Goal: Task Accomplishment & Management: Complete application form

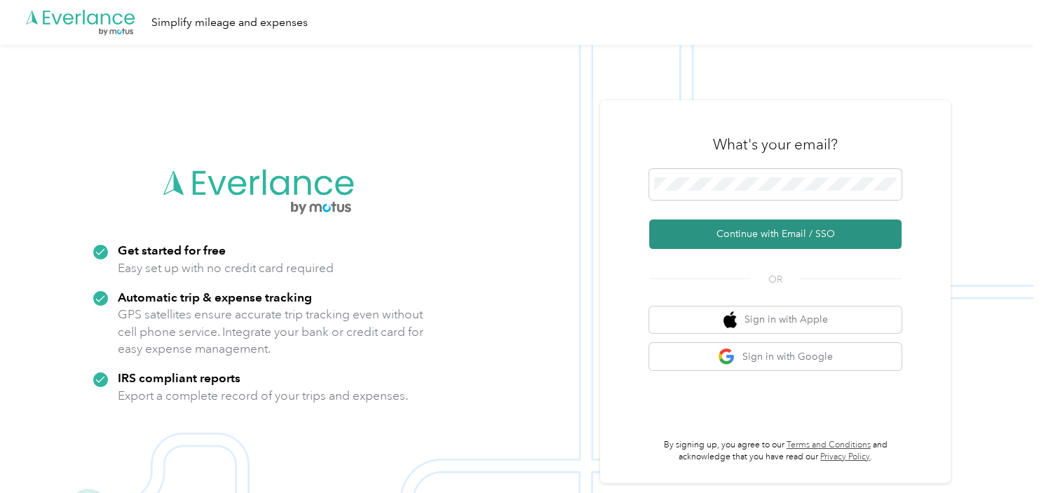
click at [738, 233] on button "Continue with Email / SSO" at bounding box center [775, 233] width 252 height 29
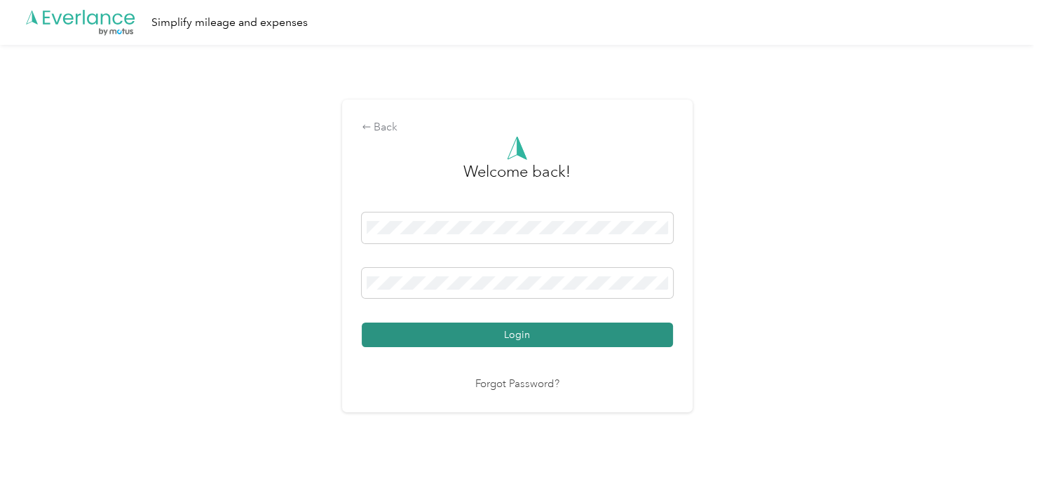
click at [530, 332] on button "Login" at bounding box center [517, 334] width 311 height 25
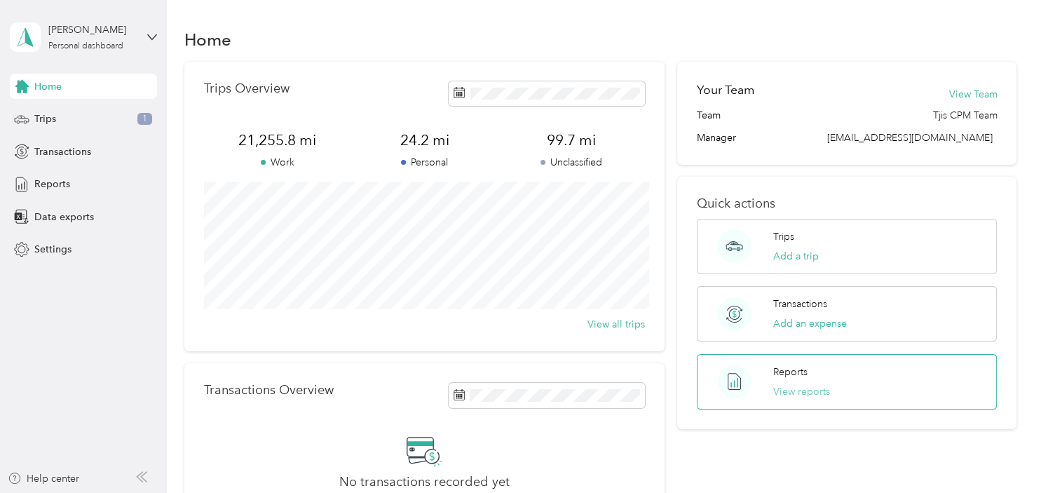
click at [792, 390] on button "View reports" at bounding box center [801, 391] width 57 height 15
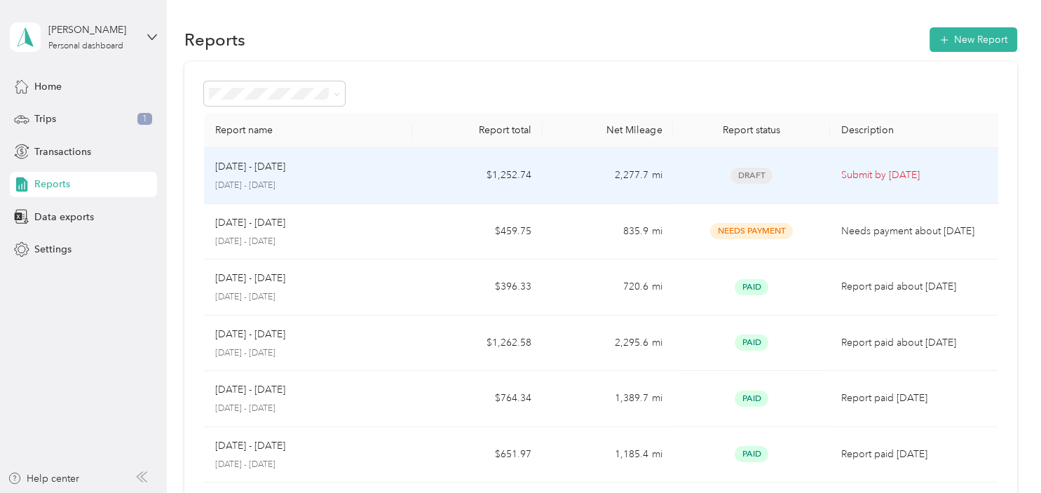
click at [643, 174] on td "2,277.7 mi" at bounding box center [607, 176] width 130 height 56
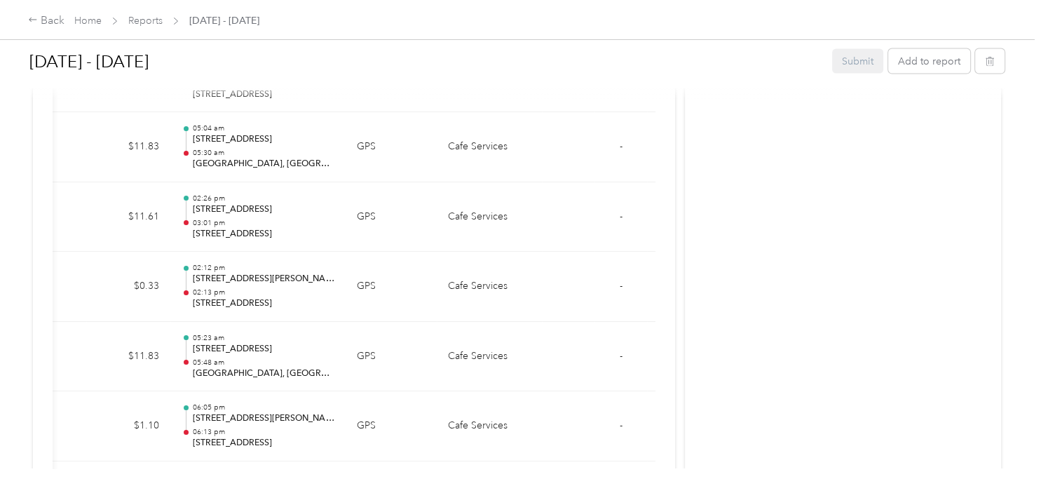
scroll to position [0, 243]
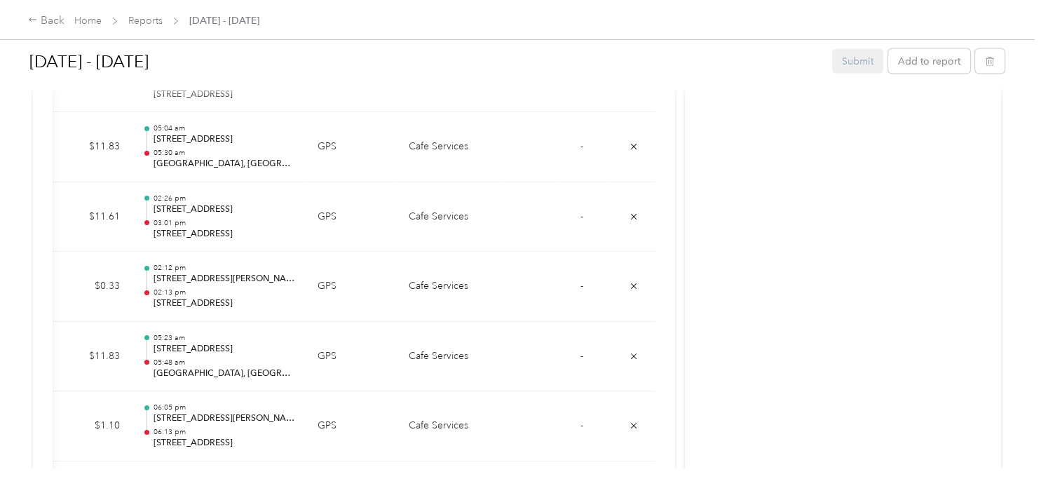
drag, startPoint x: 659, startPoint y: 235, endPoint x: 715, endPoint y: 241, distance: 56.4
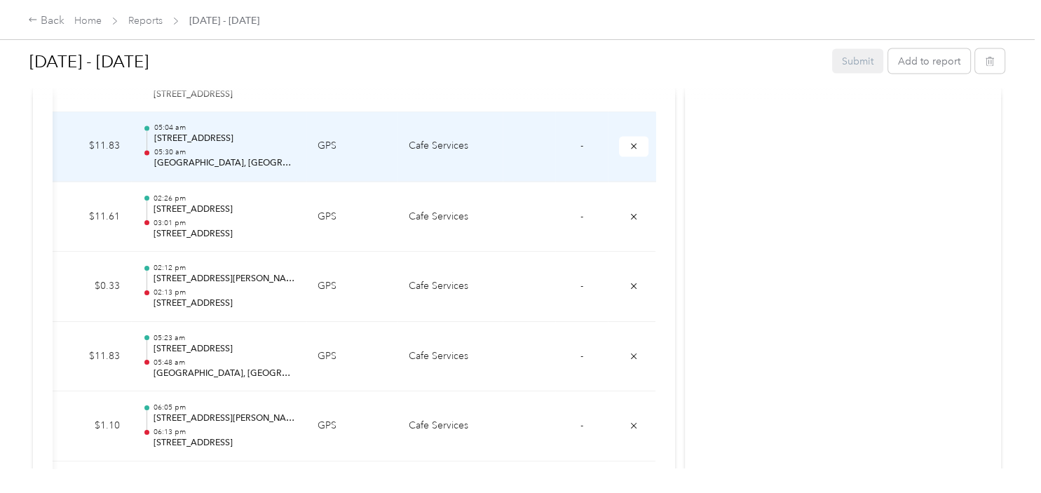
click at [579, 142] on td "-" at bounding box center [581, 147] width 53 height 70
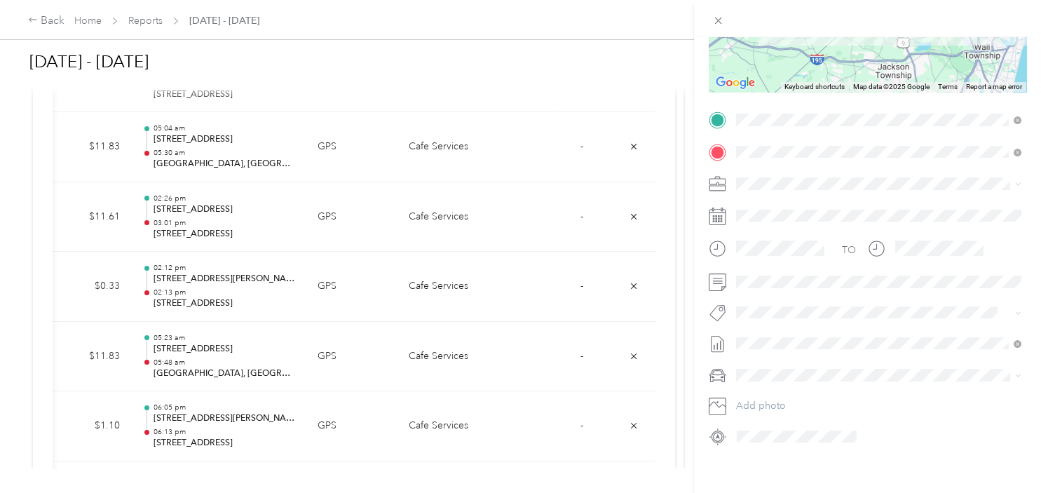
scroll to position [232, 0]
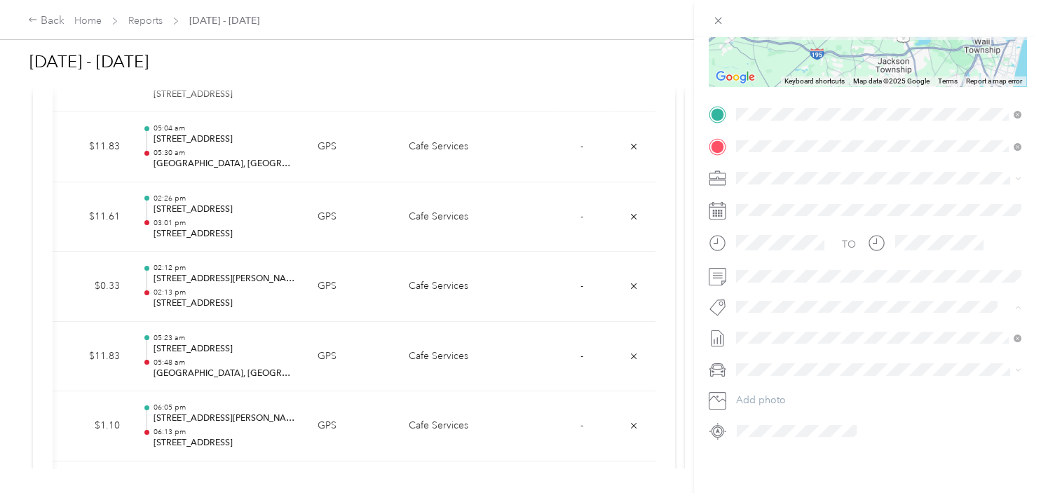
click at [784, 329] on span "[US_STATE] Resources" at bounding box center [793, 331] width 86 height 13
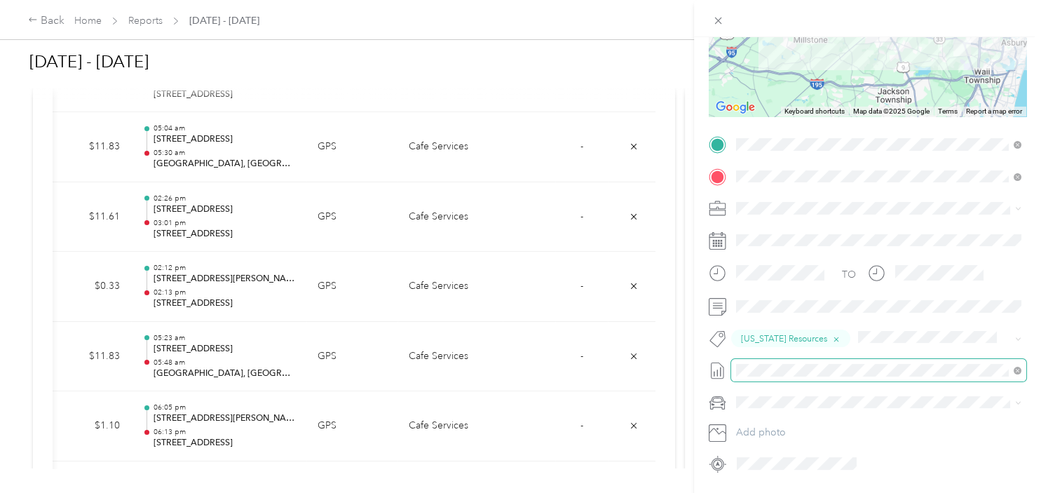
scroll to position [163, 0]
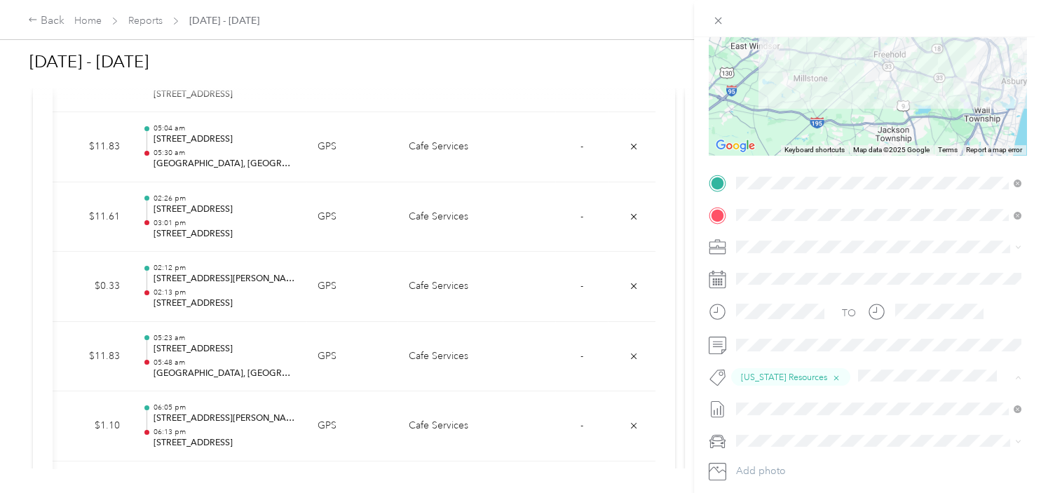
click at [584, 212] on div "Trip details Save This trip cannot be edited because it is either under review,…" at bounding box center [520, 246] width 1041 height 493
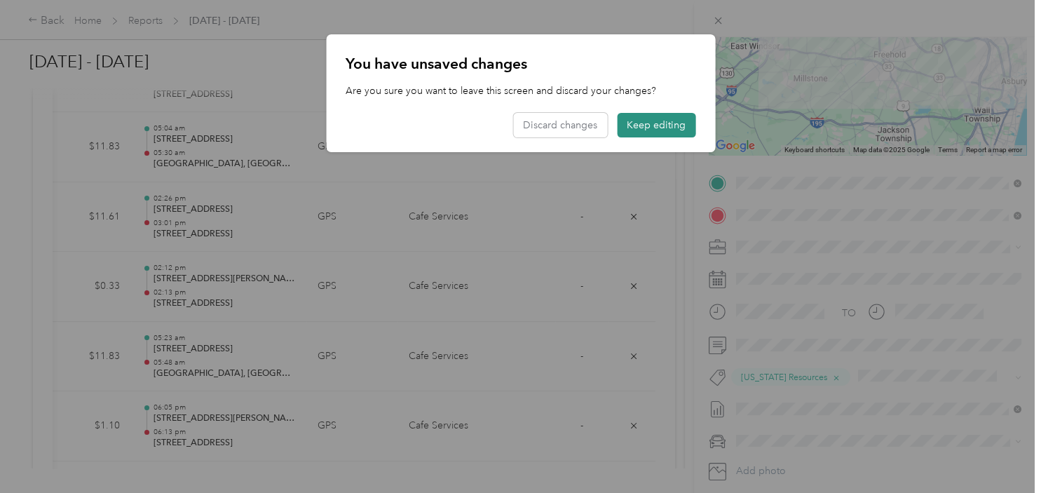
click at [654, 125] on button "Keep editing" at bounding box center [656, 125] width 78 height 25
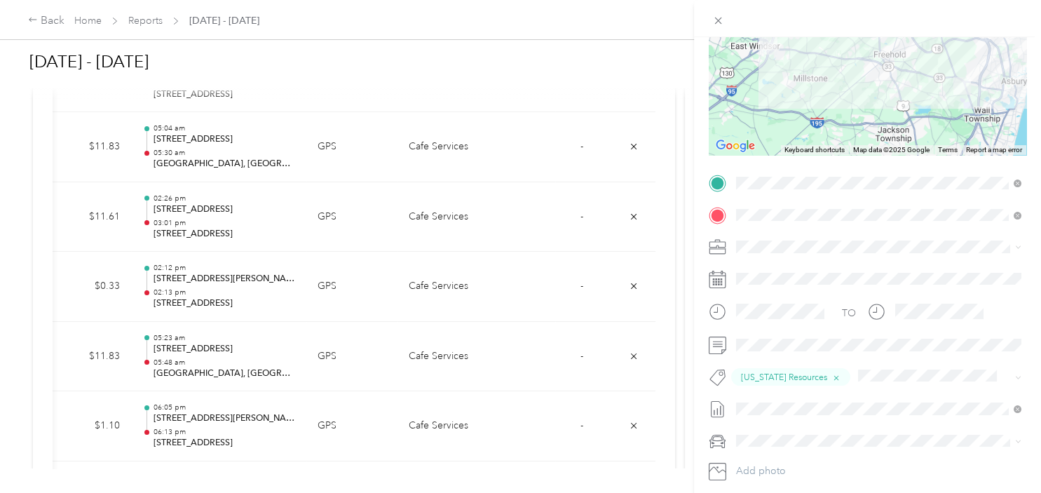
click at [53, 306] on div "Trip details Save This trip cannot be edited because it is either under review,…" at bounding box center [520, 246] width 1041 height 493
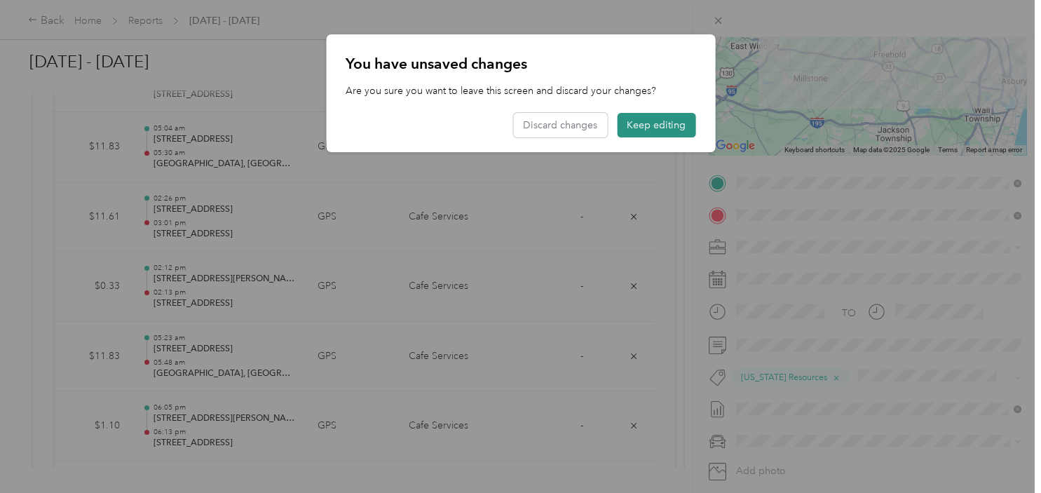
click at [635, 127] on button "Keep editing" at bounding box center [656, 125] width 78 height 25
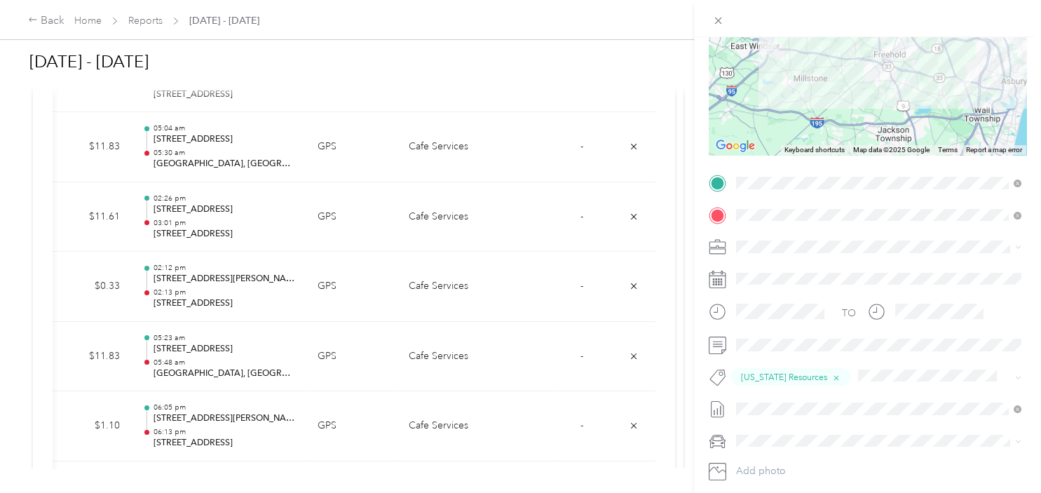
drag, startPoint x: 181, startPoint y: 163, endPoint x: 423, endPoint y: 164, distance: 242.4
click at [423, 164] on div "Trip details Save This trip cannot be edited because it is either under review,…" at bounding box center [520, 246] width 1041 height 493
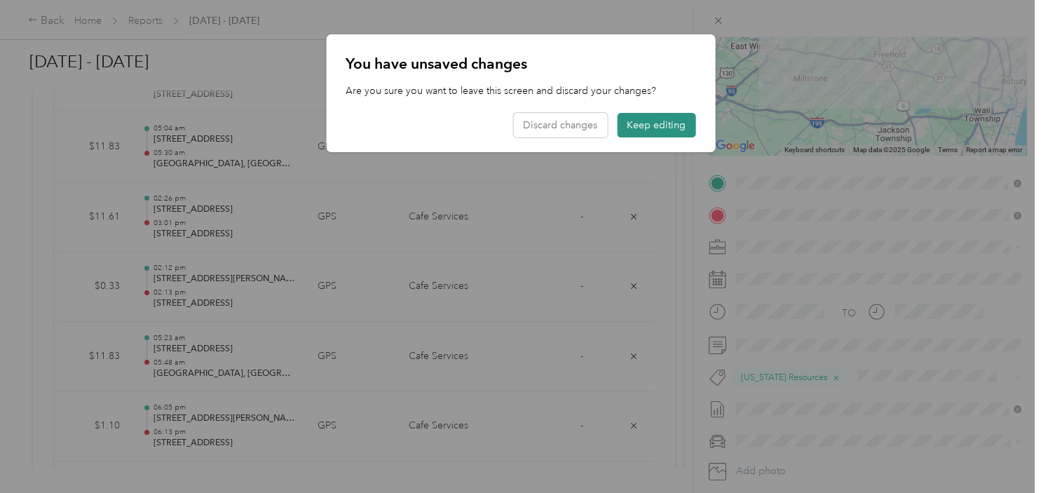
click at [632, 119] on button "Keep editing" at bounding box center [656, 125] width 78 height 25
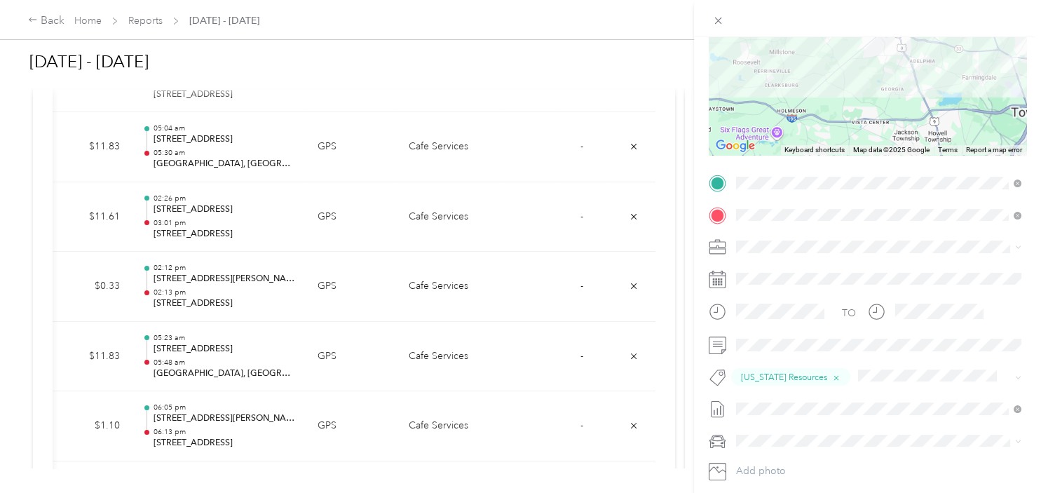
scroll to position [0, 0]
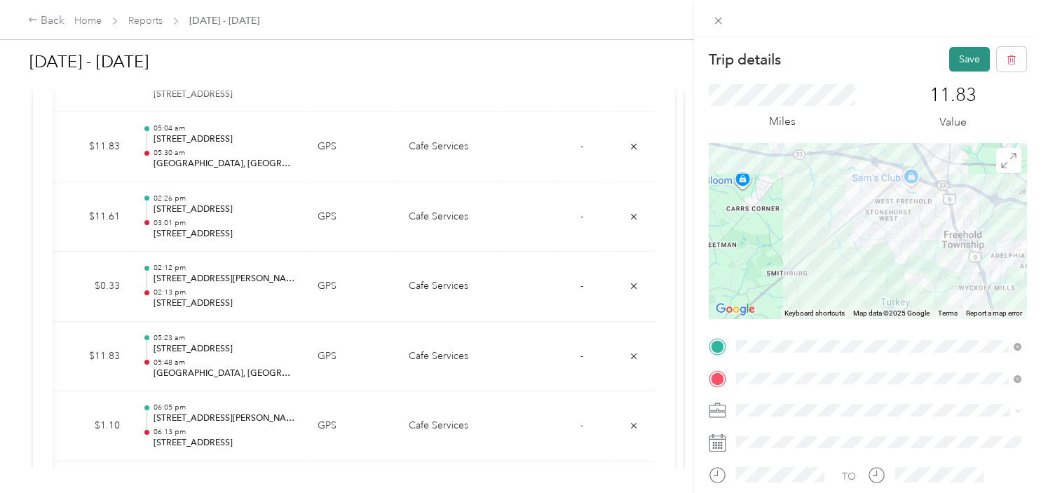
click at [952, 62] on button "Save" at bounding box center [969, 59] width 41 height 25
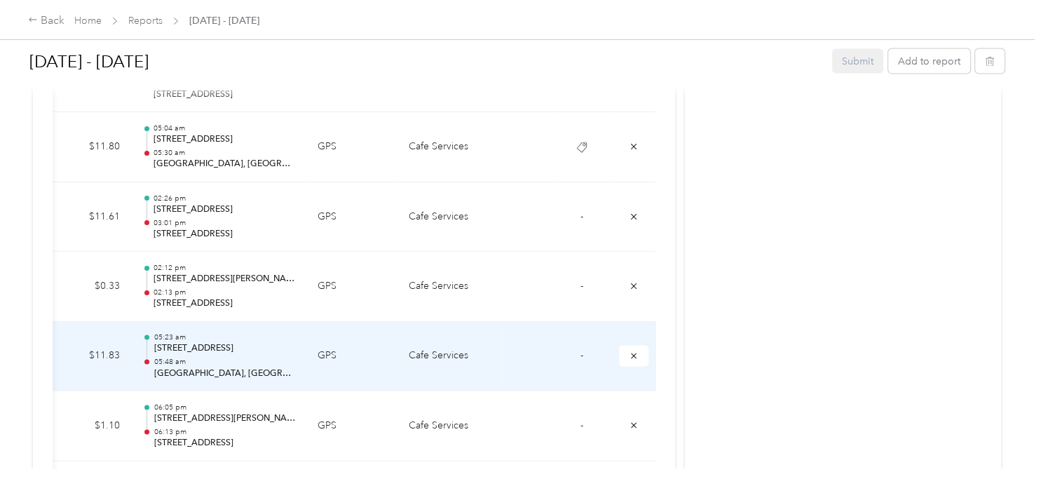
drag, startPoint x: 55, startPoint y: 352, endPoint x: 46, endPoint y: 353, distance: 9.1
click at [55, 353] on td "$11.83" at bounding box center [89, 357] width 84 height 70
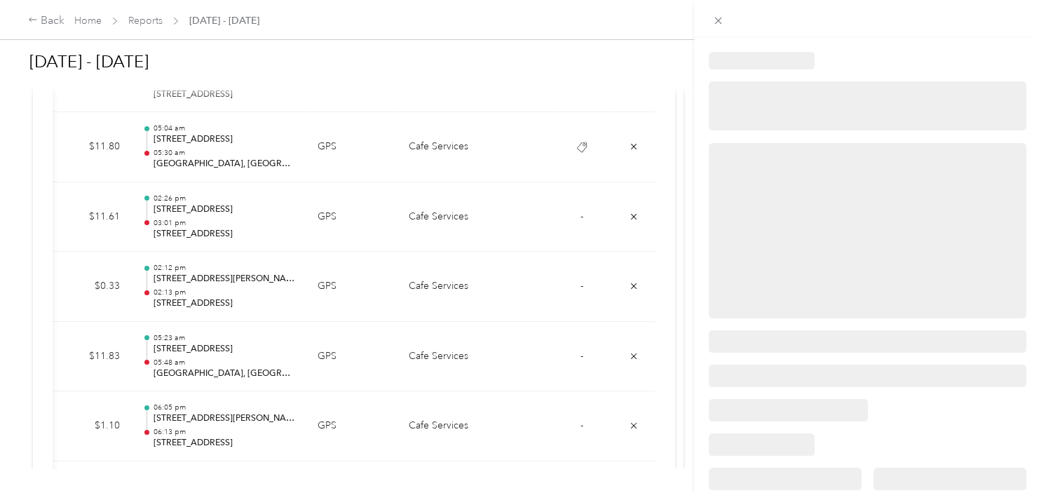
click at [268, 492] on div at bounding box center [517, 493] width 1034 height 0
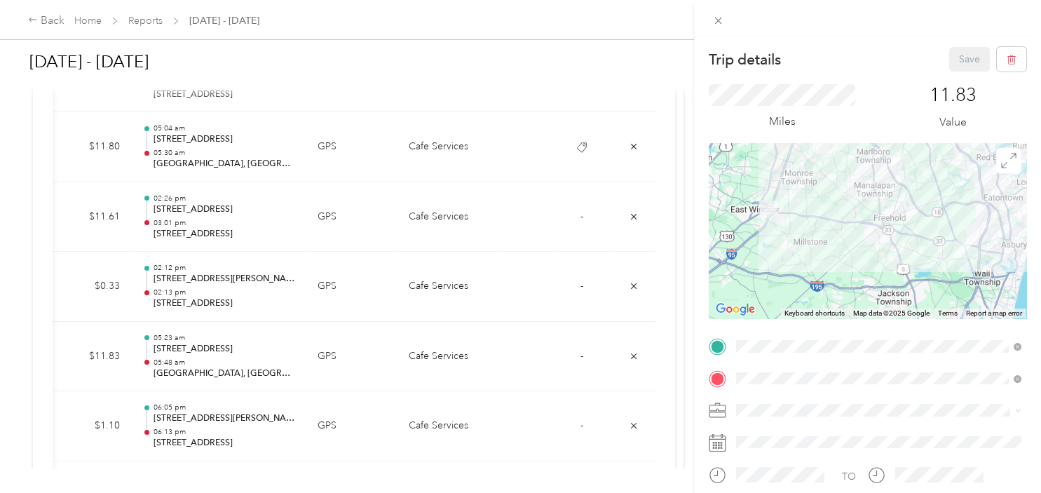
click at [647, 34] on div "Trip details Save This trip cannot be edited because it is either under review,…" at bounding box center [520, 246] width 1041 height 493
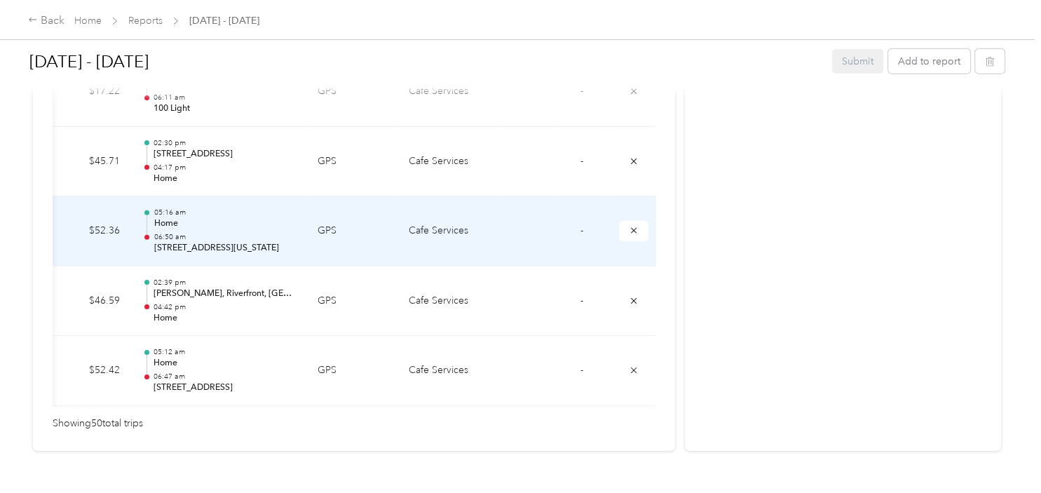
scroll to position [3669, 0]
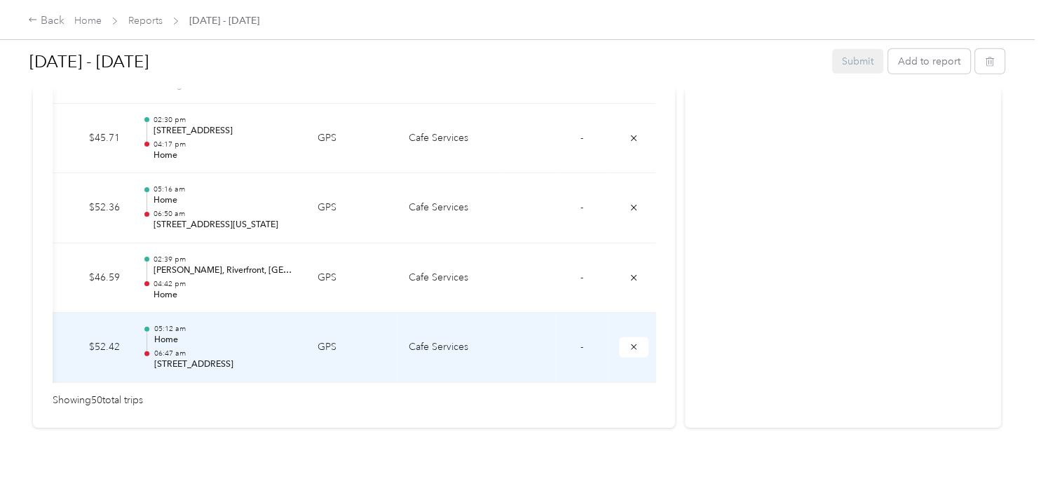
click at [581, 341] on span "-" at bounding box center [581, 347] width 3 height 12
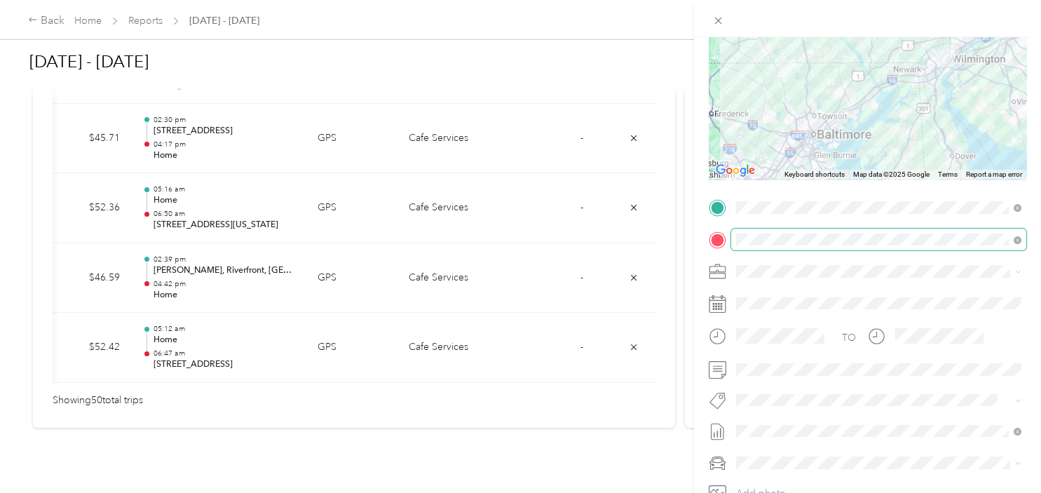
scroll to position [141, 0]
click at [769, 414] on button "Aaa" at bounding box center [759, 421] width 36 height 18
click at [585, 274] on div "Trip details Save This trip cannot be edited because it is either under review,…" at bounding box center [520, 246] width 1041 height 493
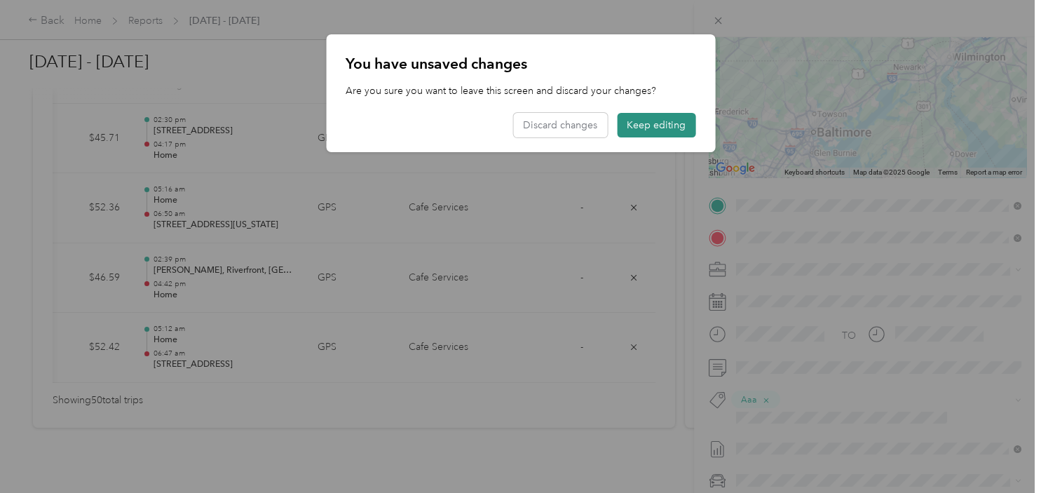
click at [647, 124] on button "Keep editing" at bounding box center [656, 125] width 78 height 25
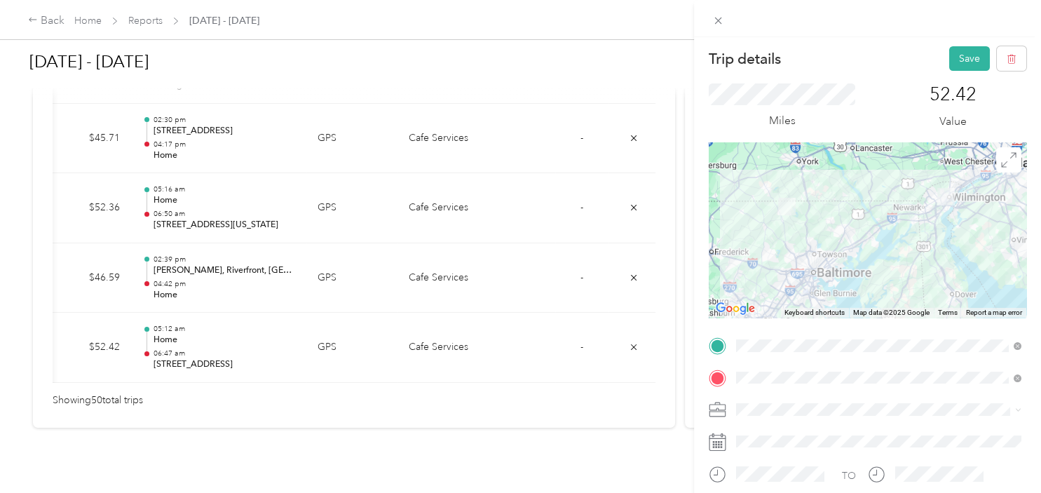
scroll to position [0, 0]
click at [961, 56] on button "Save" at bounding box center [969, 59] width 41 height 25
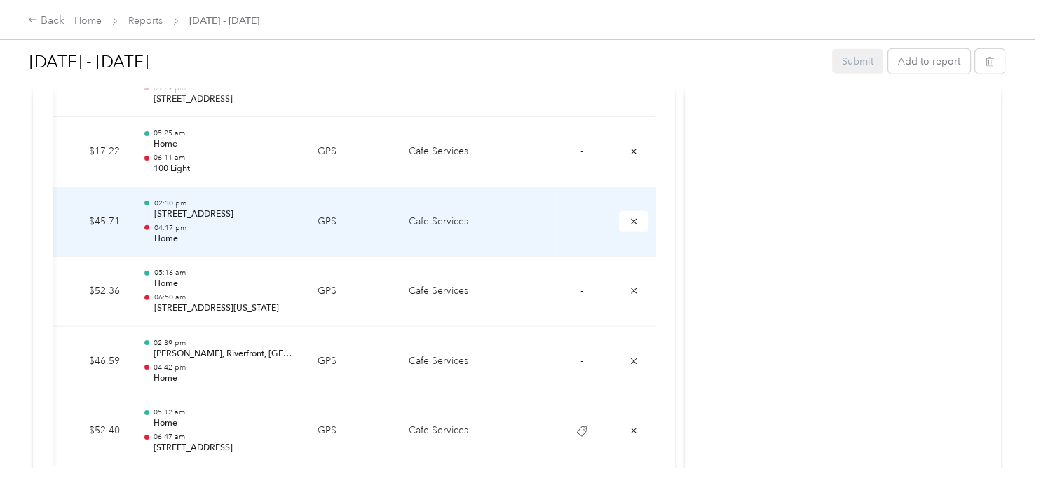
scroll to position [3599, 0]
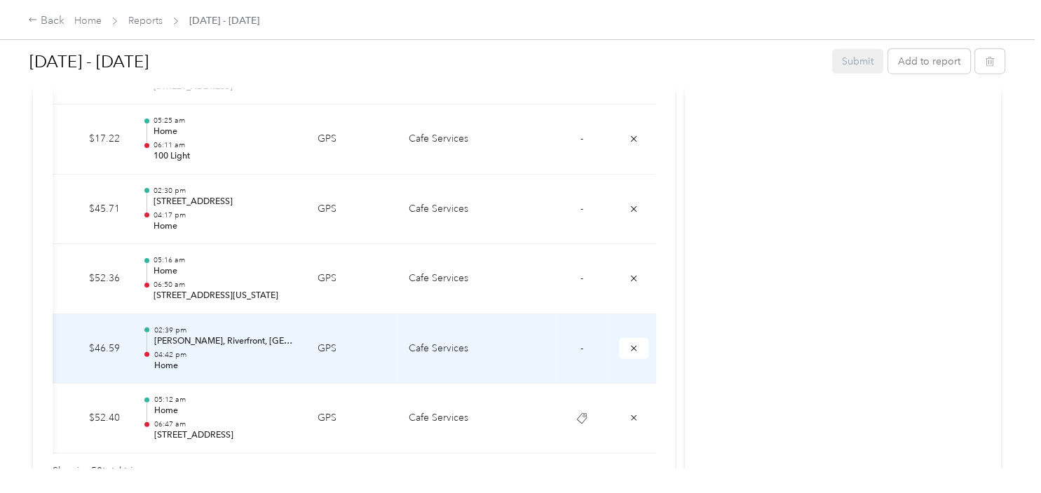
click at [581, 342] on span "-" at bounding box center [581, 348] width 3 height 12
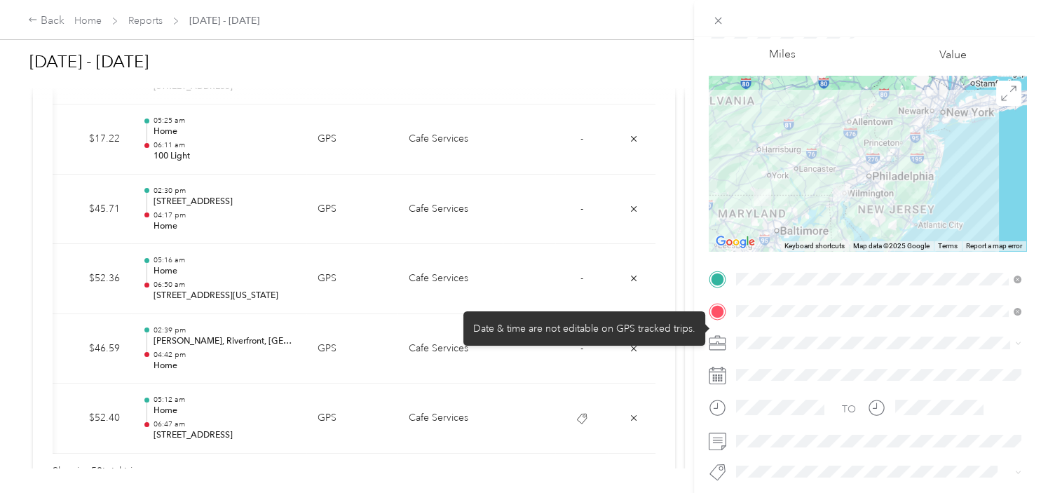
scroll to position [212, 0]
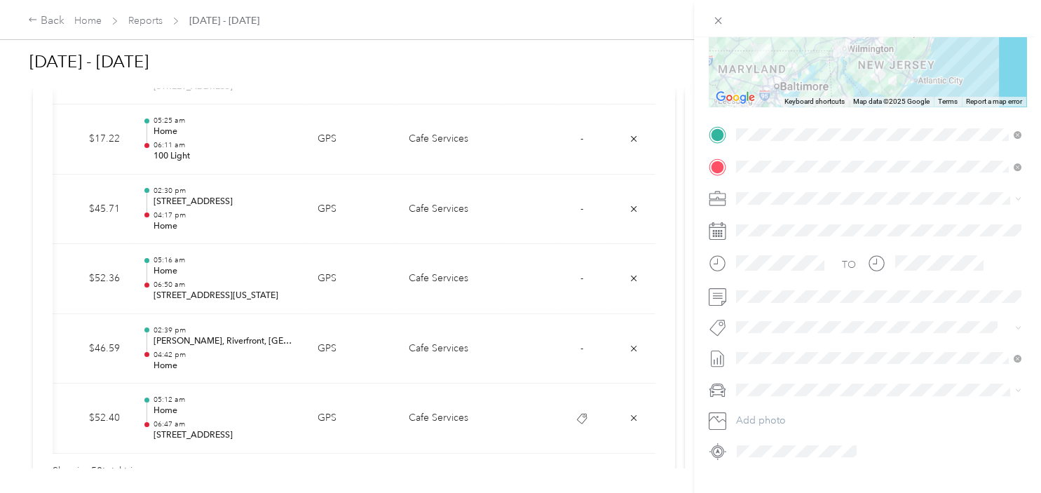
click at [764, 244] on li "Aaa" at bounding box center [878, 240] width 295 height 27
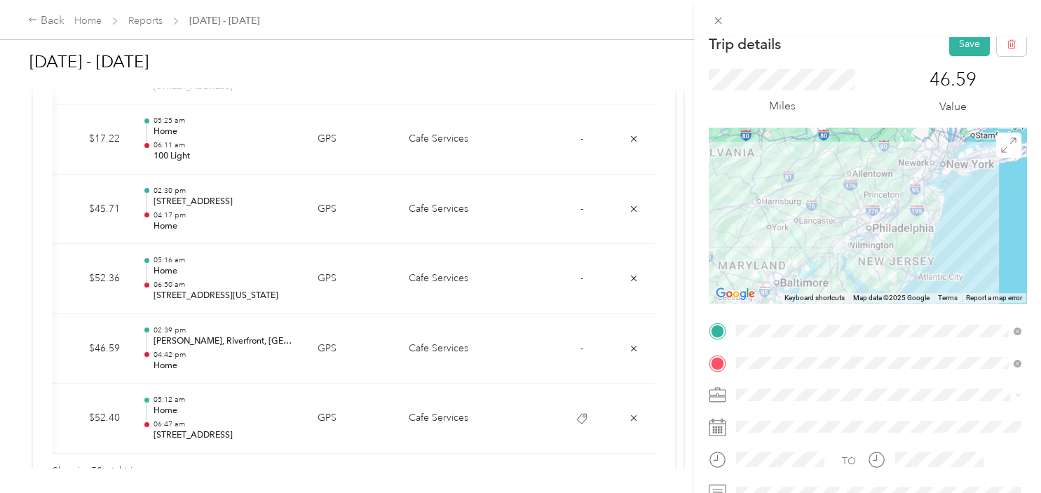
scroll to position [0, 0]
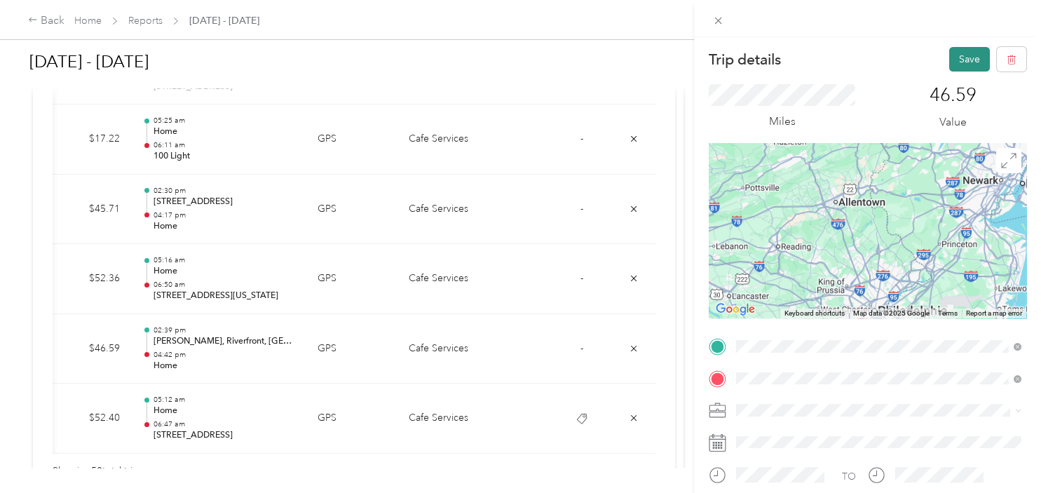
click at [962, 57] on button "Save" at bounding box center [969, 59] width 41 height 25
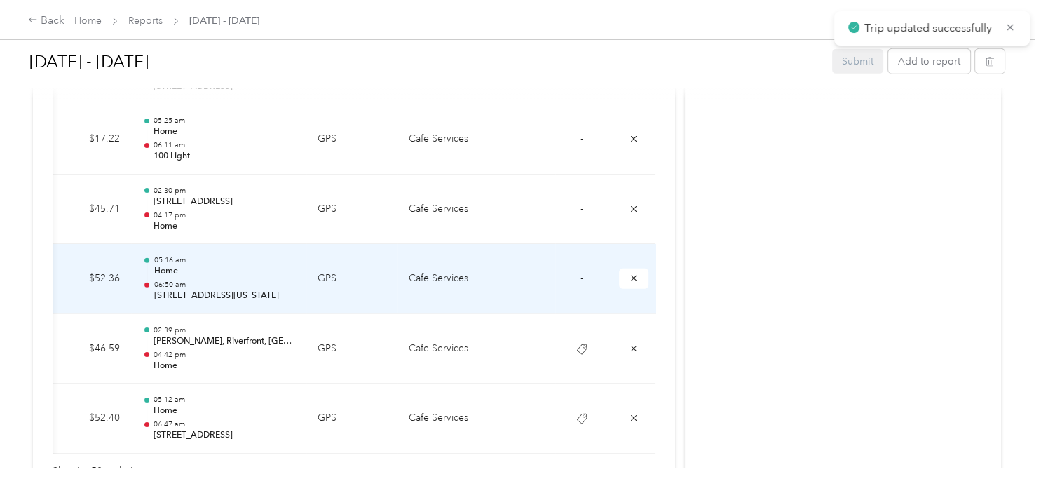
click at [582, 275] on span "-" at bounding box center [581, 278] width 3 height 12
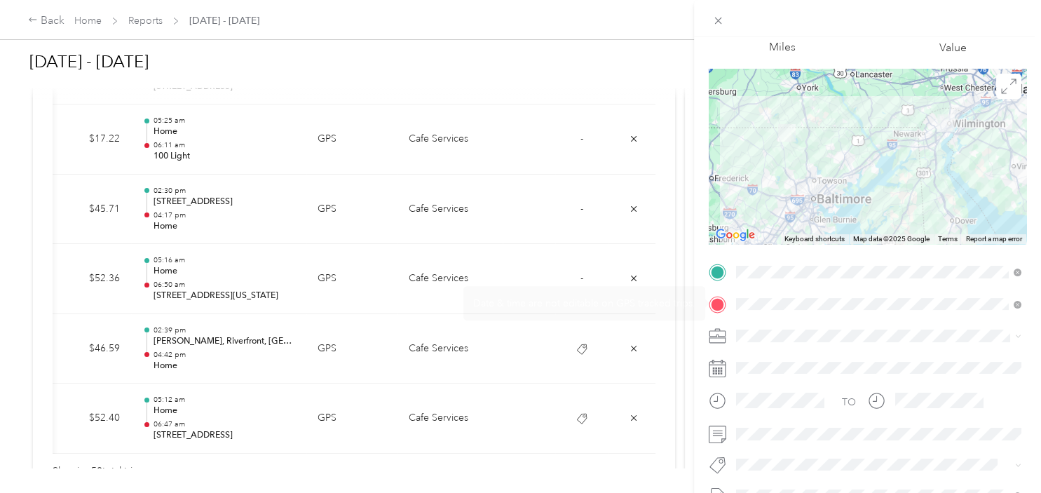
scroll to position [141, 0]
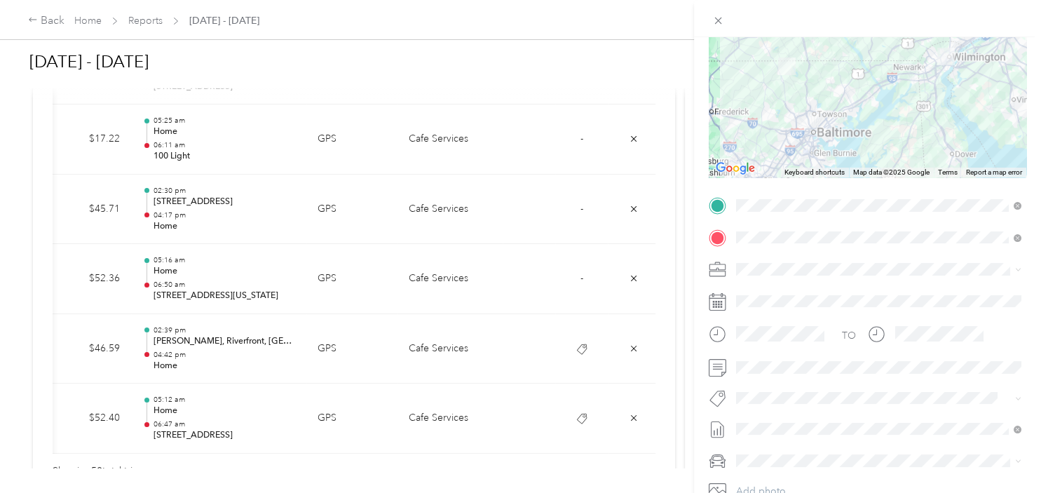
click at [753, 308] on span "Aaa" at bounding box center [758, 304] width 16 height 13
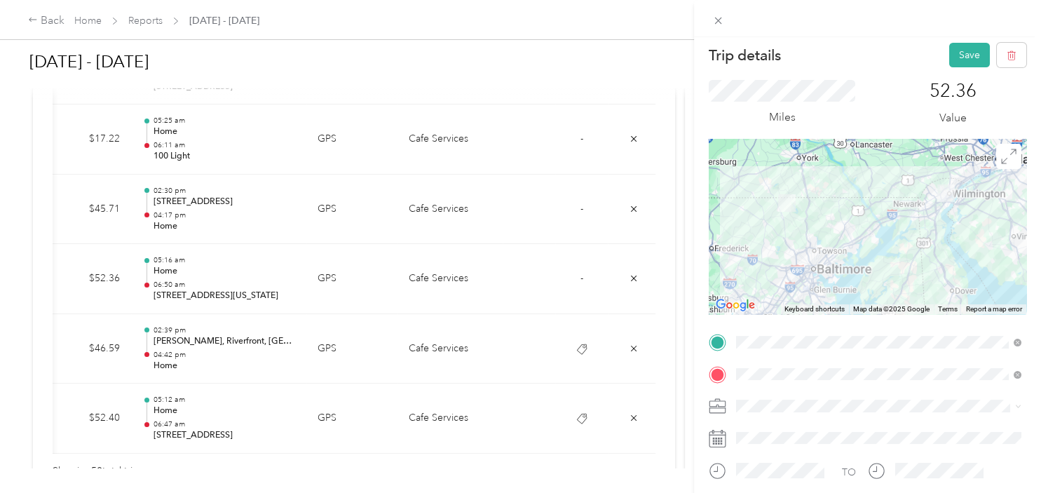
scroll to position [0, 0]
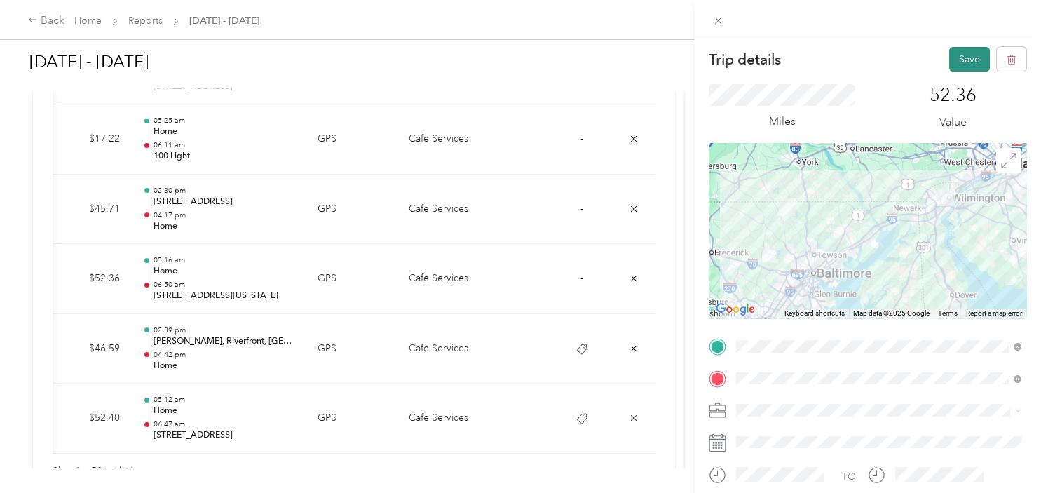
click at [959, 56] on button "Save" at bounding box center [969, 59] width 41 height 25
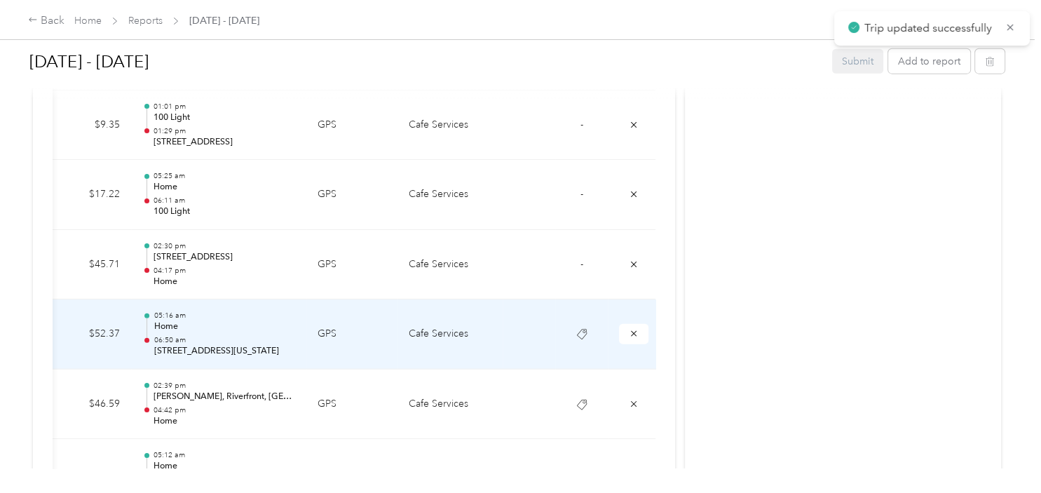
scroll to position [3529, 0]
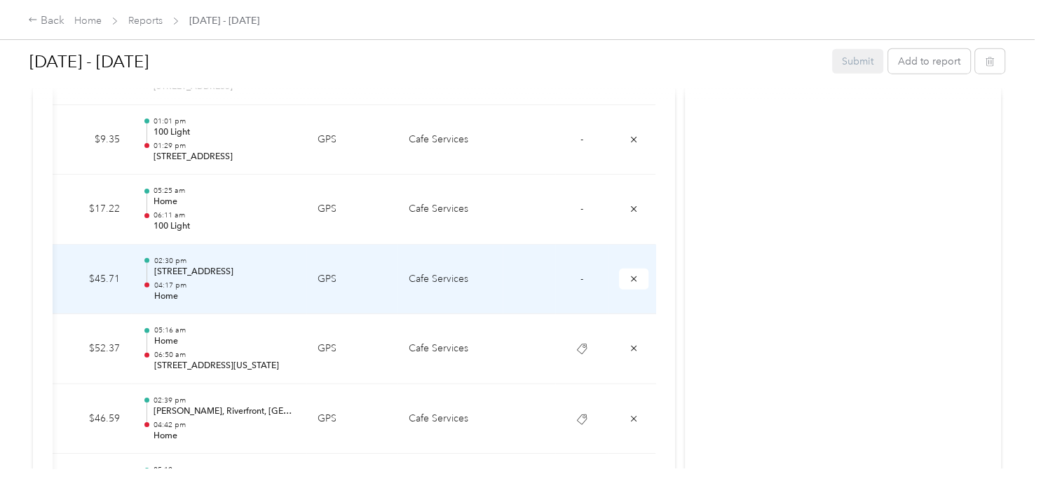
click at [581, 273] on span "-" at bounding box center [581, 279] width 3 height 12
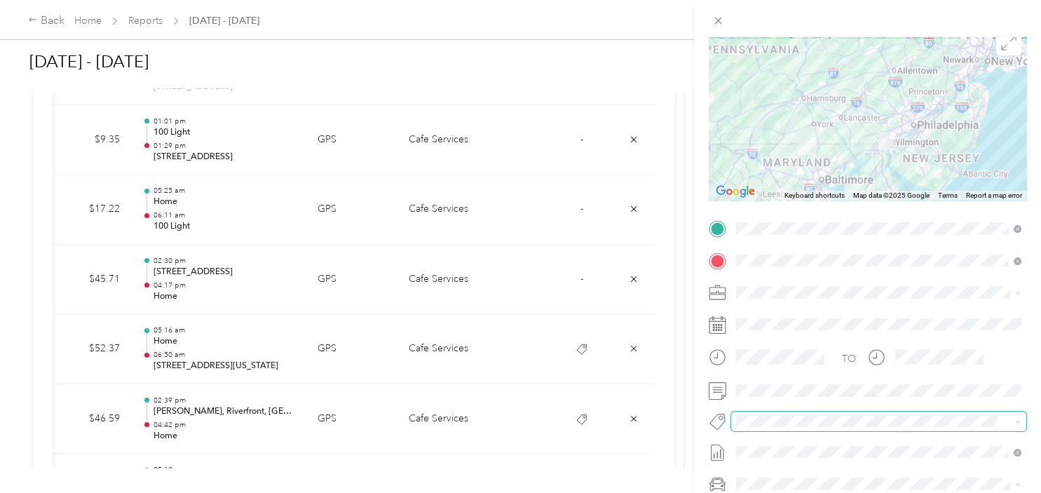
scroll to position [212, 0]
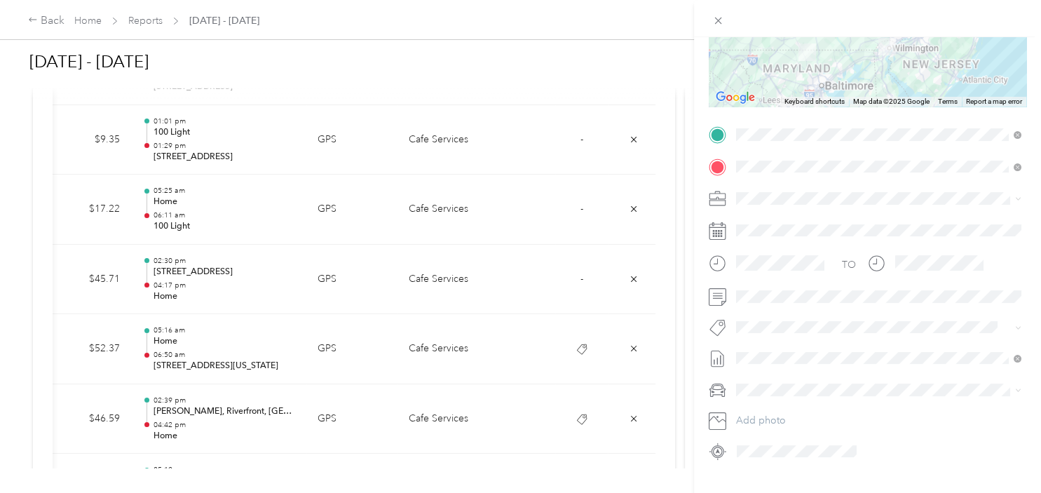
click at [767, 240] on button "Aaa" at bounding box center [759, 236] width 36 height 18
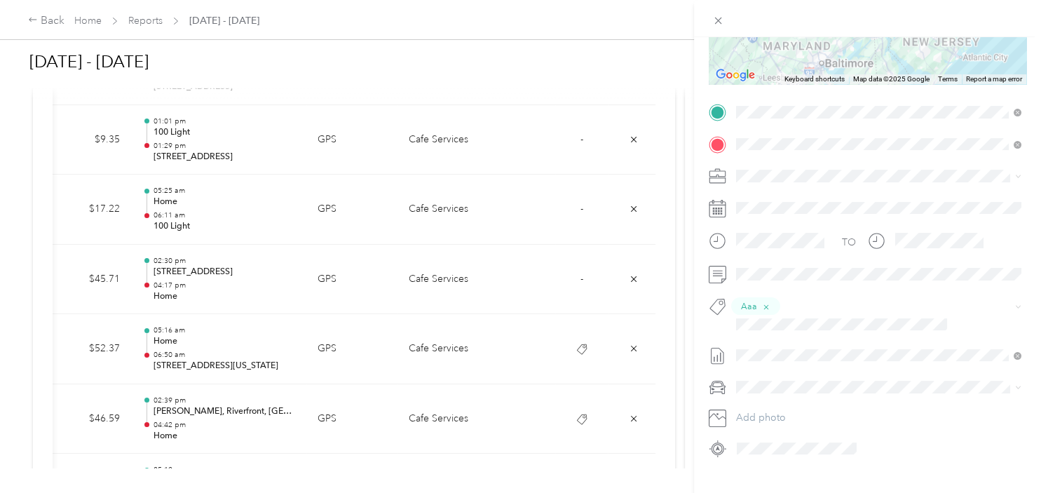
scroll to position [0, 0]
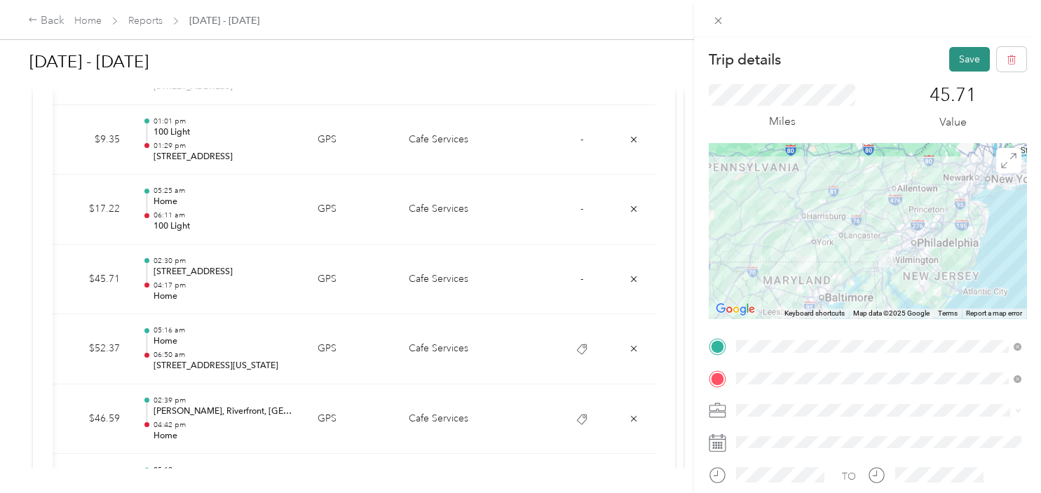
click at [965, 57] on button "Save" at bounding box center [969, 59] width 41 height 25
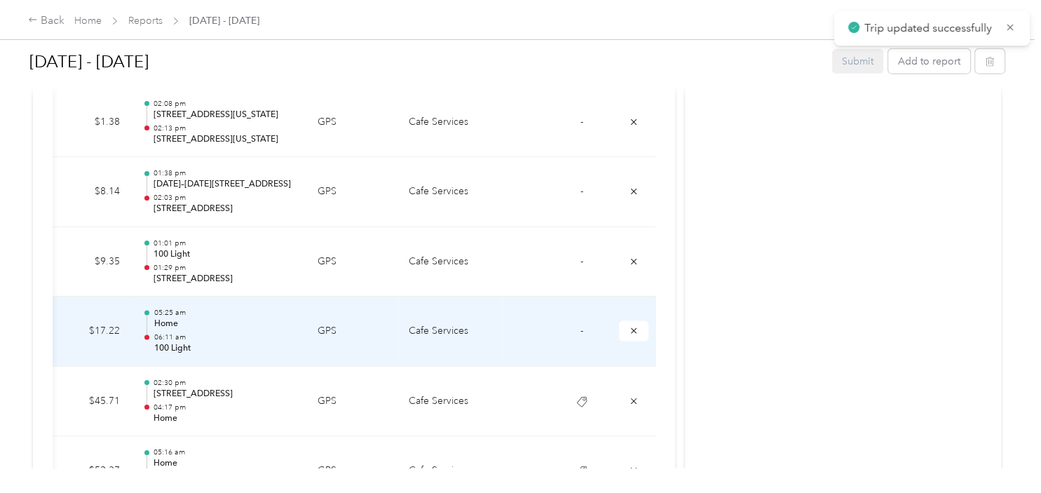
scroll to position [3387, 0]
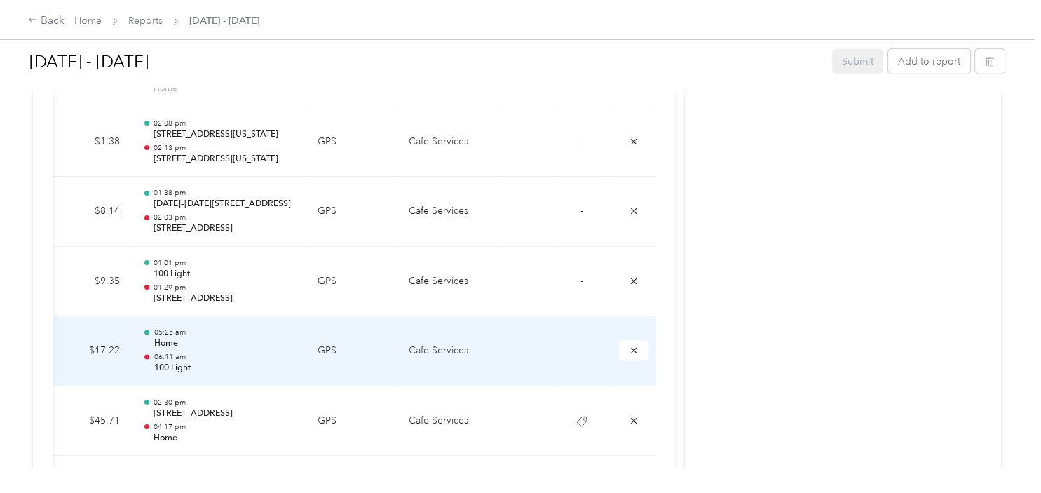
click at [584, 342] on td "-" at bounding box center [581, 351] width 53 height 70
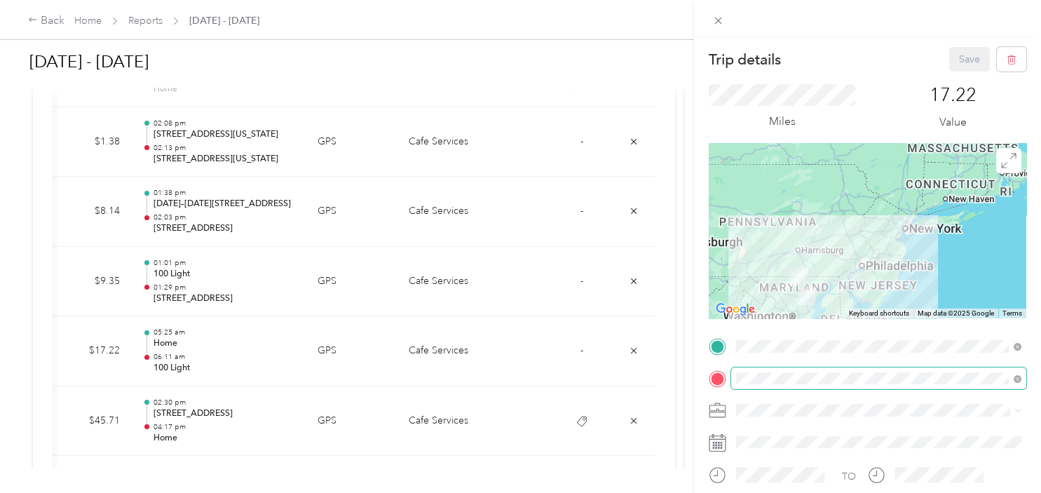
scroll to position [212, 0]
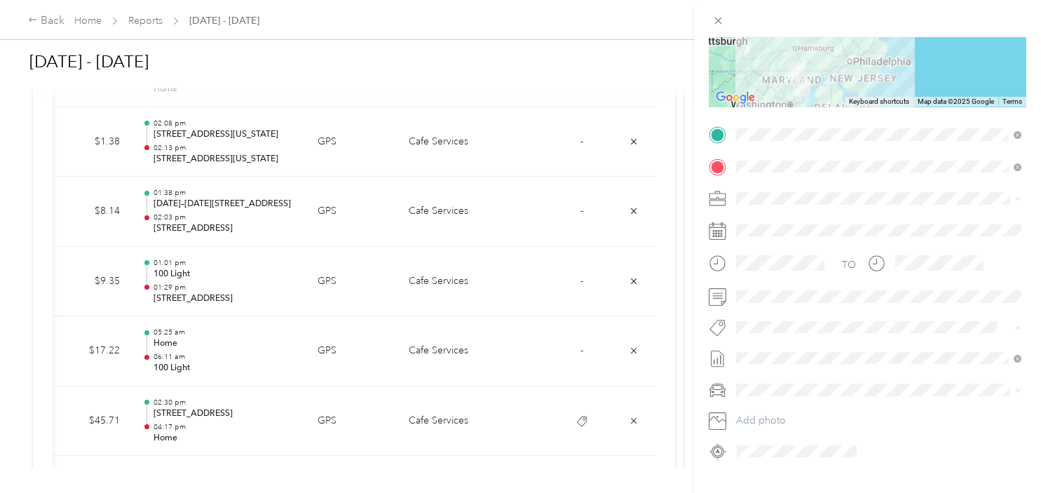
click at [773, 139] on li "[STREET_ADDRESS]" at bounding box center [878, 132] width 295 height 27
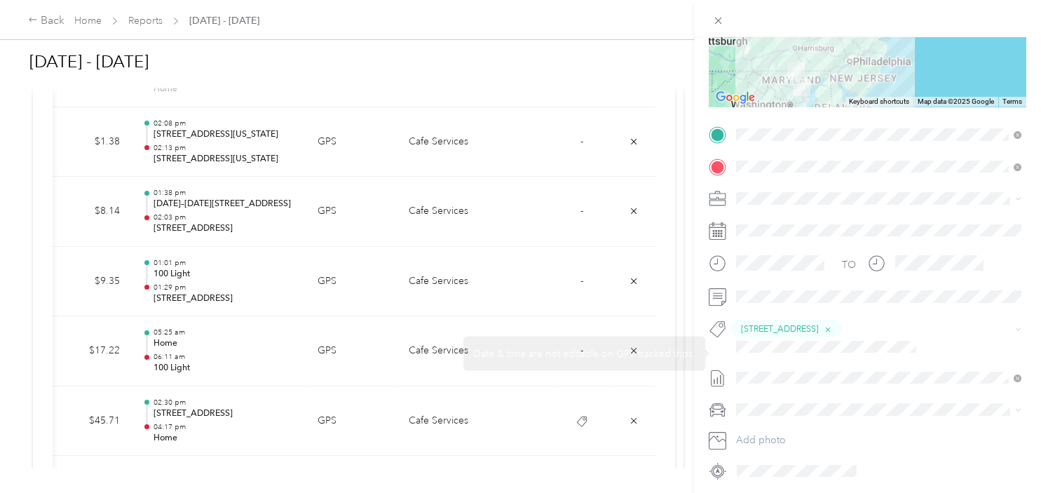
scroll to position [0, 0]
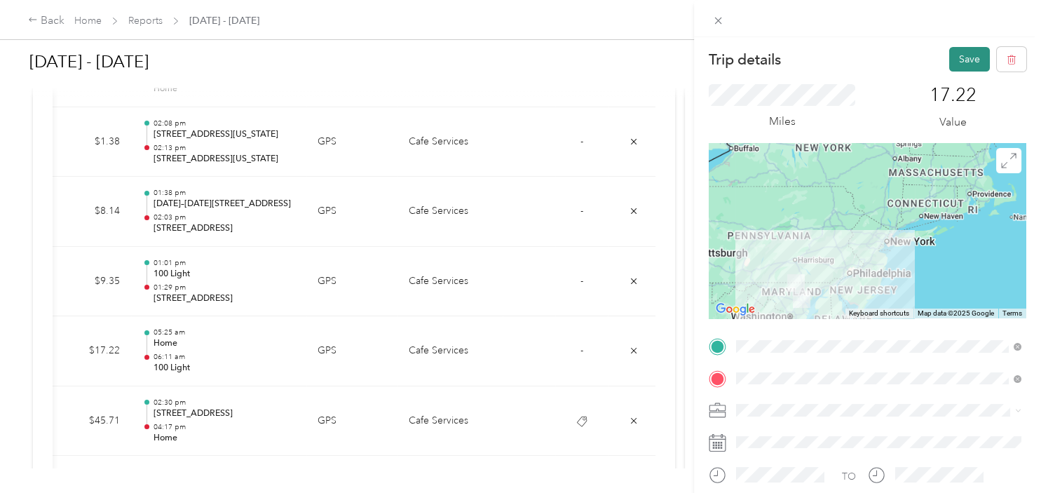
click at [957, 59] on button "Save" at bounding box center [969, 59] width 41 height 25
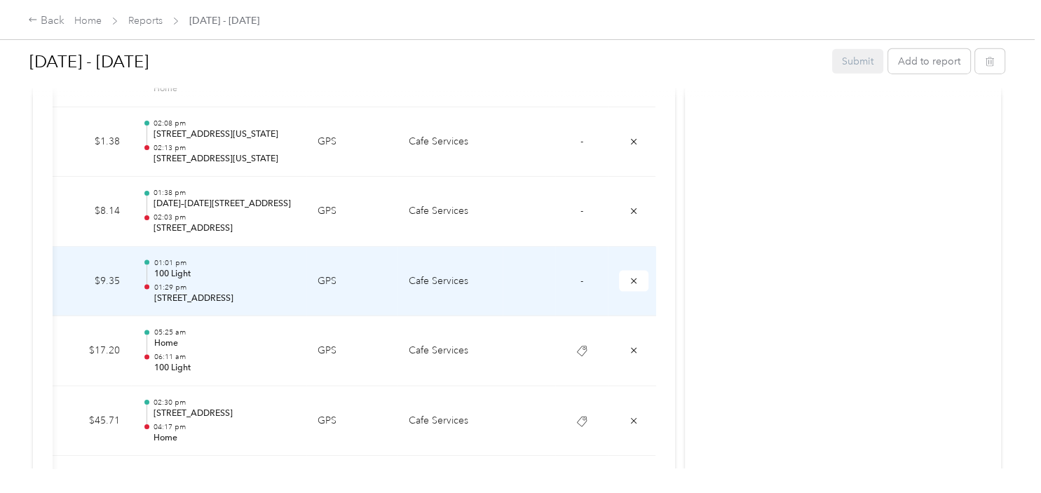
click at [581, 275] on span "-" at bounding box center [581, 281] width 3 height 12
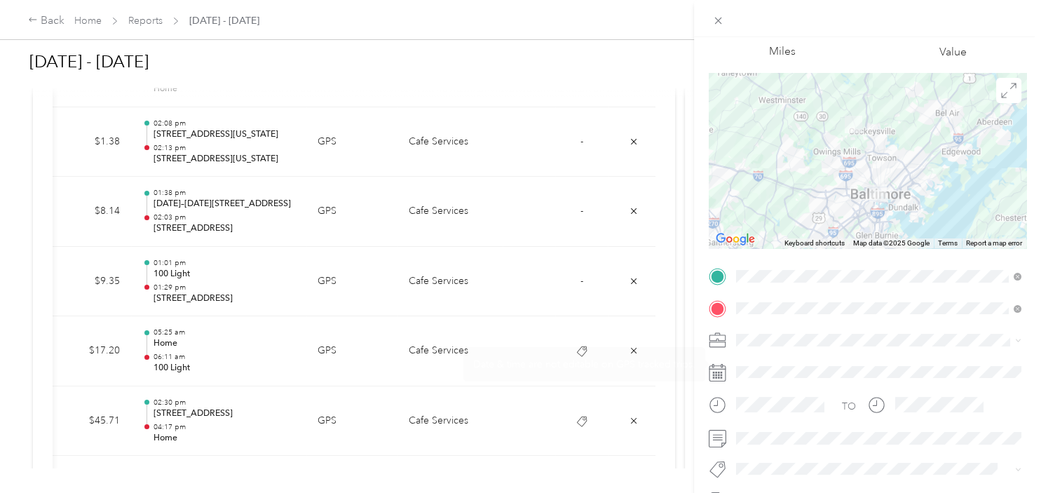
scroll to position [141, 0]
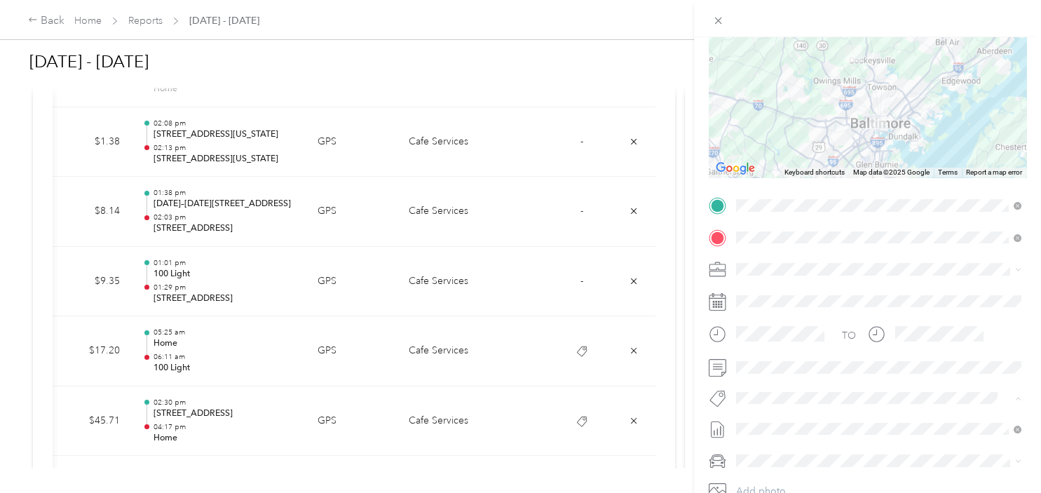
click at [771, 208] on li "[STREET_ADDRESS]" at bounding box center [878, 203] width 295 height 27
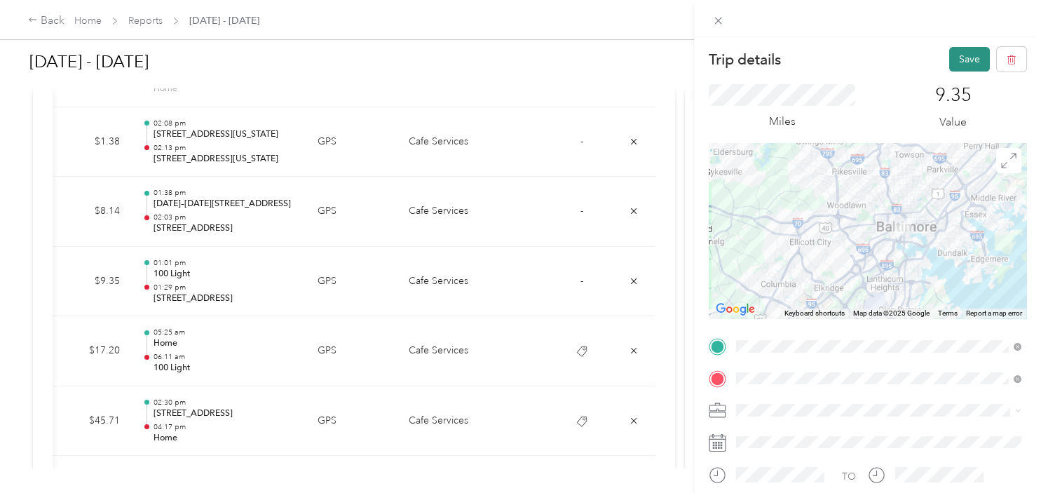
click at [959, 62] on button "Save" at bounding box center [969, 59] width 41 height 25
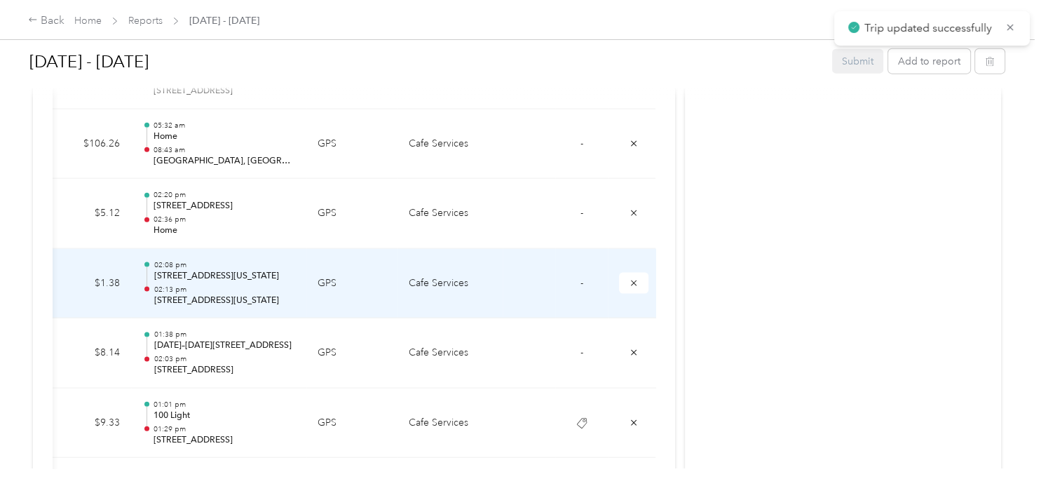
scroll to position [3175, 0]
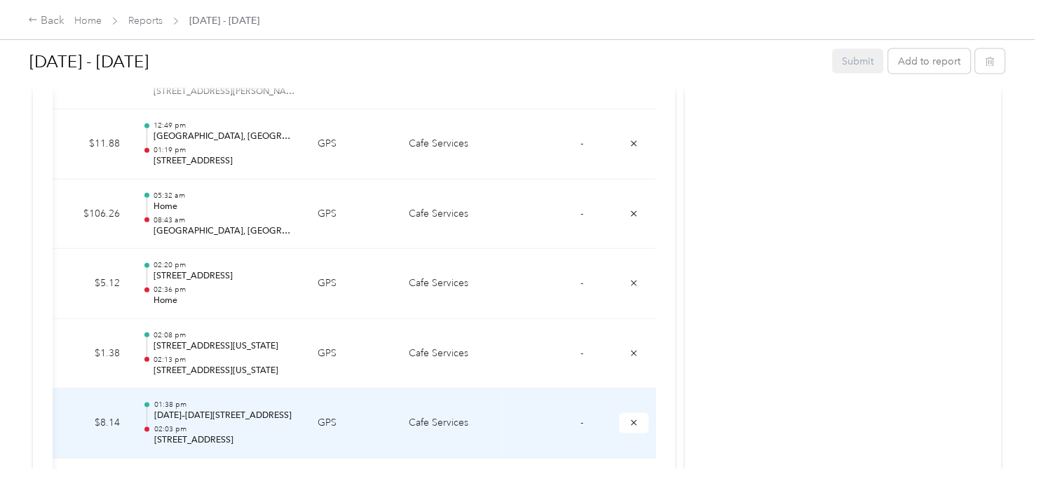
click at [580, 416] on span "-" at bounding box center [581, 422] width 3 height 12
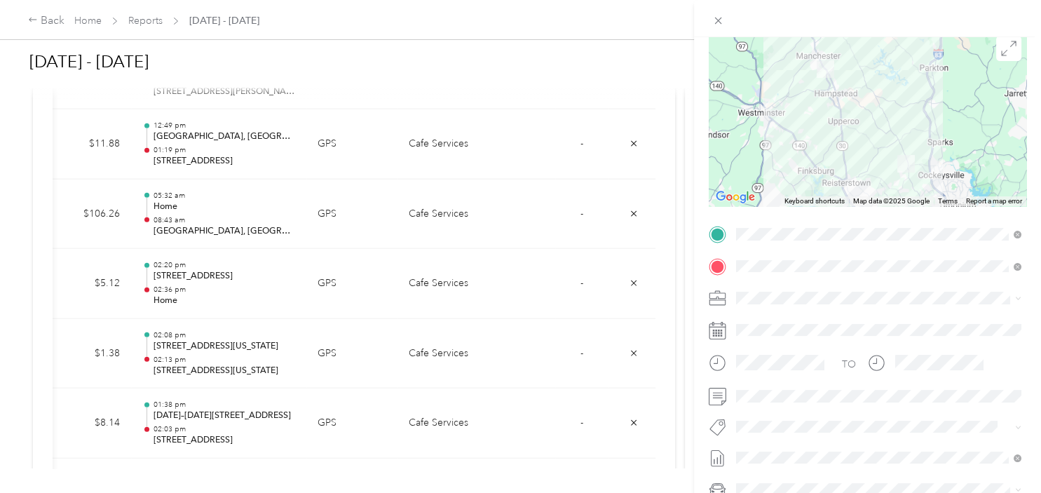
scroll to position [141, 0]
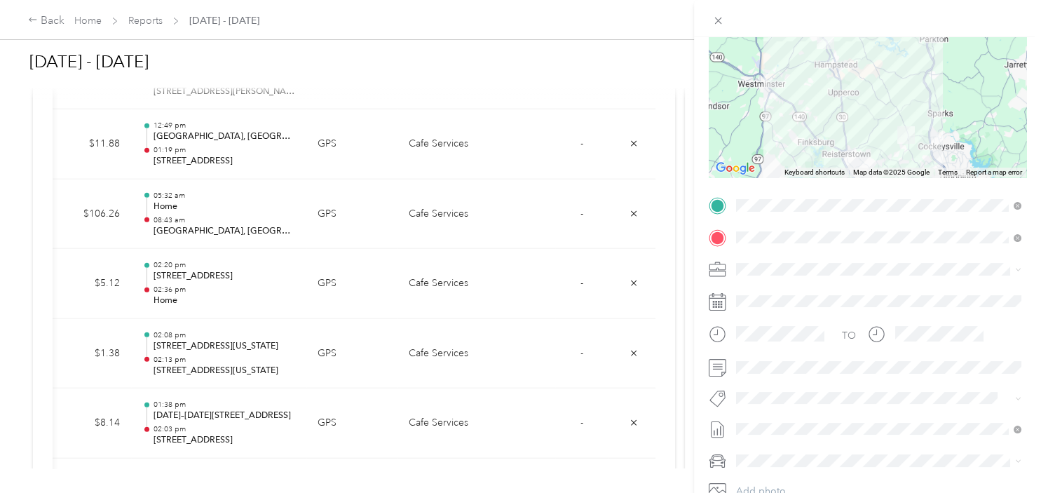
click at [778, 209] on ol "100 Light St 51 [PERSON_NAME] 900 Café 930 Café Aaa Aj Nonwovens Allegro Amazon…" at bounding box center [878, 282] width 295 height 196
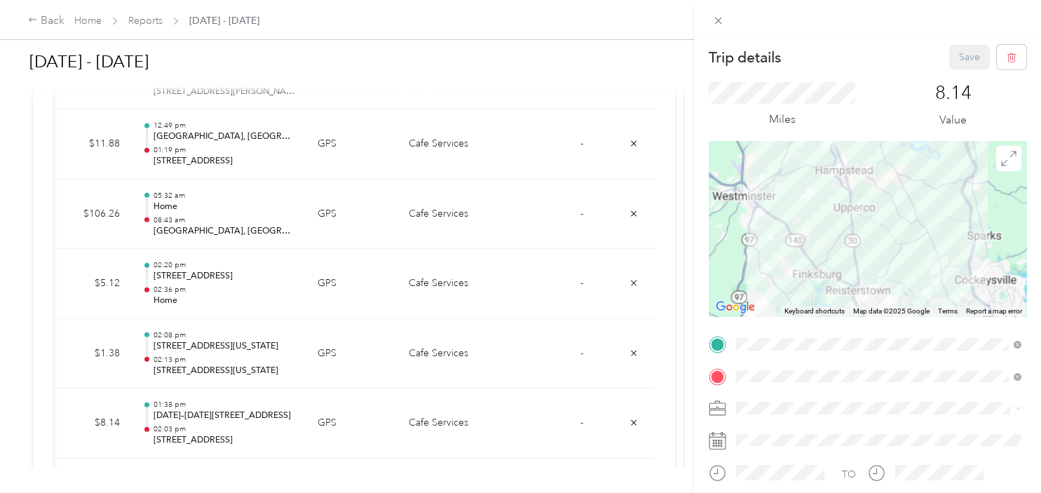
scroll to position [0, 0]
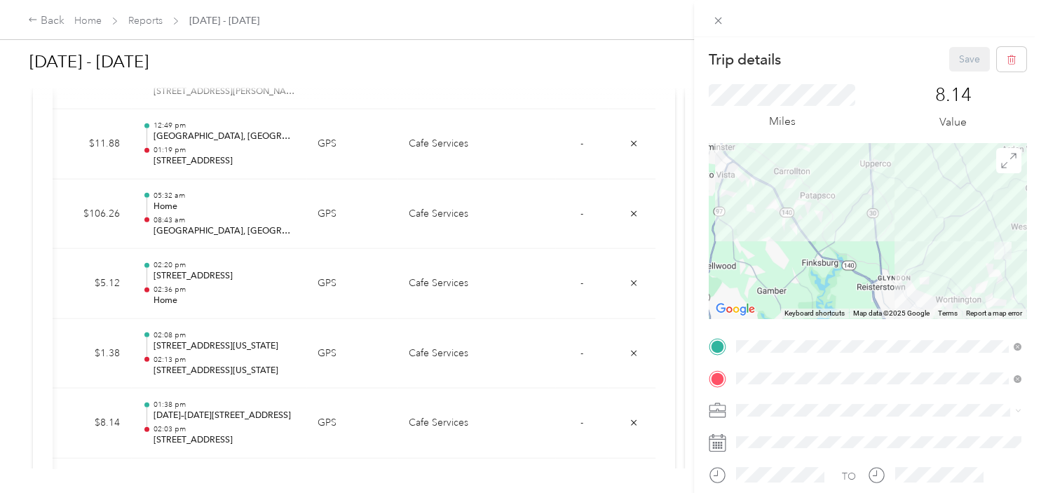
click at [959, 62] on div "Save" at bounding box center [988, 59] width 78 height 25
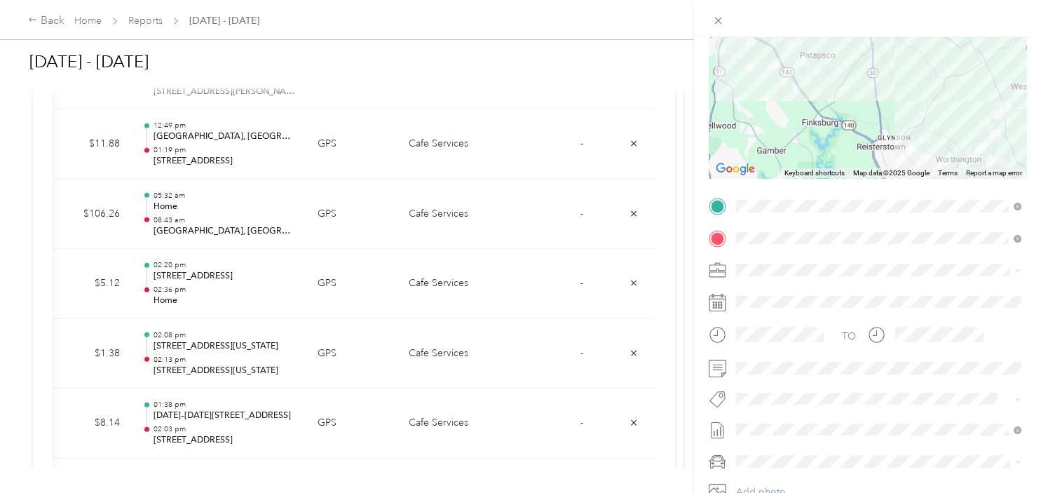
scroll to position [141, 0]
click at [777, 208] on li "[STREET_ADDRESS]" at bounding box center [878, 203] width 295 height 27
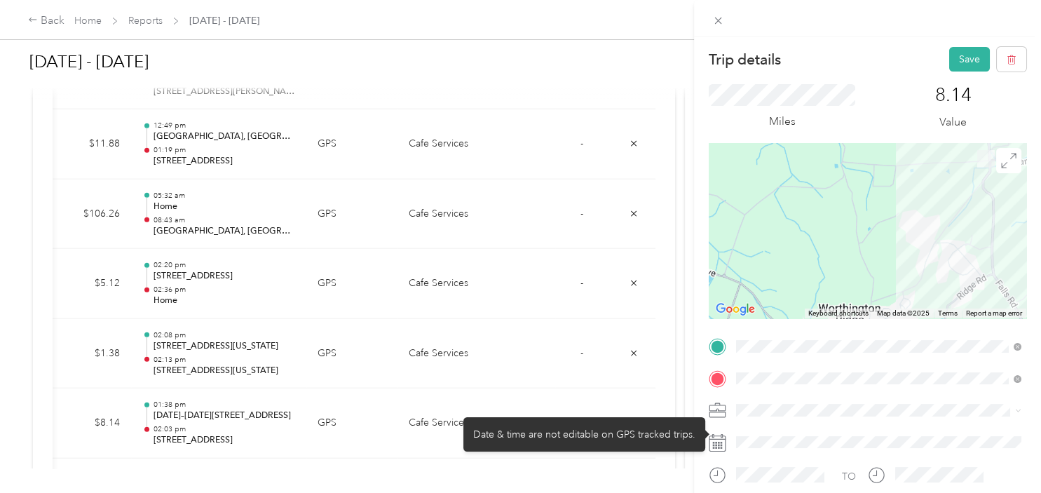
scroll to position [0, 0]
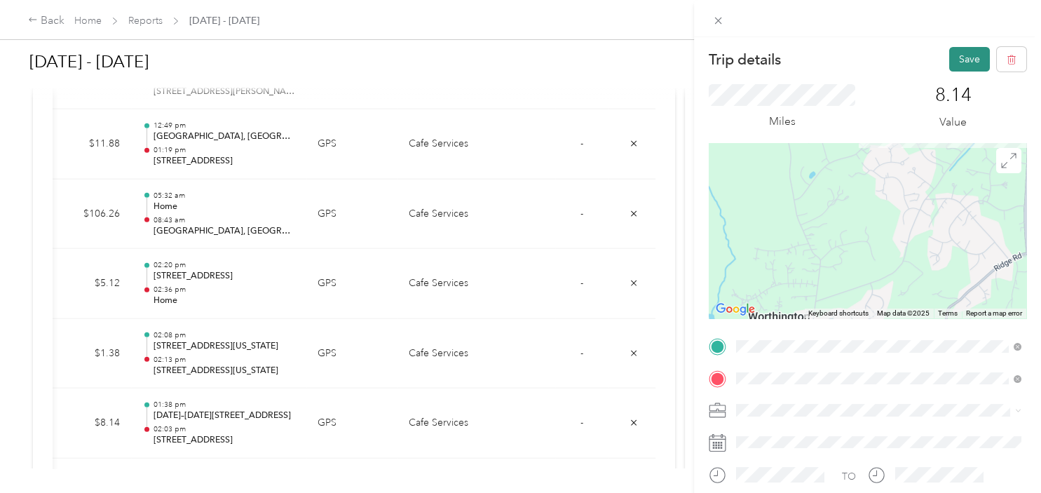
click at [965, 62] on button "Save" at bounding box center [969, 59] width 41 height 25
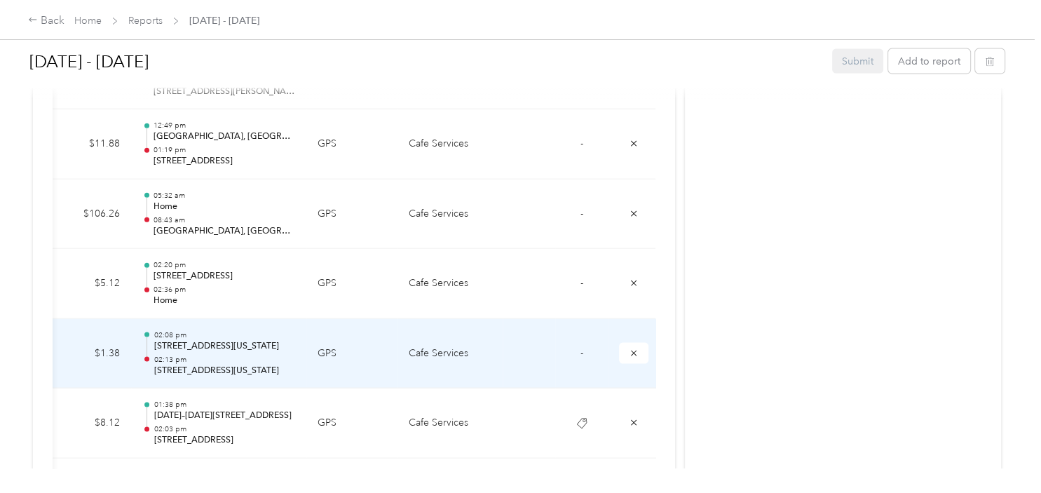
click at [580, 347] on span "-" at bounding box center [581, 353] width 3 height 12
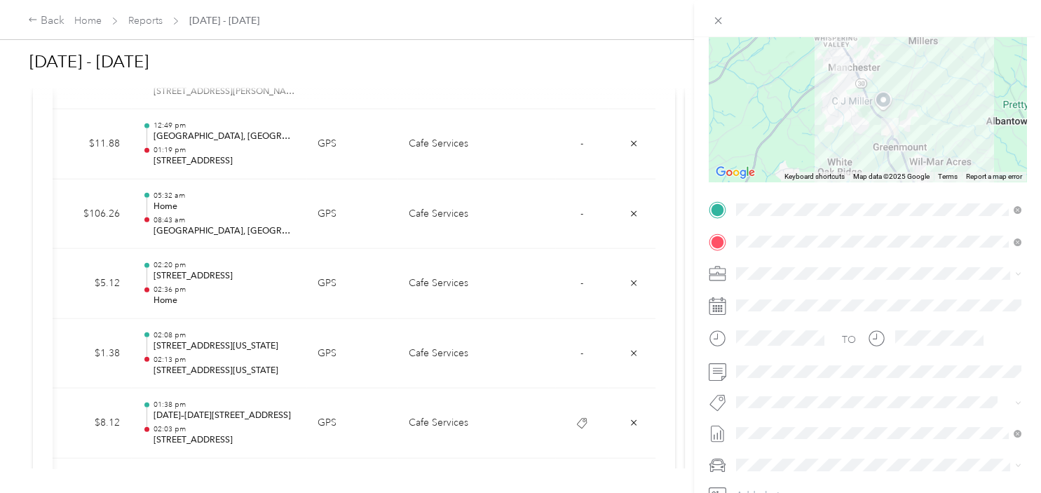
scroll to position [212, 0]
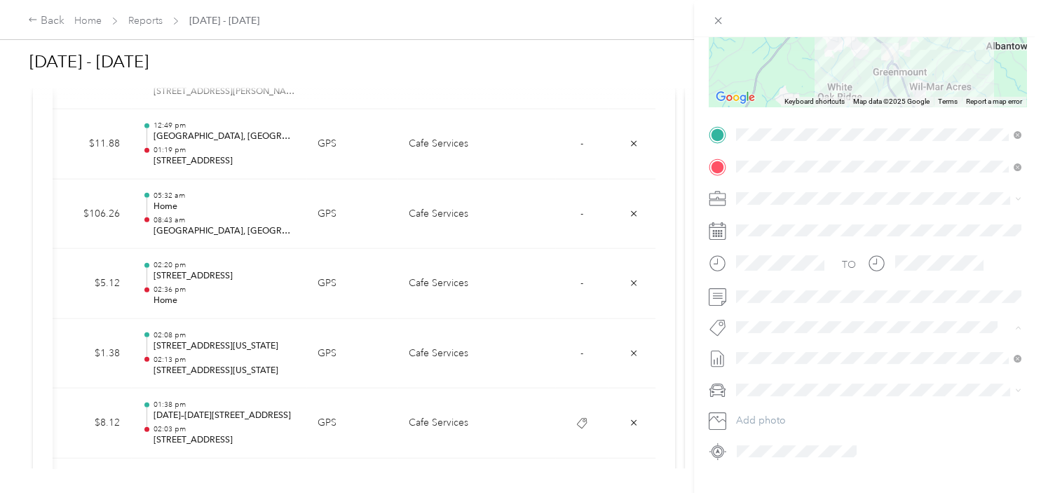
click at [781, 128] on span "[STREET_ADDRESS]" at bounding box center [789, 132] width 78 height 13
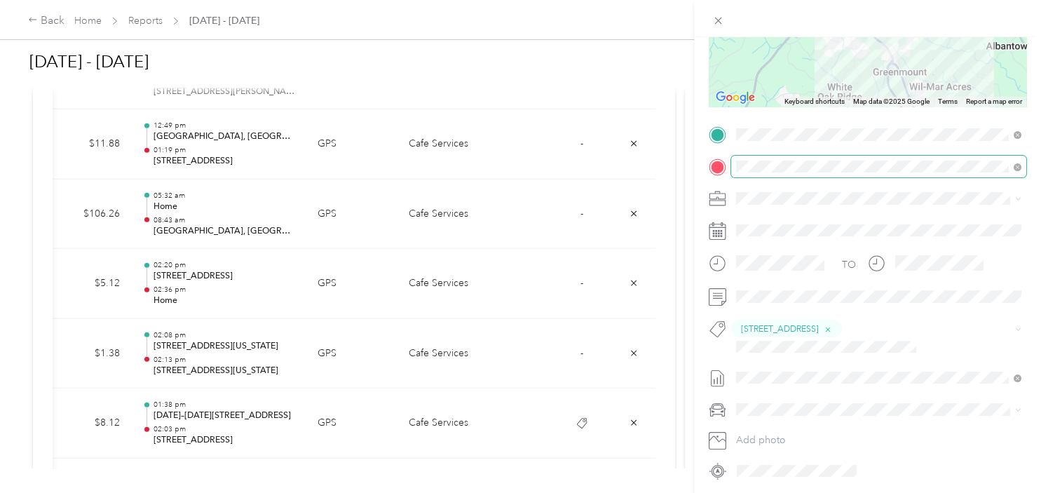
scroll to position [0, 0]
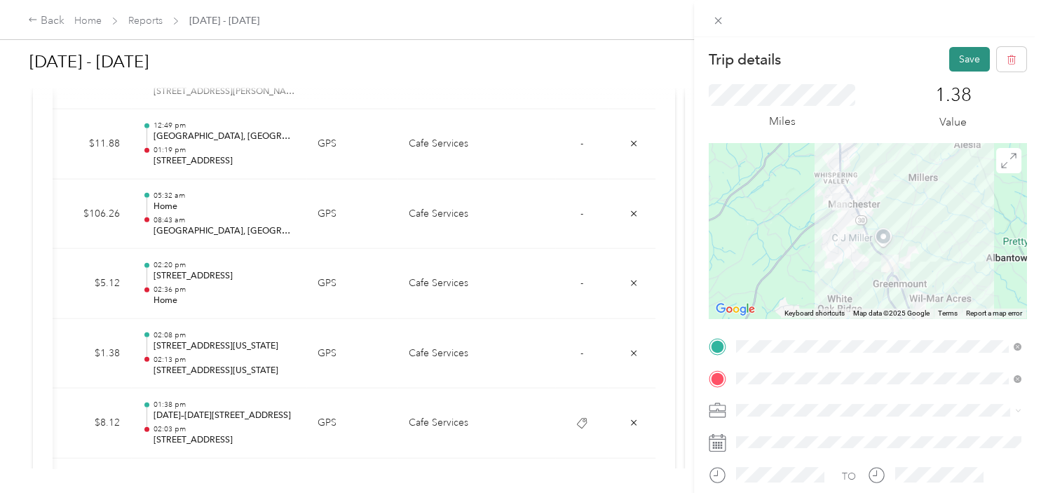
click at [965, 64] on button "Save" at bounding box center [969, 59] width 41 height 25
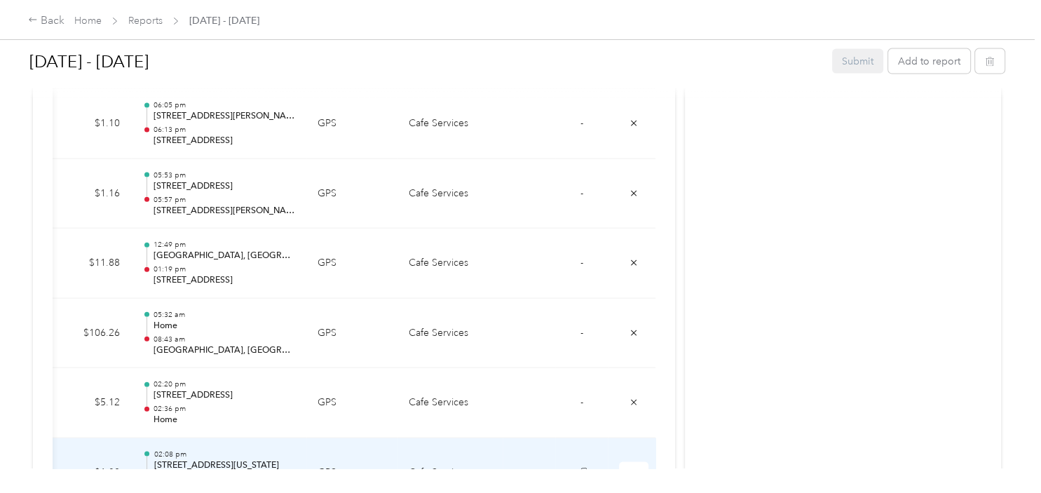
scroll to position [3034, 0]
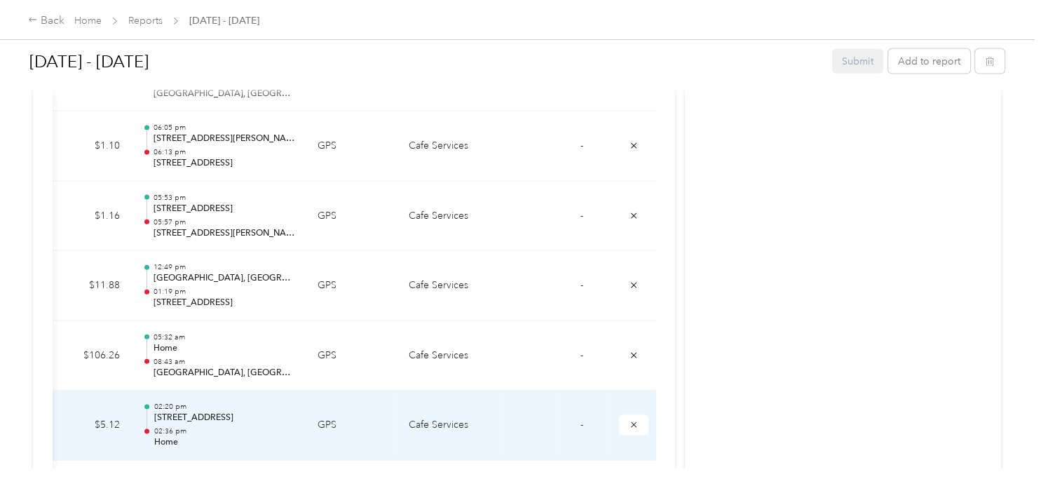
click at [580, 419] on span "-" at bounding box center [581, 424] width 3 height 12
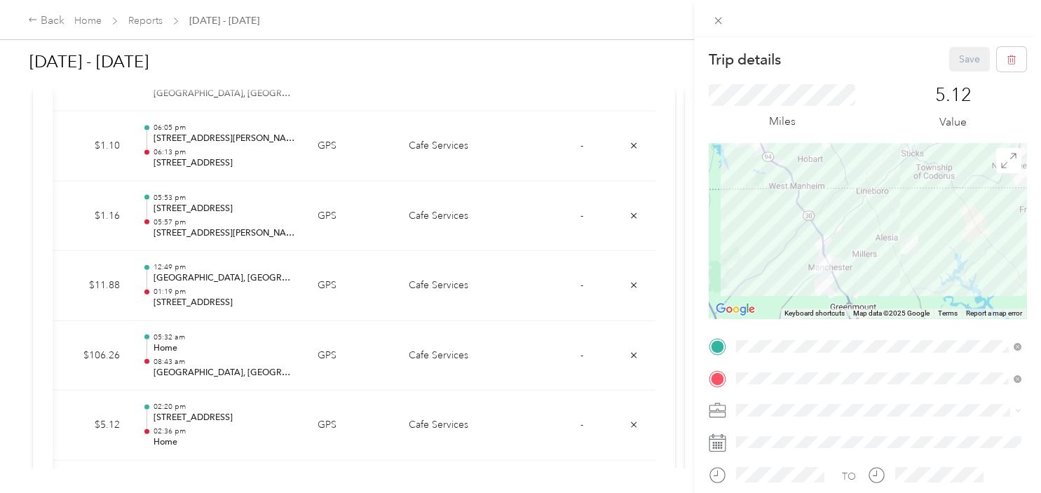
scroll to position [212, 0]
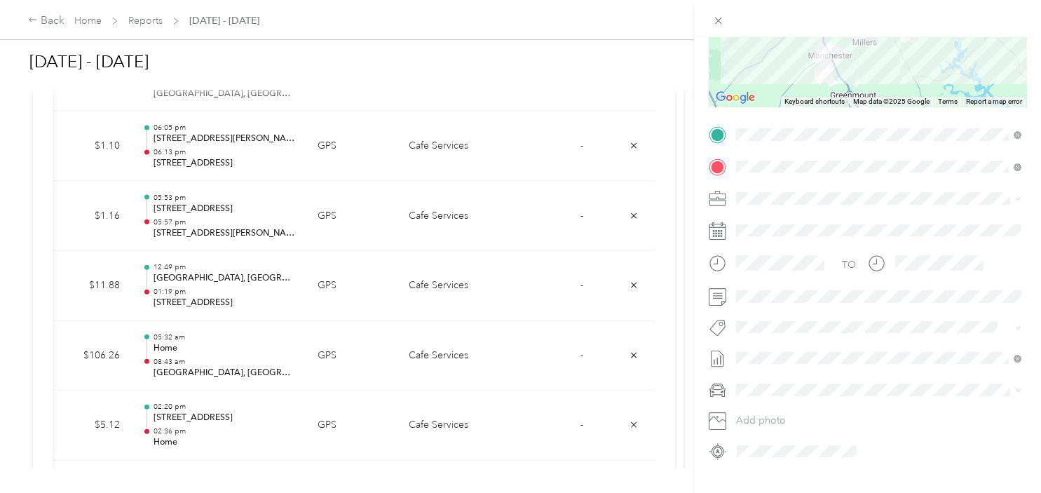
click at [781, 132] on button "[STREET_ADDRESS]" at bounding box center [789, 128] width 97 height 18
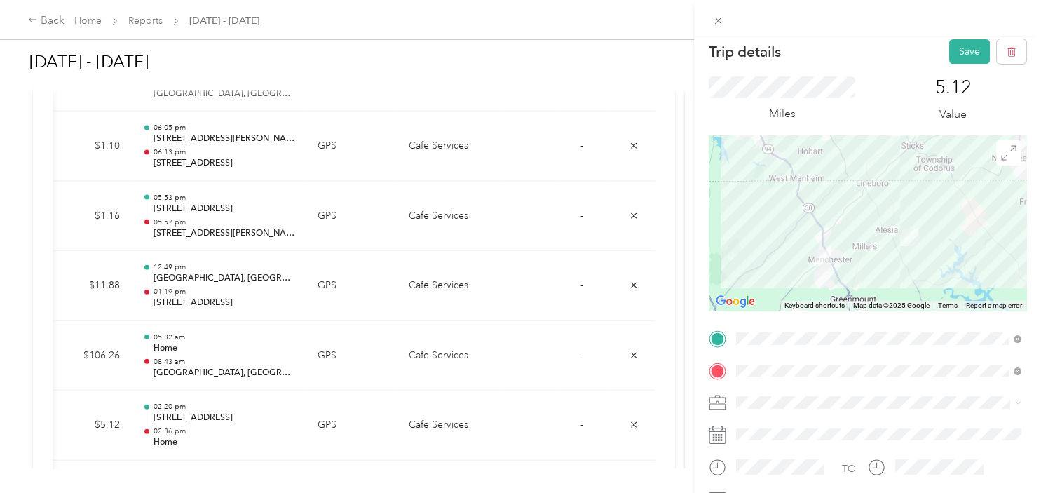
scroll to position [0, 0]
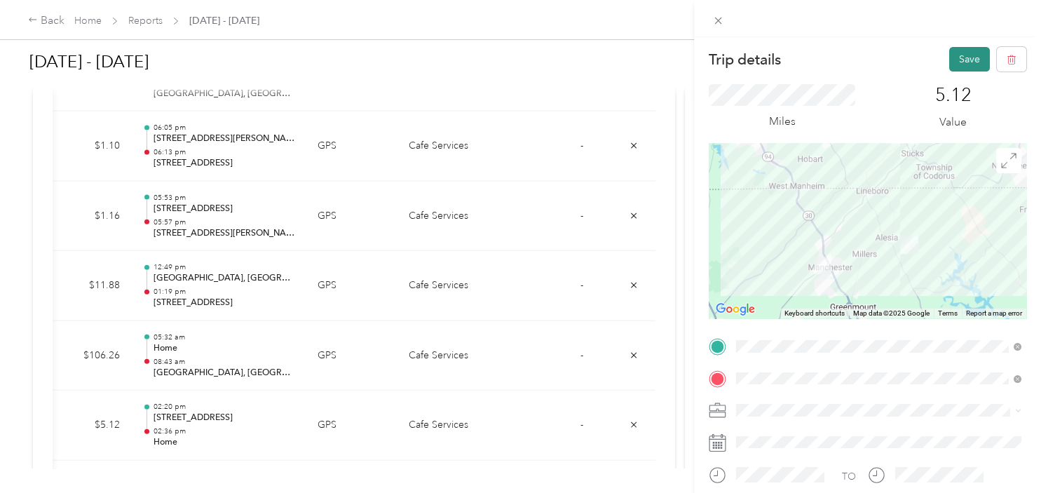
click at [963, 61] on button "Save" at bounding box center [969, 59] width 41 height 25
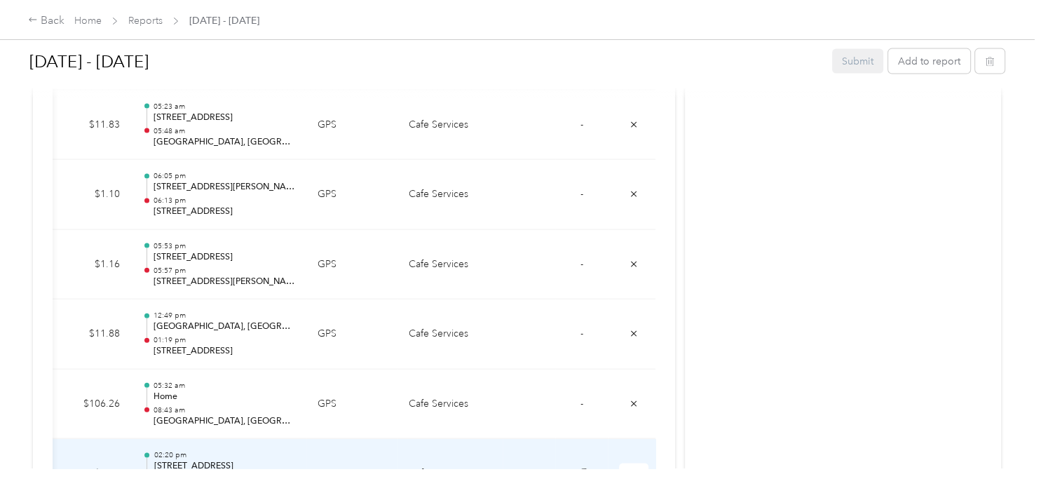
scroll to position [2963, 0]
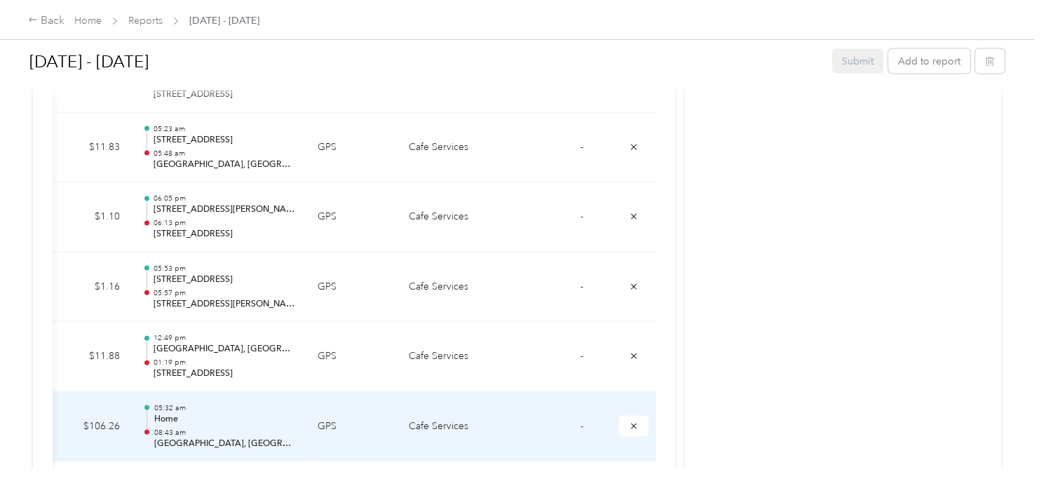
click at [579, 418] on td "-" at bounding box center [581, 427] width 53 height 70
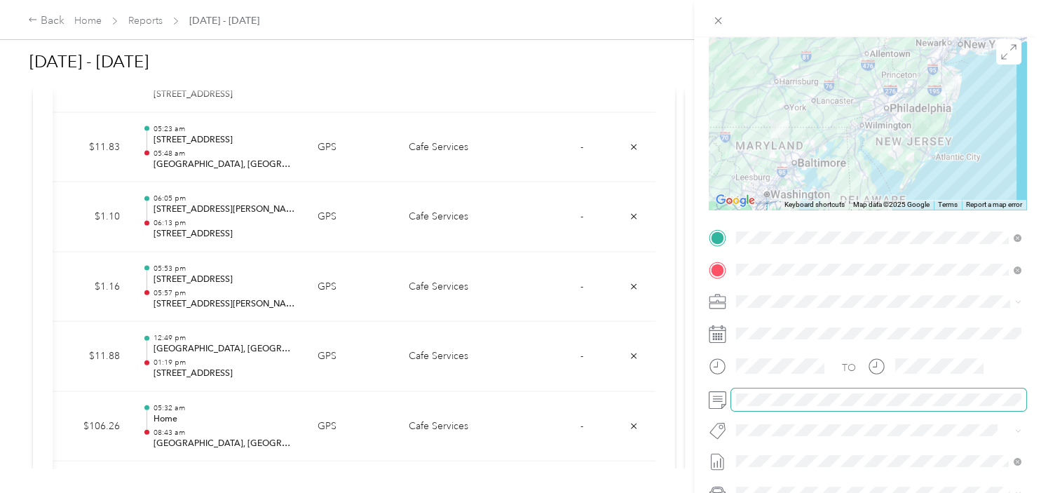
scroll to position [141, 0]
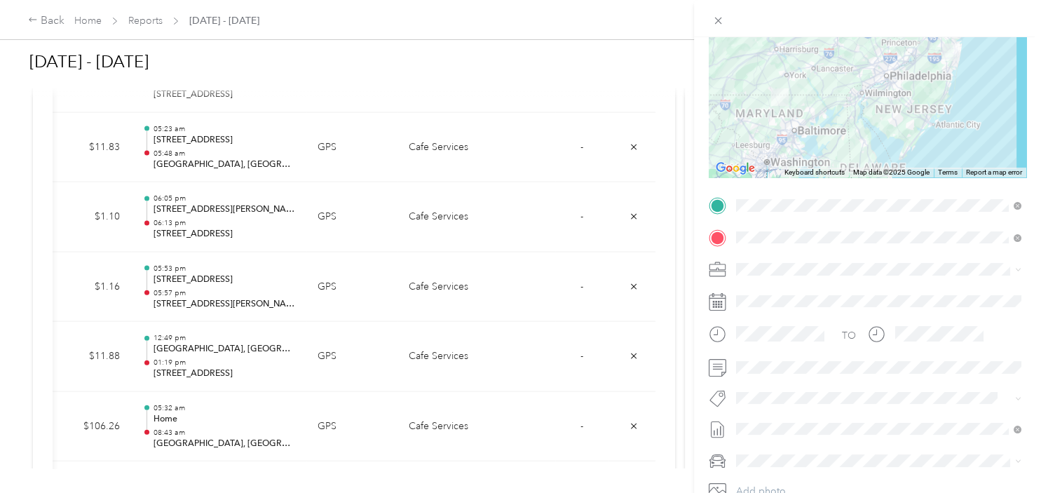
click at [791, 417] on span "[US_STATE] Resources" at bounding box center [793, 422] width 86 height 13
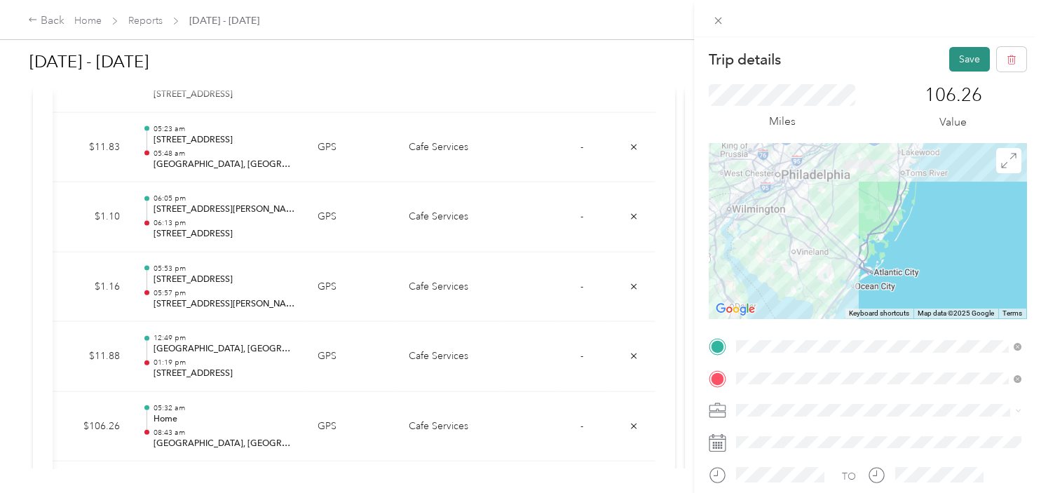
click at [964, 56] on button "Save" at bounding box center [969, 59] width 41 height 25
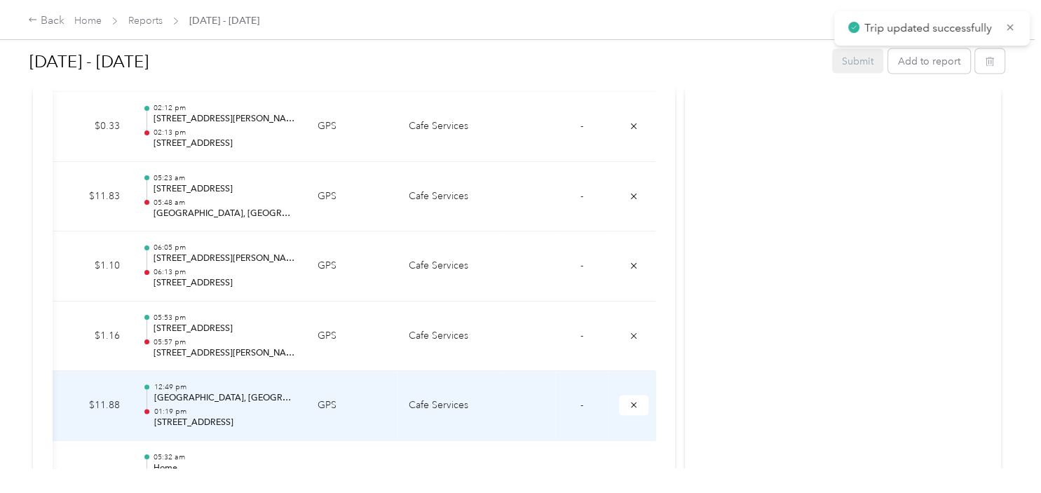
scroll to position [2892, 0]
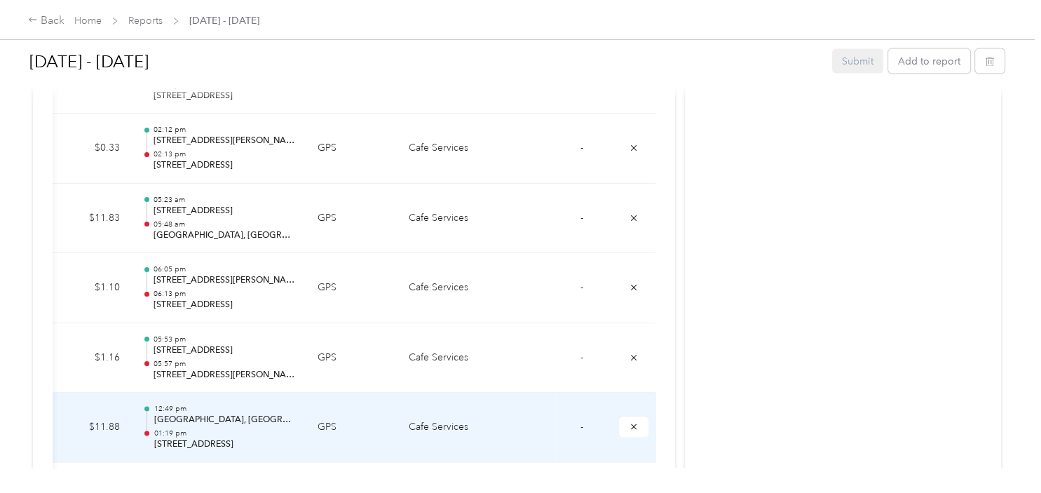
click at [582, 420] on span "-" at bounding box center [581, 426] width 3 height 12
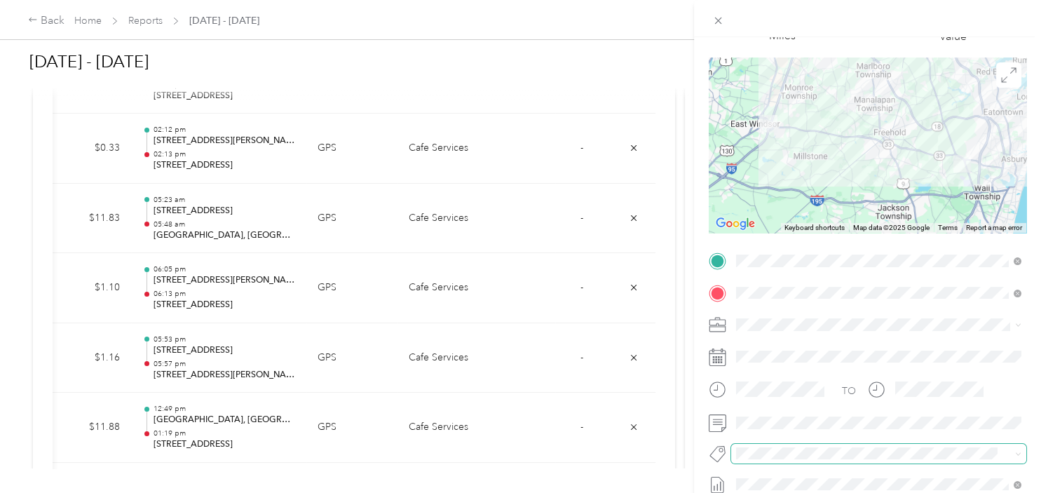
scroll to position [141, 0]
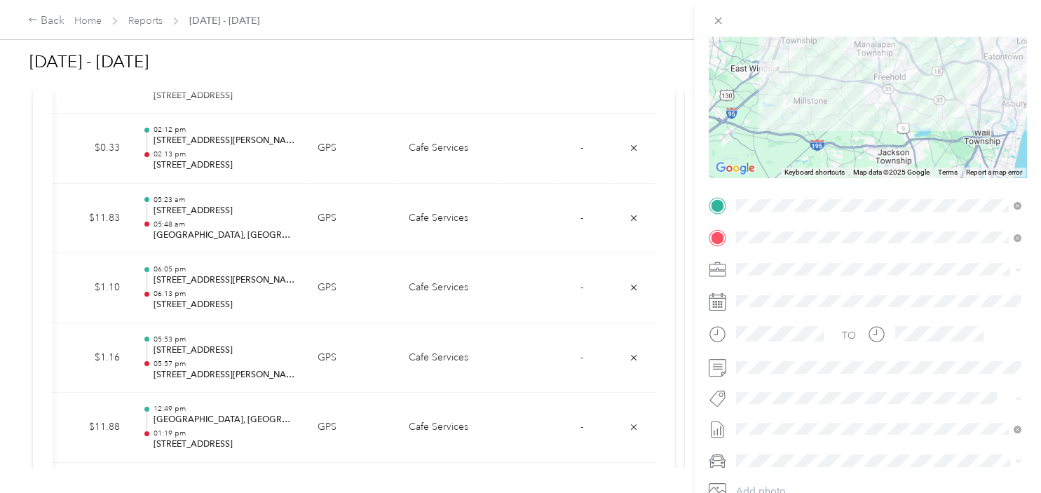
click at [786, 416] on button "[US_STATE] Resources" at bounding box center [794, 422] width 106 height 18
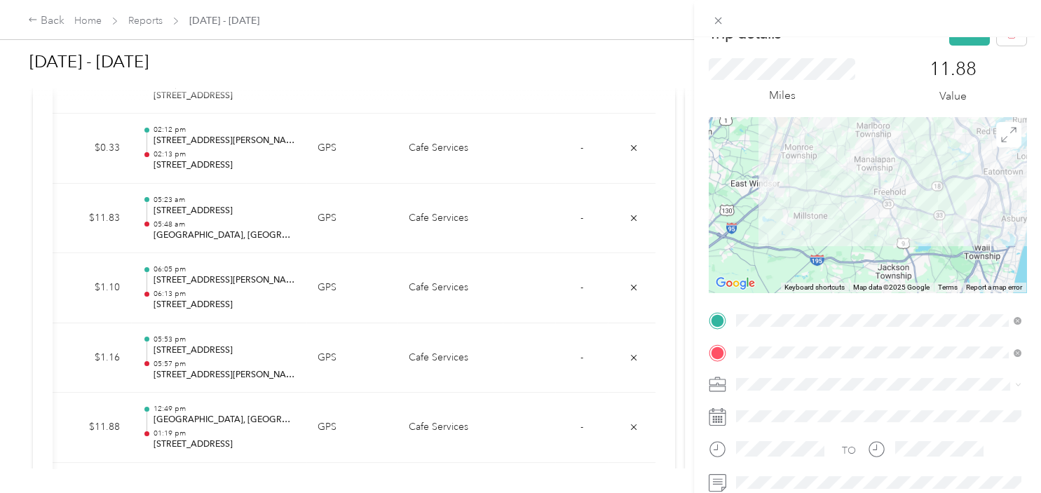
scroll to position [0, 0]
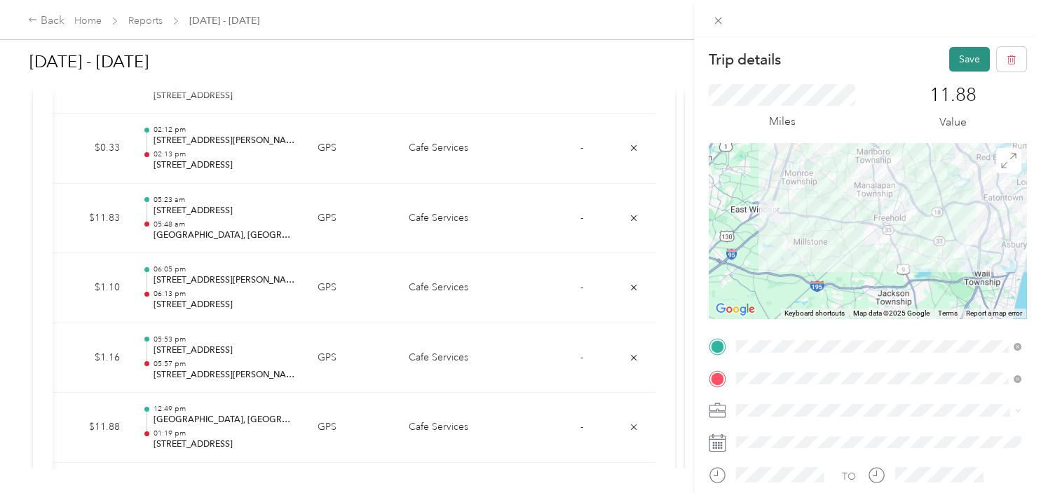
click at [974, 57] on button "Save" at bounding box center [969, 59] width 41 height 25
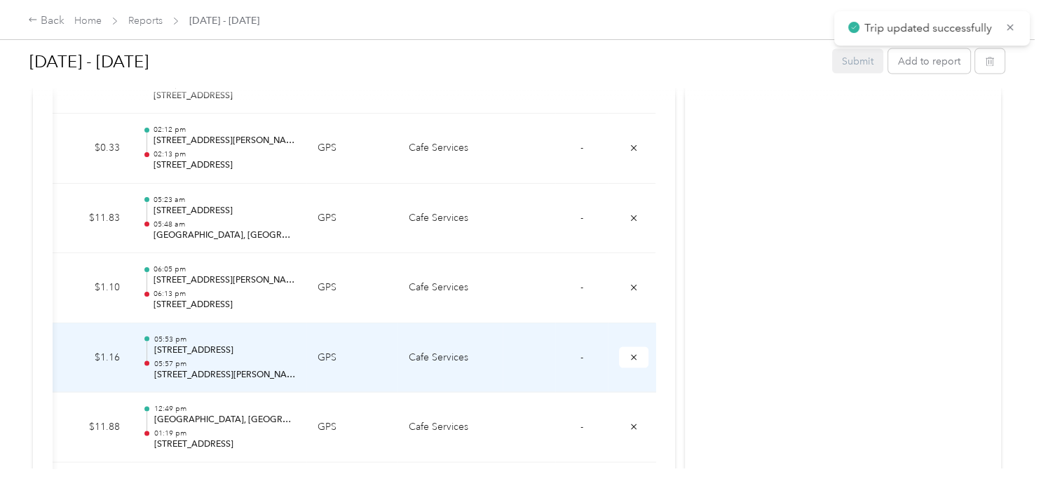
click at [584, 354] on td "-" at bounding box center [581, 358] width 53 height 70
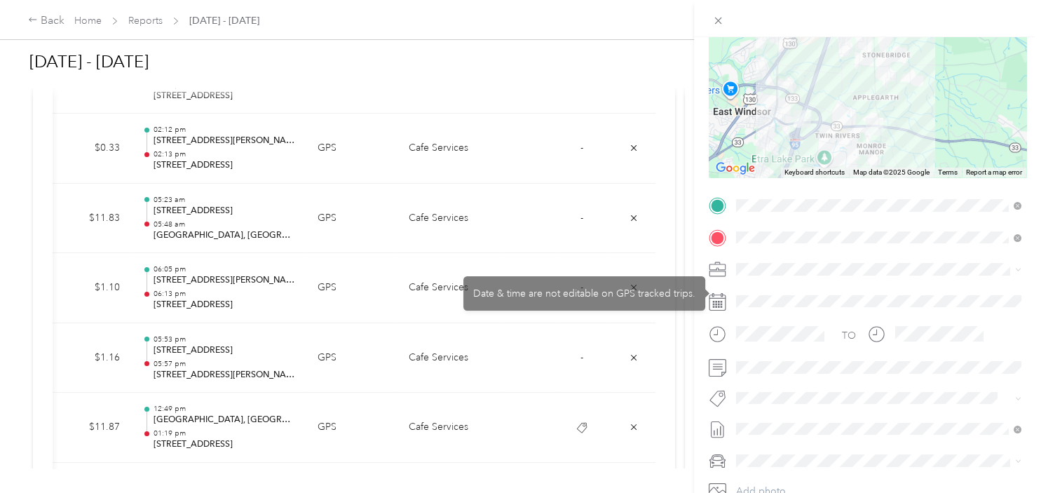
scroll to position [212, 0]
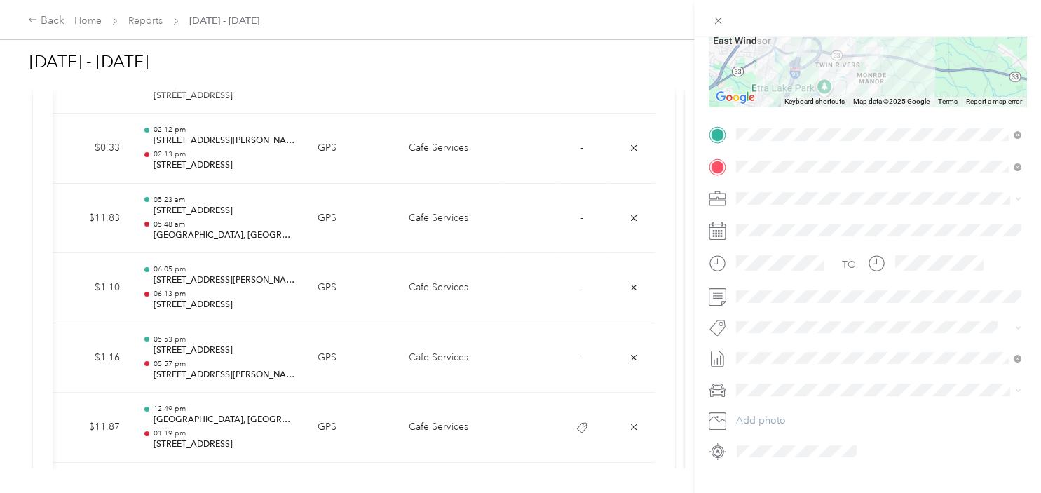
click at [772, 347] on span "[US_STATE] Resources" at bounding box center [793, 351] width 86 height 13
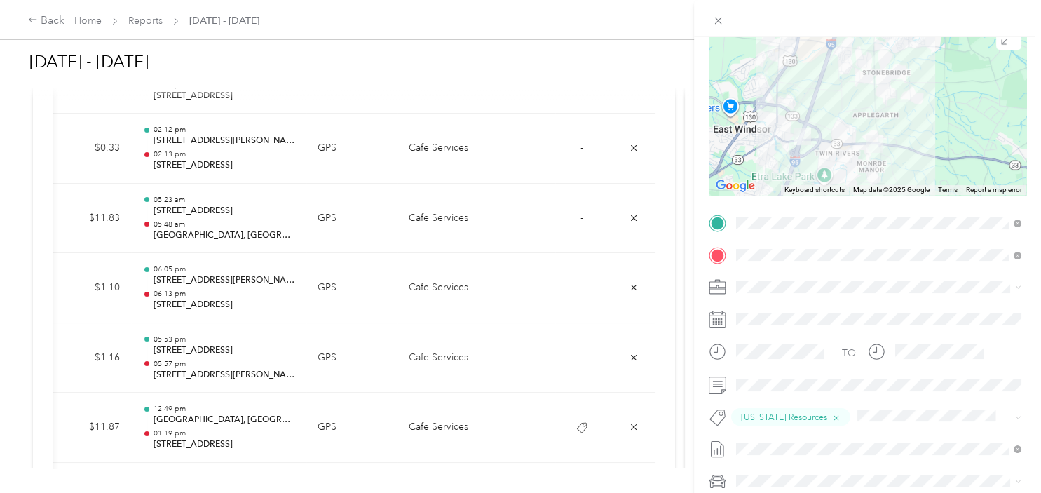
scroll to position [0, 0]
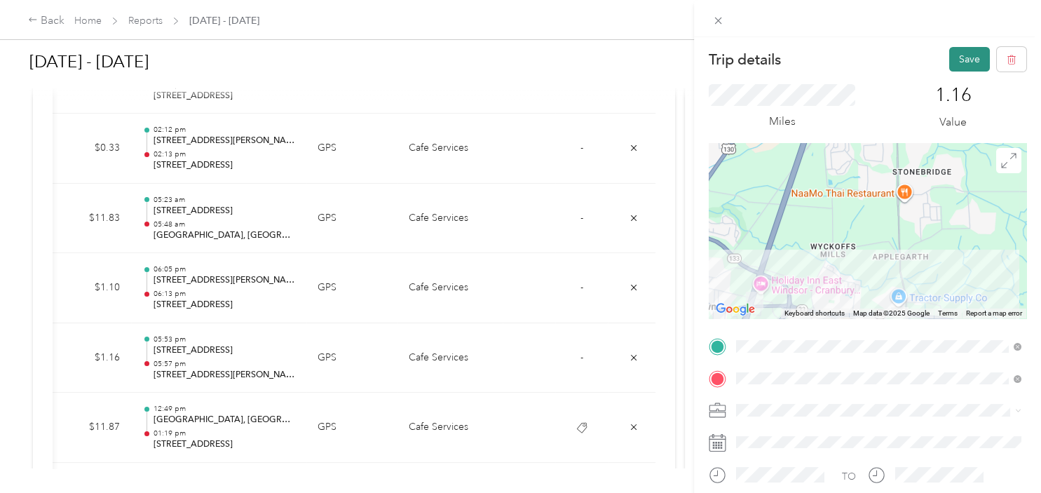
click at [952, 63] on button "Save" at bounding box center [969, 59] width 41 height 25
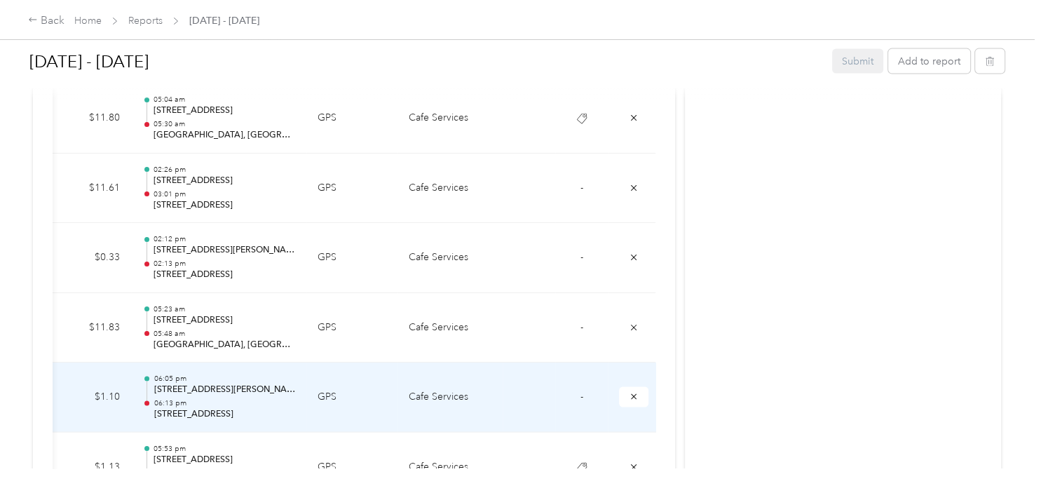
scroll to position [2752, 0]
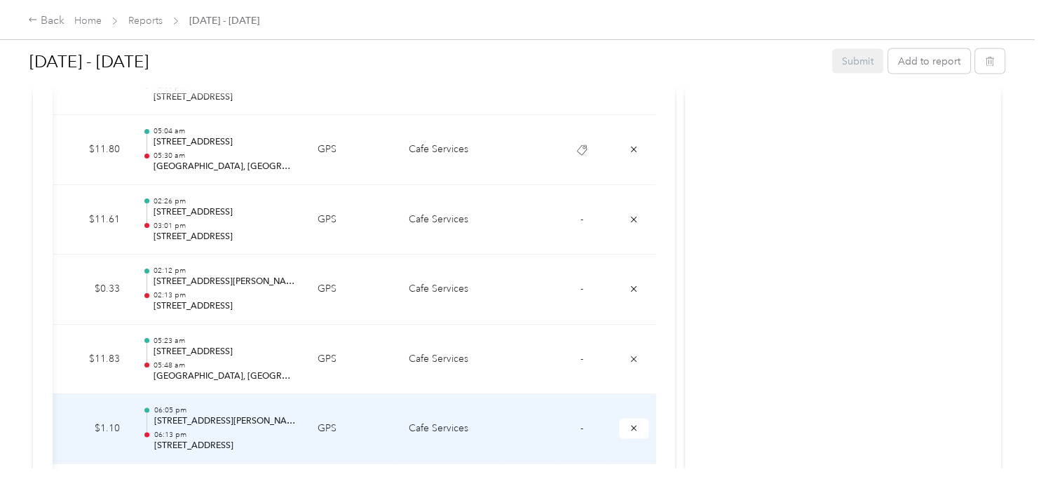
click at [582, 424] on span "-" at bounding box center [581, 428] width 3 height 12
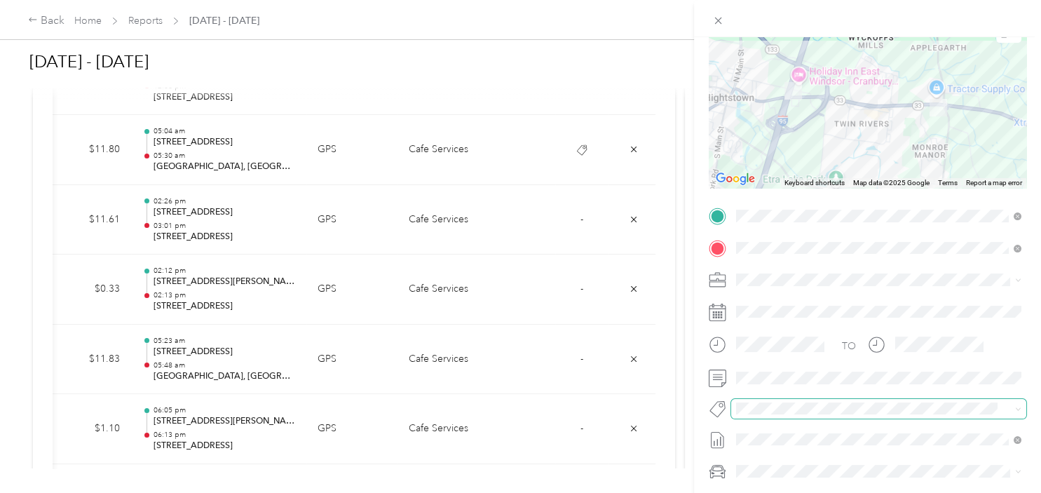
scroll to position [141, 0]
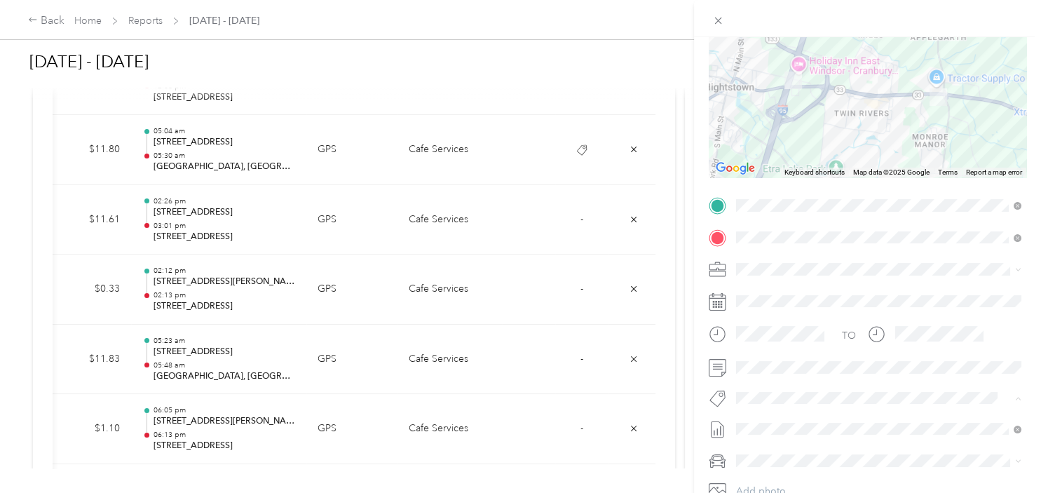
click at [781, 418] on span "[US_STATE] Resources" at bounding box center [793, 422] width 86 height 13
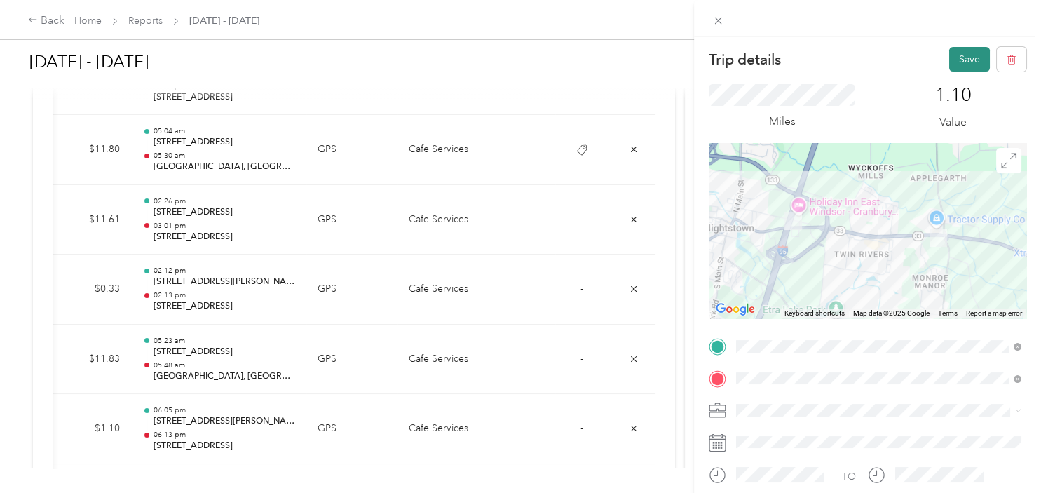
click at [960, 57] on button "Save" at bounding box center [969, 59] width 41 height 25
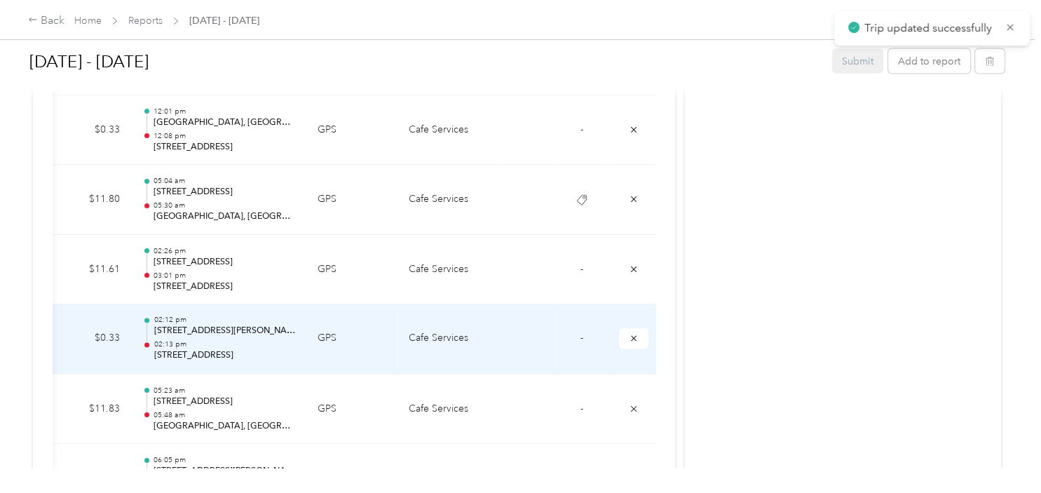
scroll to position [2681, 0]
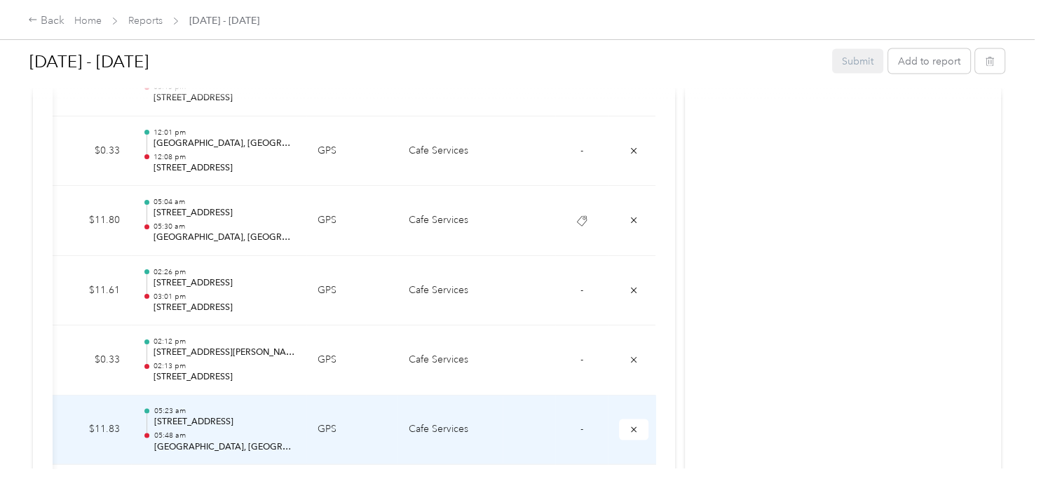
click at [586, 425] on td "-" at bounding box center [581, 430] width 53 height 70
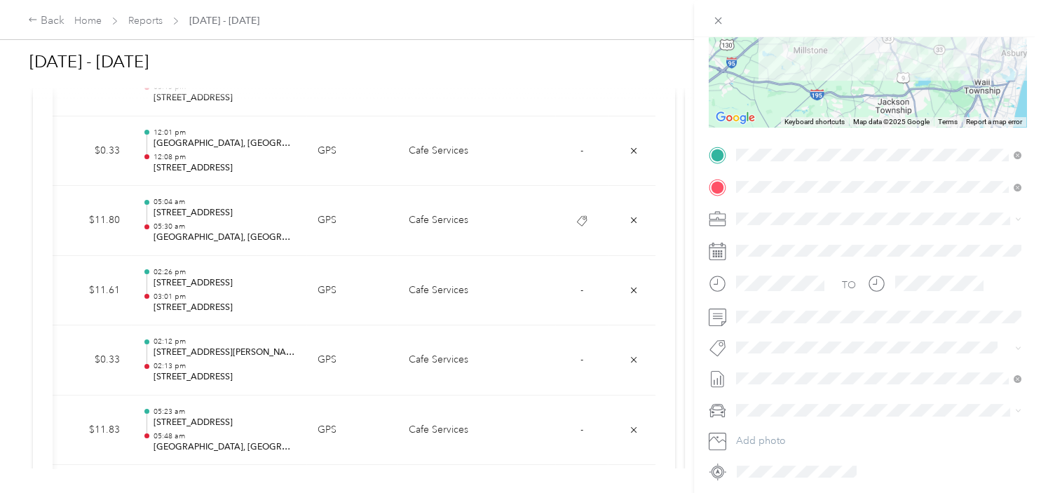
scroll to position [212, 0]
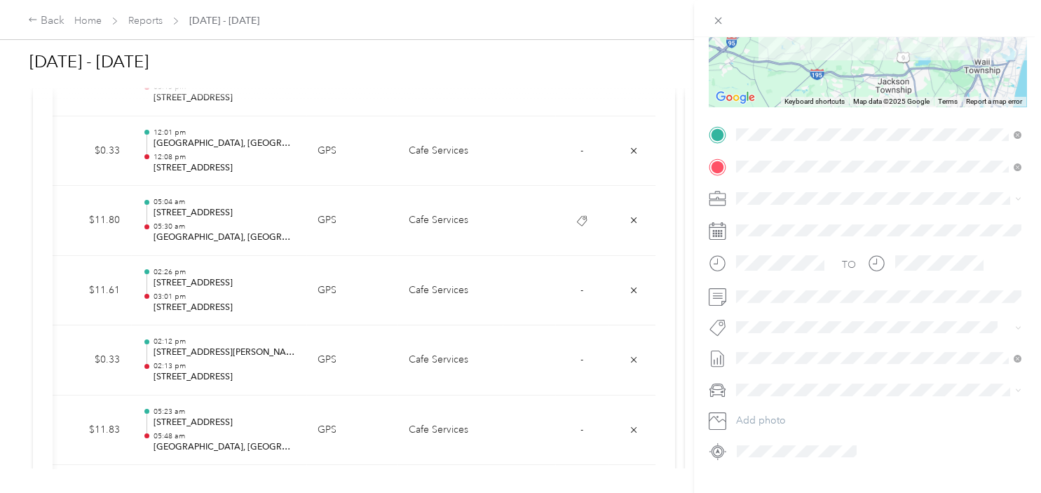
click at [795, 348] on span "[US_STATE] Resources" at bounding box center [793, 346] width 86 height 13
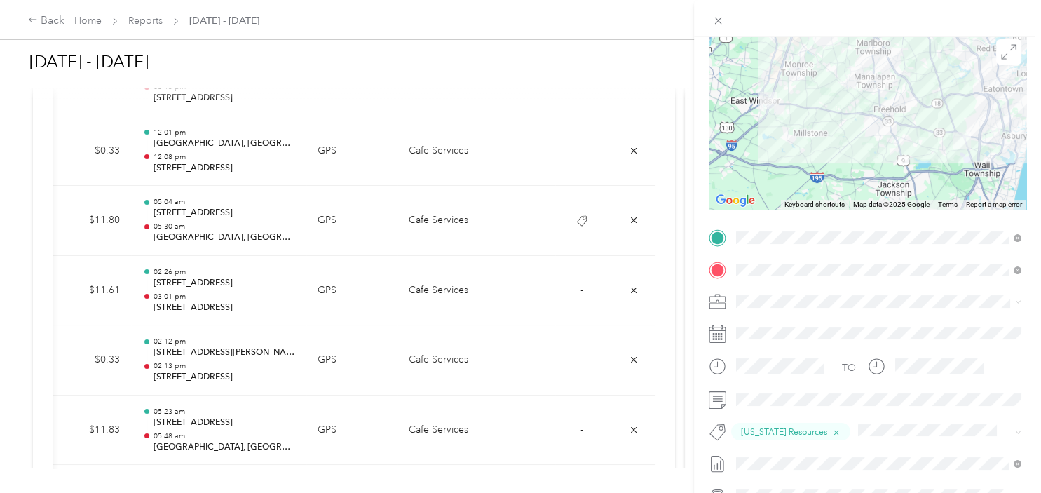
scroll to position [0, 0]
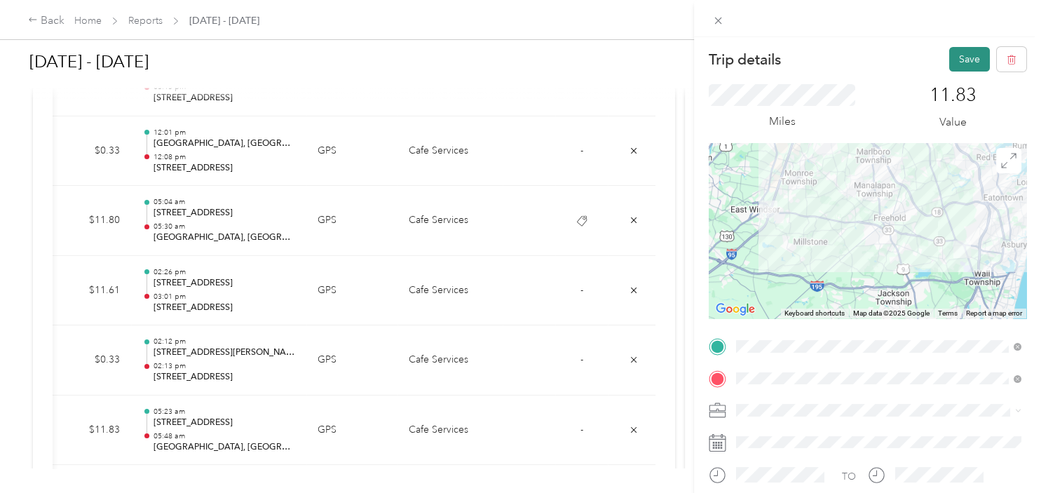
click at [968, 64] on button "Save" at bounding box center [969, 59] width 41 height 25
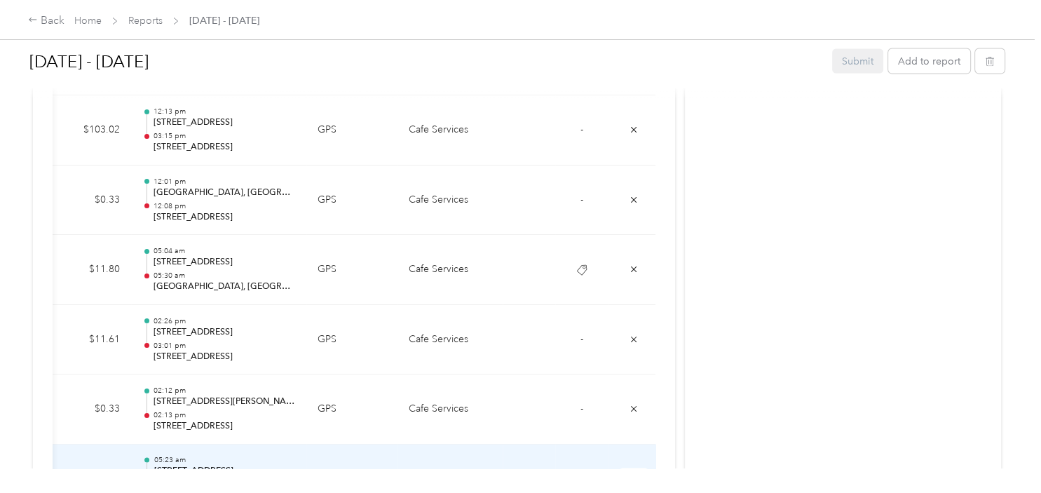
scroll to position [2610, 0]
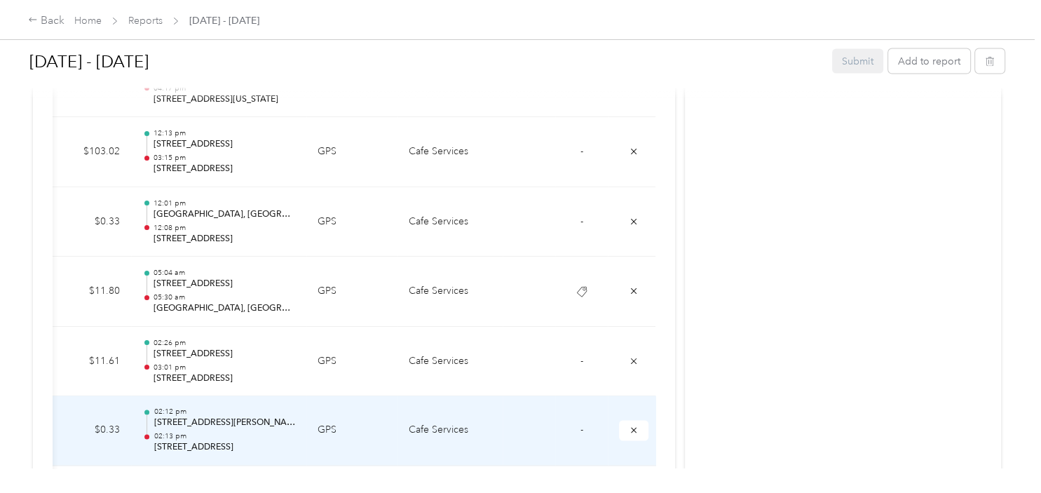
click at [582, 425] on span "-" at bounding box center [581, 430] width 3 height 12
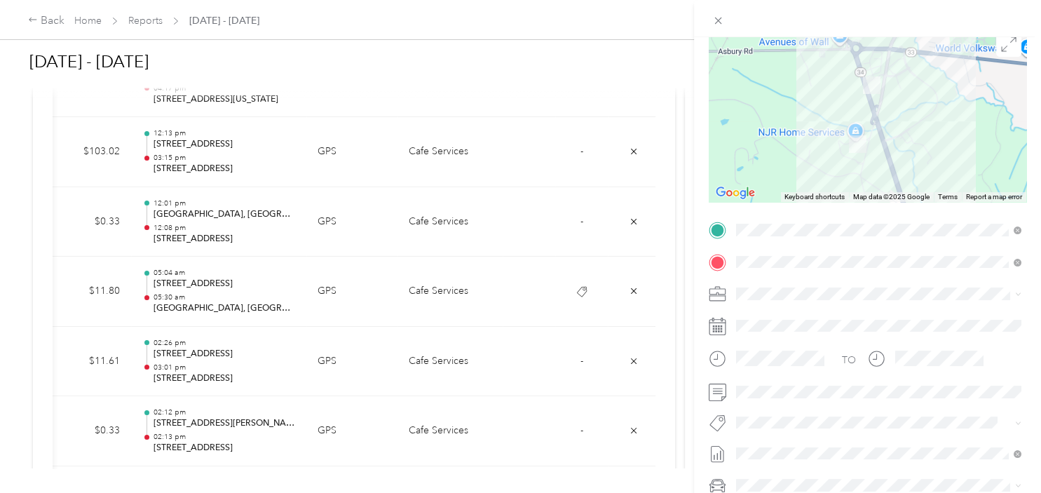
scroll to position [141, 0]
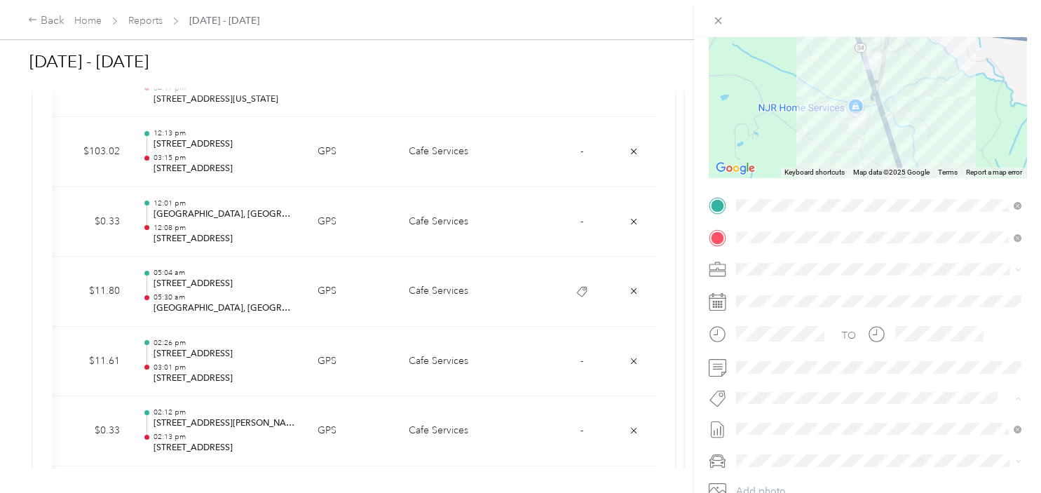
click at [781, 420] on span "[US_STATE] Resources" at bounding box center [793, 422] width 86 height 13
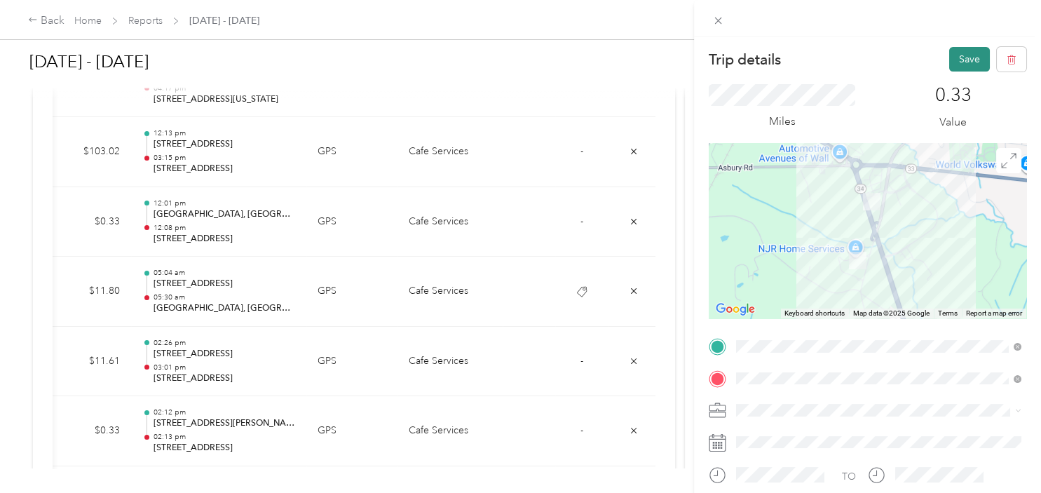
click at [968, 60] on button "Save" at bounding box center [969, 59] width 41 height 25
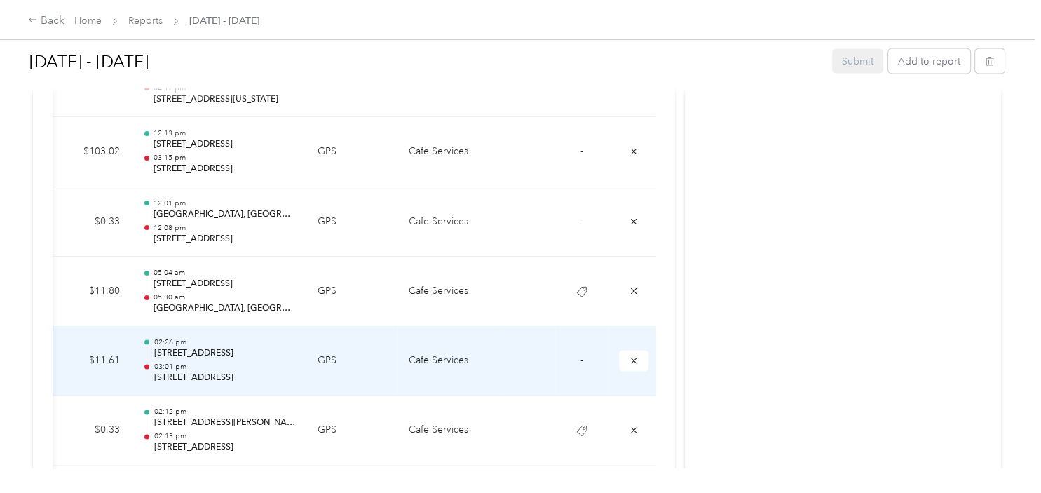
click at [582, 356] on span "-" at bounding box center [581, 361] width 3 height 12
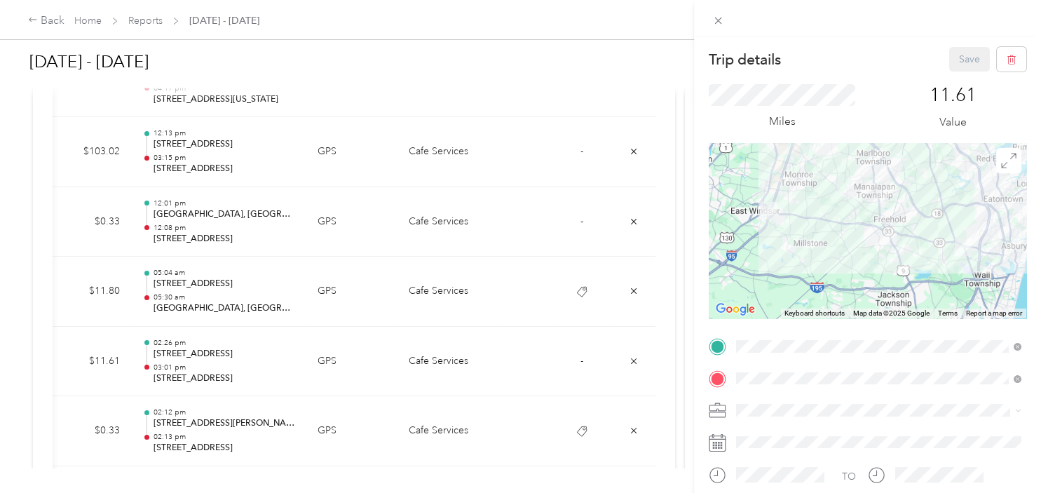
scroll to position [212, 0]
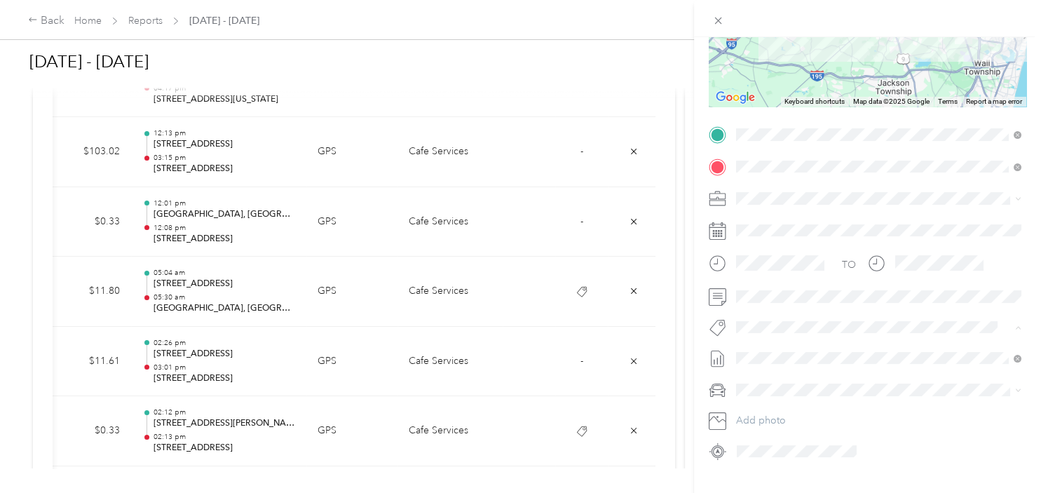
click at [788, 348] on span "[US_STATE] Resources" at bounding box center [793, 351] width 86 height 13
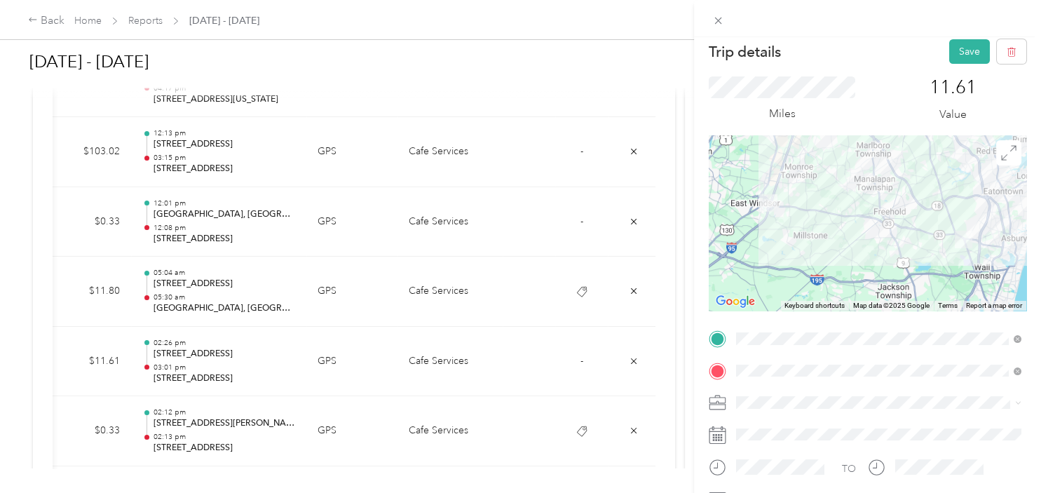
scroll to position [0, 0]
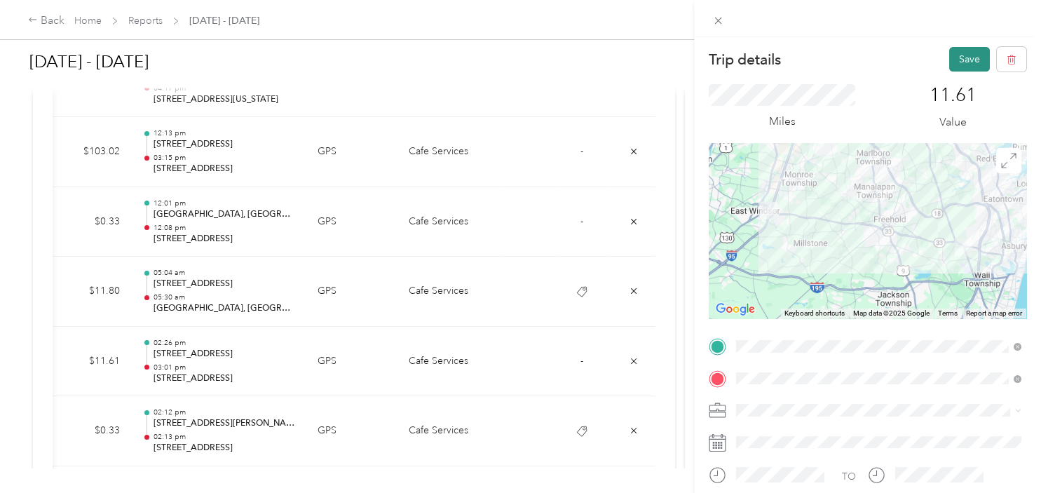
click at [976, 59] on button "Save" at bounding box center [969, 59] width 41 height 25
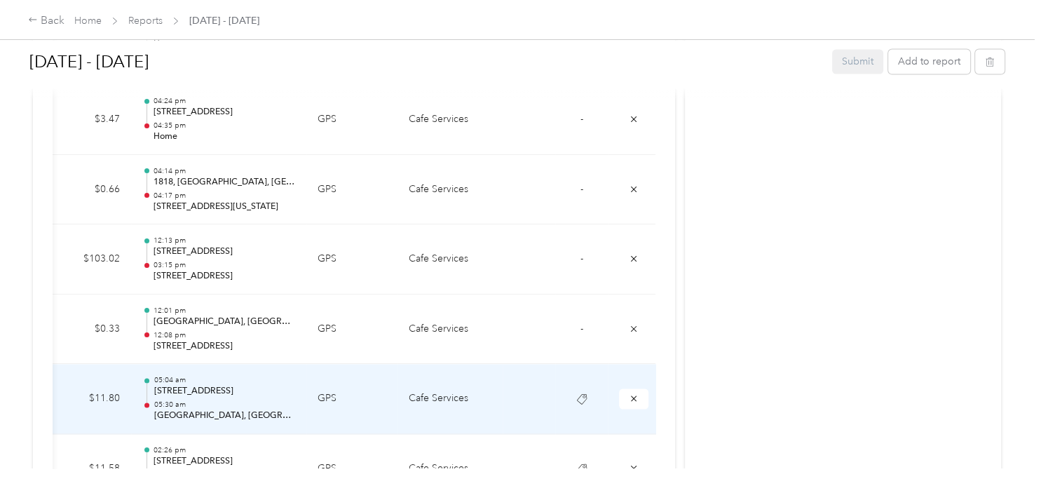
scroll to position [2469, 0]
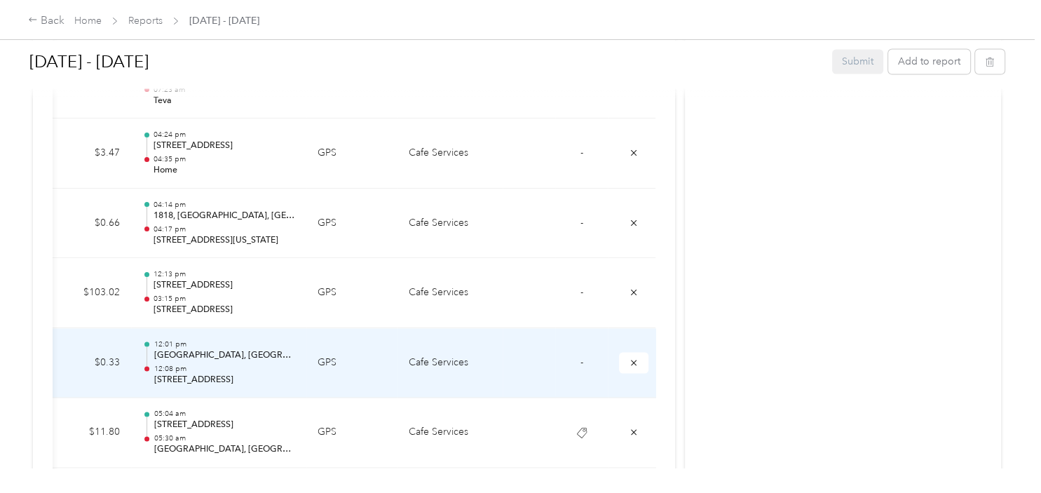
click at [584, 357] on td "-" at bounding box center [581, 363] width 53 height 70
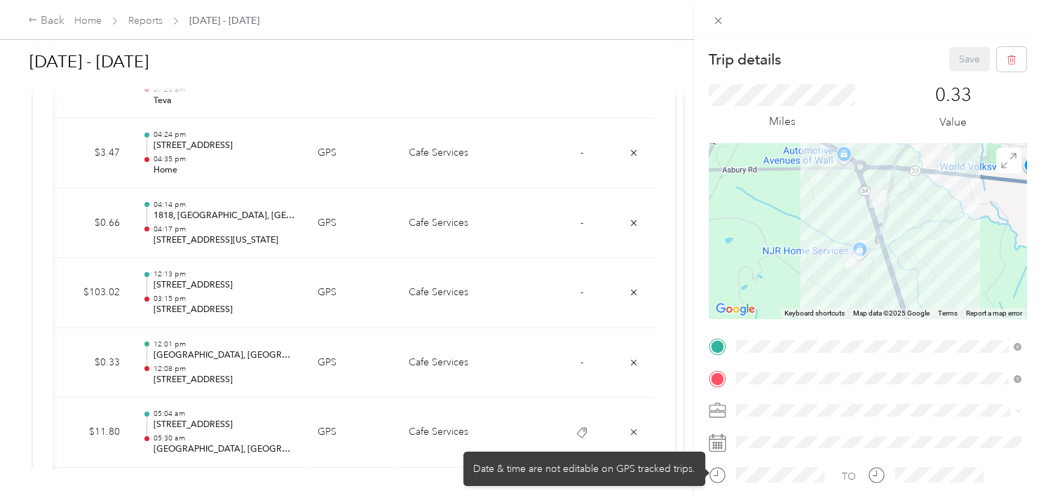
scroll to position [141, 0]
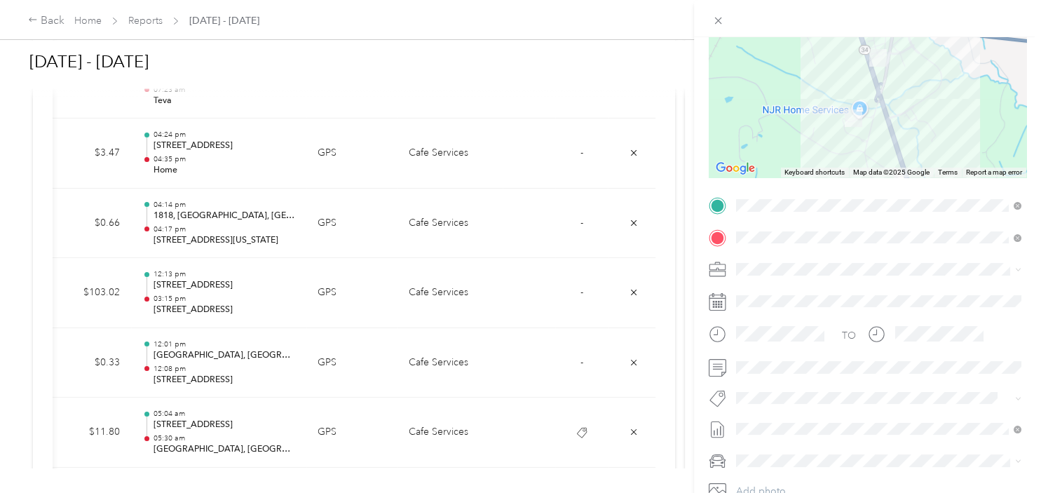
click at [785, 418] on span "[US_STATE] Resources" at bounding box center [793, 417] width 86 height 13
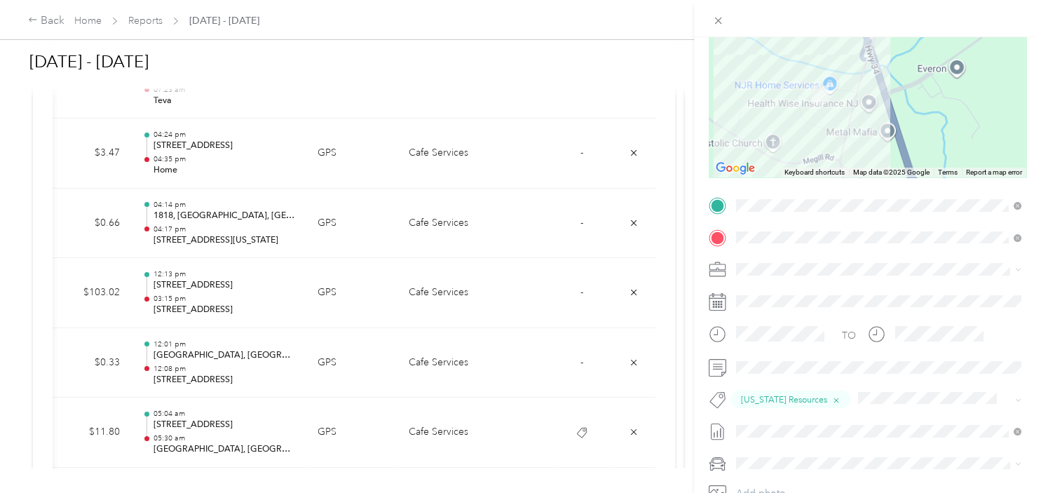
scroll to position [0, 0]
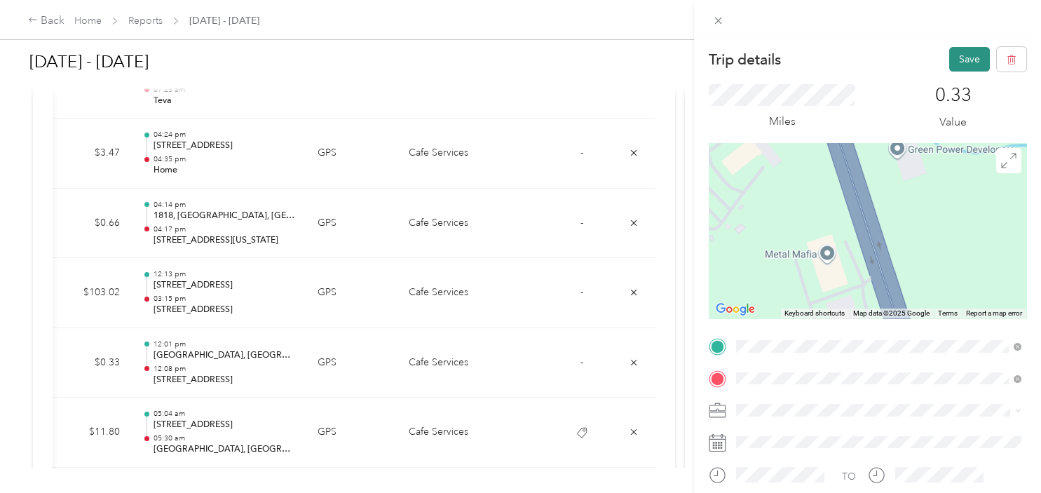
click at [960, 58] on button "Save" at bounding box center [969, 59] width 41 height 25
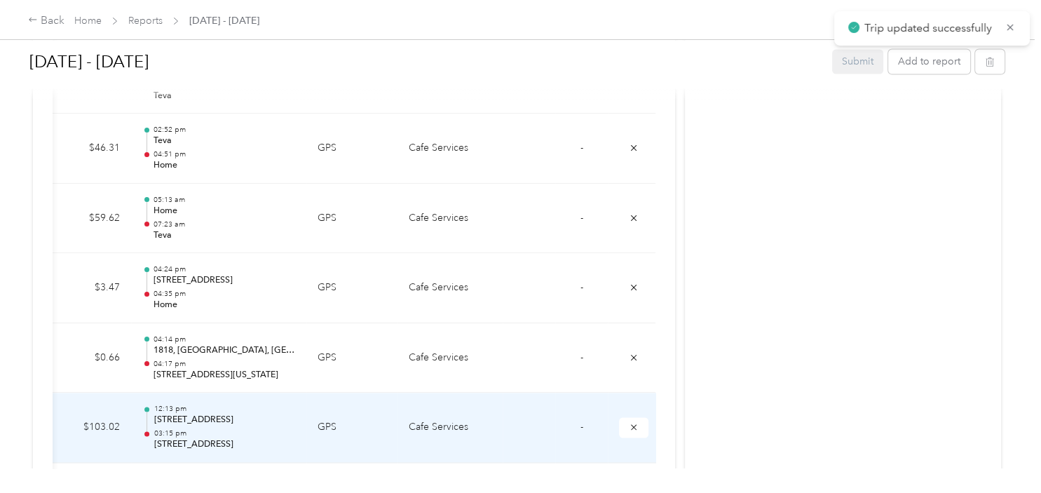
scroll to position [2328, 0]
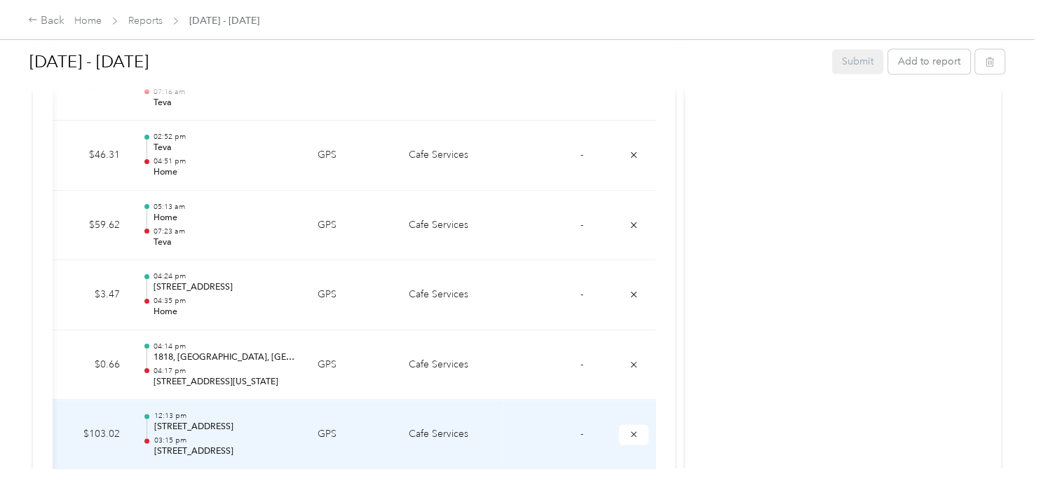
click at [579, 425] on td "-" at bounding box center [581, 434] width 53 height 70
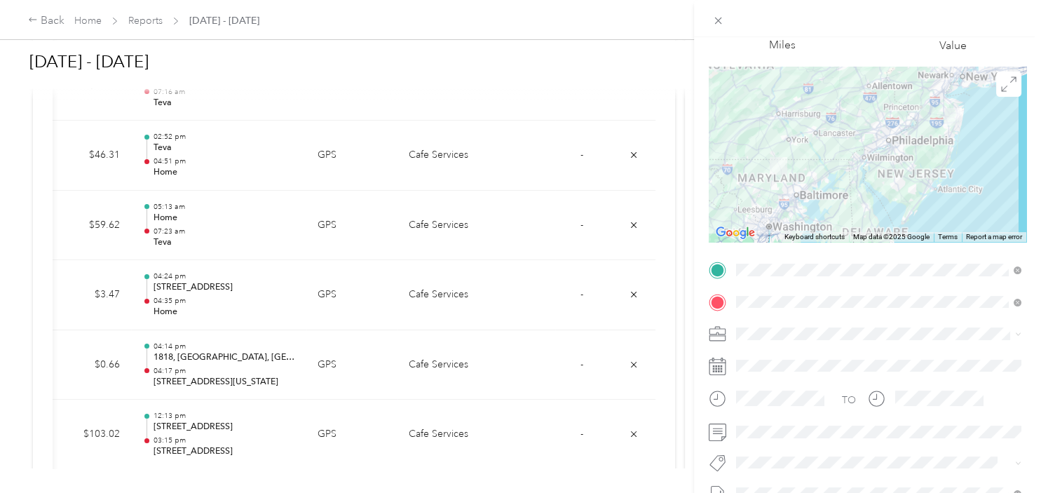
scroll to position [141, 0]
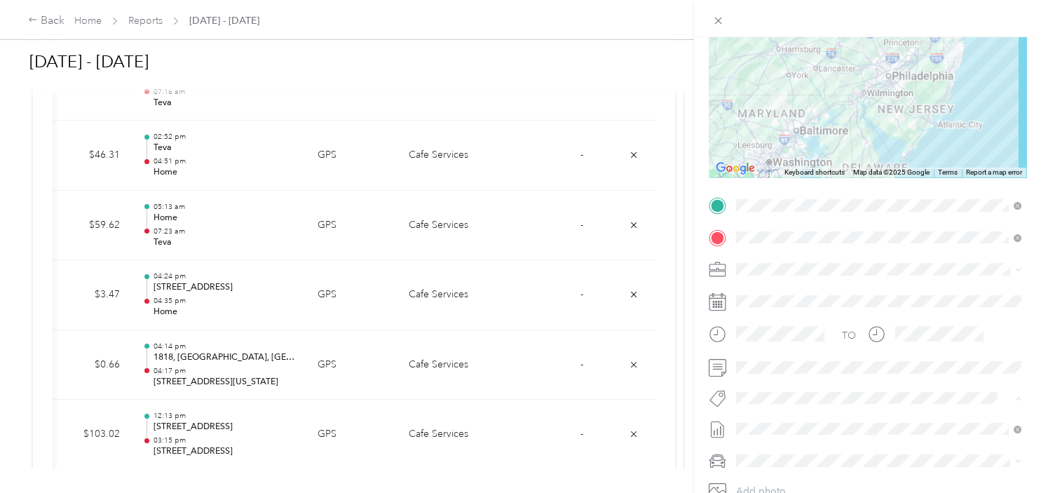
click at [778, 422] on button "[US_STATE] Resources" at bounding box center [794, 422] width 106 height 18
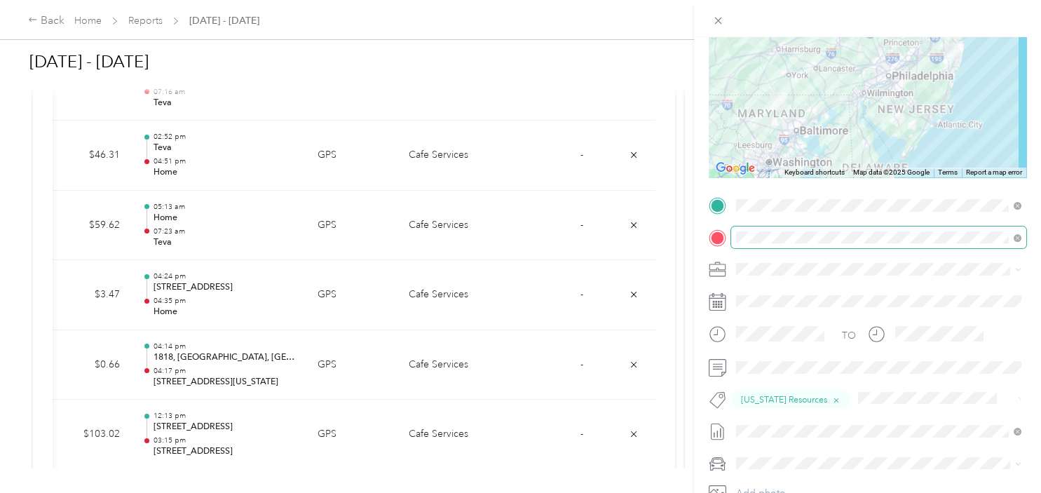
scroll to position [0, 0]
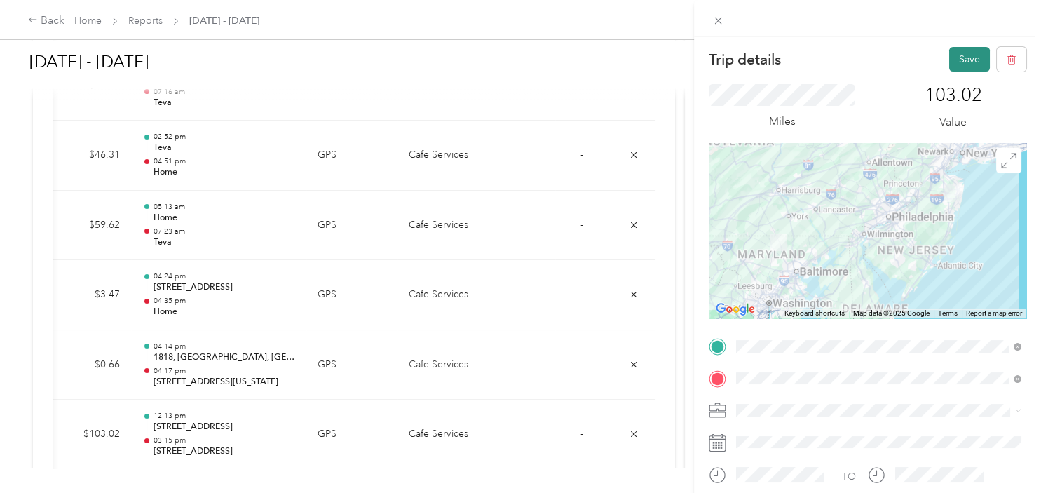
click at [966, 66] on button "Save" at bounding box center [969, 59] width 41 height 25
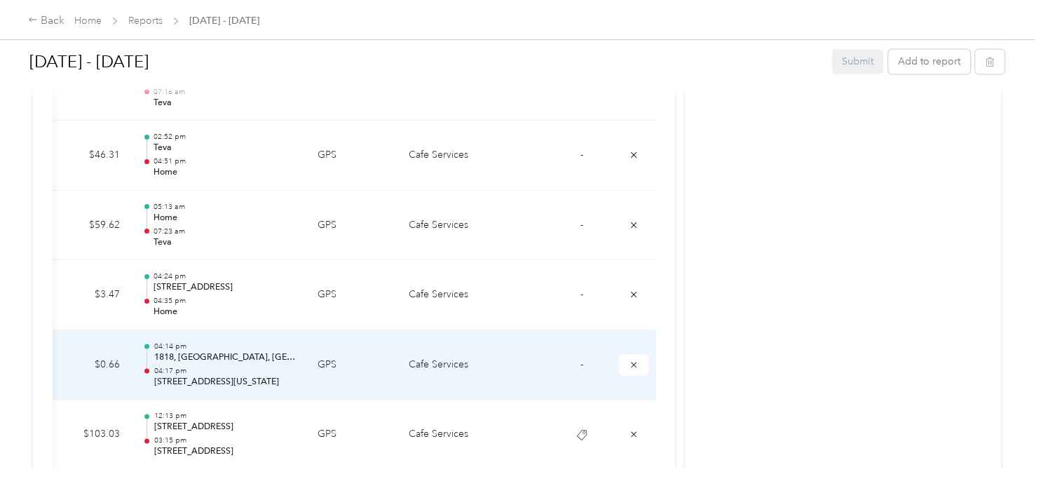
click at [583, 360] on td "-" at bounding box center [581, 365] width 53 height 70
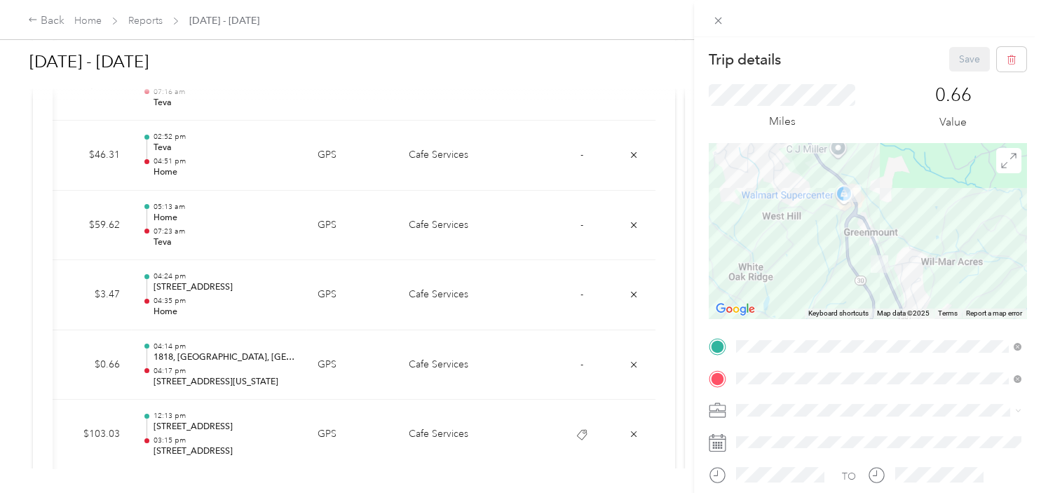
click at [545, 432] on div "Trip details Save This trip cannot be edited because it is either under review,…" at bounding box center [520, 246] width 1041 height 493
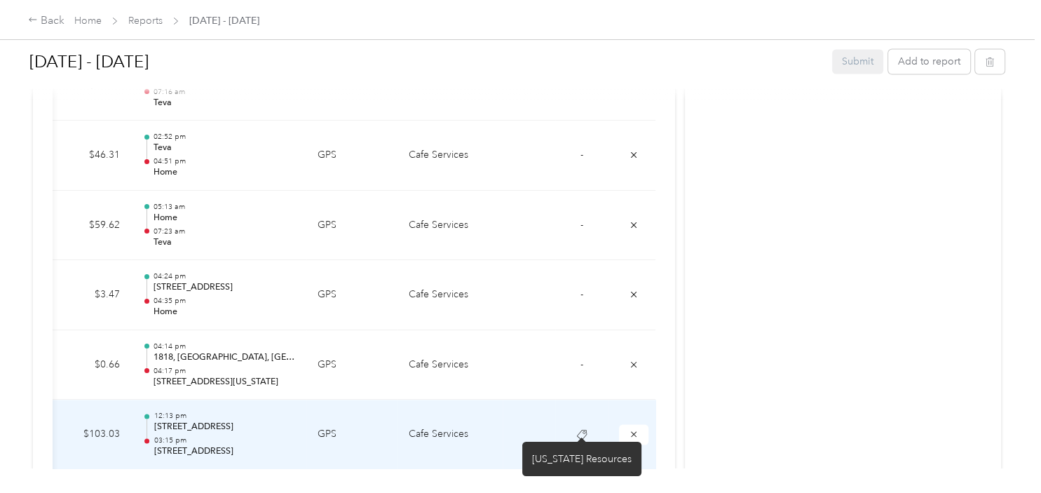
click at [582, 429] on icon at bounding box center [581, 434] width 11 height 11
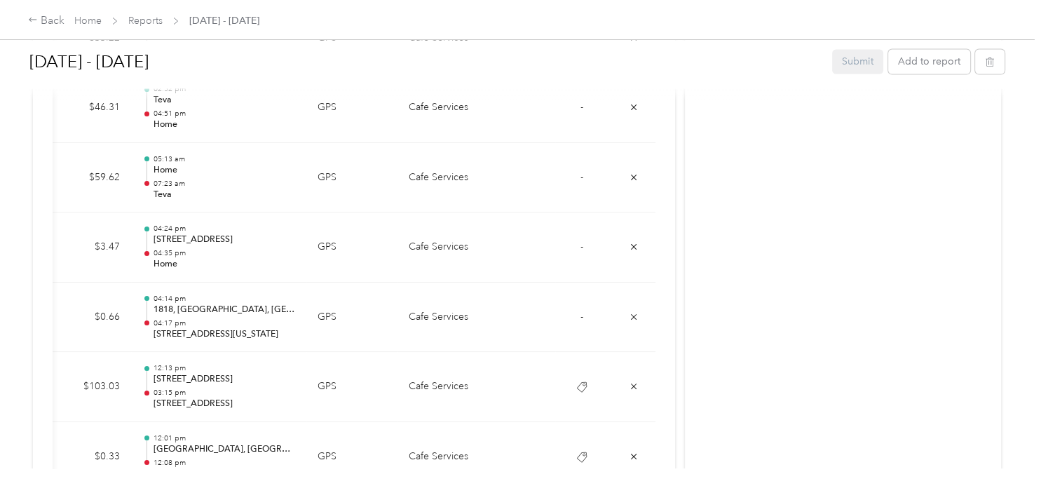
scroll to position [2328, 0]
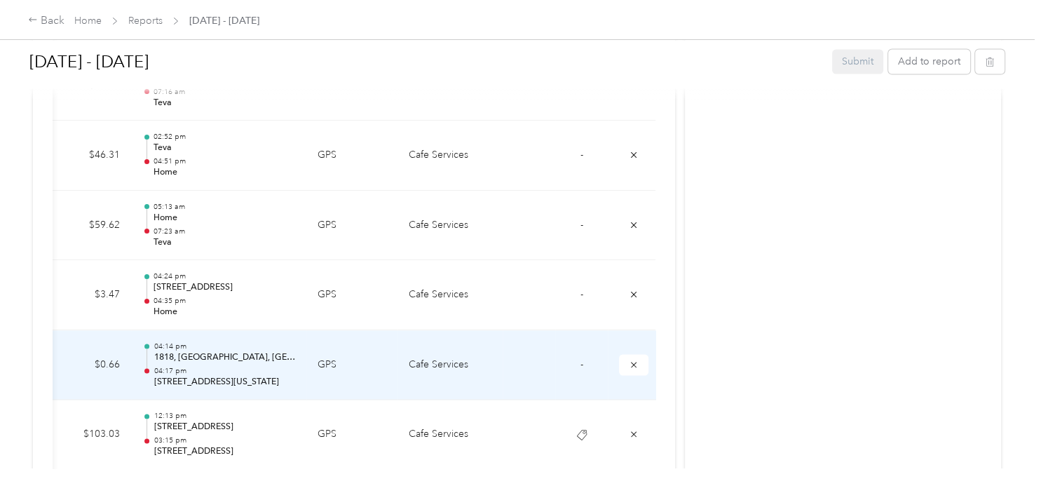
click at [261, 366] on p "04:17 pm" at bounding box center [224, 371] width 142 height 10
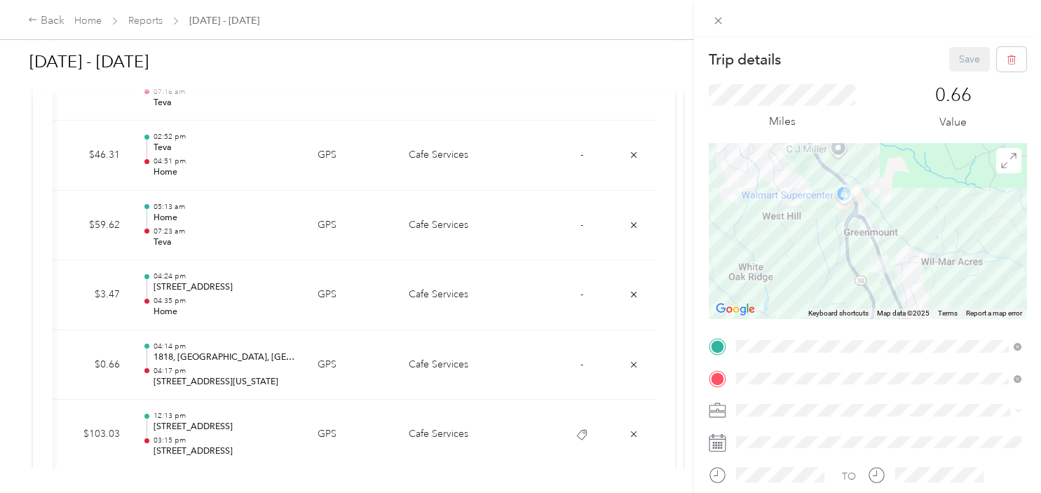
click at [200, 430] on div "Trip details Save This trip cannot be edited because it is either under review,…" at bounding box center [520, 246] width 1041 height 493
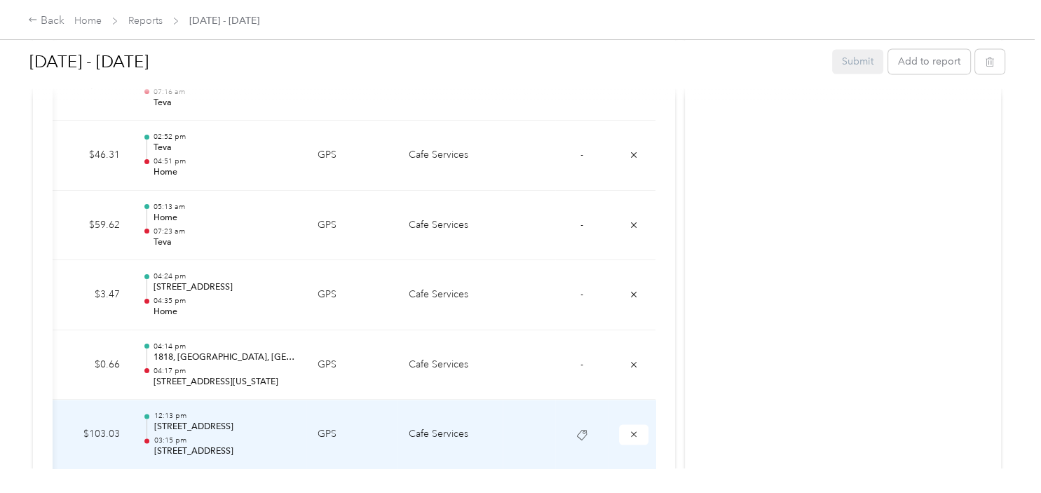
click at [200, 428] on div "12:13 pm [STREET_ADDRESS] 03:15 pm [STREET_ADDRESS]" at bounding box center [224, 434] width 142 height 47
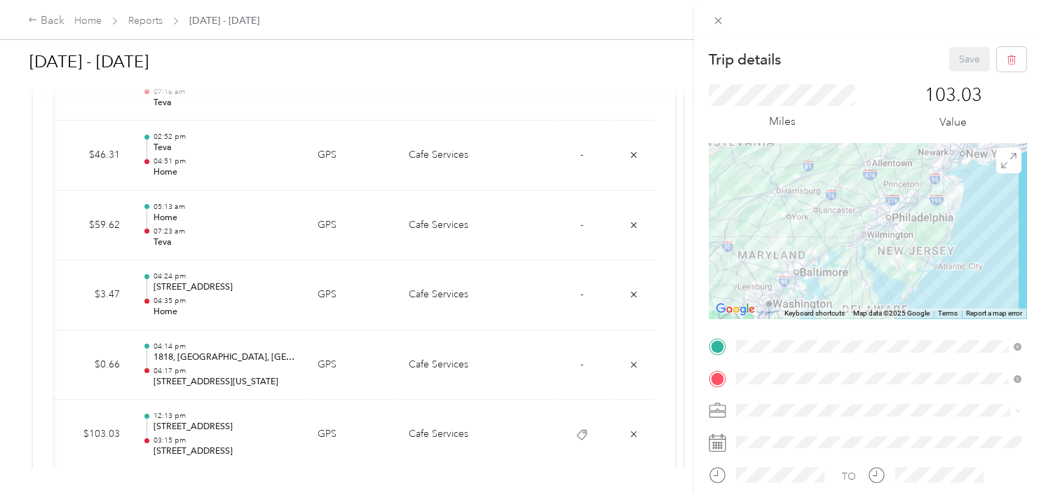
click at [581, 357] on div "Trip details Save This trip cannot be edited because it is either under review,…" at bounding box center [520, 246] width 1041 height 493
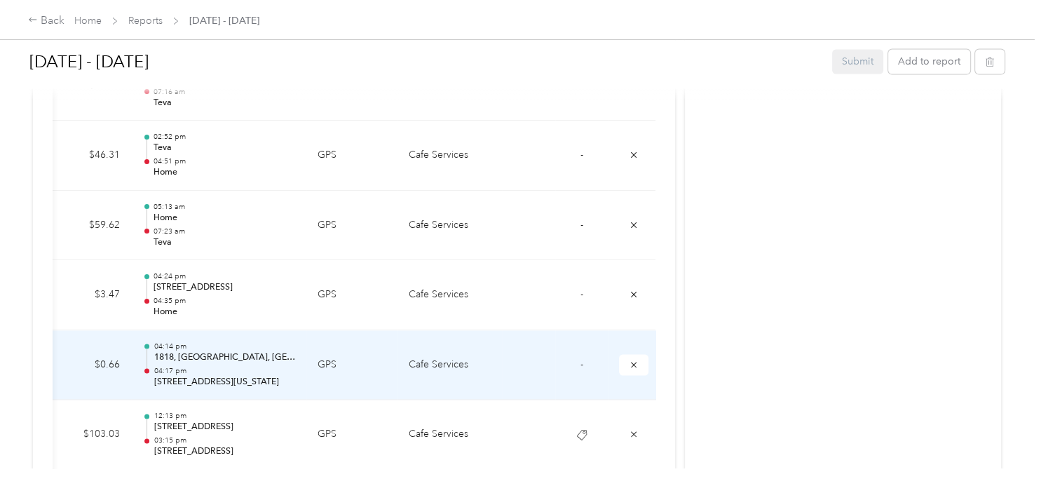
click at [582, 358] on span "-" at bounding box center [581, 364] width 3 height 12
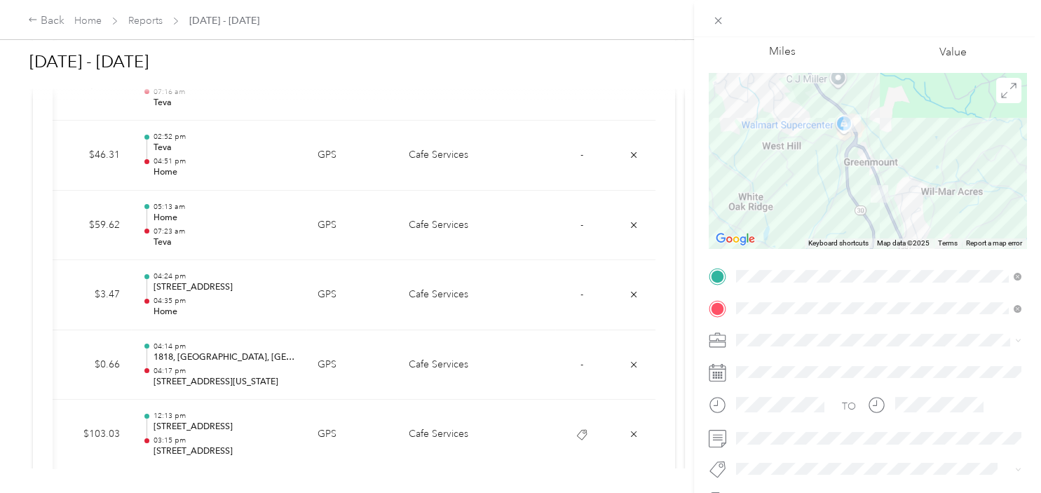
scroll to position [141, 0]
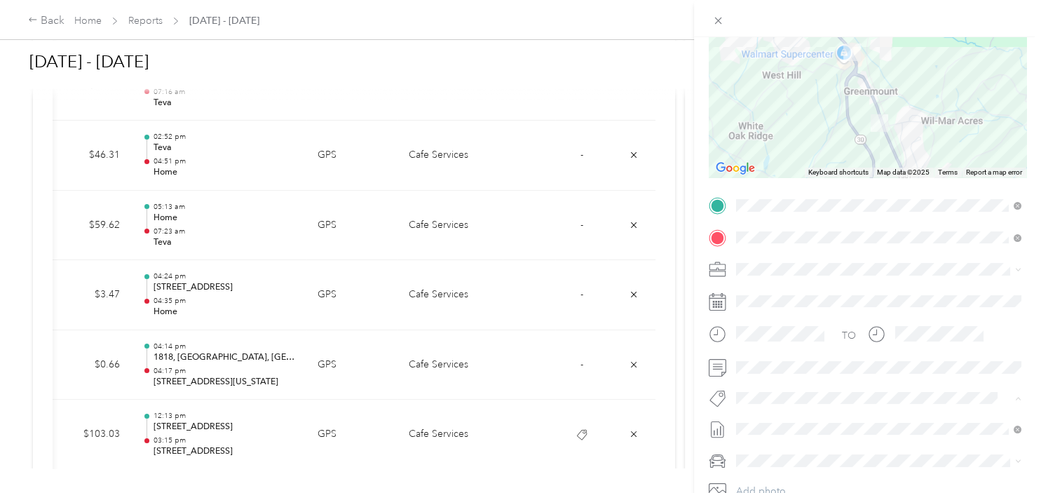
click at [778, 420] on span "[US_STATE] Resources" at bounding box center [793, 422] width 86 height 13
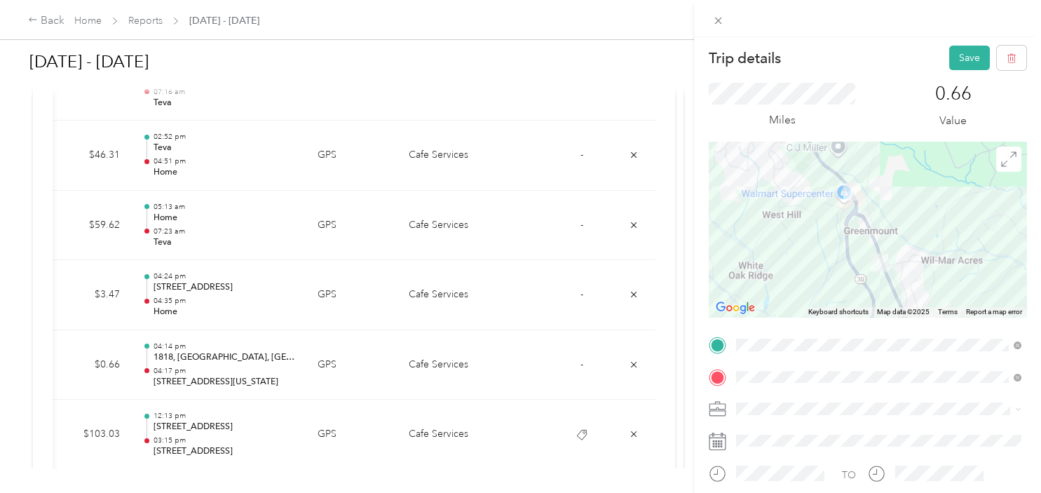
scroll to position [0, 0]
click at [968, 62] on button "Save" at bounding box center [969, 59] width 41 height 25
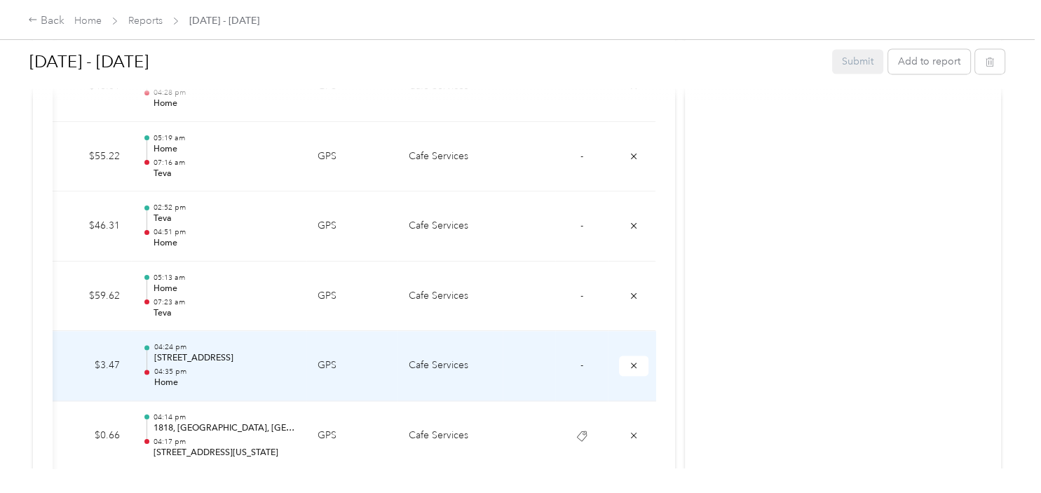
scroll to position [2186, 0]
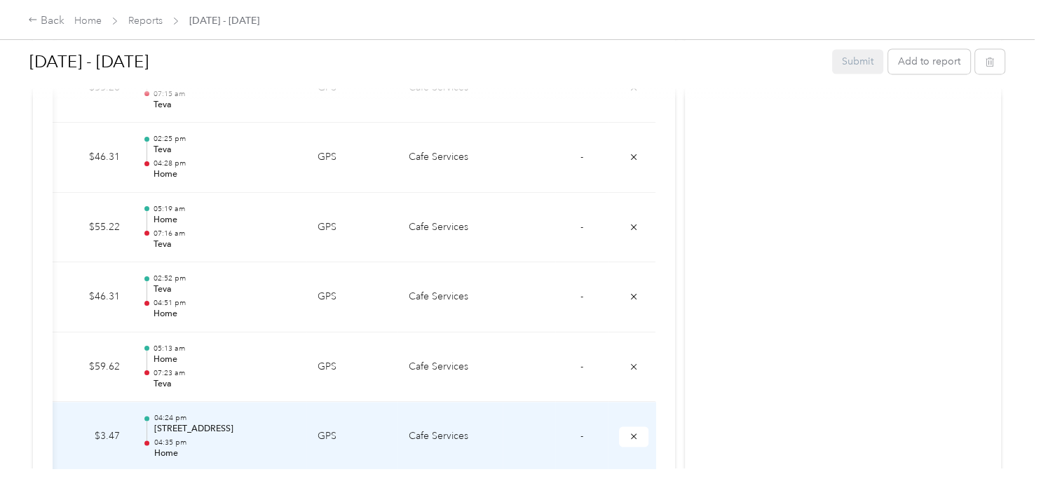
click at [583, 432] on td "-" at bounding box center [581, 436] width 53 height 70
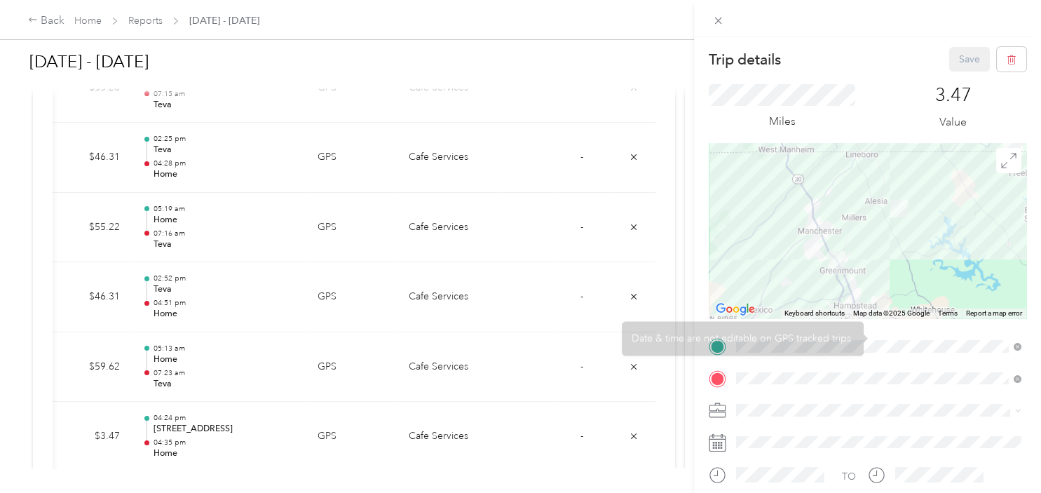
scroll to position [141, 0]
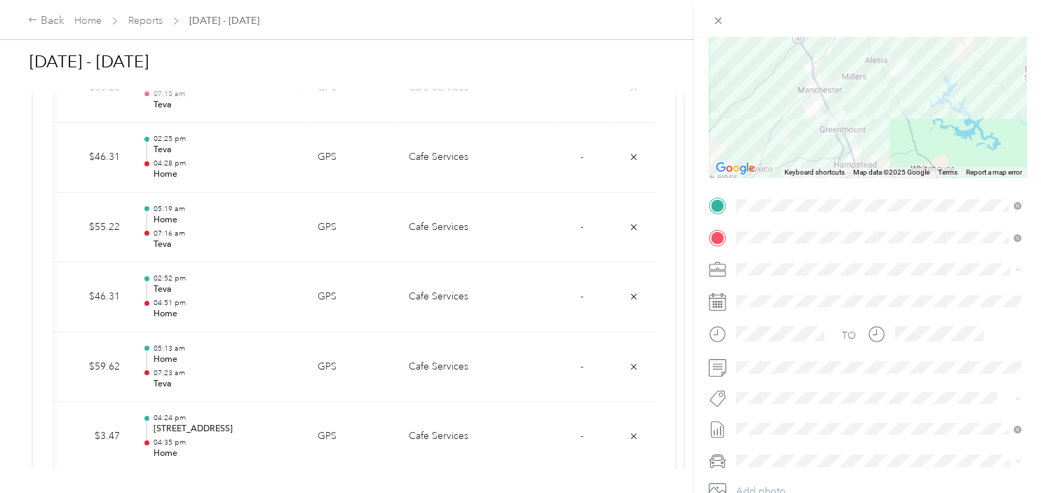
click at [818, 419] on span "[US_STATE] Resources" at bounding box center [793, 418] width 86 height 13
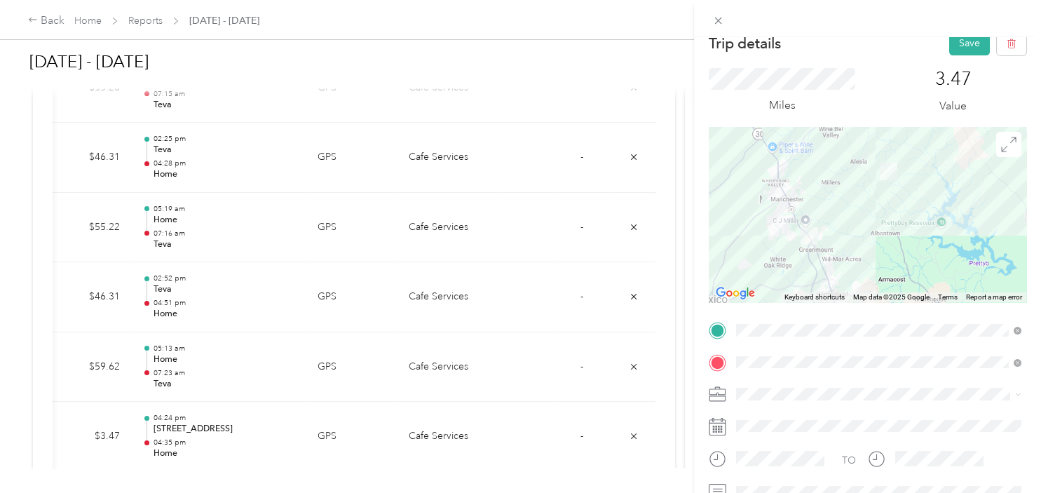
scroll to position [0, 0]
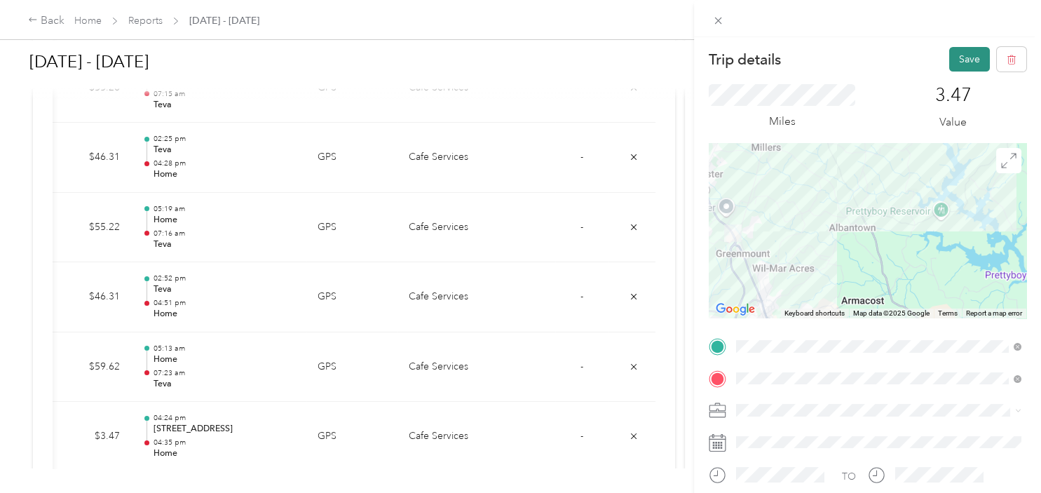
click at [963, 62] on button "Save" at bounding box center [969, 59] width 41 height 25
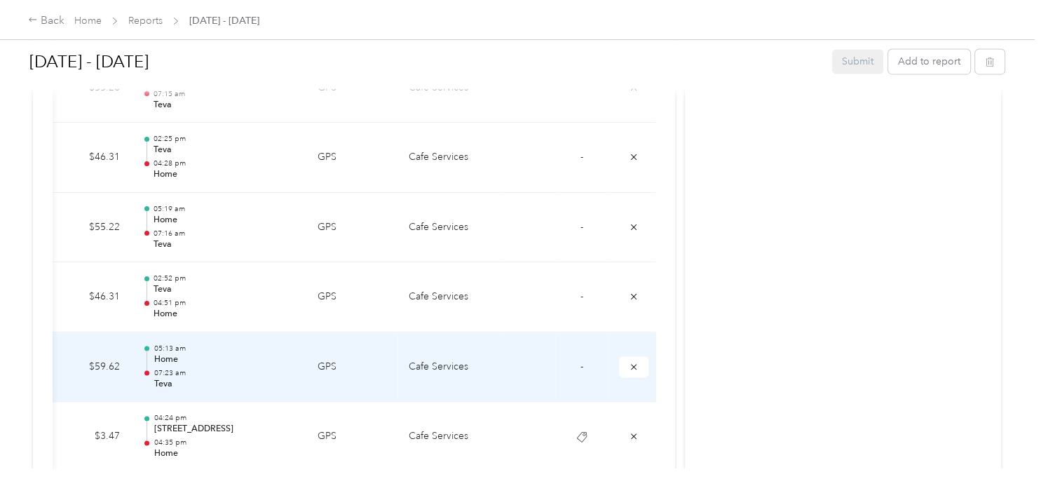
click at [579, 360] on td "-" at bounding box center [581, 367] width 53 height 70
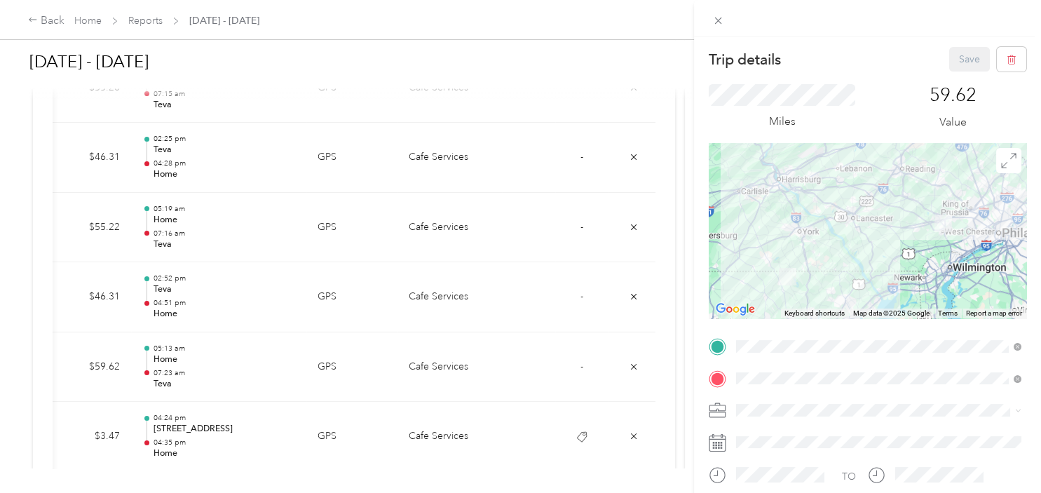
scroll to position [232, 0]
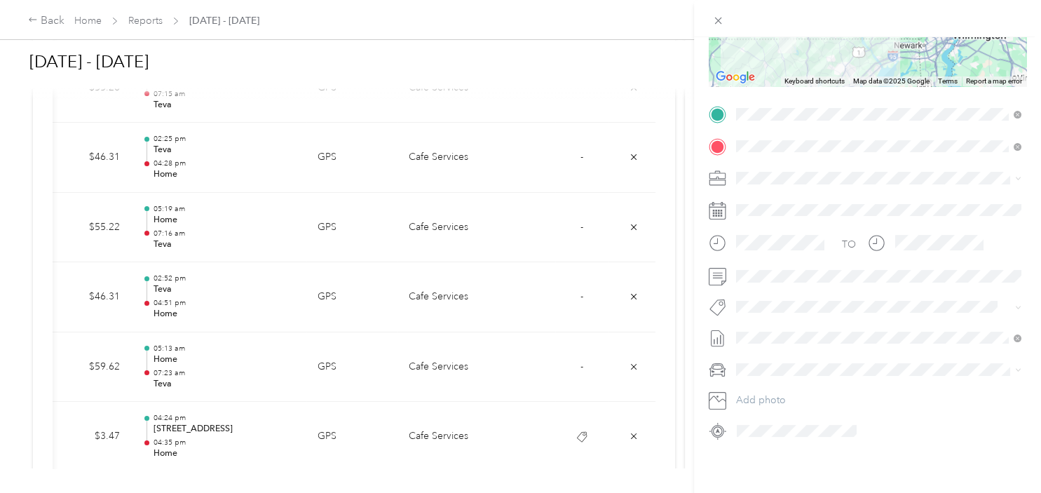
click at [772, 329] on button "Teva" at bounding box center [760, 328] width 38 height 18
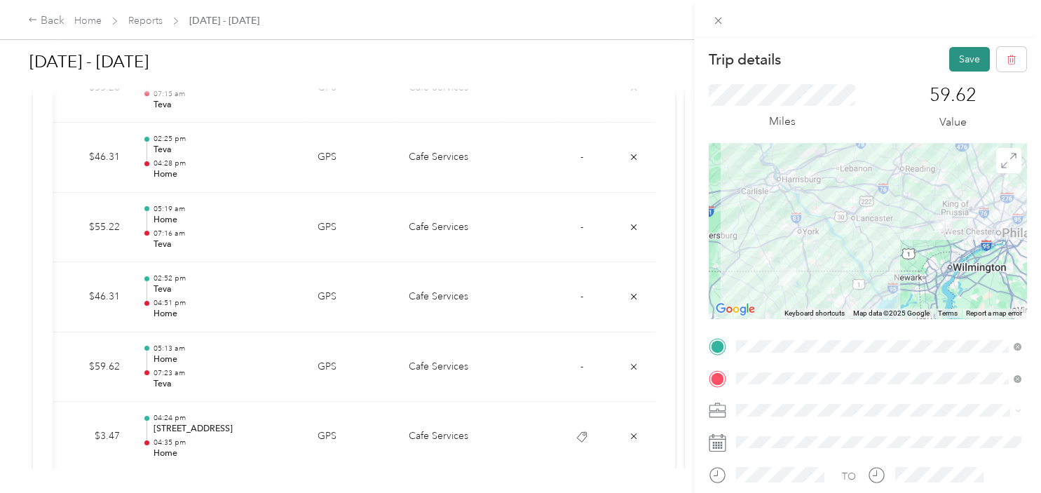
click at [966, 61] on button "Save" at bounding box center [969, 59] width 41 height 25
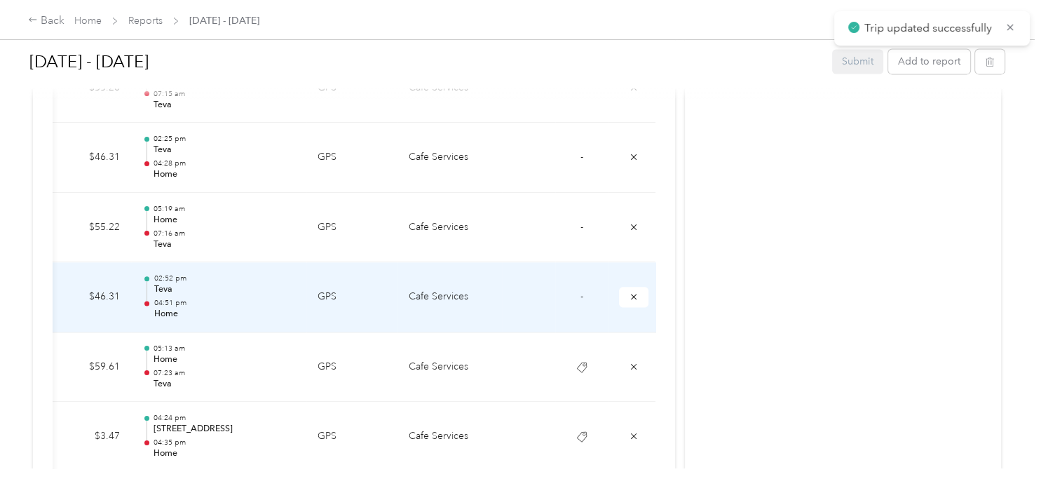
click at [584, 290] on td "-" at bounding box center [581, 297] width 53 height 70
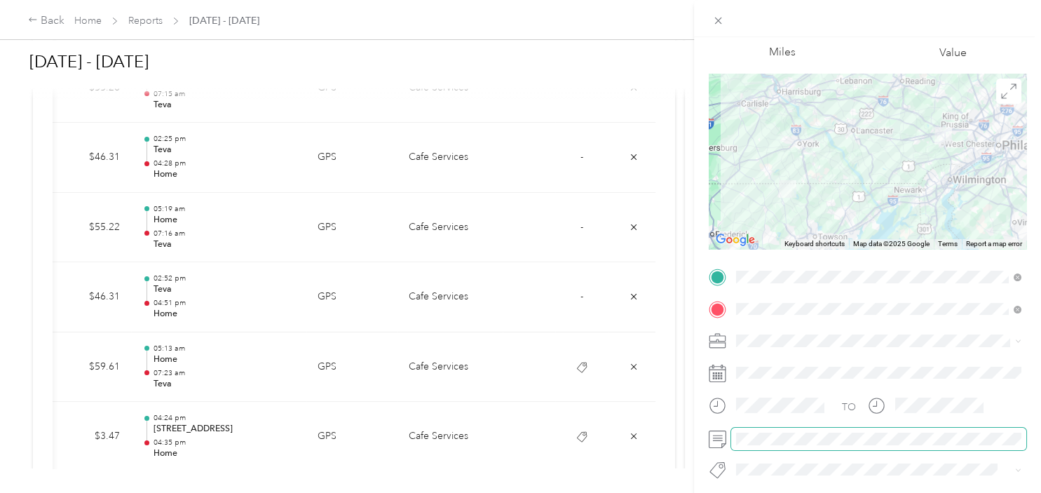
scroll to position [141, 0]
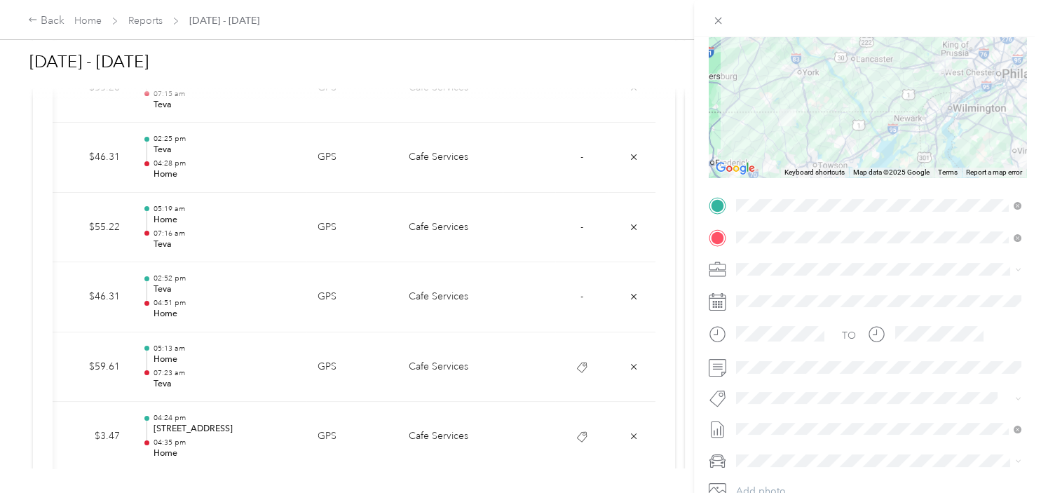
click at [767, 423] on button "Teva" at bounding box center [760, 421] width 38 height 18
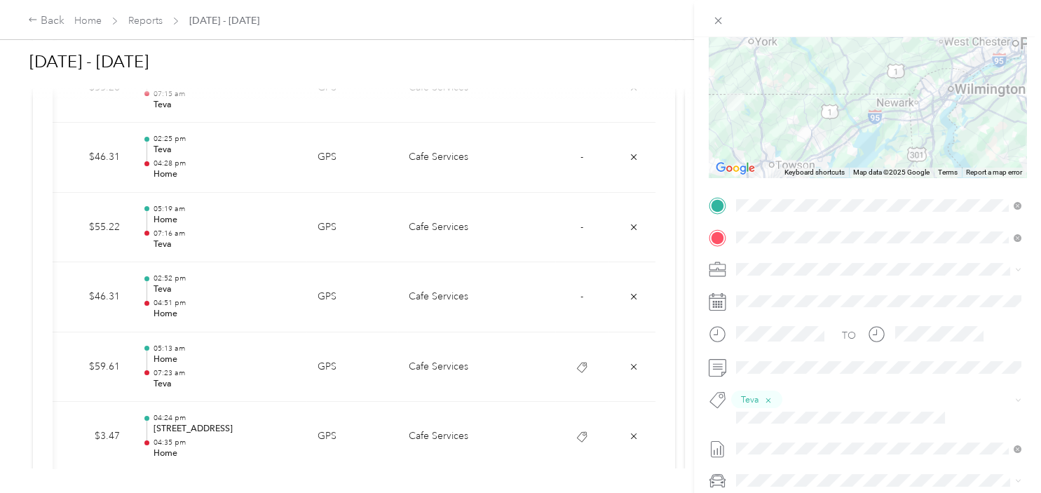
scroll to position [0, 0]
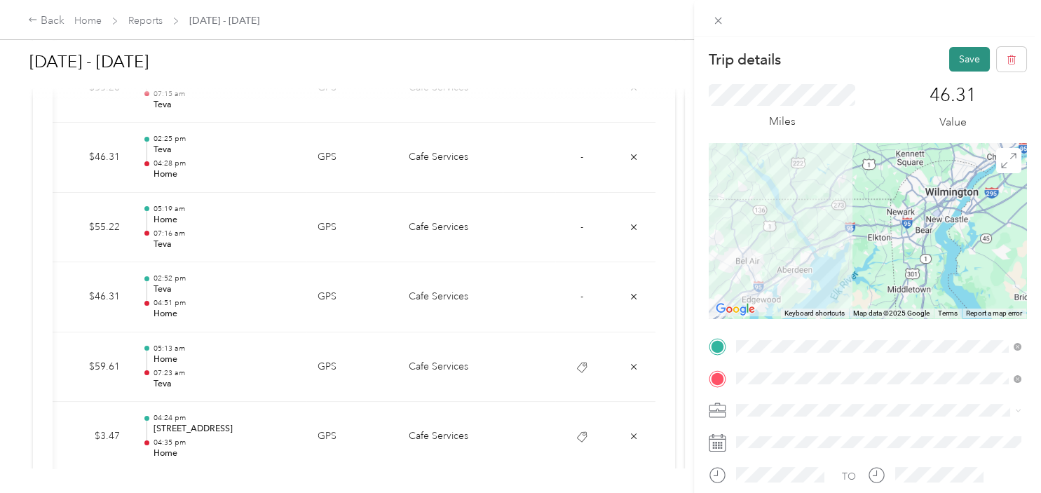
click at [971, 64] on button "Save" at bounding box center [969, 59] width 41 height 25
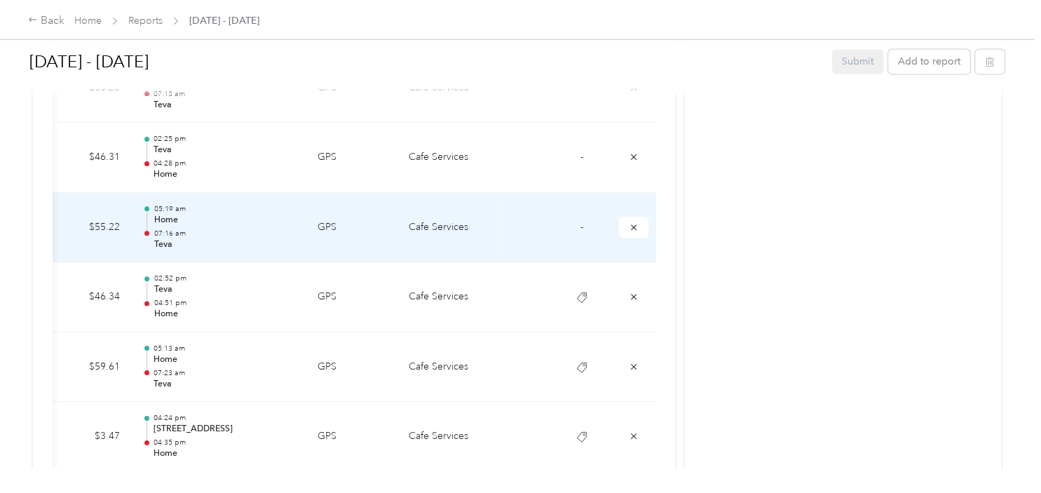
click at [584, 223] on td "-" at bounding box center [581, 228] width 53 height 70
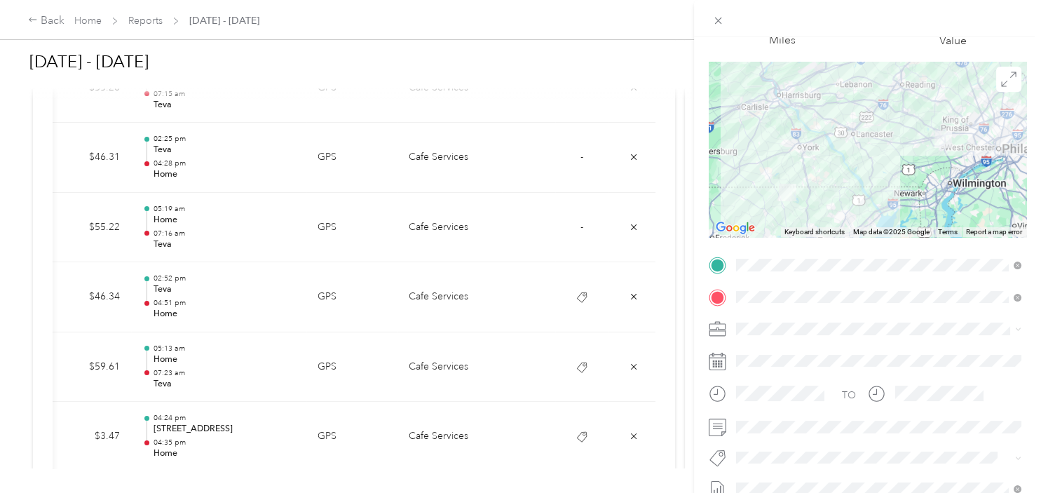
scroll to position [212, 0]
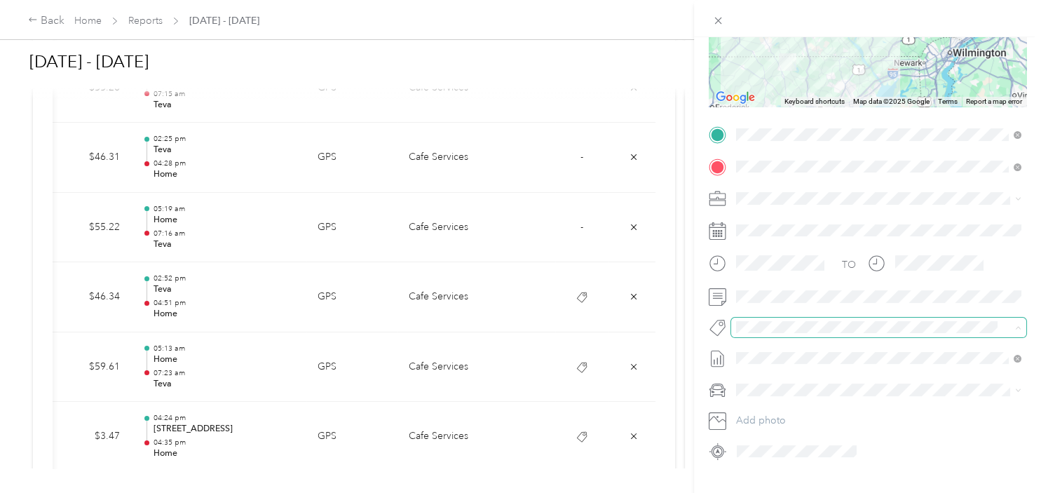
click at [778, 333] on span at bounding box center [867, 327] width 272 height 15
click at [774, 334] on span at bounding box center [878, 327] width 295 height 20
click at [768, 492] on div "Trip details Save This trip cannot be edited because it is either under review,…" at bounding box center [517, 493] width 1034 height 0
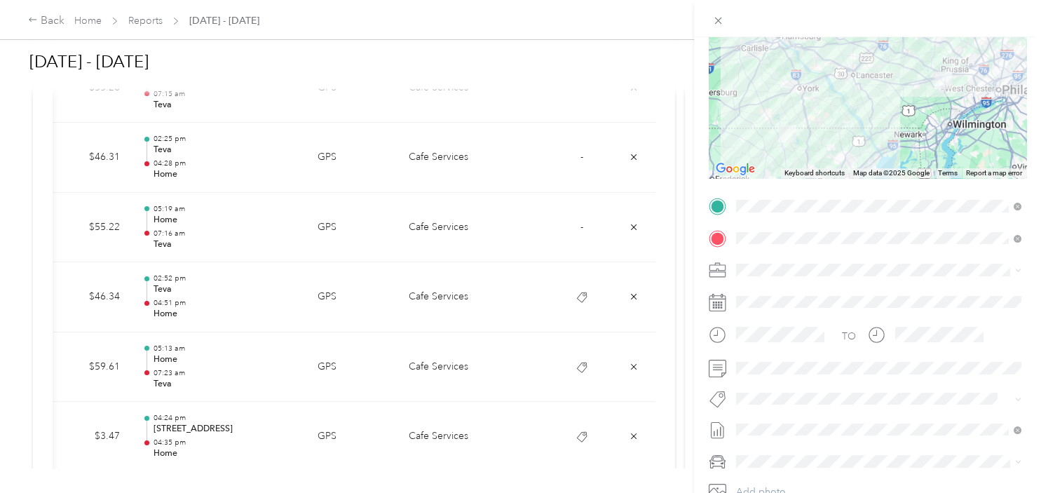
scroll to position [141, 0]
click at [775, 408] on div "TO Add photo" at bounding box center [866, 363] width 317 height 338
click at [760, 422] on button "Teva" at bounding box center [760, 422] width 38 height 18
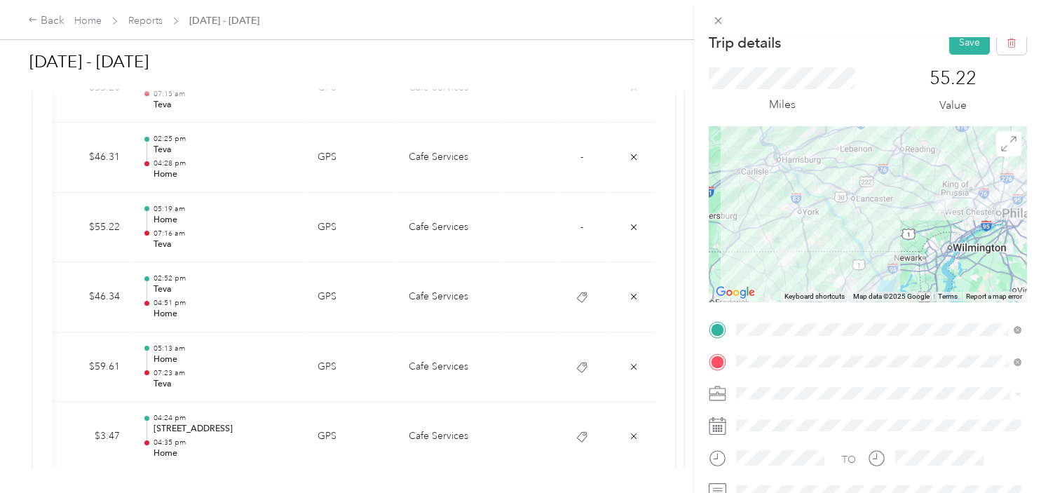
scroll to position [0, 0]
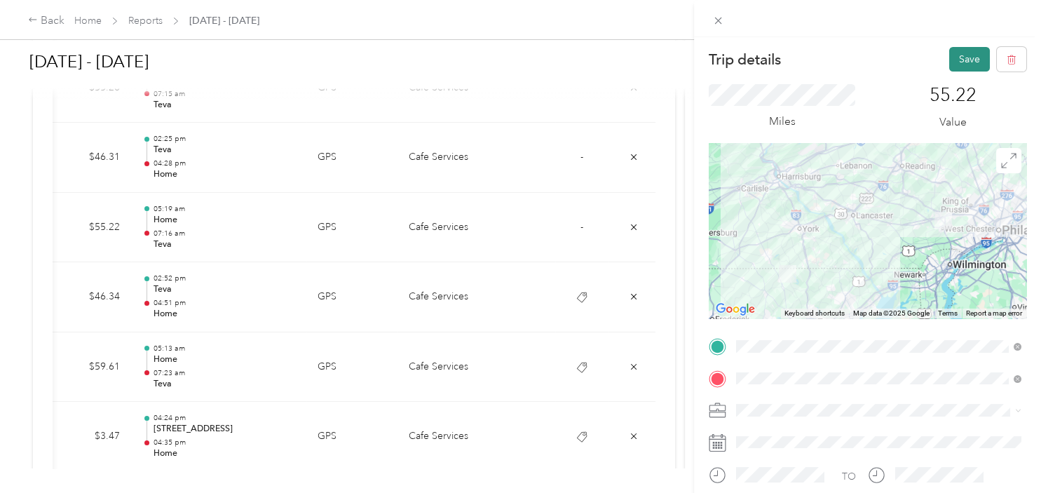
click at [960, 57] on button "Save" at bounding box center [969, 59] width 41 height 25
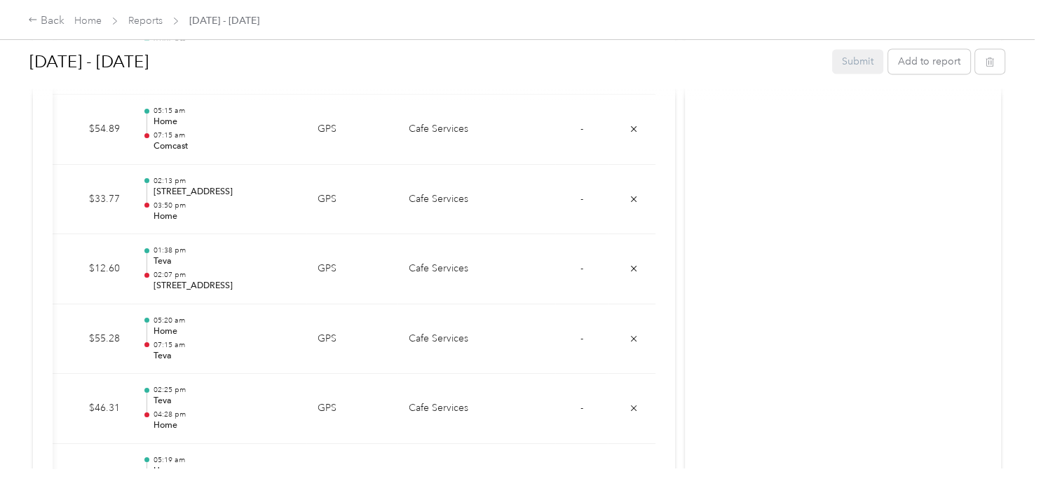
scroll to position [1904, 0]
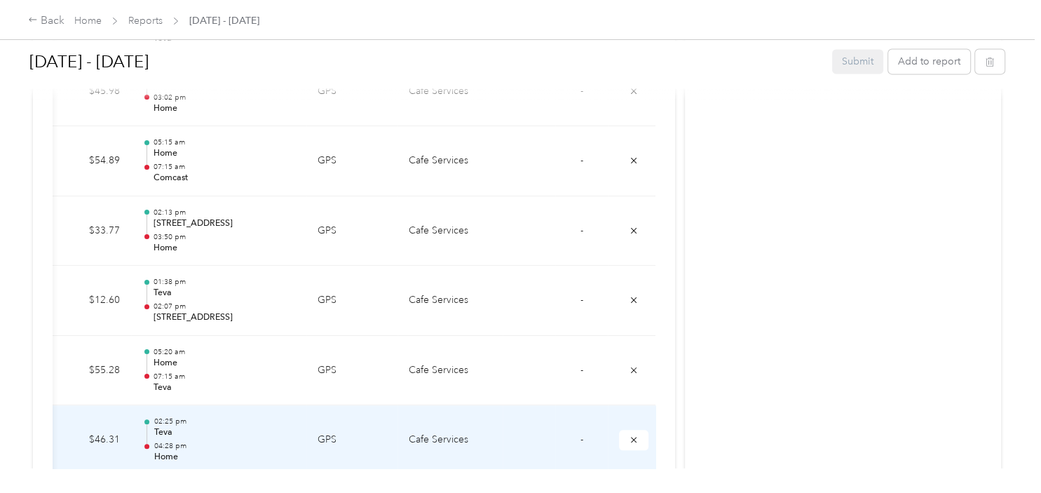
click at [581, 437] on span "-" at bounding box center [581, 439] width 3 height 12
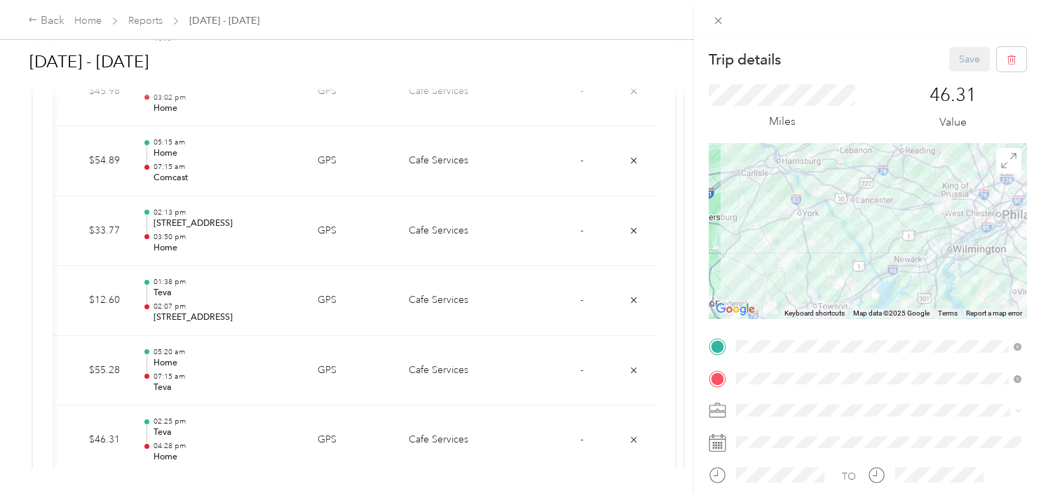
scroll to position [212, 0]
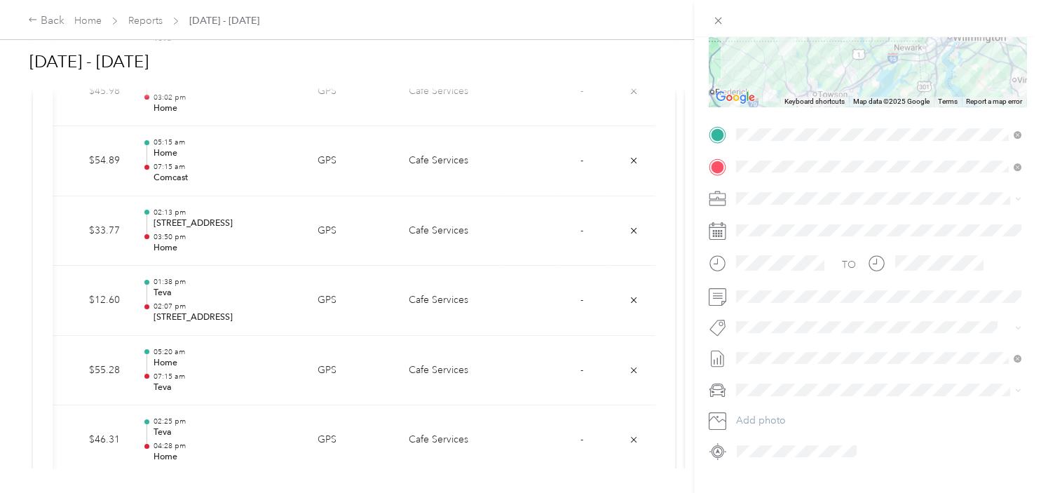
click at [760, 355] on li "Teva" at bounding box center [878, 351] width 295 height 27
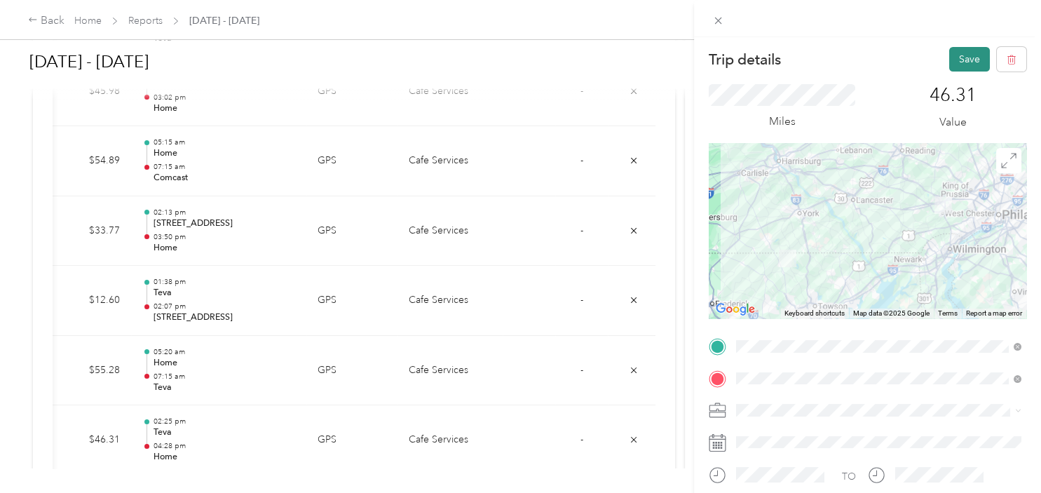
click at [962, 60] on button "Save" at bounding box center [969, 59] width 41 height 25
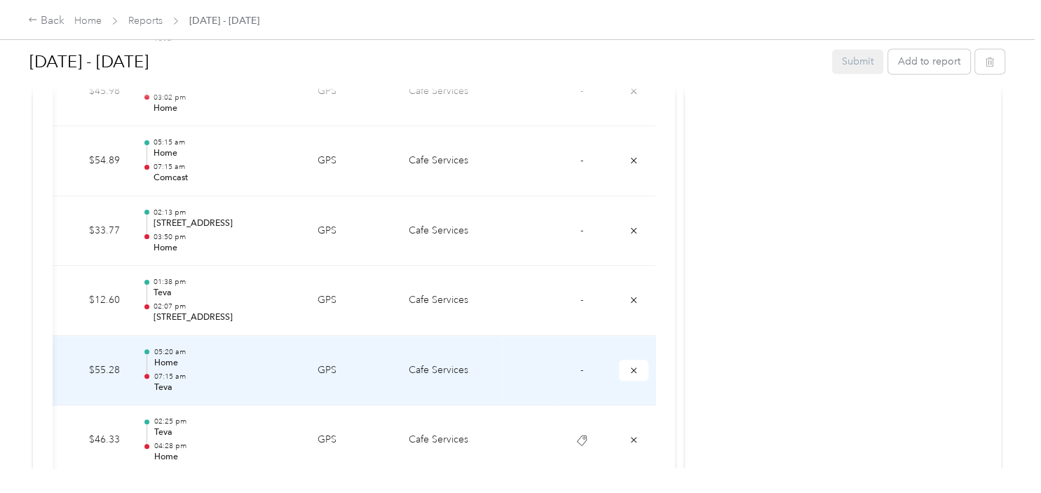
click at [582, 364] on span "-" at bounding box center [581, 370] width 3 height 12
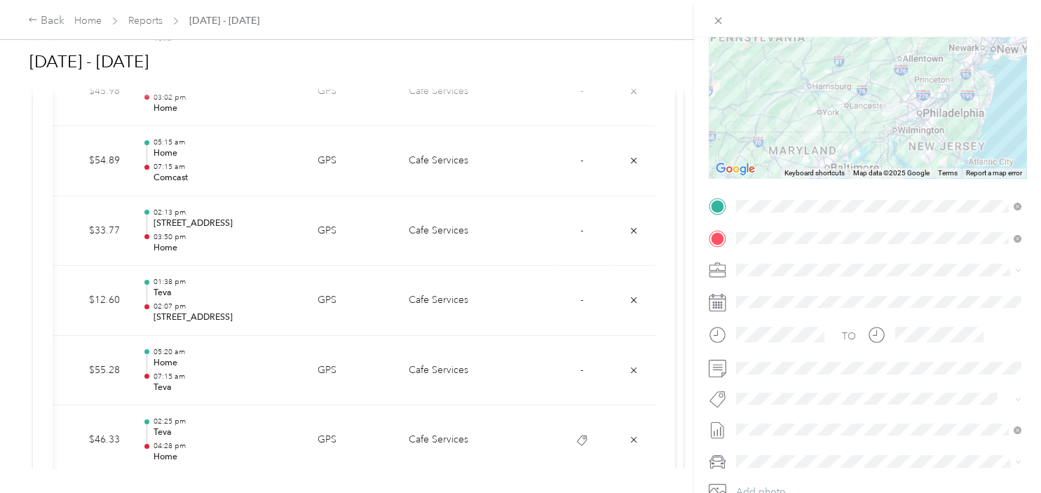
scroll to position [141, 0]
click at [761, 420] on span "Teva" at bounding box center [759, 422] width 18 height 13
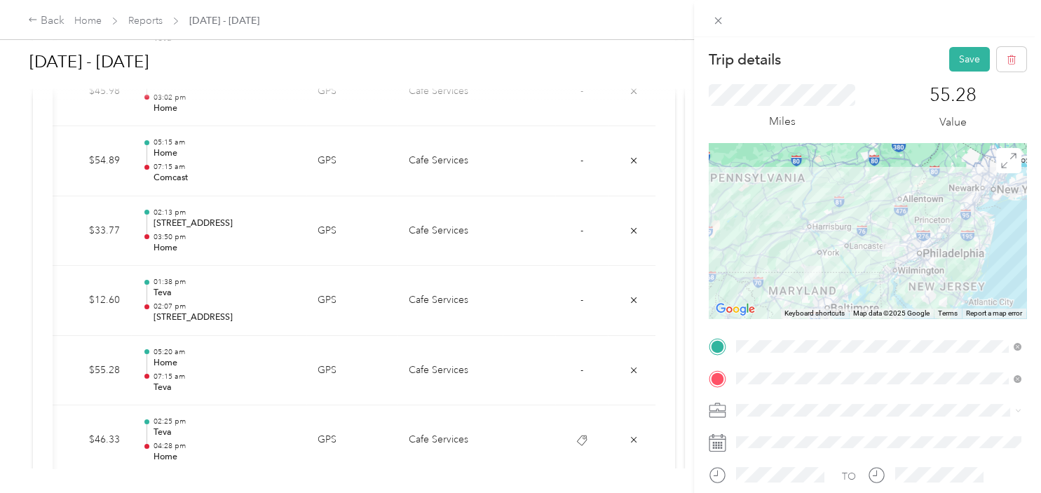
scroll to position [0, 0]
click at [971, 60] on button "Save" at bounding box center [969, 59] width 41 height 25
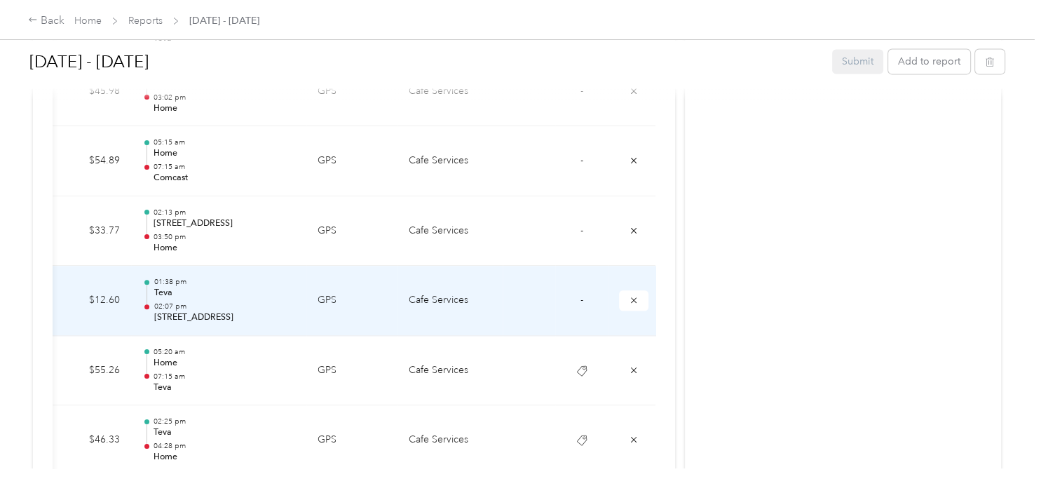
click at [580, 297] on span "-" at bounding box center [581, 300] width 3 height 12
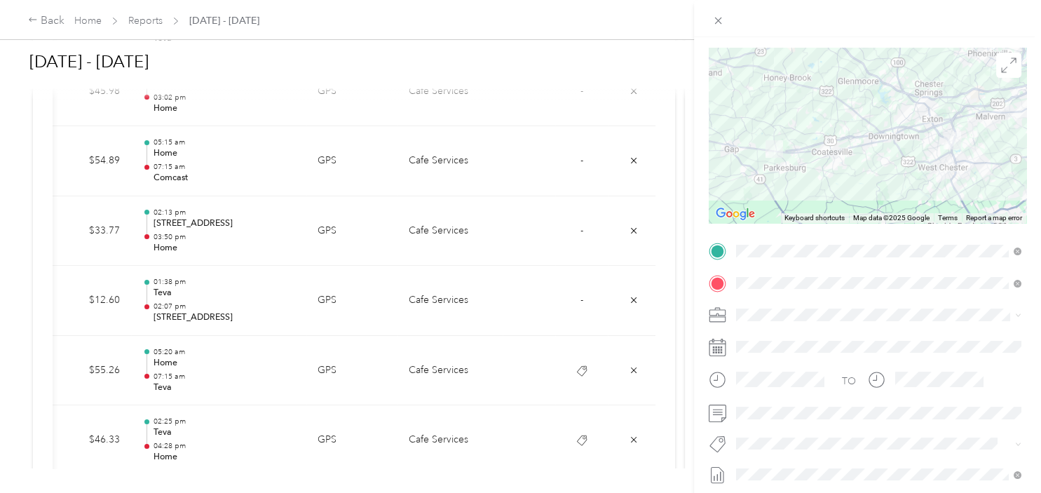
scroll to position [141, 0]
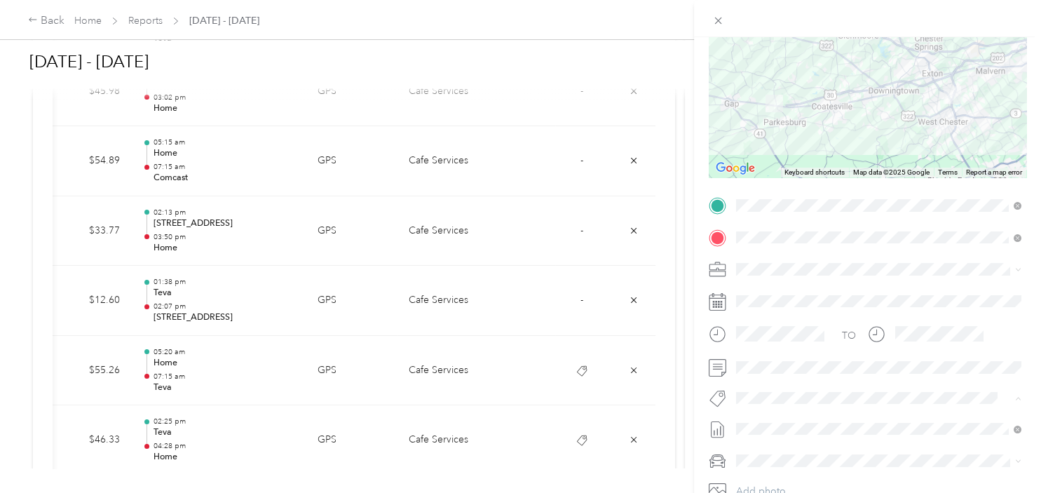
click at [760, 418] on span "Teva" at bounding box center [759, 422] width 18 height 13
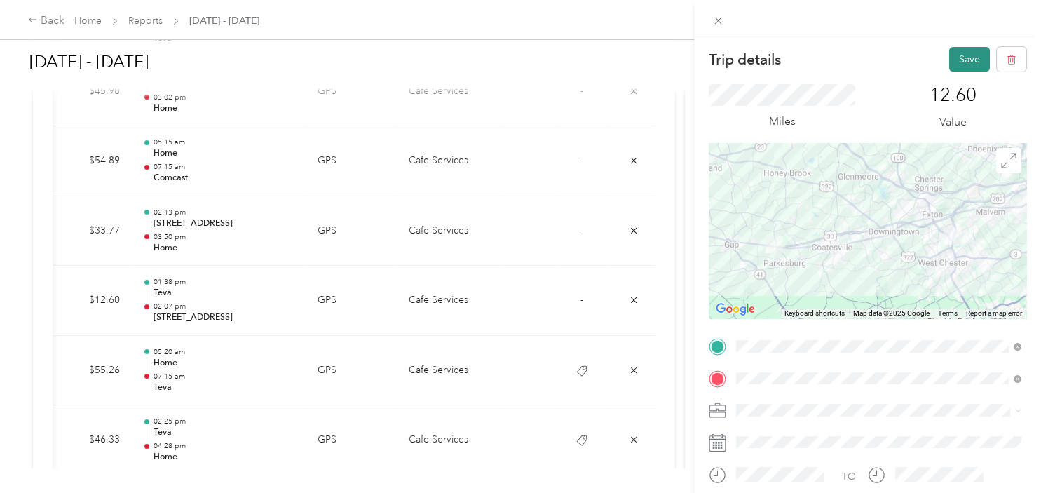
click at [979, 60] on button "Save" at bounding box center [969, 59] width 41 height 25
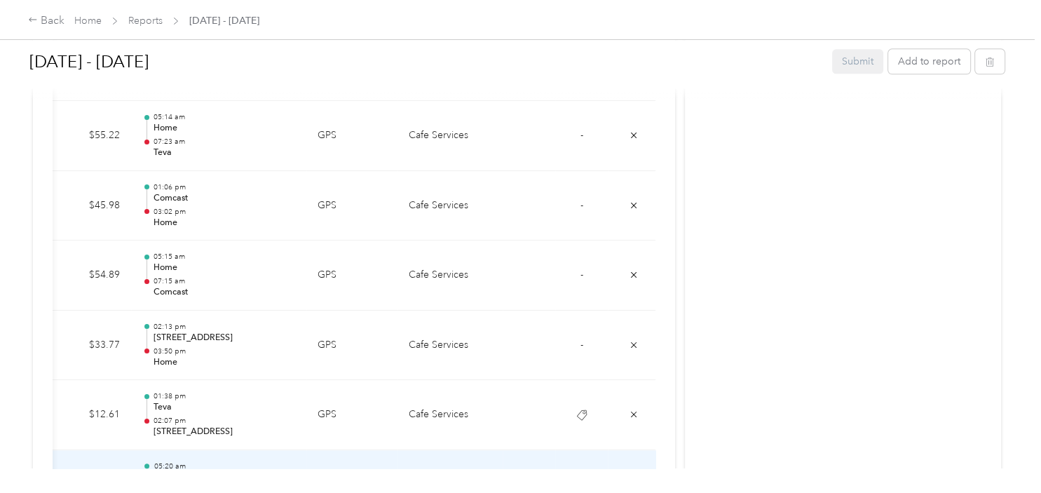
scroll to position [1763, 0]
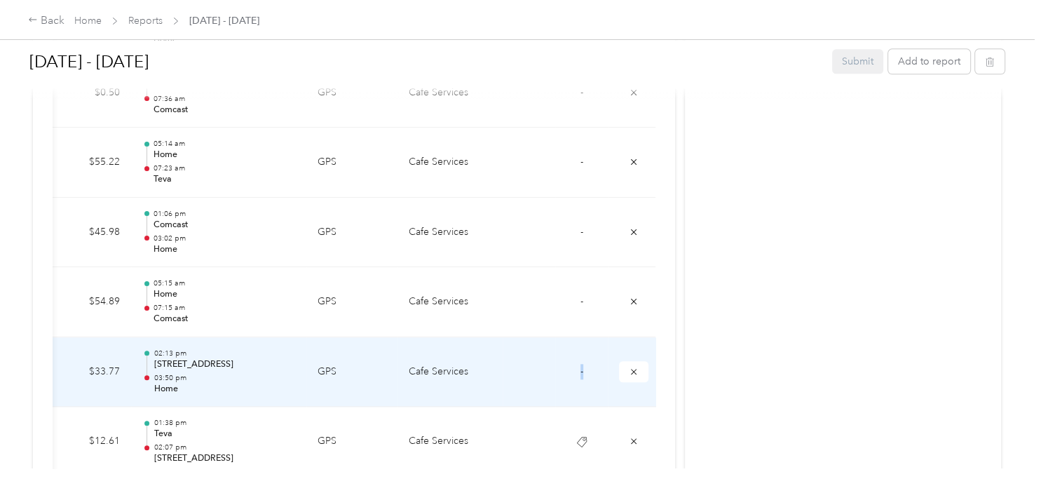
click at [584, 369] on td "-" at bounding box center [581, 372] width 53 height 70
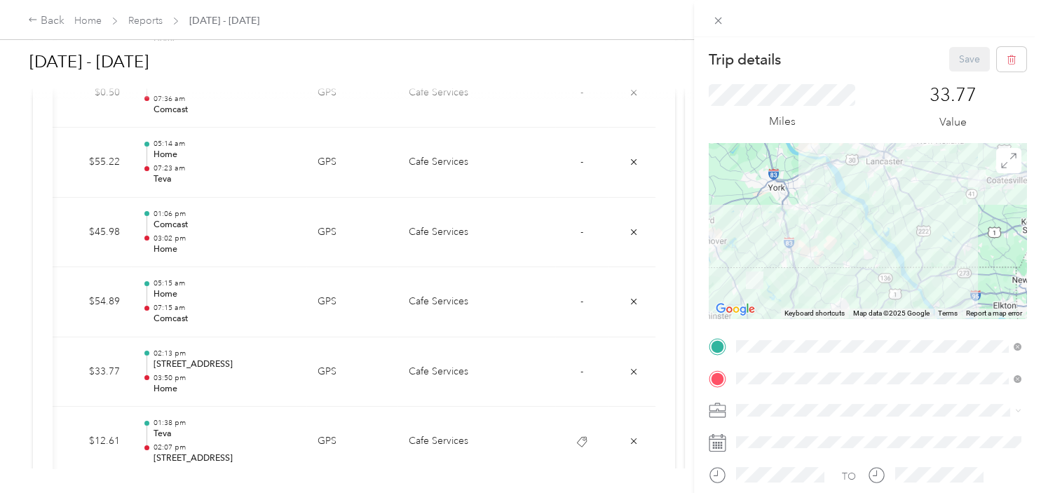
click at [579, 296] on div "Trip details Save This trip cannot be edited because it is either under review,…" at bounding box center [520, 246] width 1041 height 493
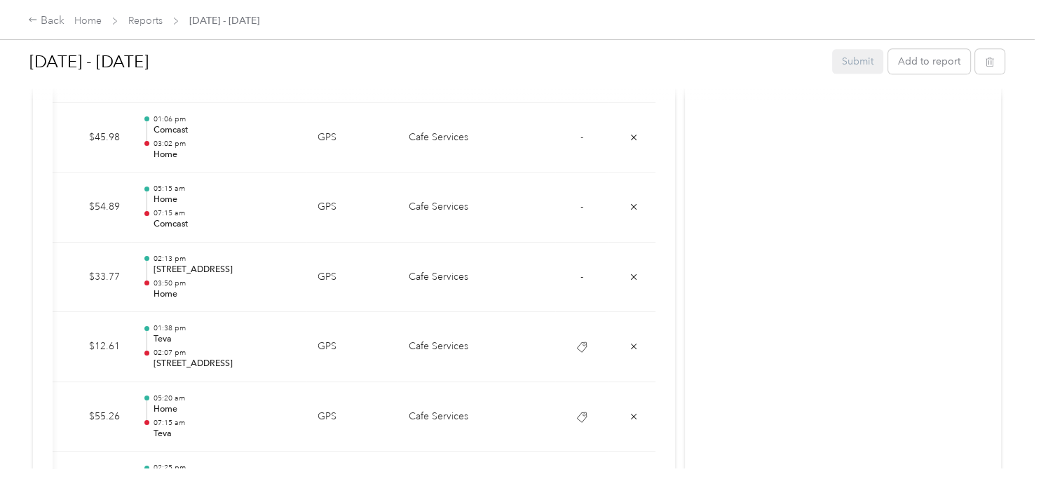
scroll to position [1904, 0]
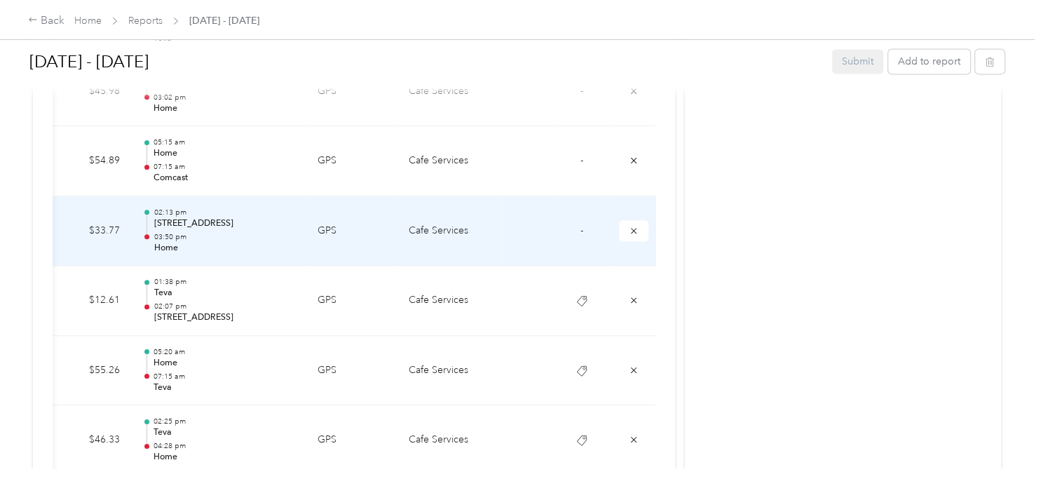
click at [583, 227] on td "-" at bounding box center [581, 231] width 53 height 70
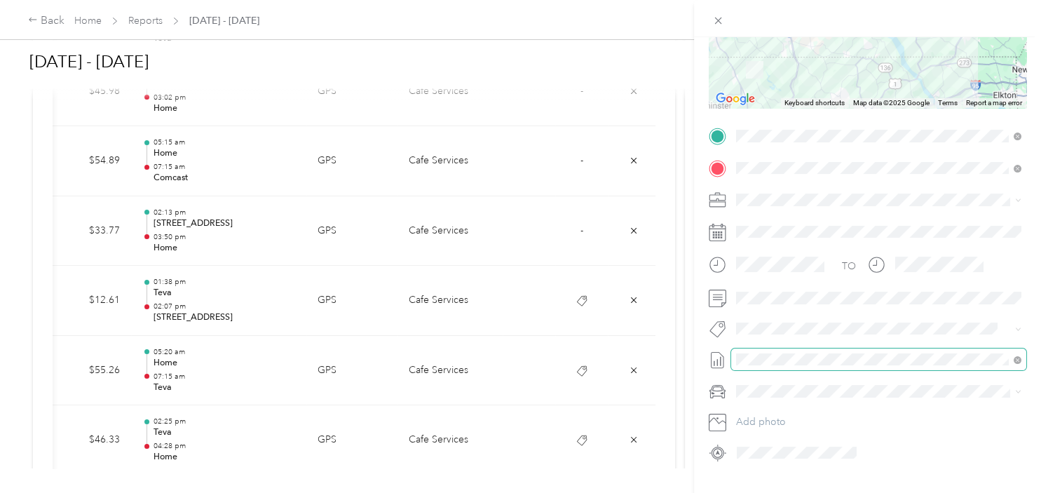
scroll to position [212, 0]
click at [765, 352] on button "Teva" at bounding box center [760, 345] width 38 height 18
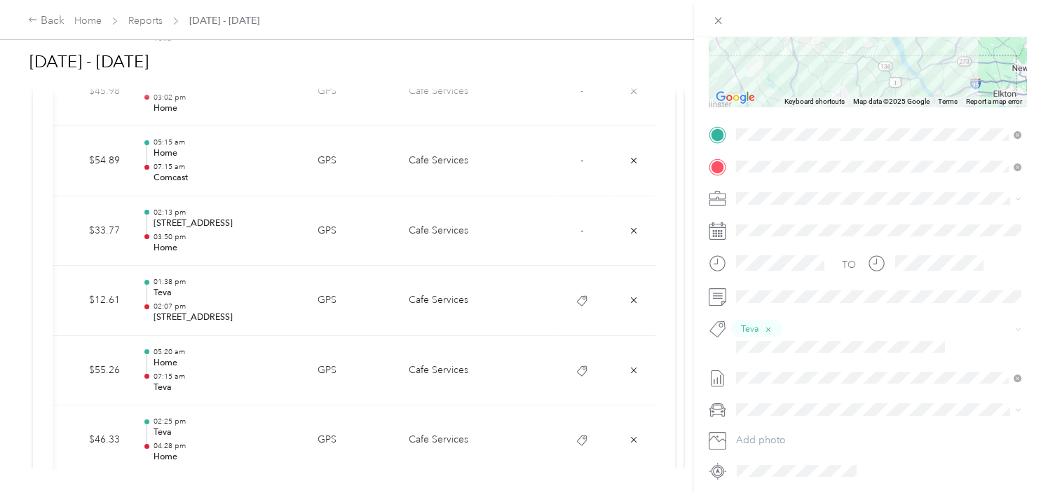
scroll to position [0, 0]
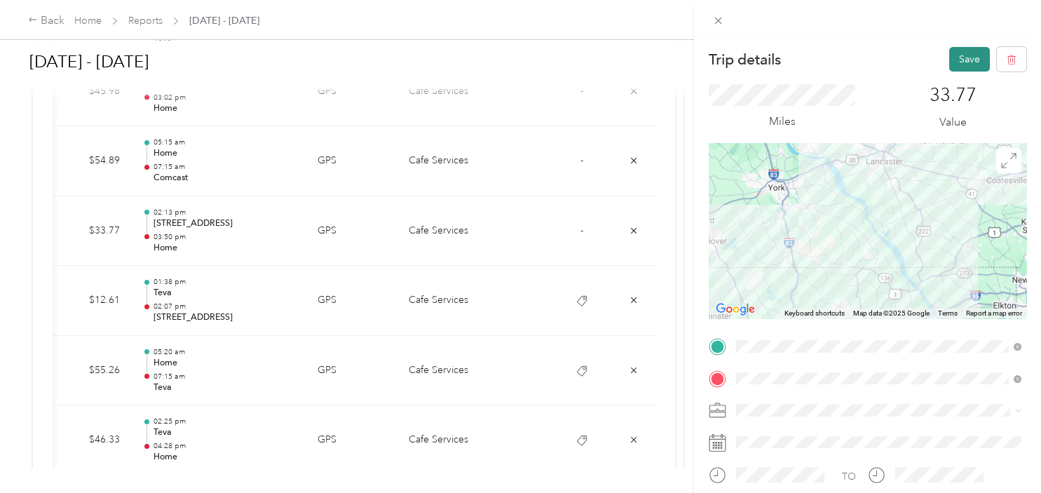
click at [975, 57] on button "Save" at bounding box center [969, 59] width 41 height 25
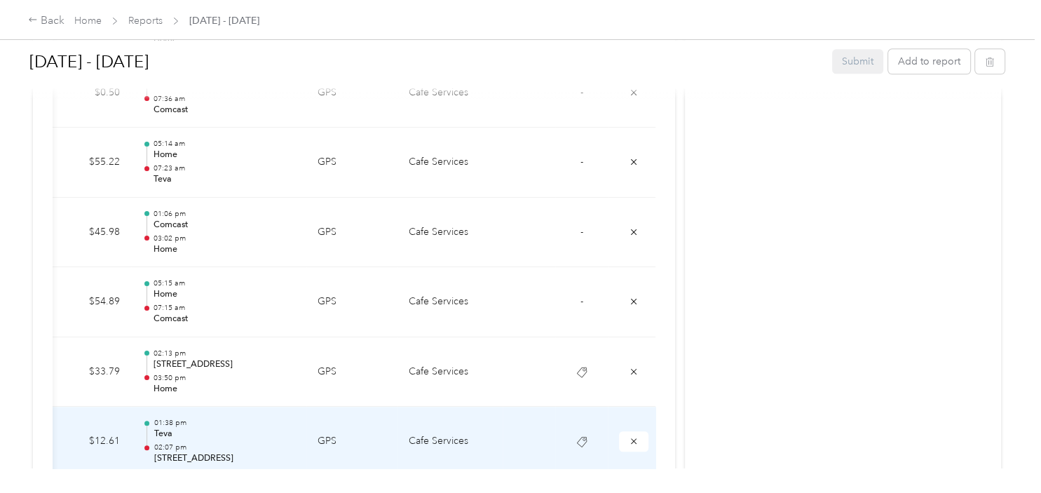
scroll to position [1692, 0]
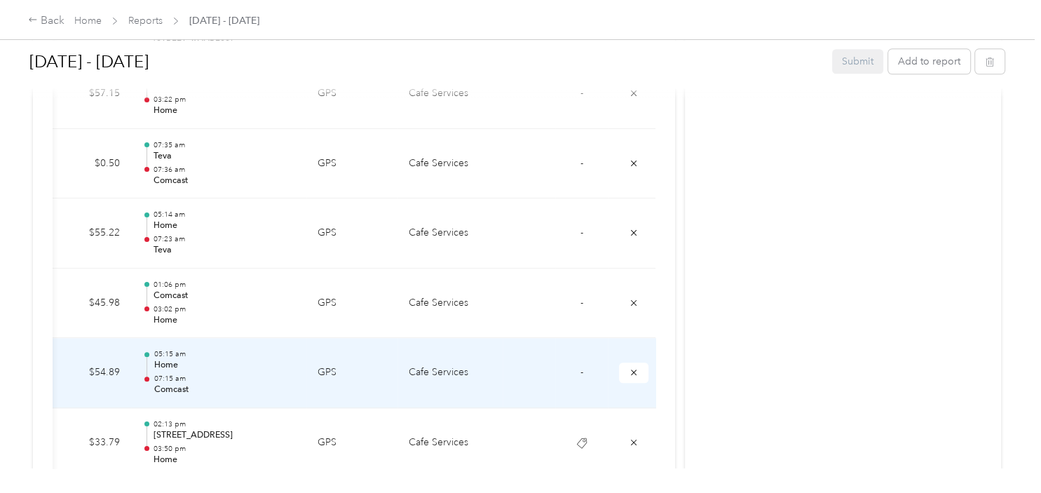
click at [580, 371] on span "-" at bounding box center [581, 372] width 3 height 12
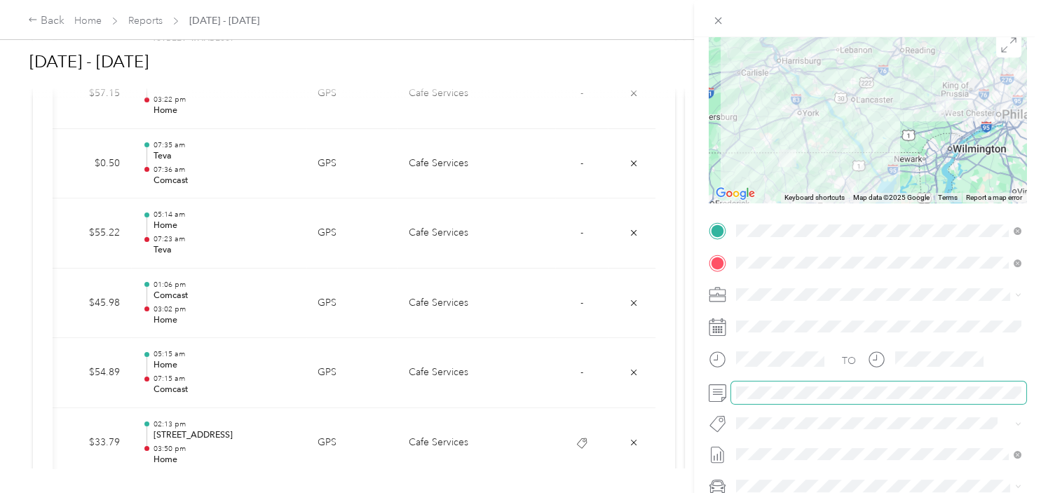
scroll to position [141, 0]
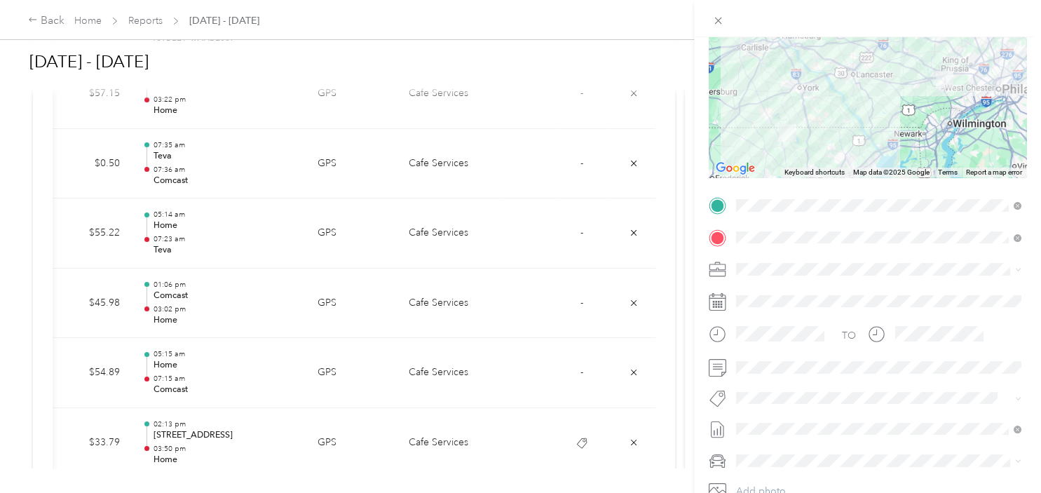
click at [778, 419] on span "Comcast Boot Rd" at bounding box center [783, 417] width 67 height 13
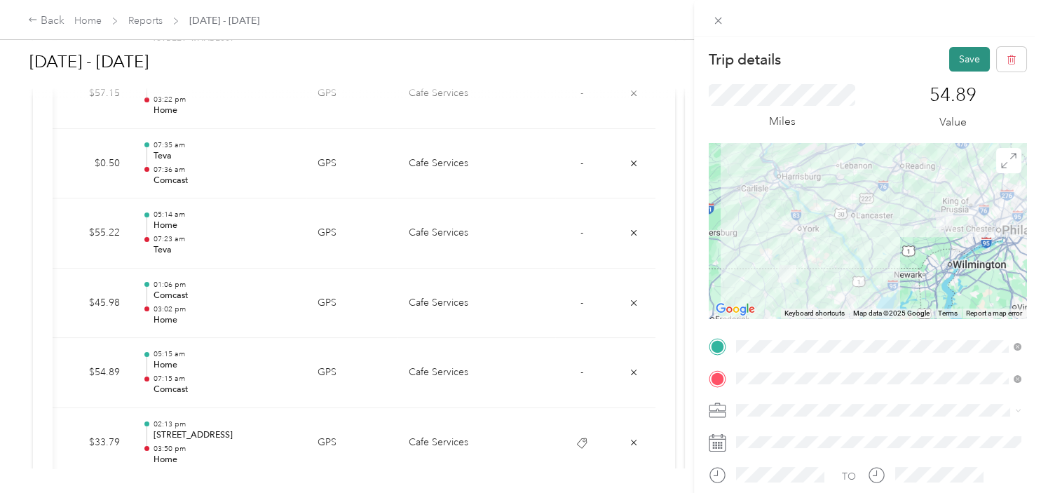
click at [971, 58] on button "Save" at bounding box center [969, 59] width 41 height 25
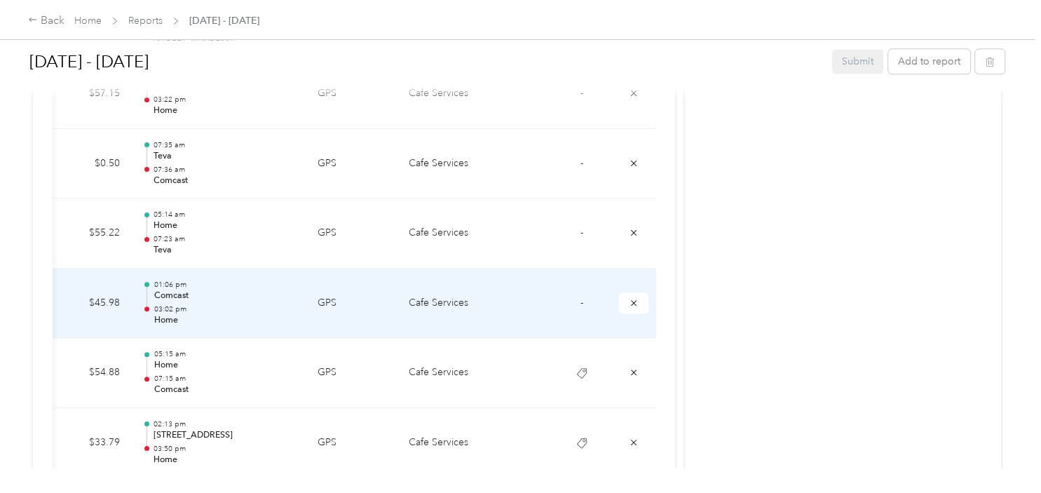
drag, startPoint x: 579, startPoint y: 301, endPoint x: 571, endPoint y: 298, distance: 8.2
click at [578, 301] on td "-" at bounding box center [581, 303] width 53 height 70
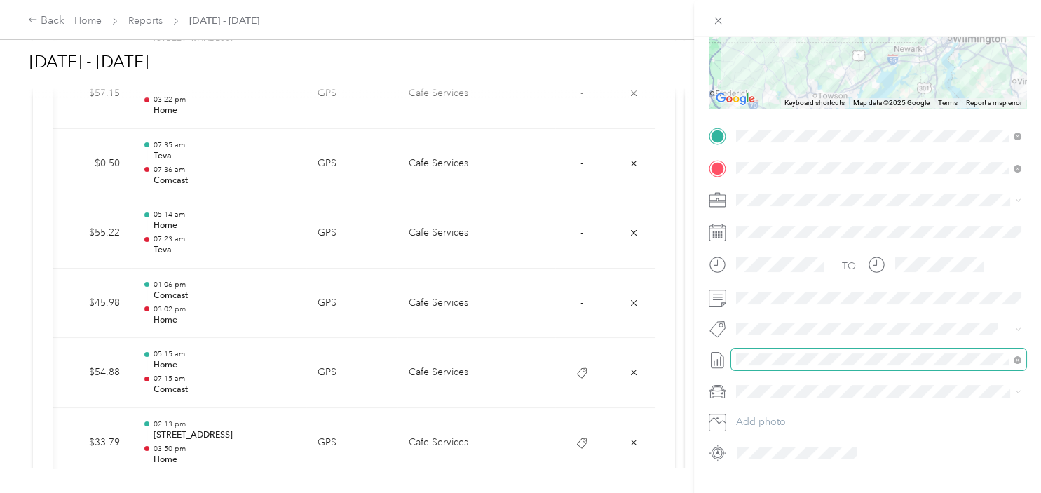
scroll to position [212, 0]
click at [769, 355] on li "Comcast Boot Rd" at bounding box center [878, 351] width 295 height 27
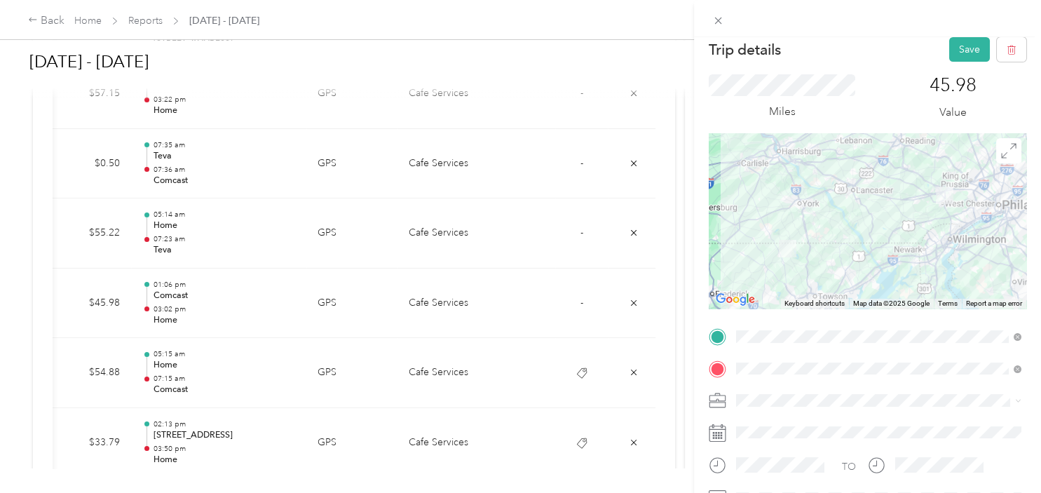
scroll to position [0, 0]
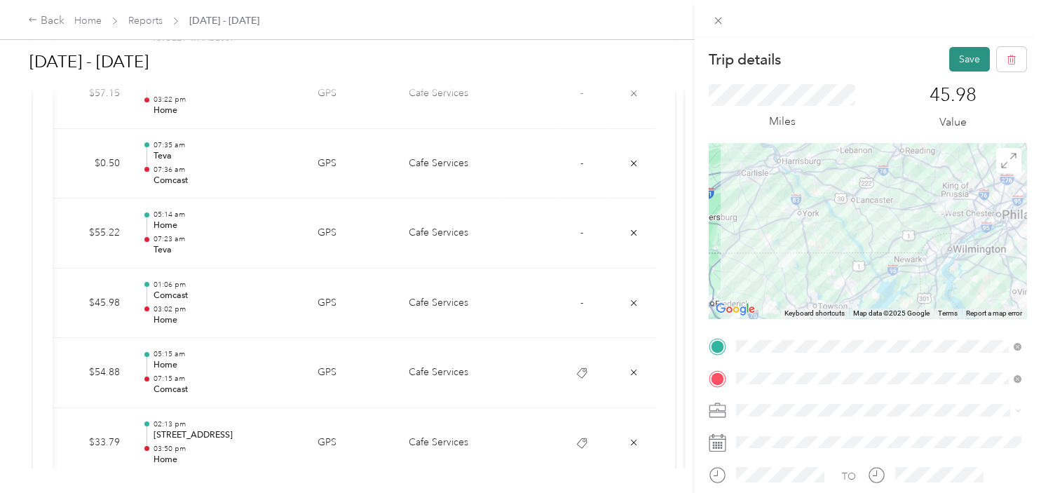
click at [968, 62] on button "Save" at bounding box center [969, 59] width 41 height 25
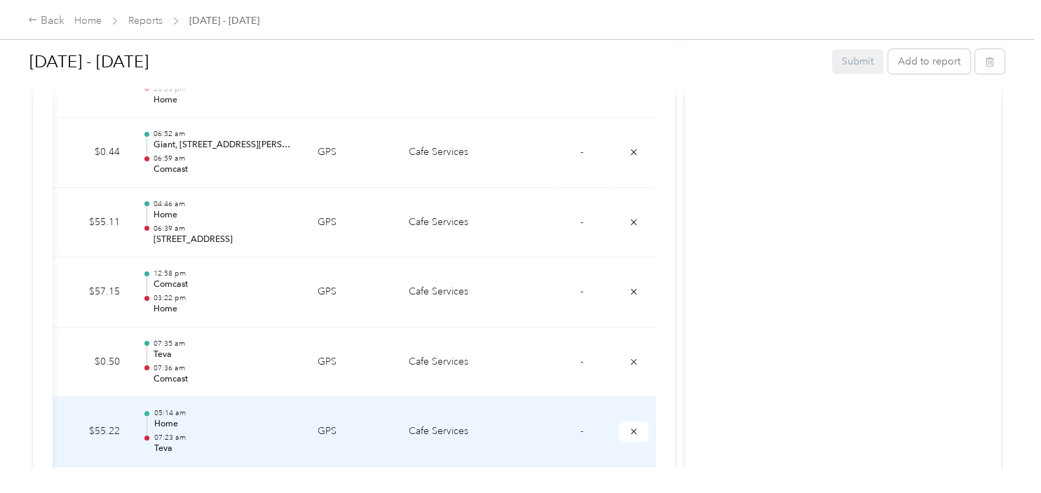
scroll to position [1480, 0]
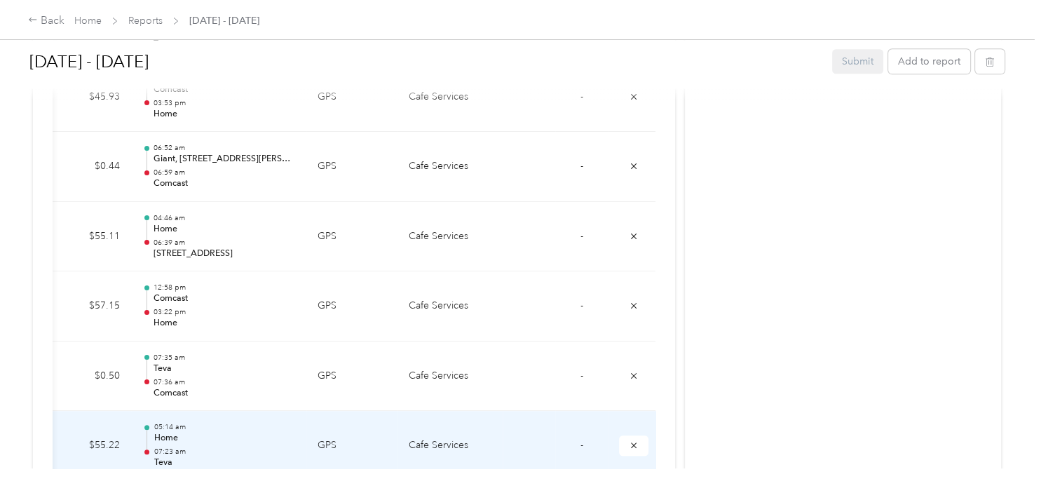
click at [577, 443] on td "-" at bounding box center [581, 446] width 53 height 70
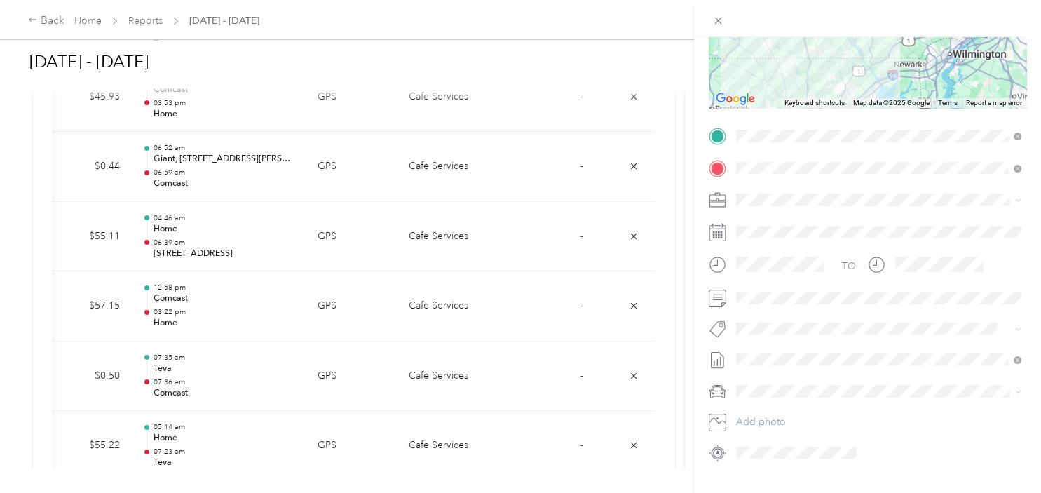
scroll to position [212, 0]
click at [753, 353] on li "Teva" at bounding box center [878, 351] width 295 height 27
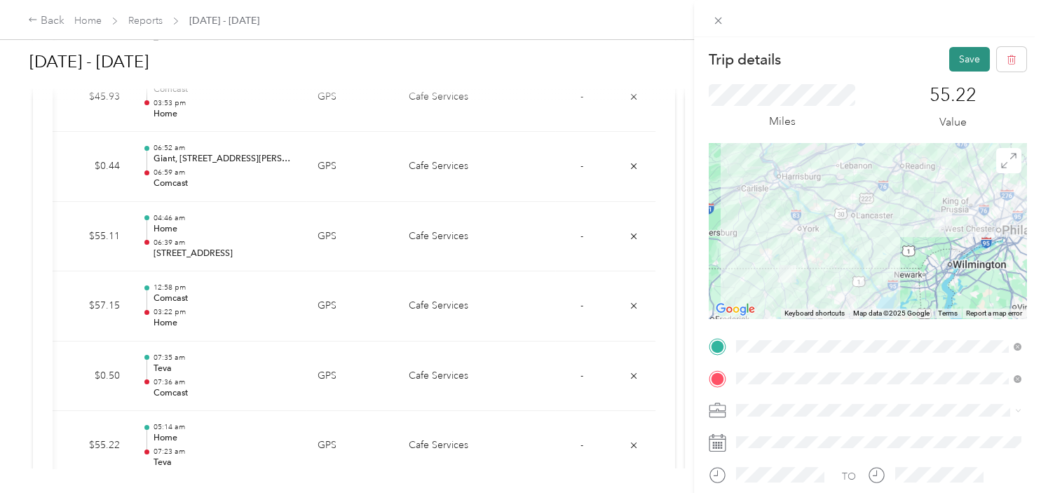
click at [968, 66] on button "Save" at bounding box center [969, 59] width 41 height 25
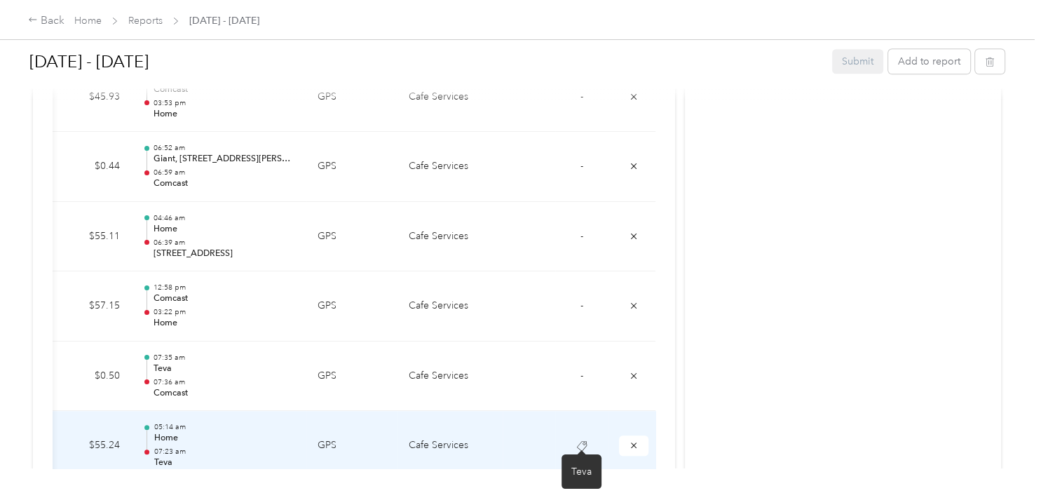
click at [583, 444] on icon at bounding box center [581, 445] width 11 height 11
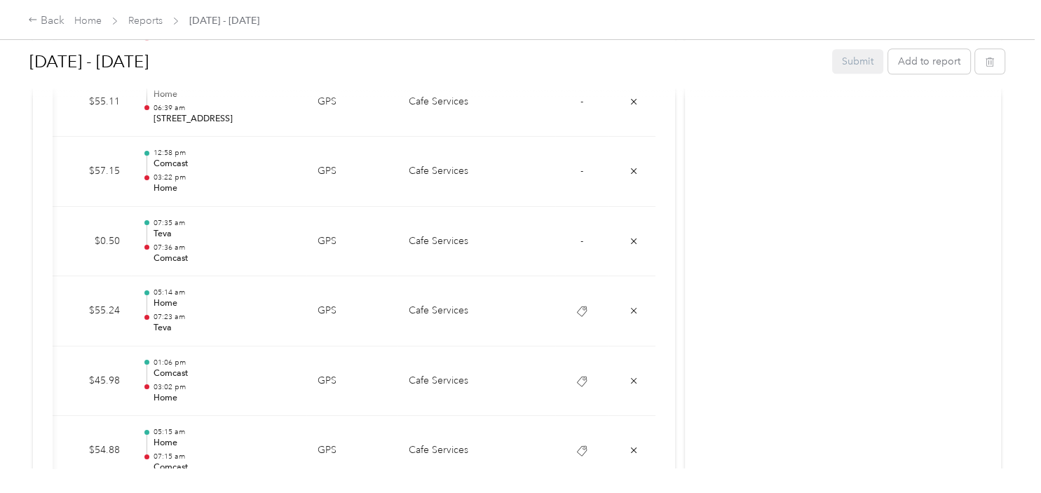
scroll to position [1621, 0]
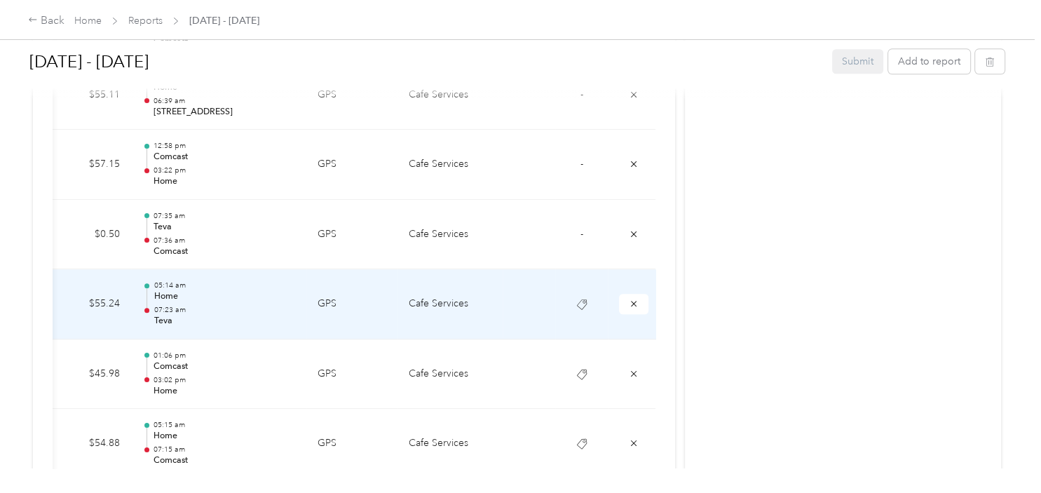
click at [495, 309] on td "Cafe Services" at bounding box center [449, 304] width 105 height 70
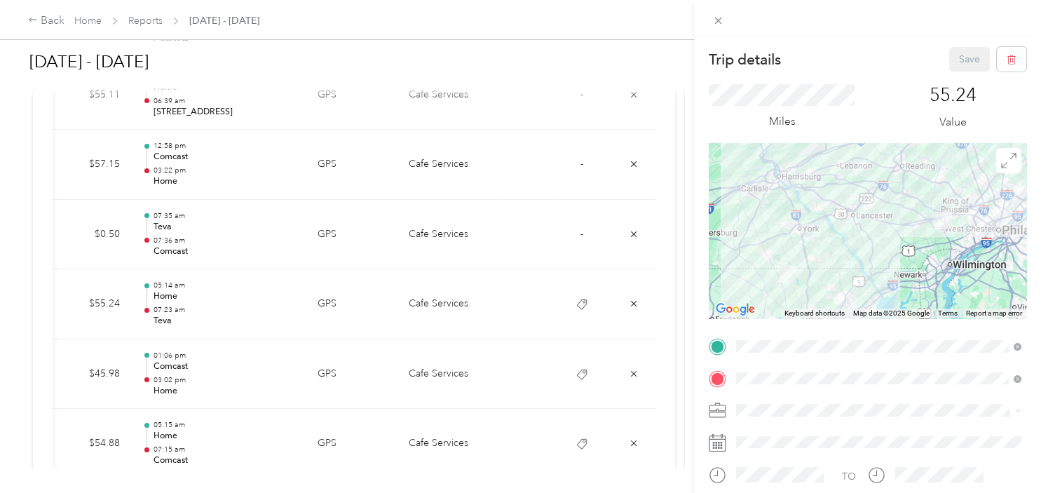
scroll to position [141, 0]
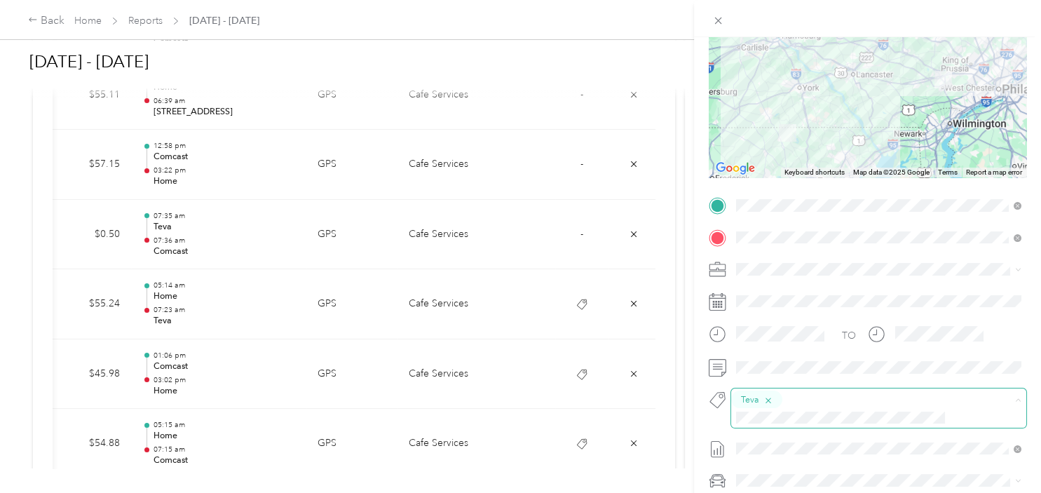
click at [765, 398] on icon "button" at bounding box center [768, 400] width 6 height 6
click at [774, 417] on span "Comcast Boot Rd" at bounding box center [783, 422] width 67 height 13
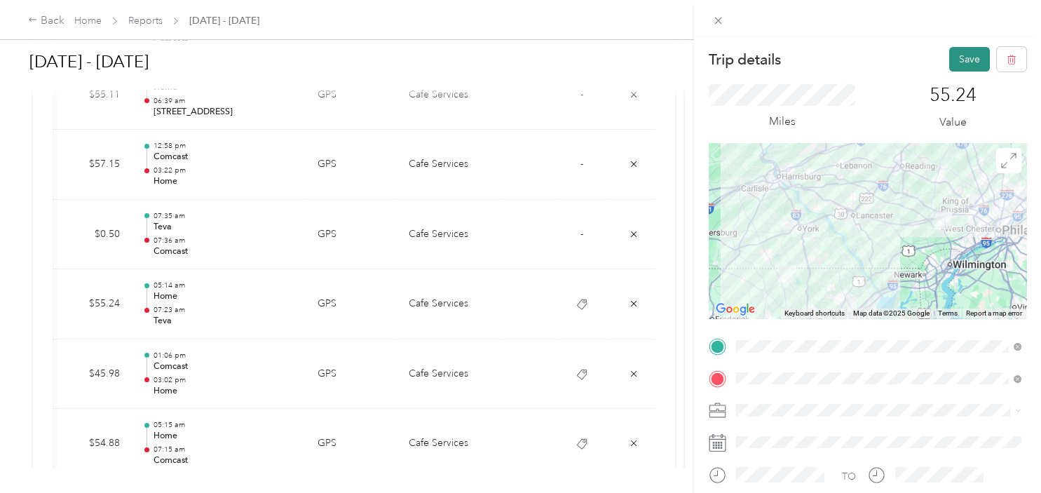
click at [980, 61] on button "Save" at bounding box center [969, 59] width 41 height 25
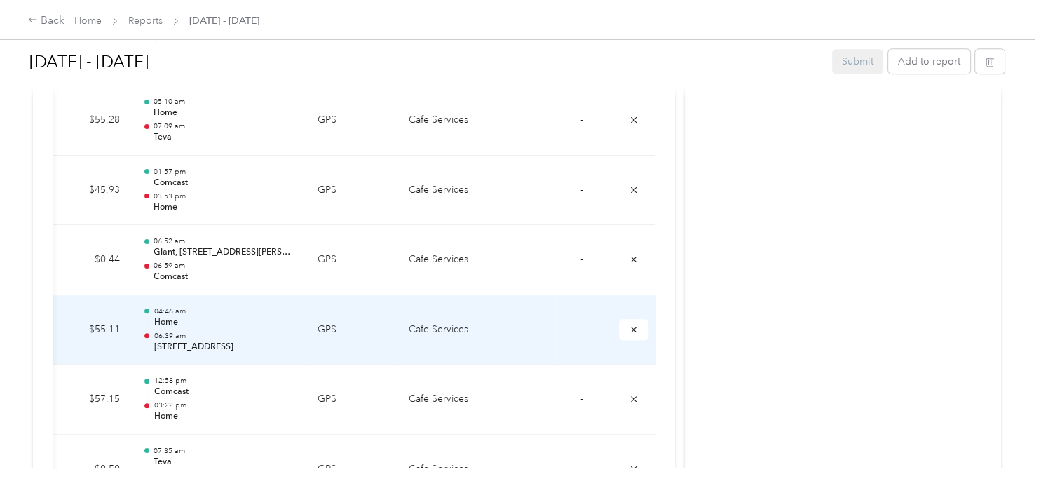
scroll to position [1410, 0]
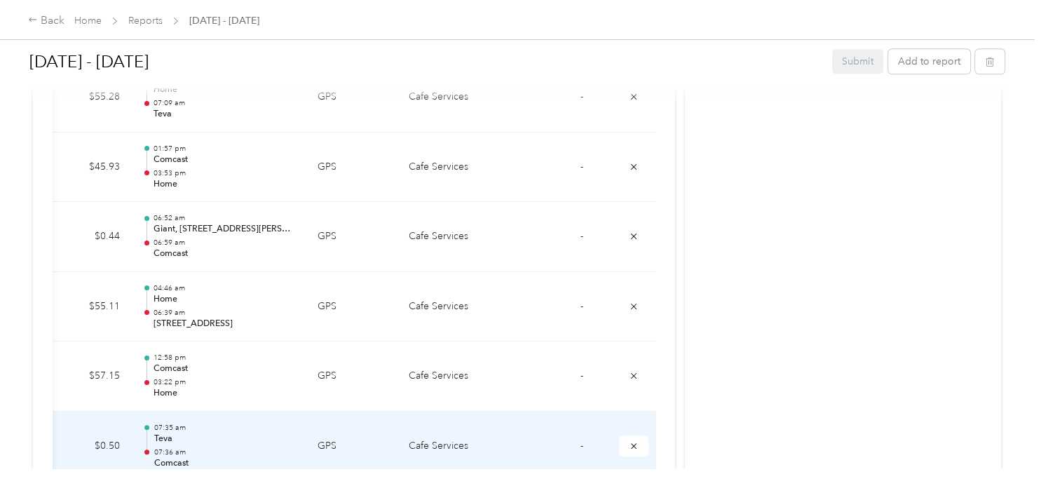
click at [577, 444] on td "-" at bounding box center [581, 446] width 53 height 70
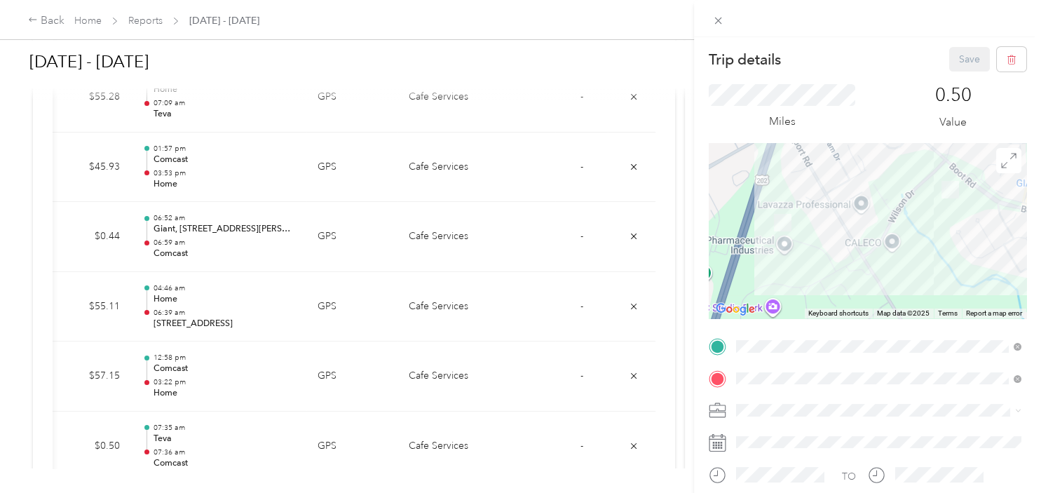
scroll to position [70, 0]
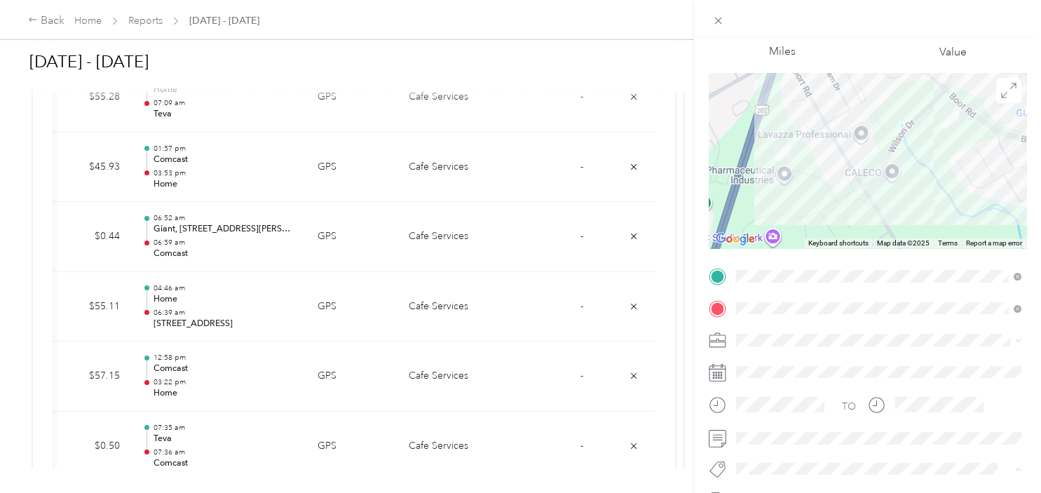
click at [787, 444] on button "Comcast Boot Rd" at bounding box center [784, 443] width 87 height 18
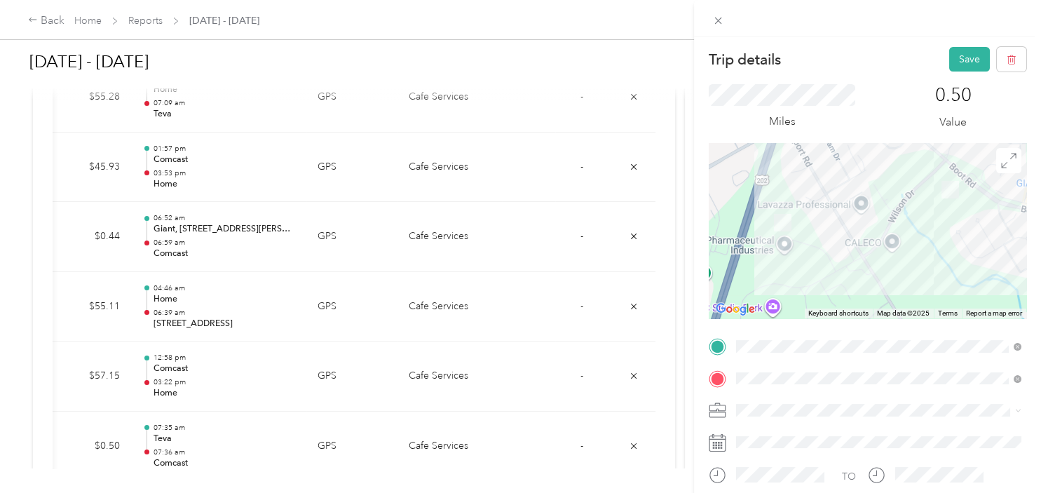
scroll to position [0, 0]
click at [976, 60] on button "Save" at bounding box center [969, 59] width 41 height 25
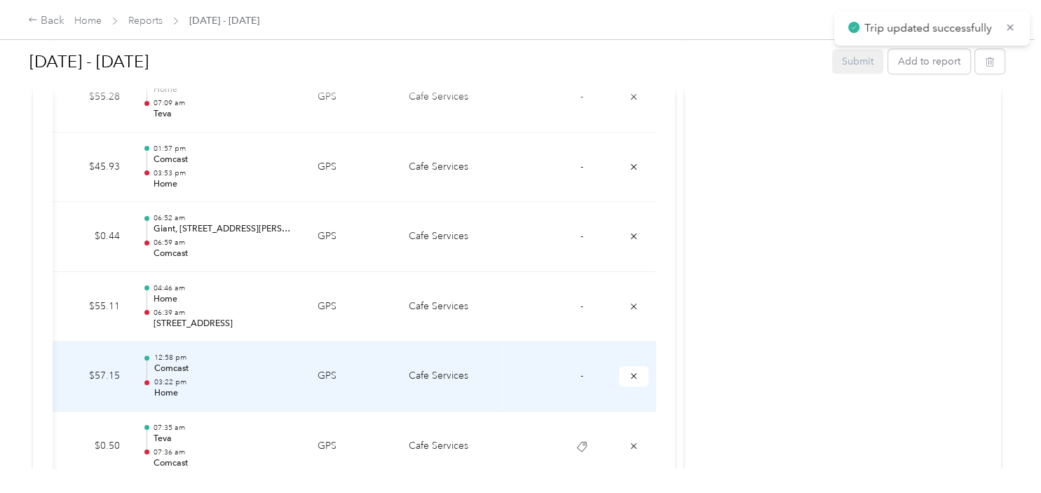
click at [580, 374] on span "-" at bounding box center [581, 375] width 3 height 12
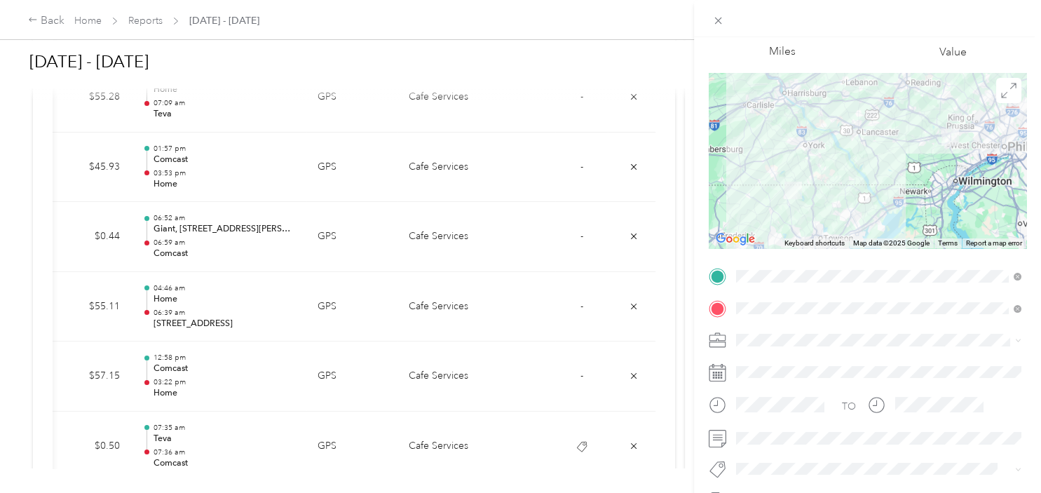
scroll to position [141, 0]
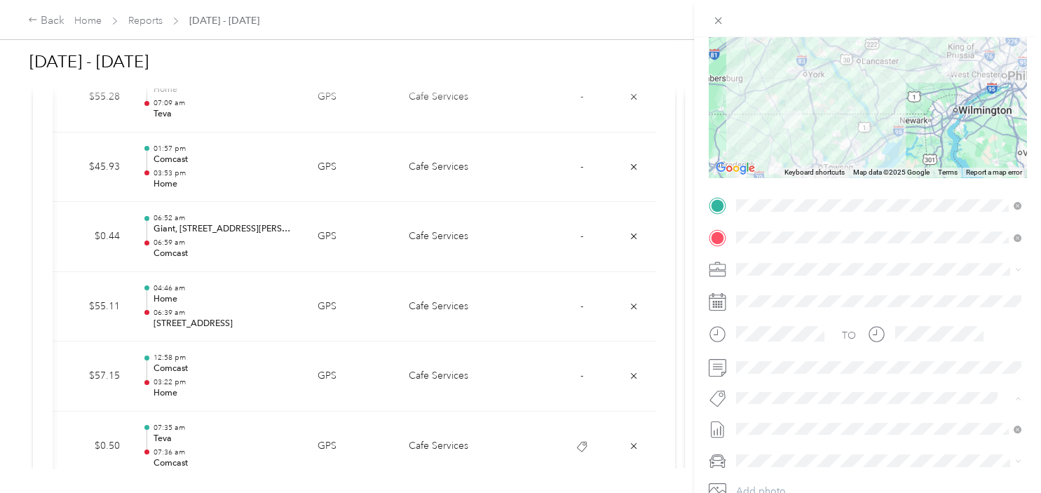
click at [775, 419] on span "Comcast Boot Rd" at bounding box center [783, 422] width 67 height 13
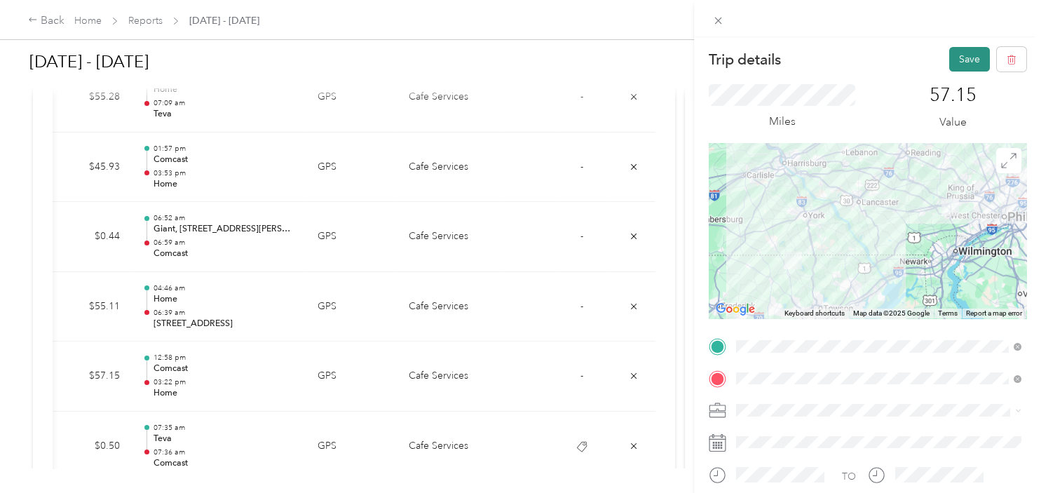
click at [956, 64] on button "Save" at bounding box center [969, 59] width 41 height 25
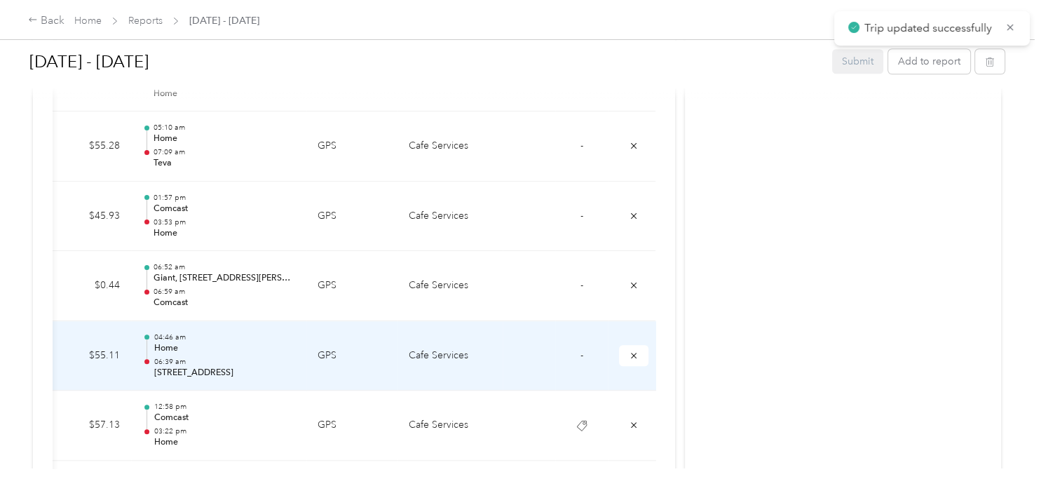
scroll to position [1339, 0]
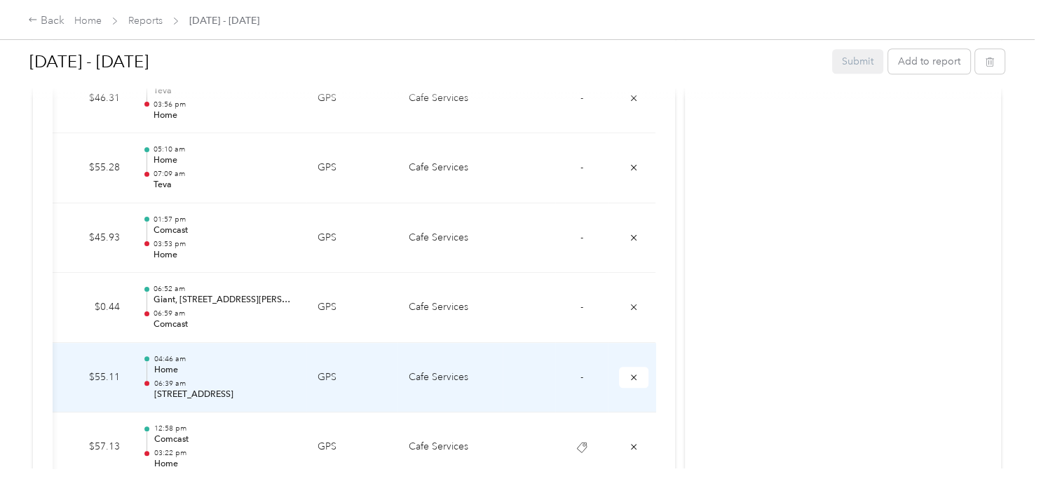
click at [586, 374] on td "-" at bounding box center [581, 378] width 53 height 70
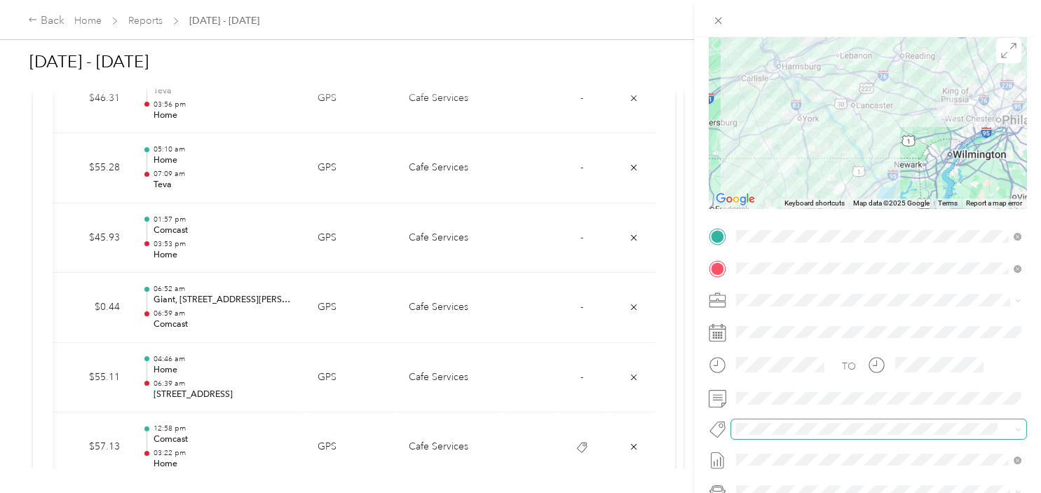
scroll to position [141, 0]
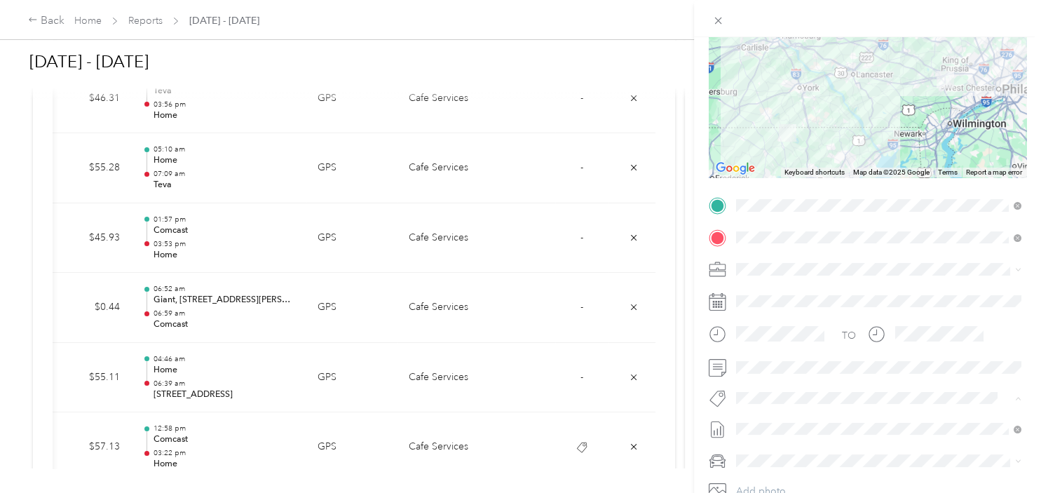
click at [776, 419] on span "Comcast Boot Rd" at bounding box center [783, 422] width 67 height 13
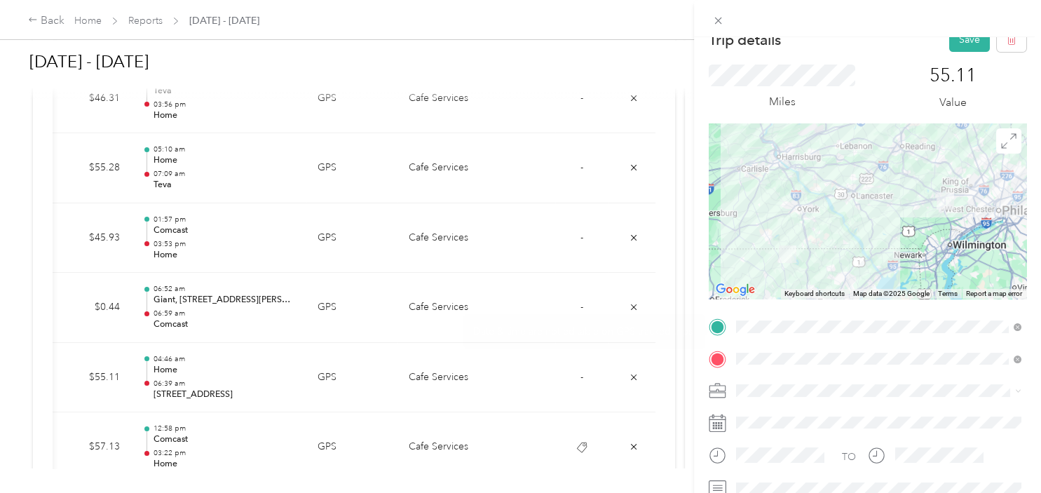
scroll to position [0, 0]
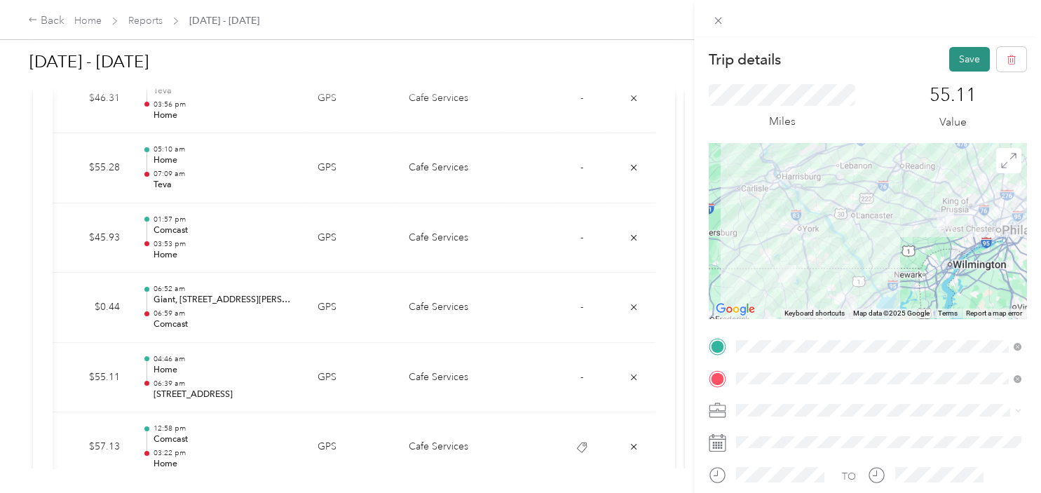
click at [960, 60] on button "Save" at bounding box center [969, 59] width 41 height 25
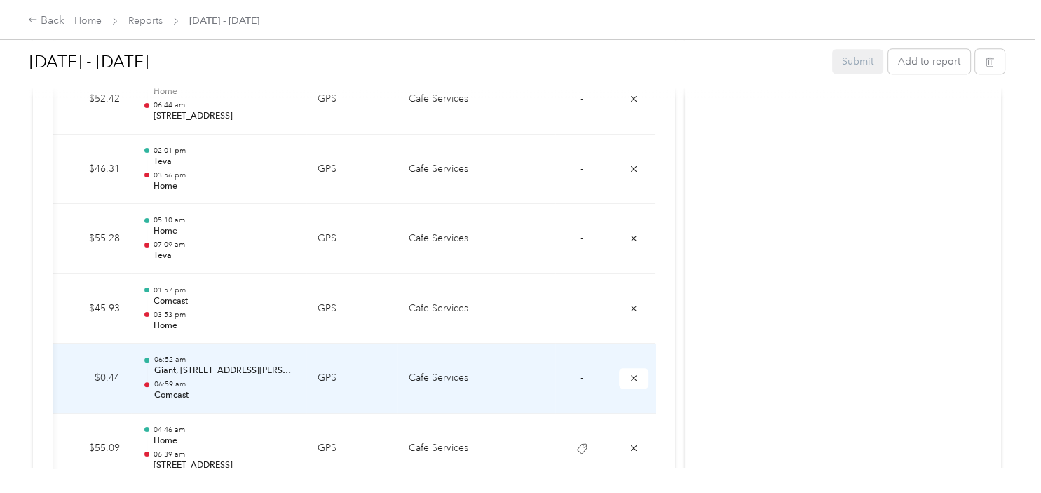
scroll to position [1197, 0]
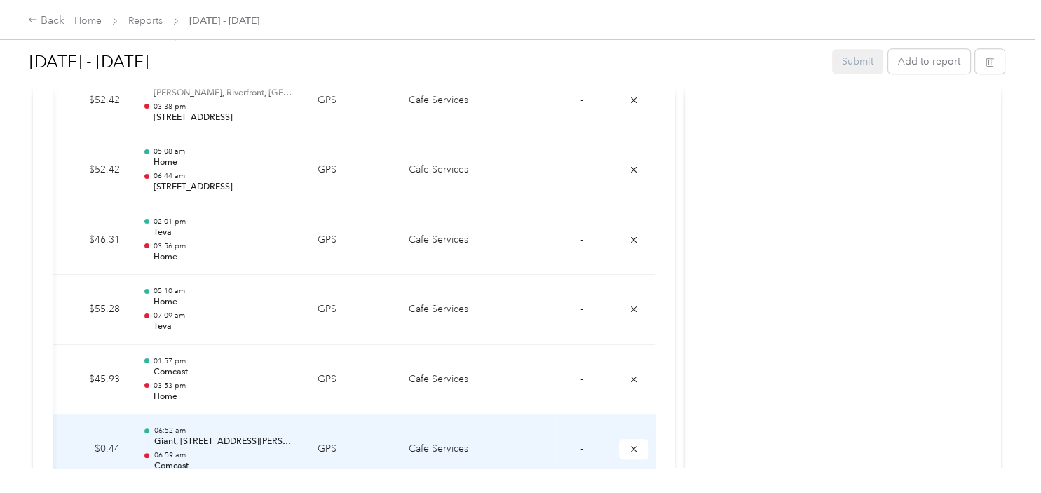
click at [581, 447] on span "-" at bounding box center [581, 448] width 3 height 12
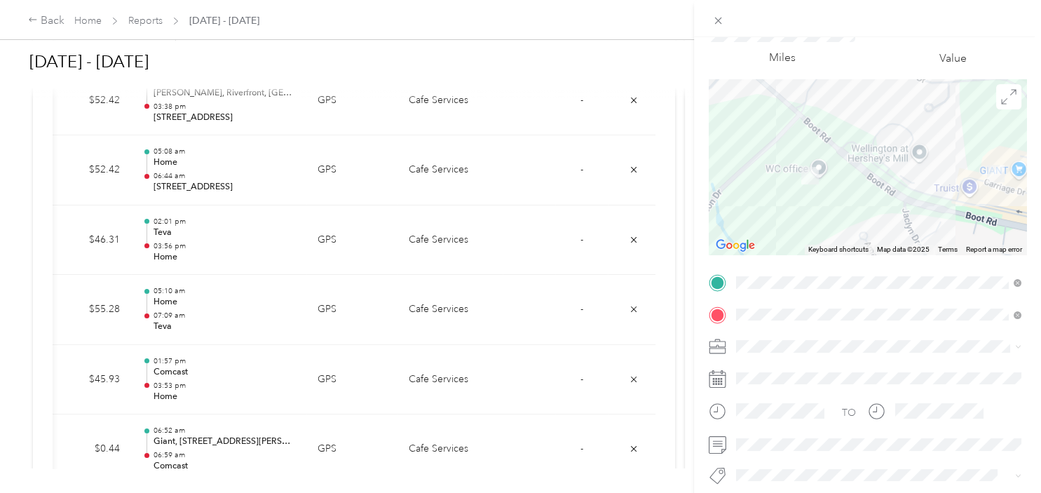
scroll to position [212, 0]
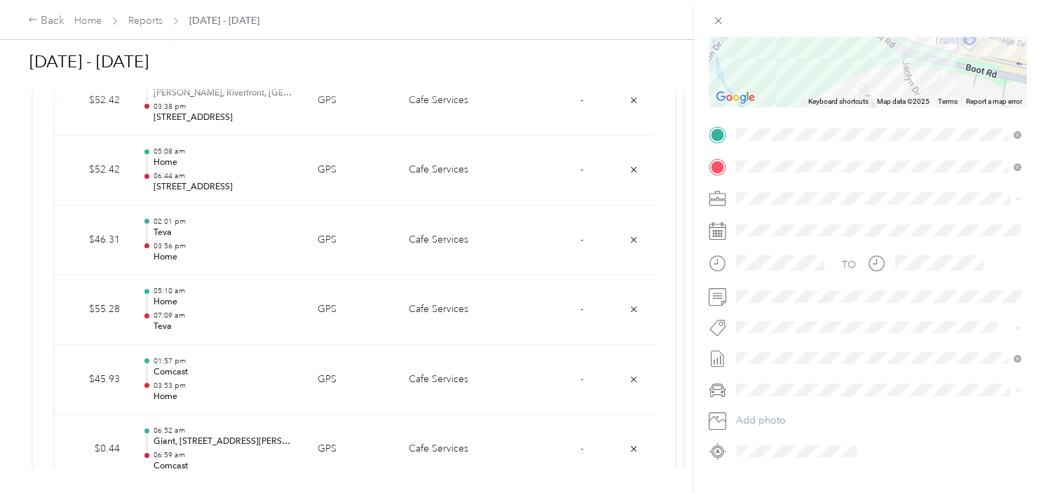
click at [805, 353] on li "Comcast Boot Rd" at bounding box center [878, 344] width 295 height 27
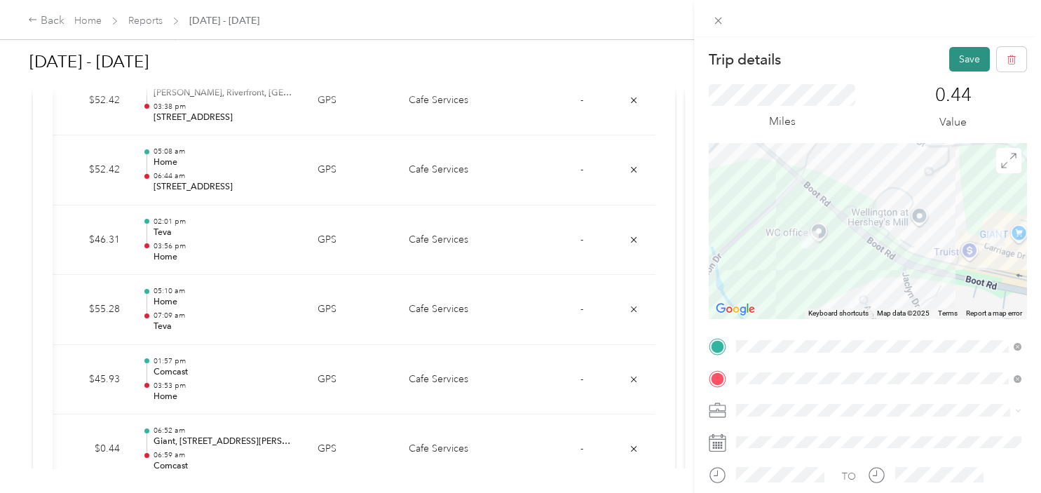
click at [968, 52] on button "Save" at bounding box center [969, 59] width 41 height 25
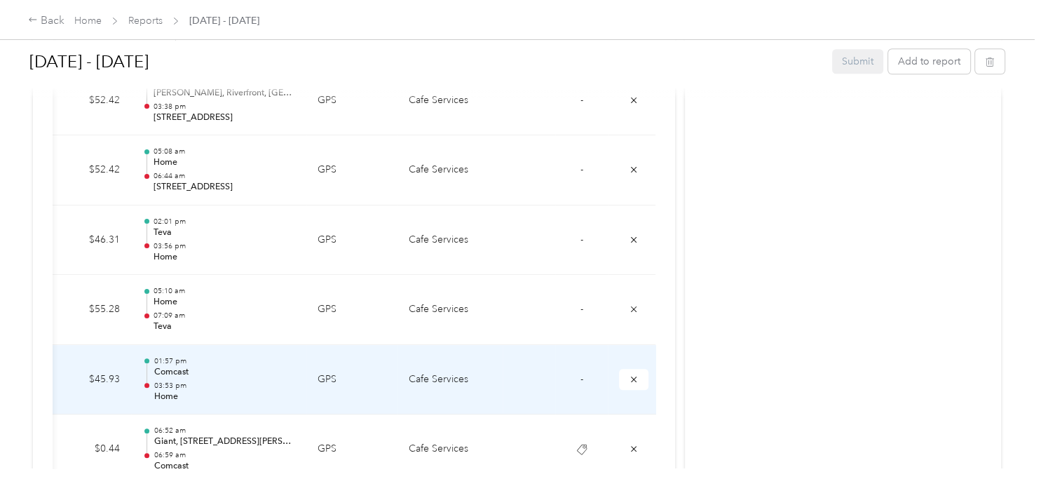
click at [576, 374] on td "-" at bounding box center [581, 380] width 53 height 70
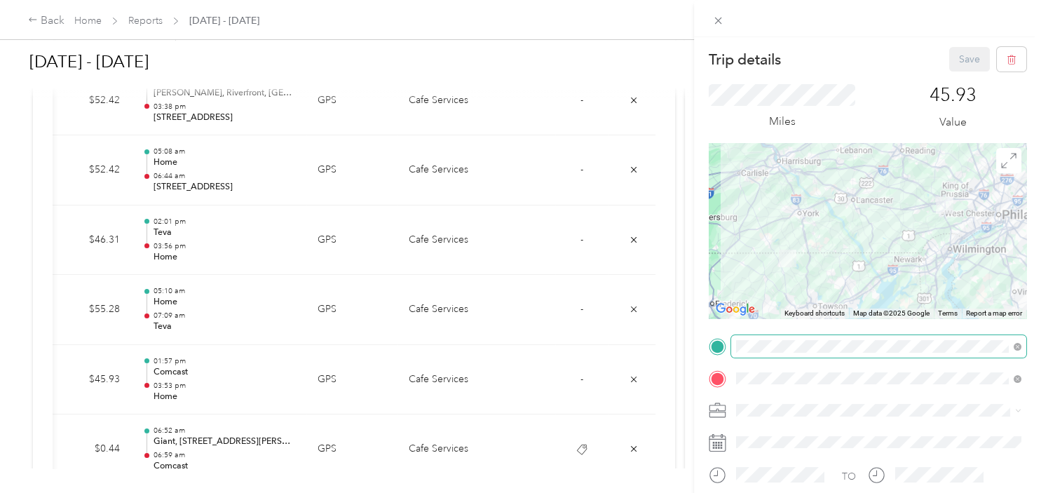
scroll to position [141, 0]
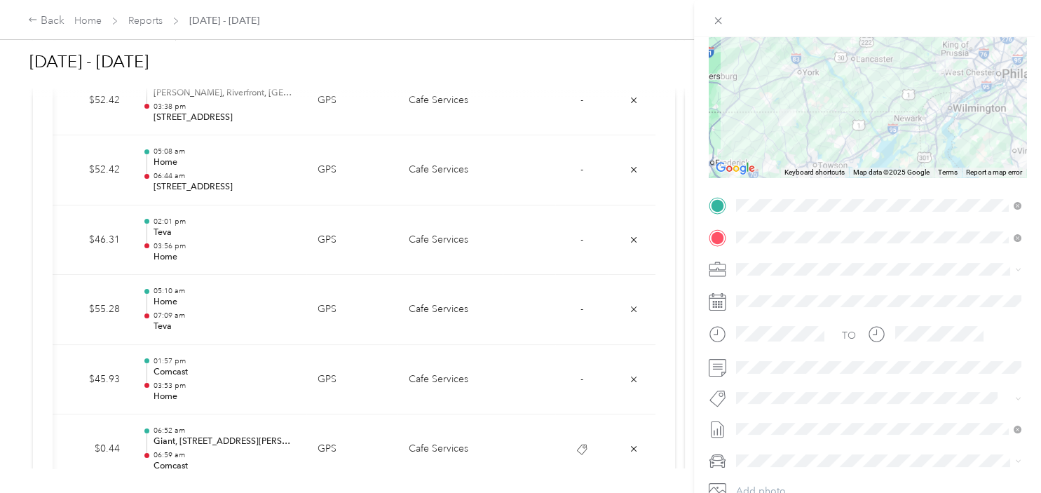
click at [773, 425] on li "Comcast Boot Rd" at bounding box center [878, 416] width 295 height 27
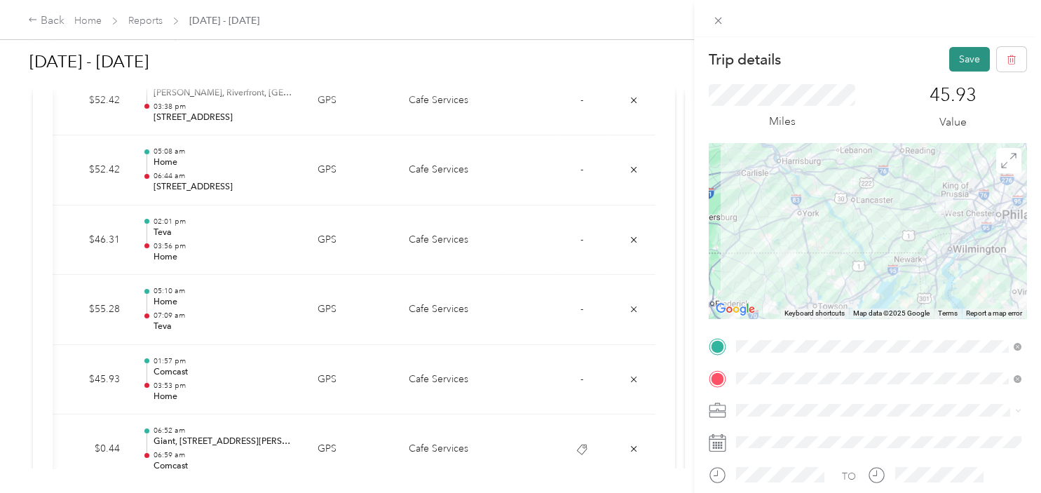
click at [966, 55] on button "Save" at bounding box center [969, 59] width 41 height 25
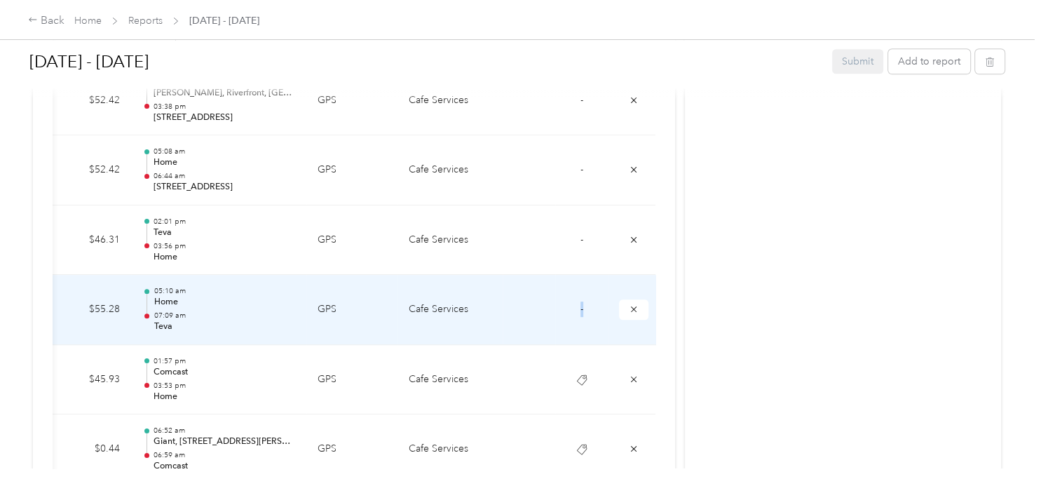
click at [579, 315] on td "-" at bounding box center [581, 310] width 53 height 70
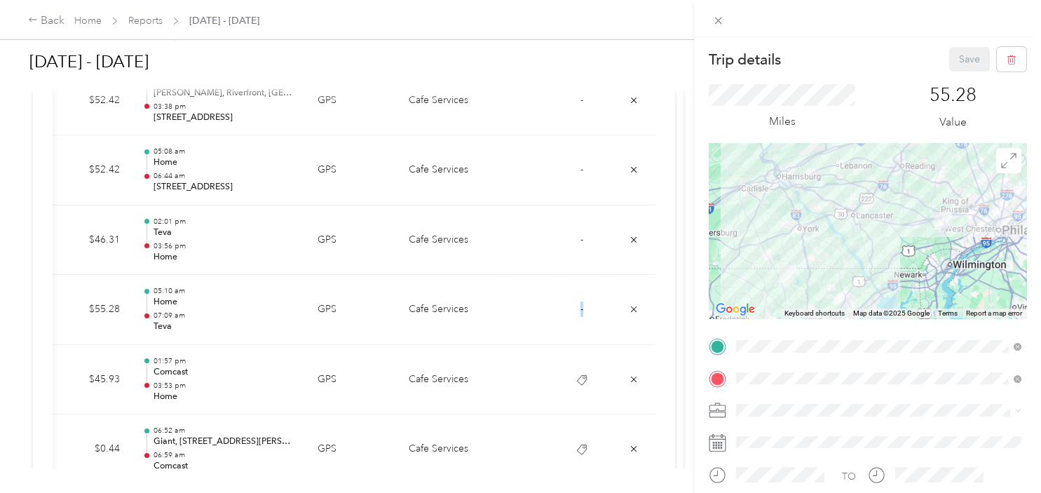
scroll to position [70, 0]
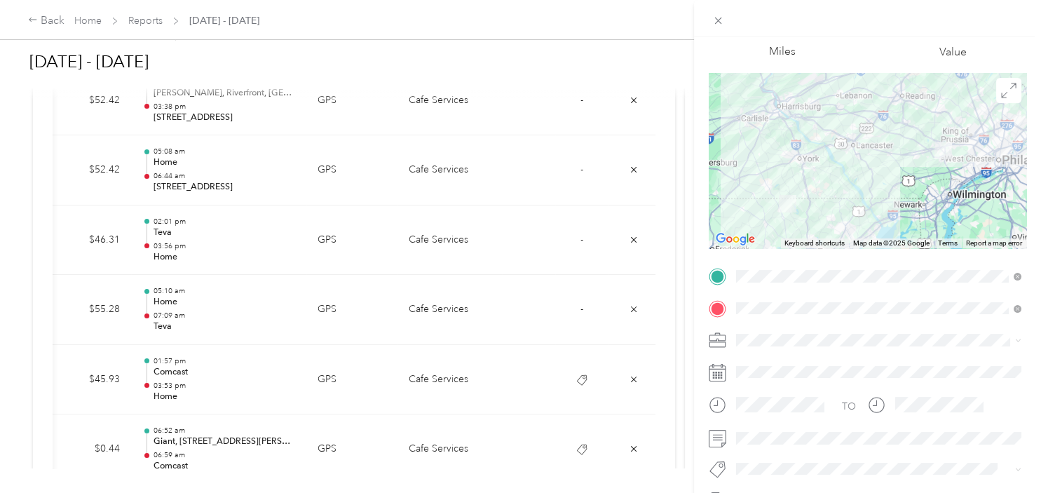
click at [766, 441] on span "Teva" at bounding box center [759, 443] width 18 height 13
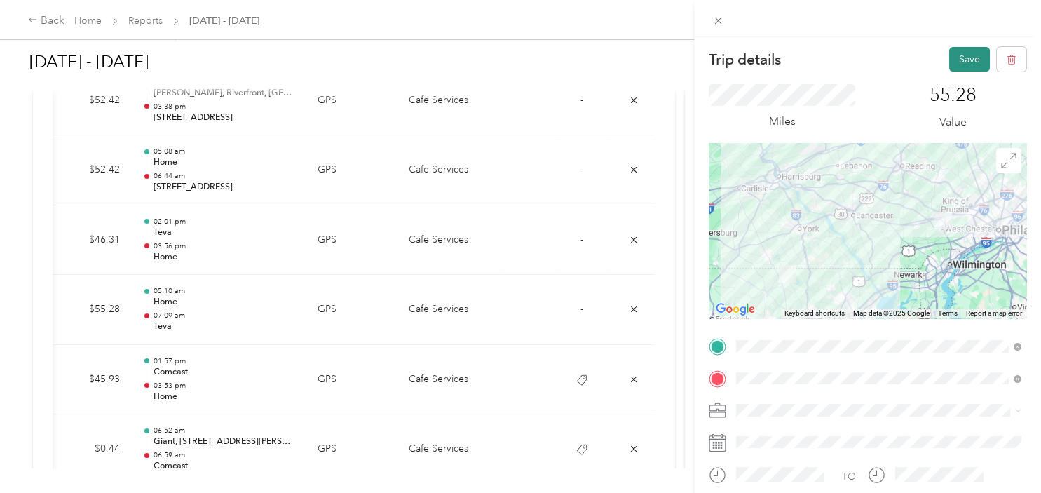
click at [969, 62] on button "Save" at bounding box center [969, 59] width 41 height 25
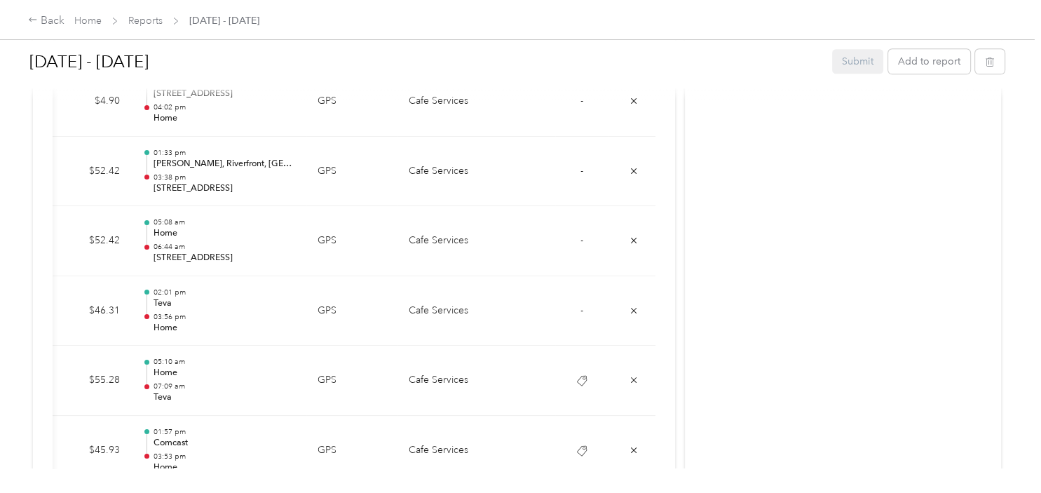
scroll to position [1057, 0]
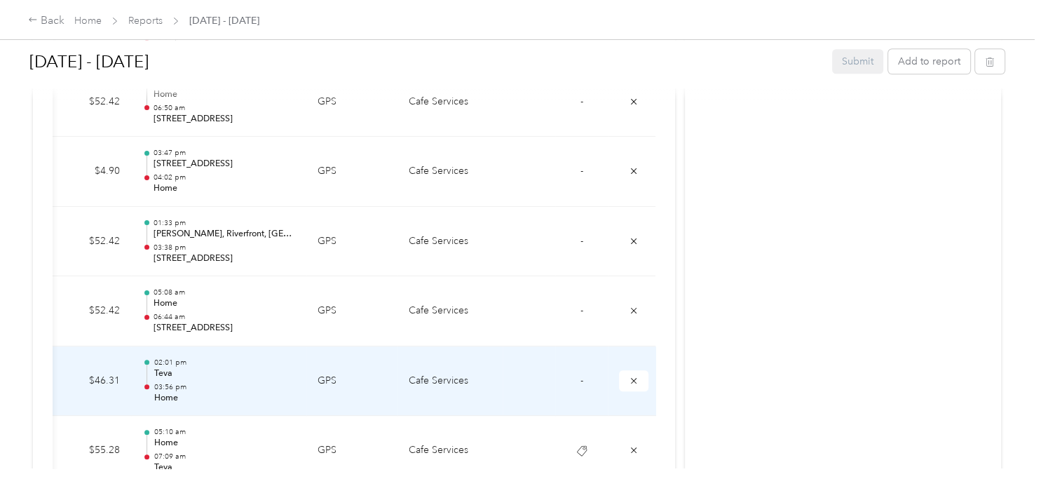
click at [582, 382] on span "-" at bounding box center [581, 380] width 3 height 12
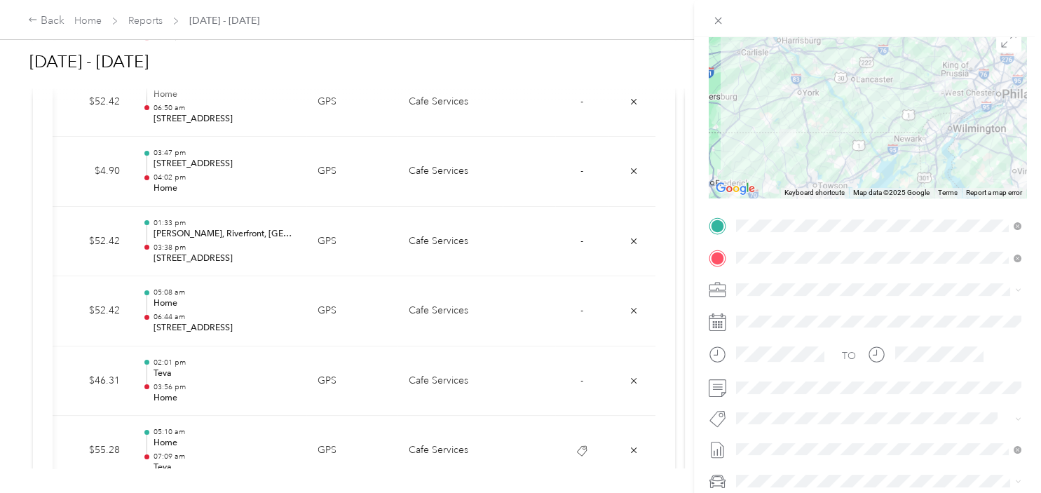
scroll to position [141, 0]
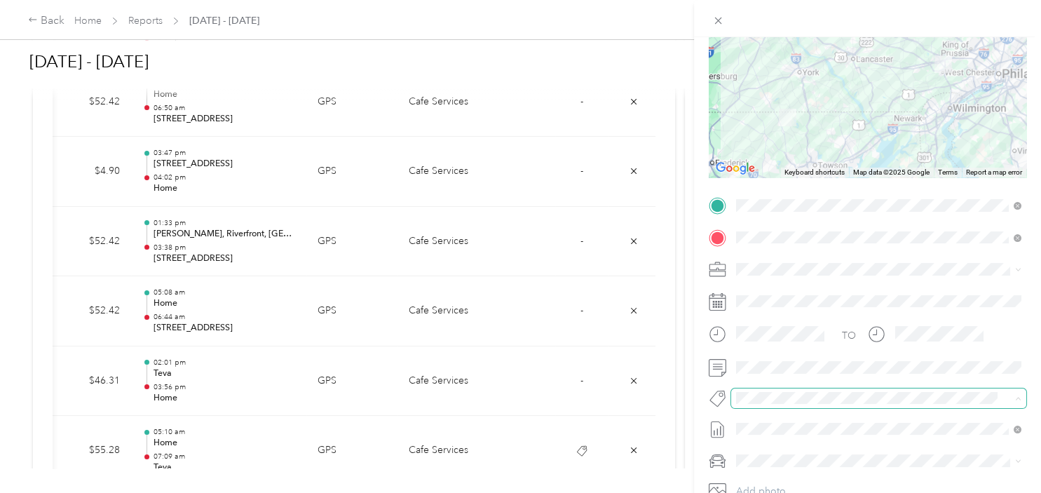
click at [774, 404] on span at bounding box center [867, 397] width 272 height 15
click at [762, 492] on div "Trip details Save This trip cannot be edited because it is either under review,…" at bounding box center [517, 493] width 1034 height 0
click at [762, 418] on span "Teva" at bounding box center [759, 414] width 18 height 13
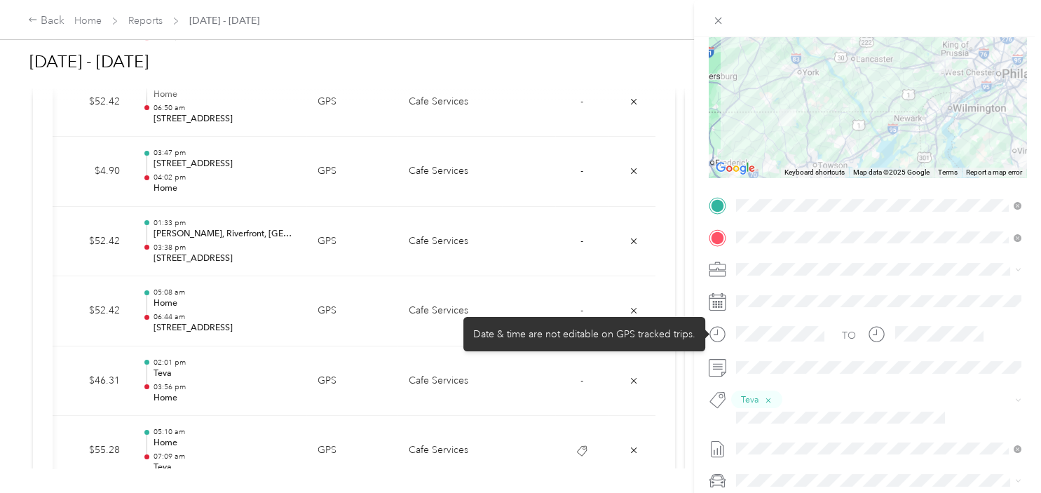
scroll to position [0, 0]
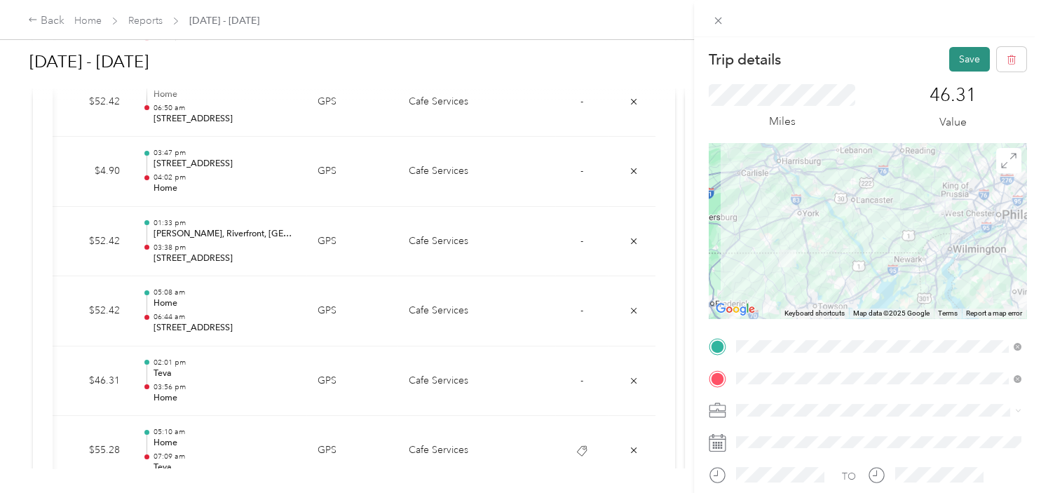
click at [977, 54] on button "Save" at bounding box center [969, 59] width 41 height 25
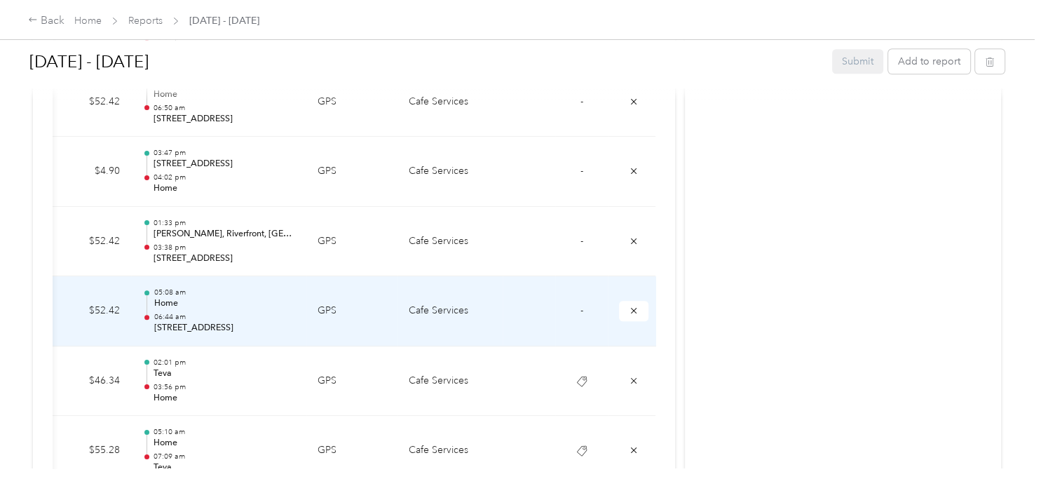
click at [580, 310] on span "-" at bounding box center [581, 310] width 3 height 12
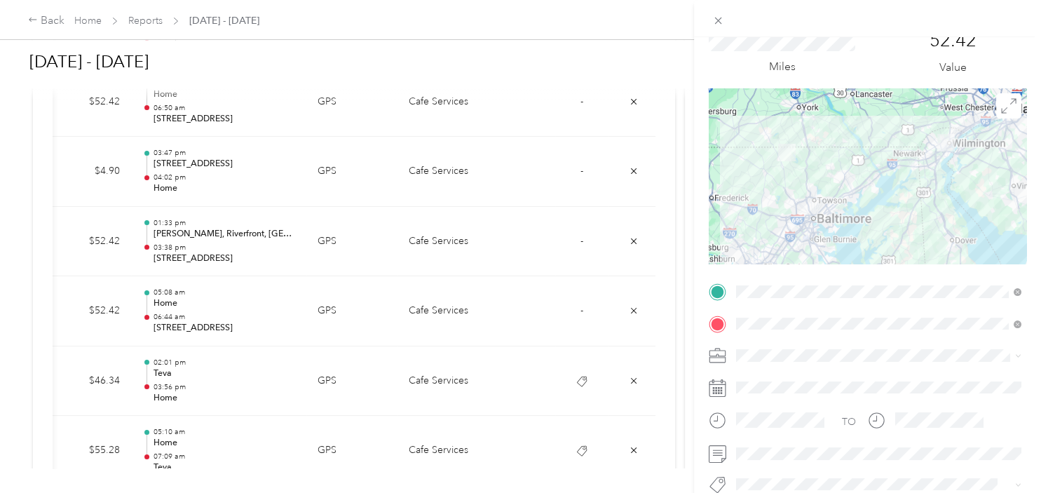
scroll to position [70, 0]
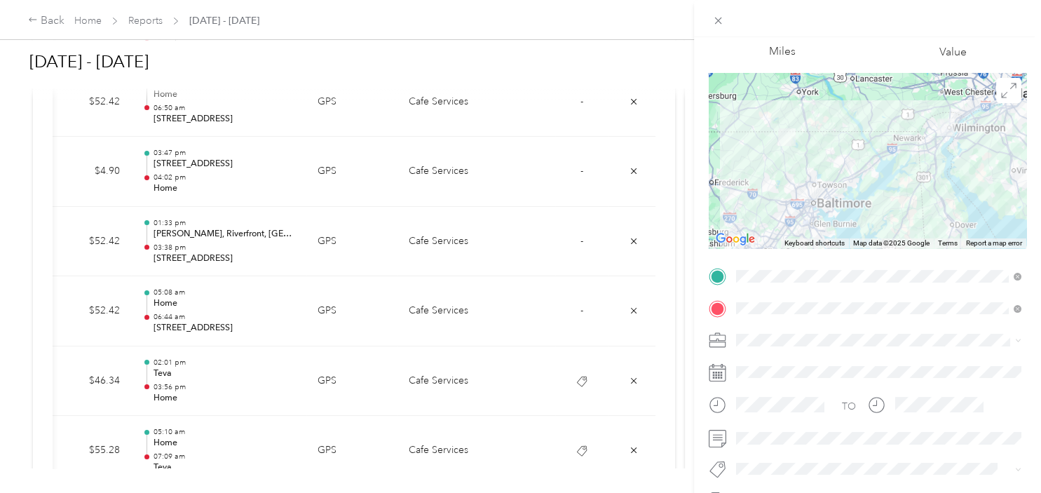
click at [764, 440] on span "Aaa" at bounding box center [758, 438] width 16 height 13
click at [755, 469] on span "Aaa" at bounding box center [749, 470] width 16 height 13
click at [758, 383] on button "Aaa" at bounding box center [759, 382] width 36 height 18
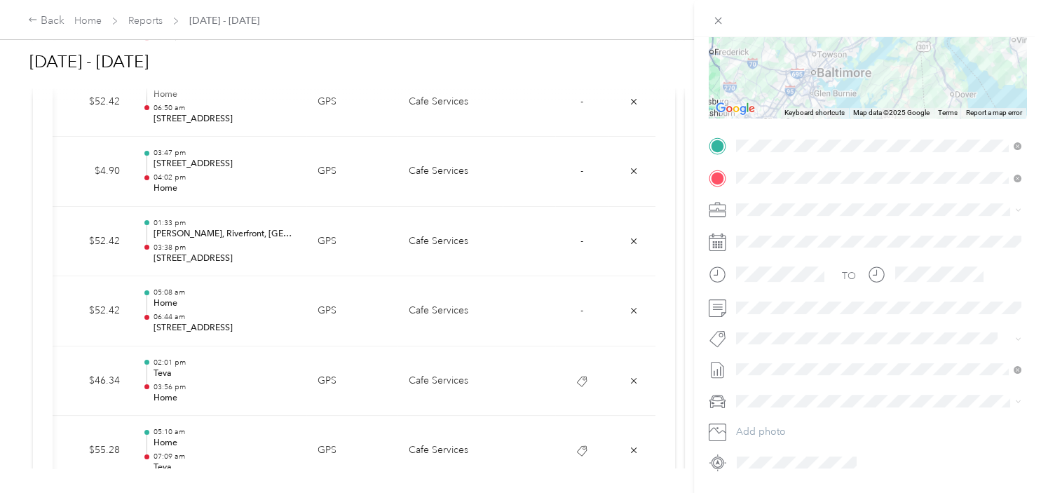
scroll to position [212, 0]
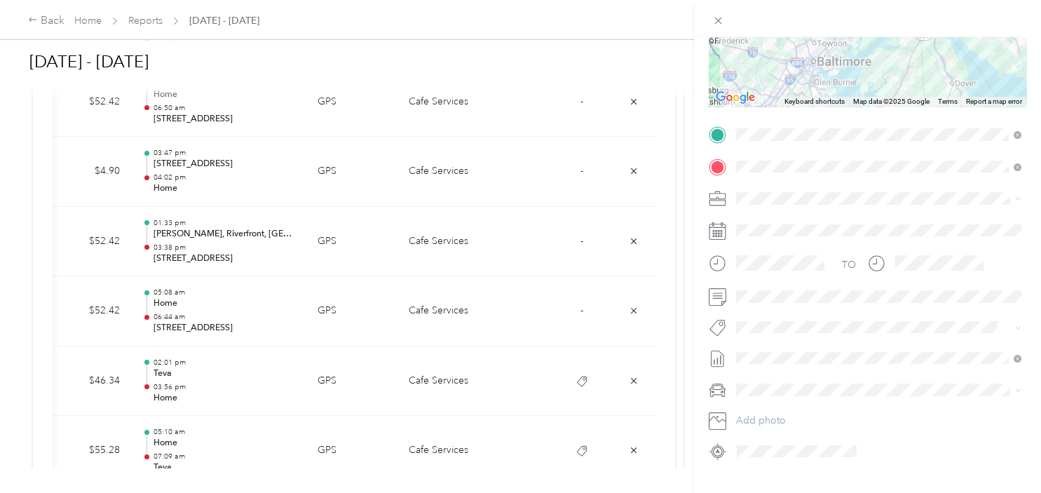
click at [765, 354] on li "Aaa" at bounding box center [878, 344] width 295 height 27
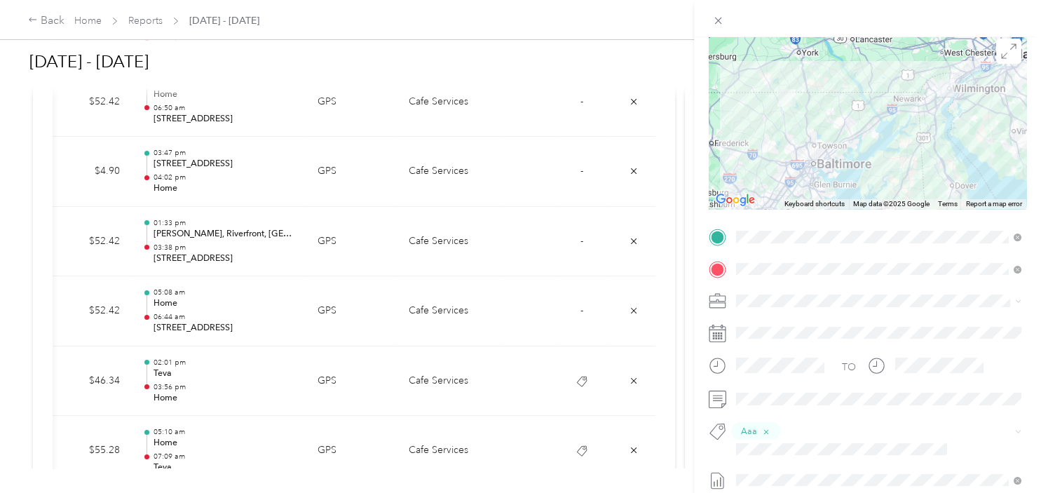
scroll to position [0, 0]
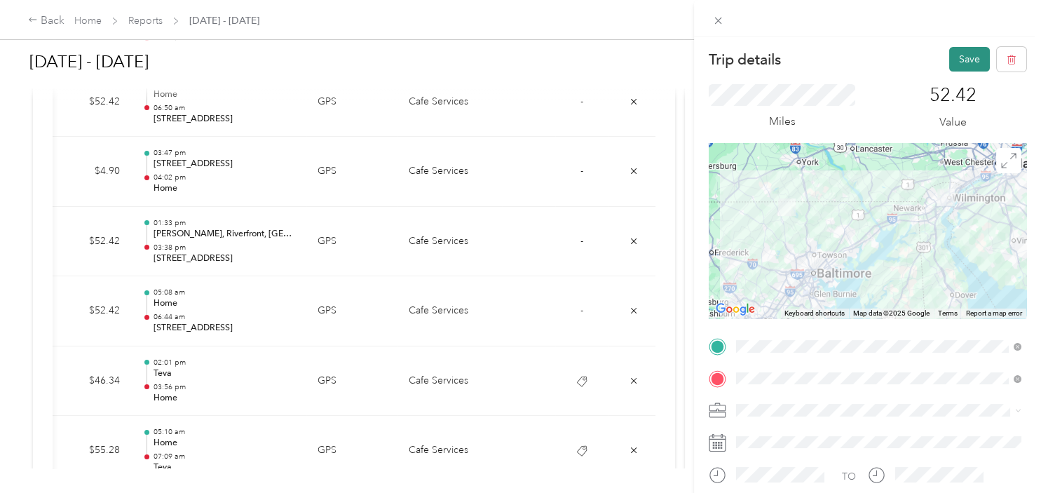
click at [975, 60] on button "Save" at bounding box center [969, 59] width 41 height 25
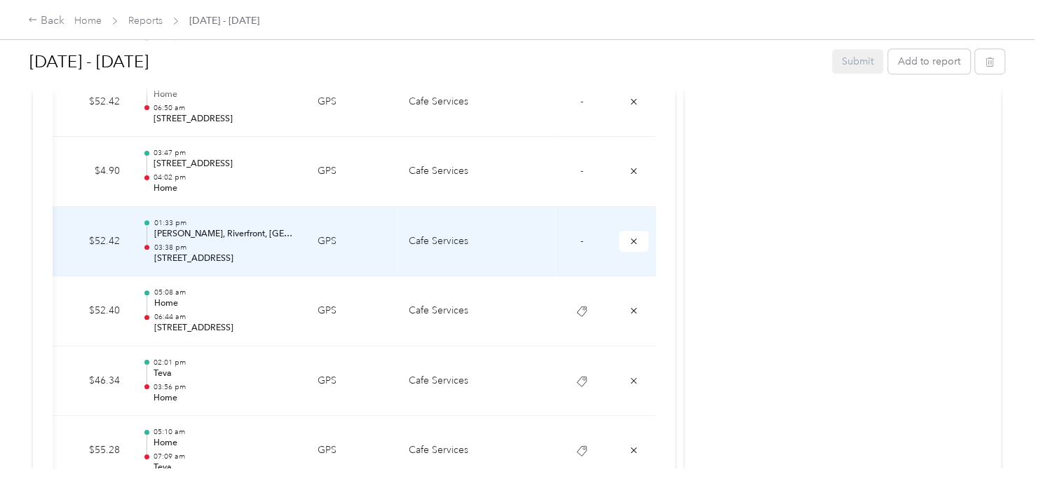
click at [577, 237] on td "-" at bounding box center [581, 242] width 53 height 70
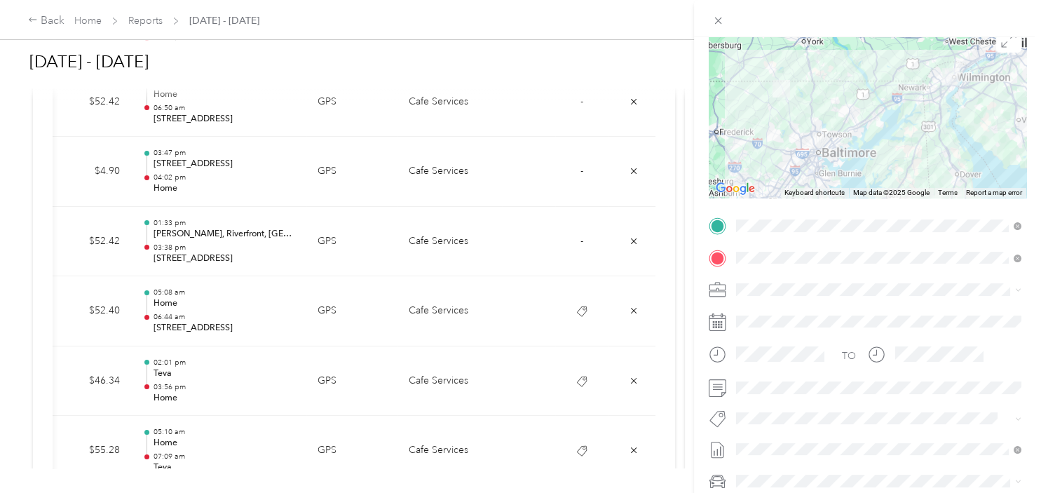
scroll to position [141, 0]
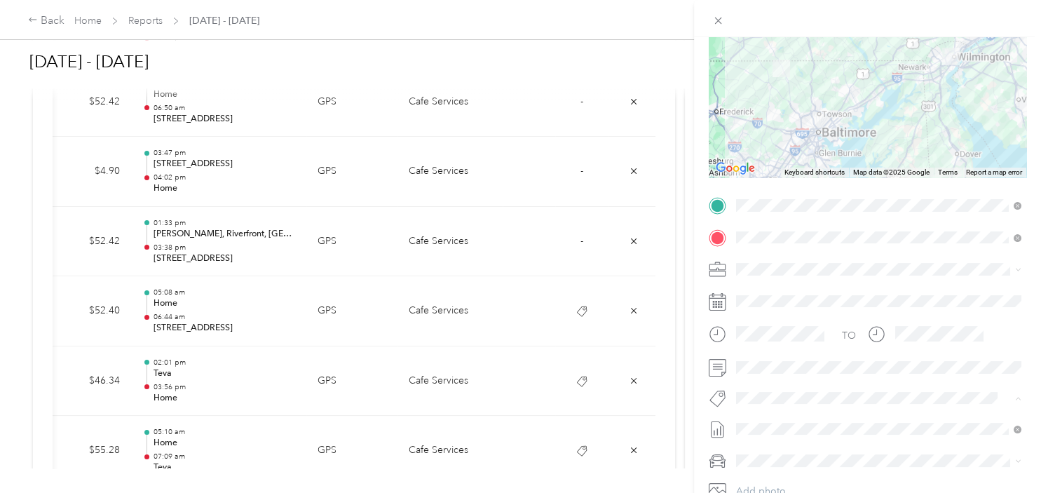
click at [755, 420] on span "Aaa" at bounding box center [758, 422] width 16 height 13
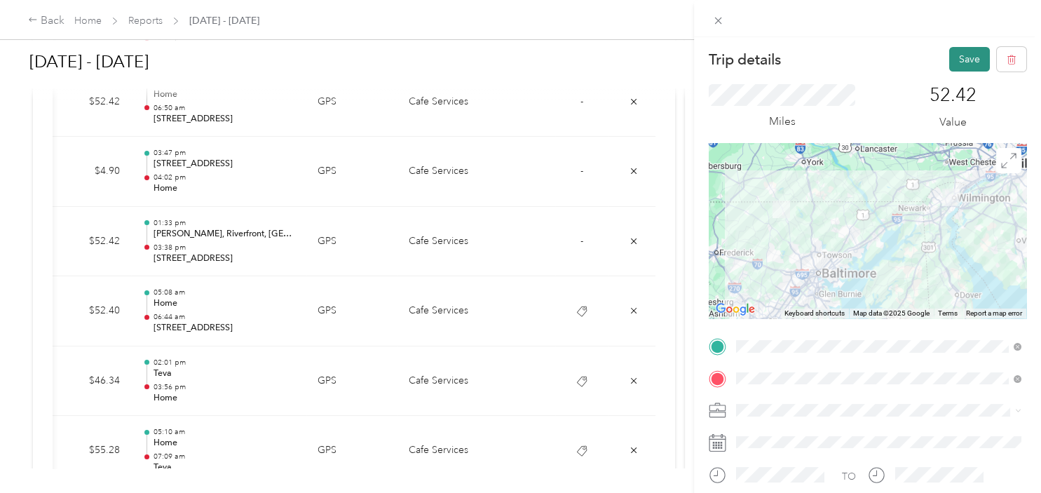
click at [968, 57] on button "Save" at bounding box center [969, 59] width 41 height 25
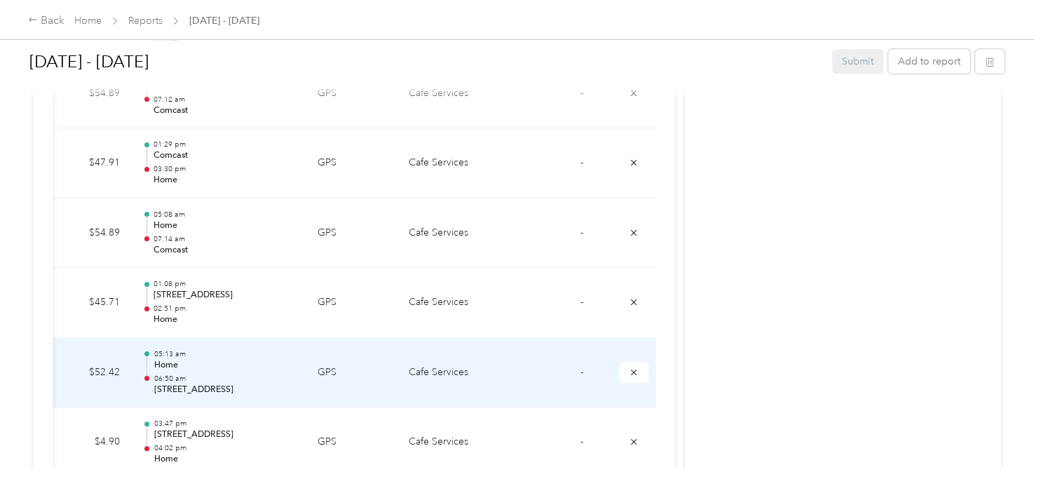
scroll to position [774, 0]
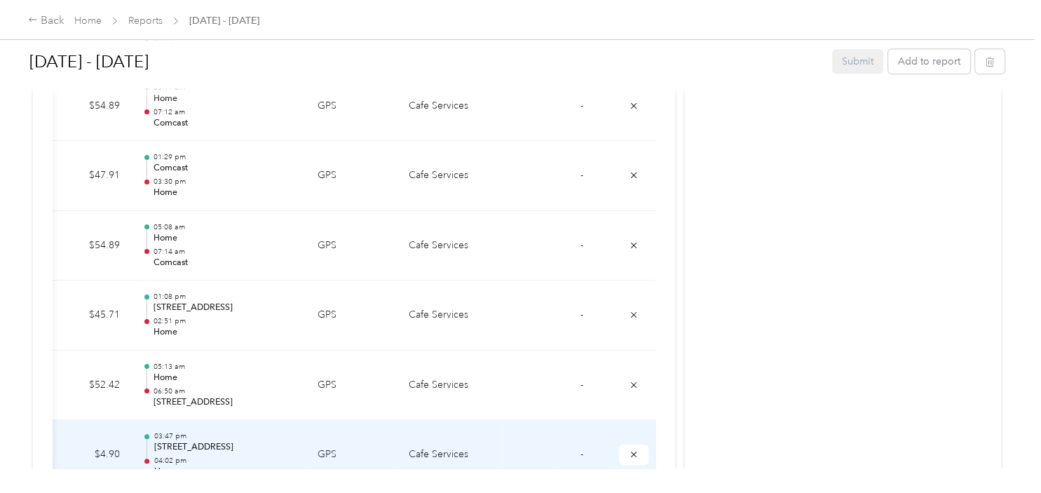
click at [582, 453] on span "-" at bounding box center [581, 454] width 3 height 12
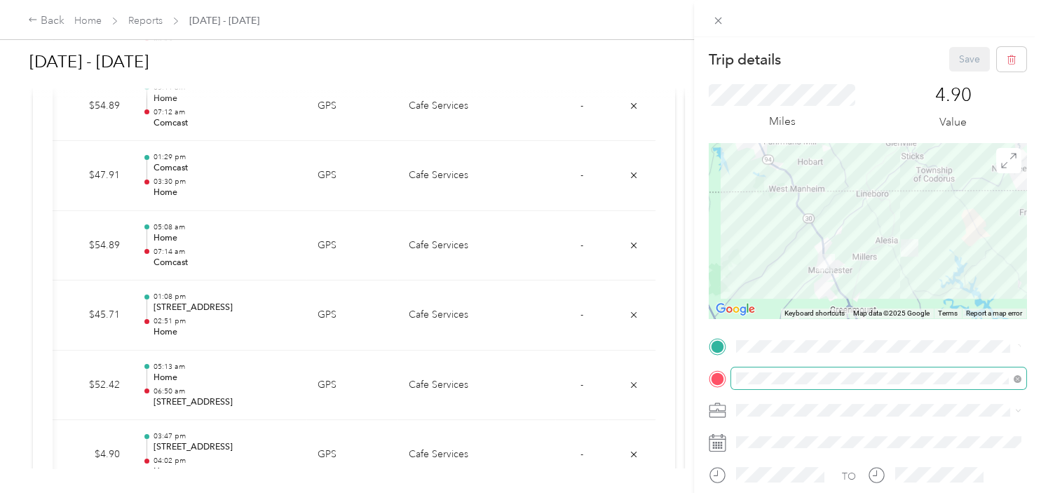
scroll to position [70, 0]
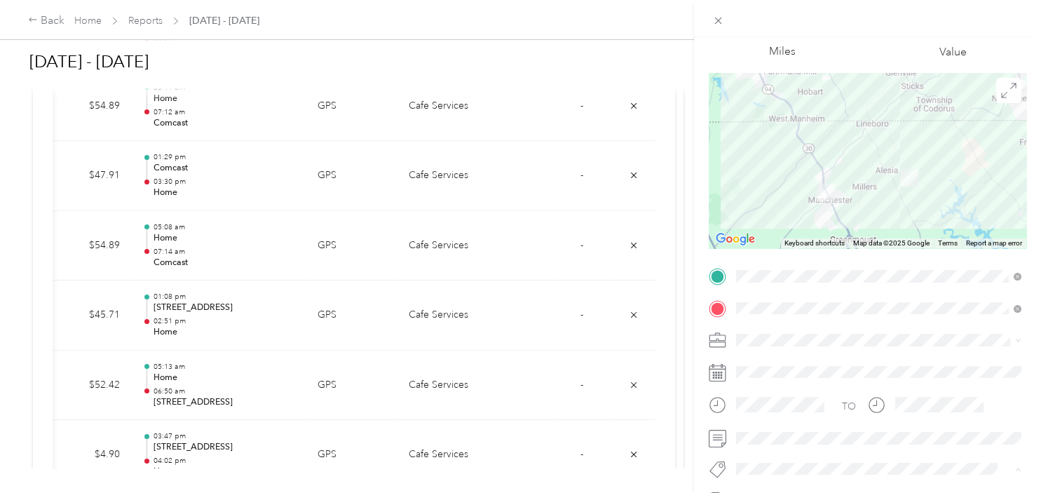
click at [756, 440] on span "Aaa" at bounding box center [758, 443] width 16 height 13
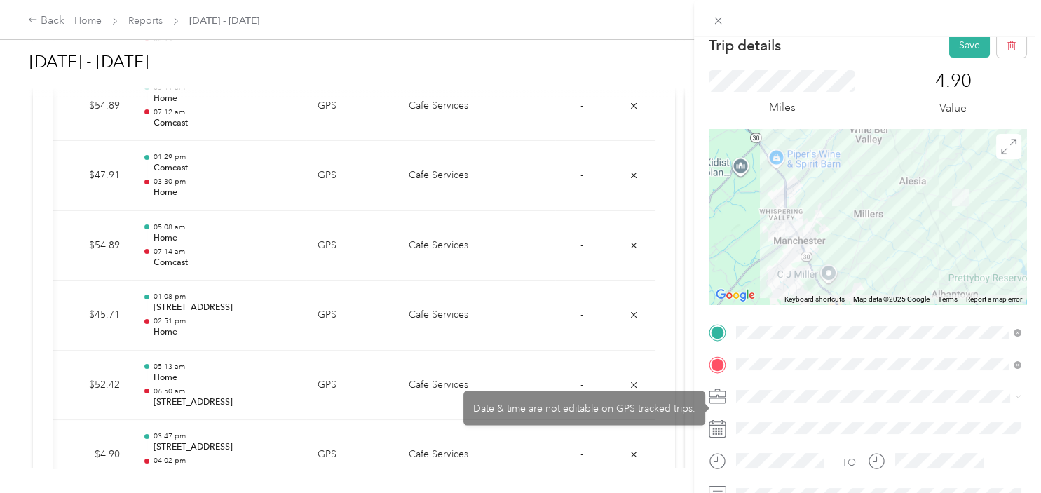
scroll to position [0, 0]
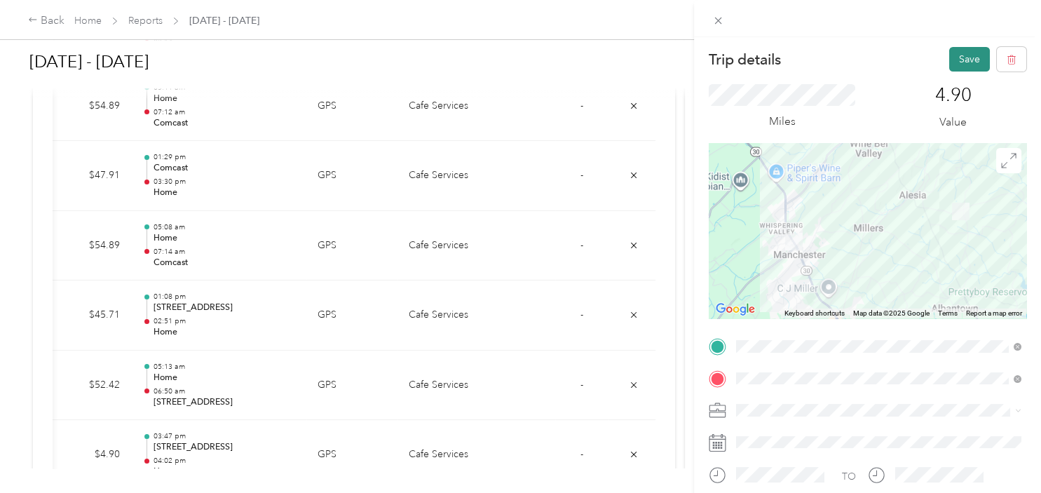
click at [960, 64] on button "Save" at bounding box center [969, 59] width 41 height 25
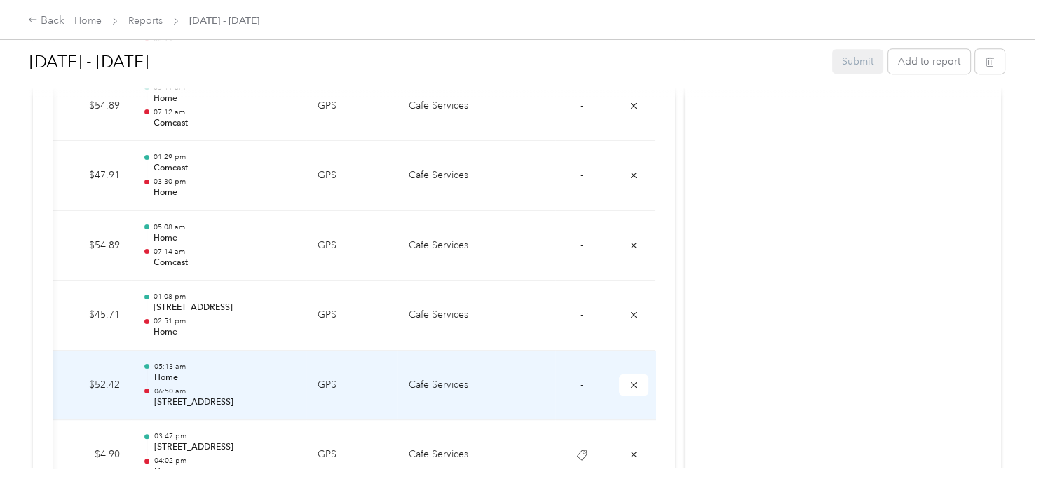
click at [576, 380] on td "-" at bounding box center [581, 385] width 53 height 70
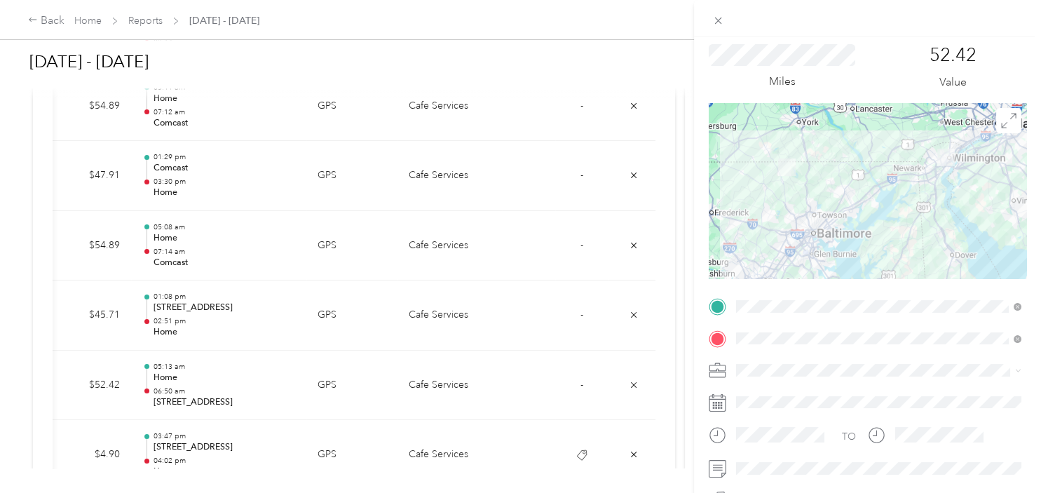
scroll to position [70, 0]
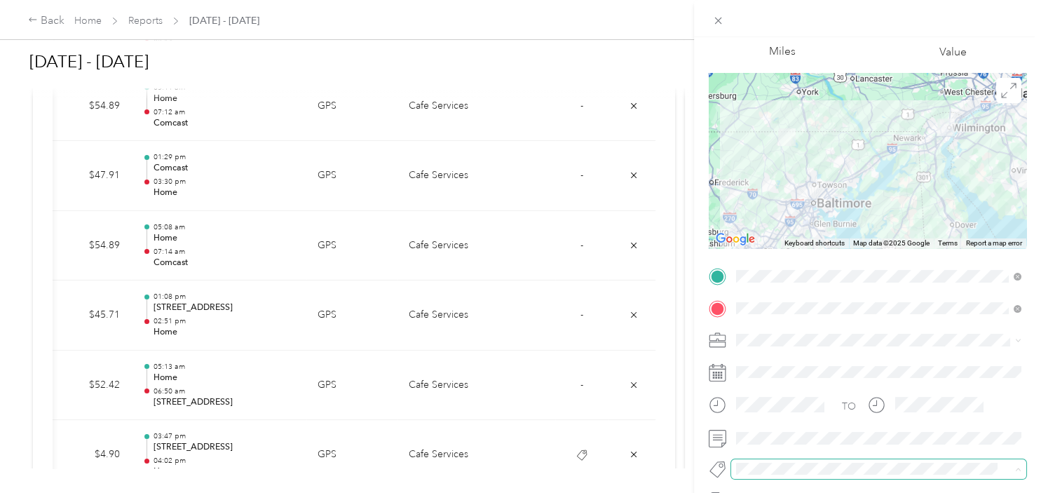
click at [760, 461] on span at bounding box center [867, 468] width 272 height 15
click at [762, 448] on ol "Aaa" at bounding box center [878, 443] width 295 height 27
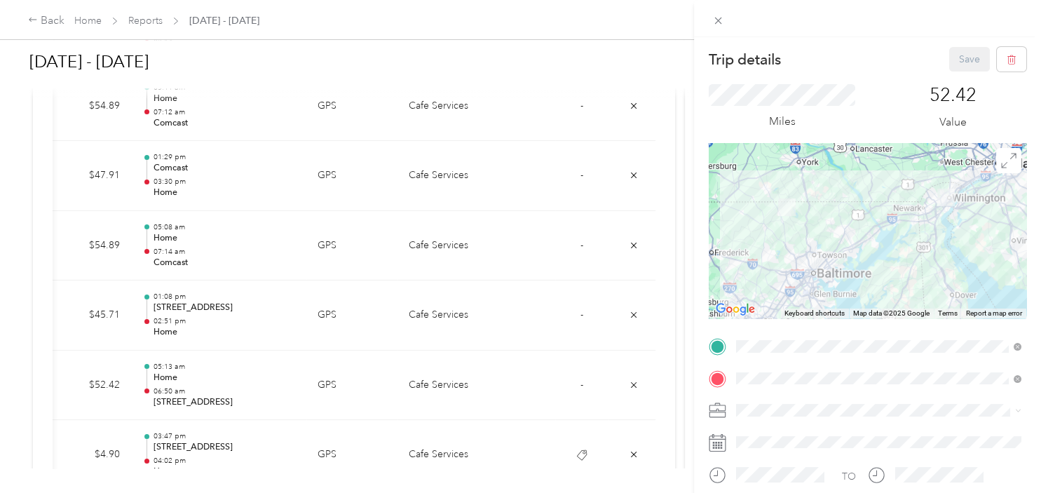
scroll to position [212, 0]
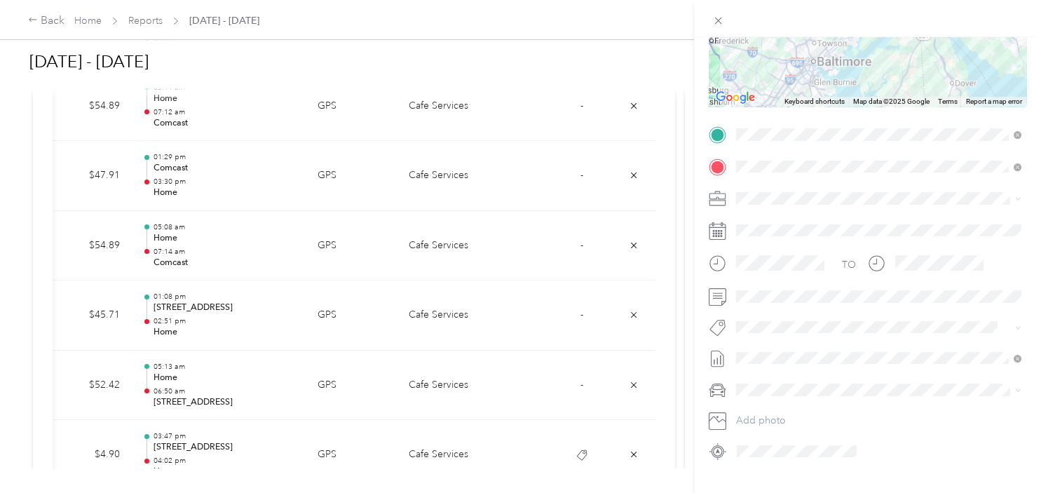
click at [755, 492] on div "Trip details Save This trip cannot be edited because it is either under review,…" at bounding box center [517, 493] width 1034 height 0
click at [755, 352] on button "Aaa" at bounding box center [759, 352] width 36 height 18
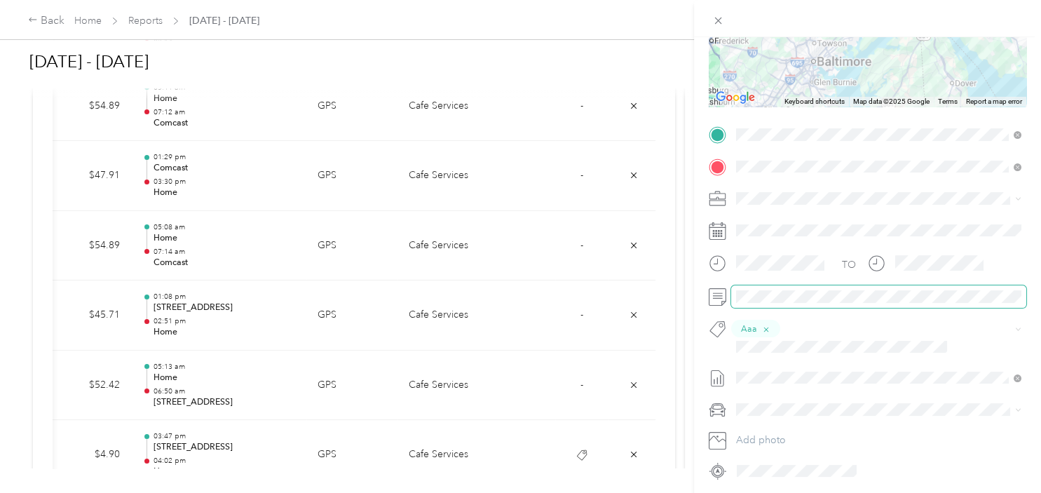
scroll to position [0, 0]
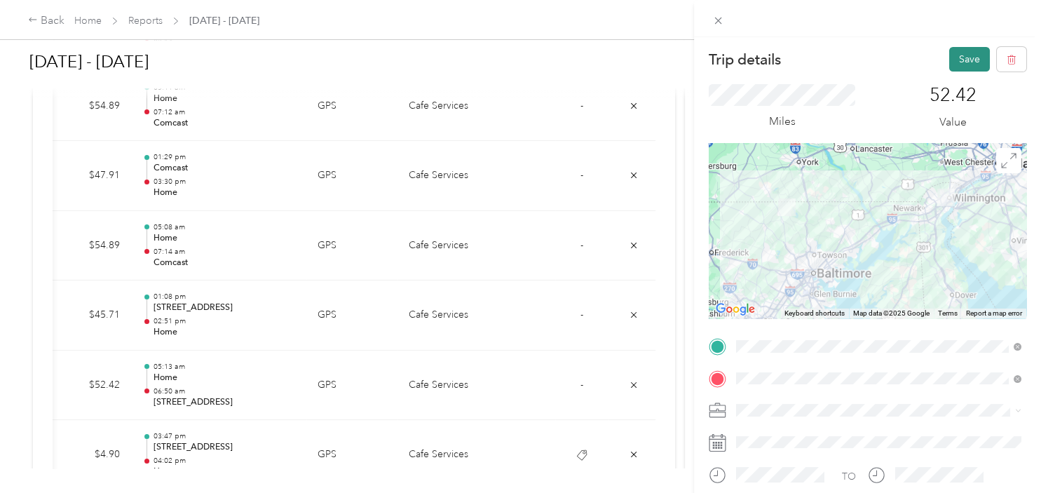
click at [958, 60] on button "Save" at bounding box center [969, 59] width 41 height 25
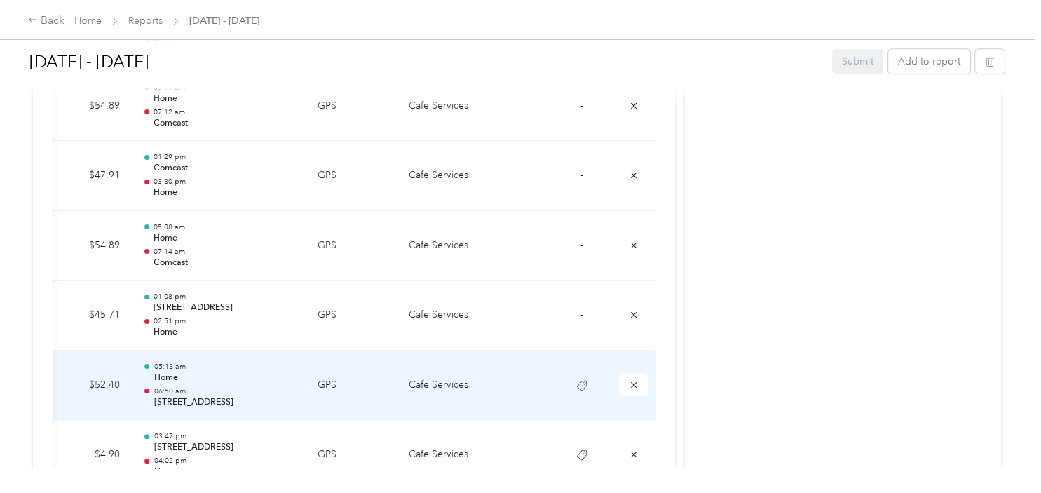
scroll to position [703, 0]
click at [581, 383] on span "-" at bounding box center [581, 384] width 3 height 12
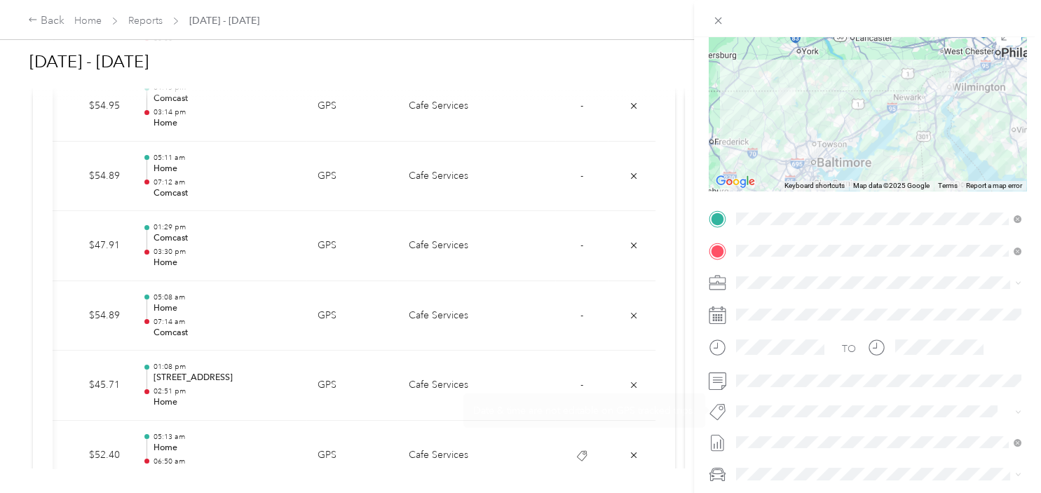
scroll to position [141, 0]
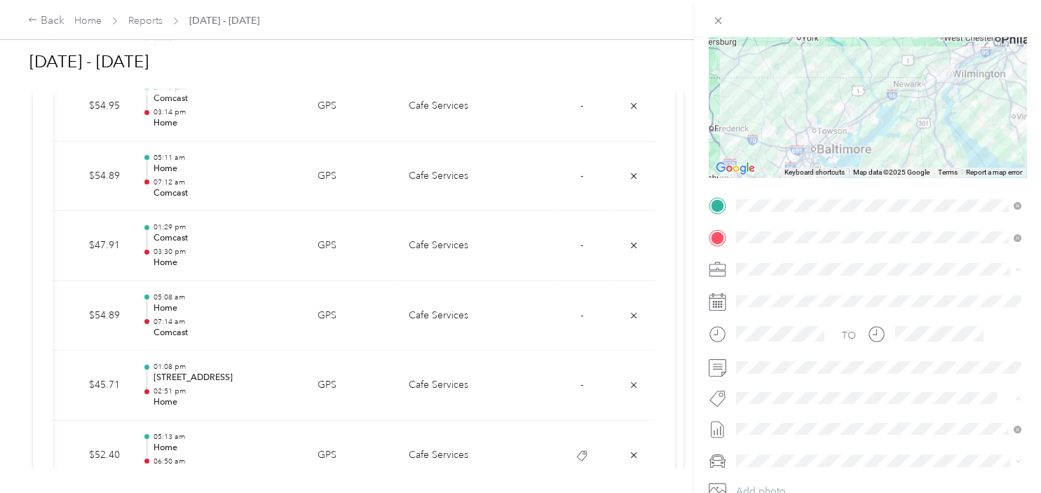
click at [759, 423] on button "Aaa" at bounding box center [759, 422] width 36 height 18
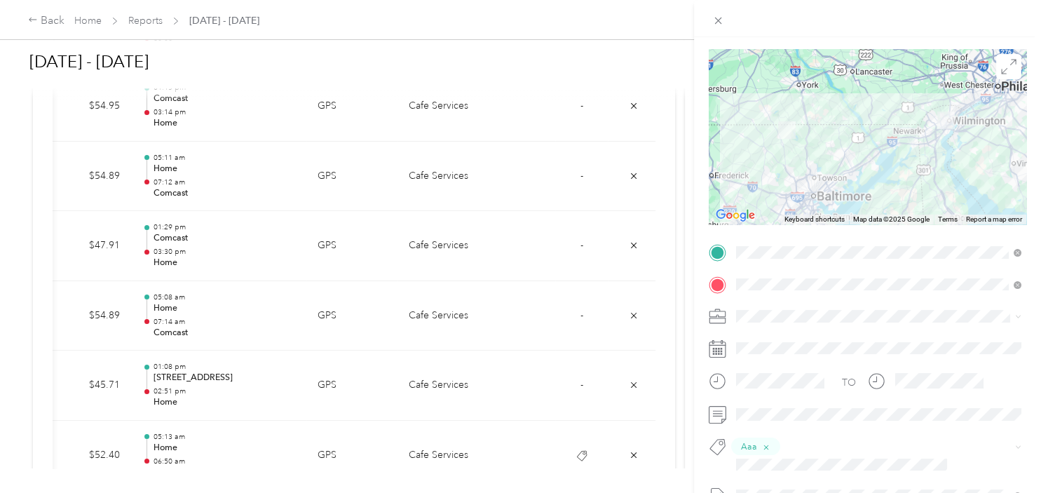
scroll to position [0, 0]
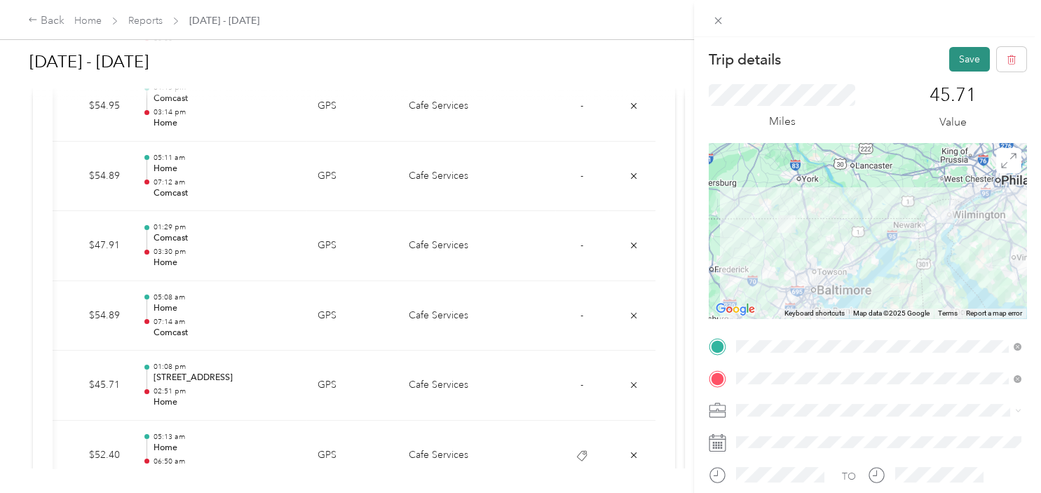
click at [971, 55] on button "Save" at bounding box center [969, 59] width 41 height 25
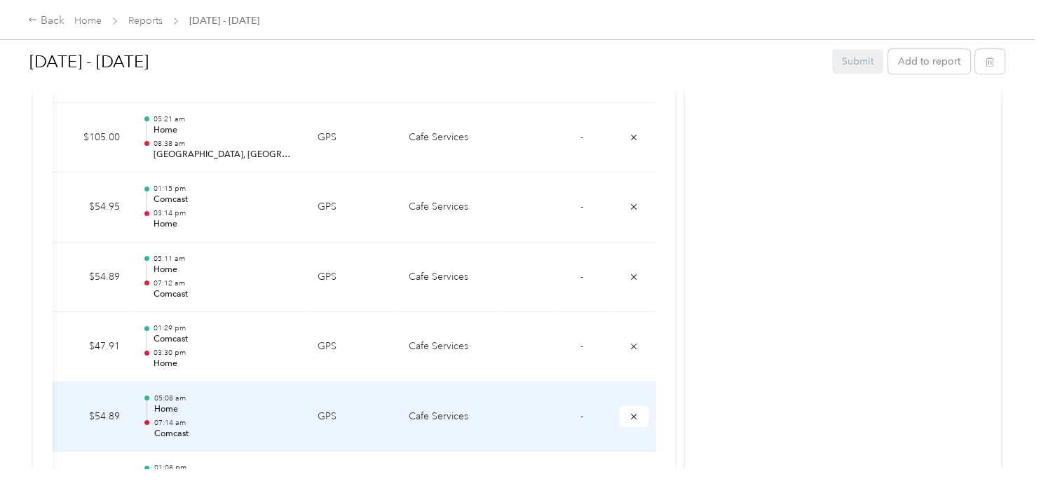
scroll to position [633, 0]
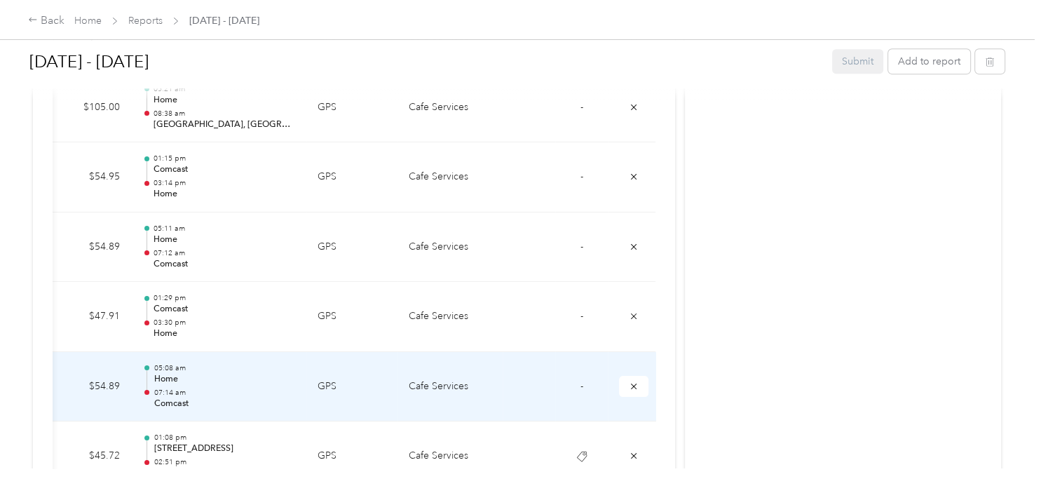
click at [584, 385] on td "-" at bounding box center [581, 387] width 53 height 70
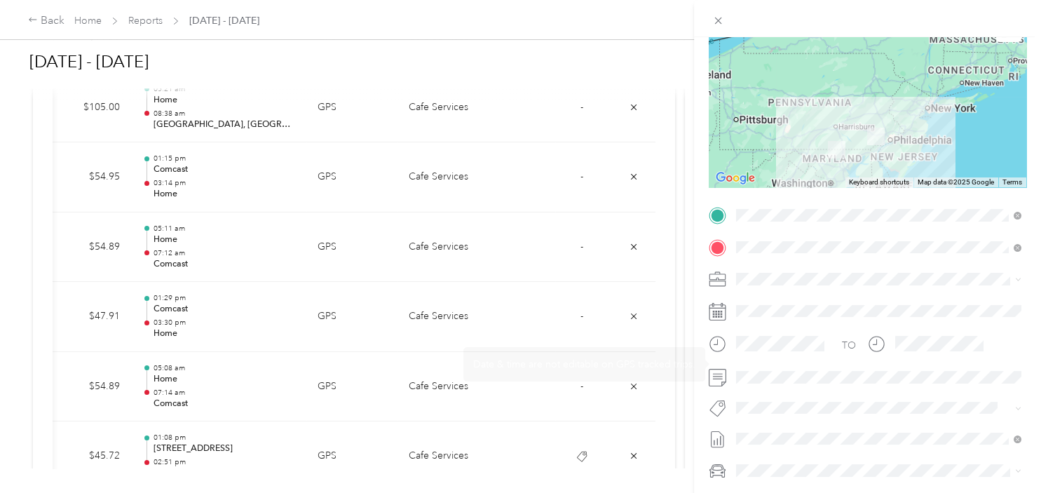
scroll to position [141, 0]
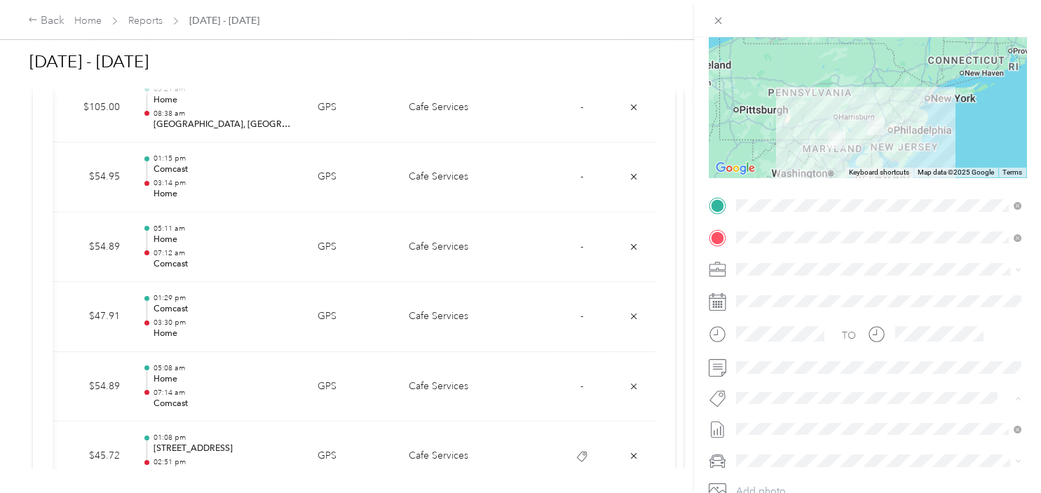
click at [784, 422] on button "Comcast Boot Rd" at bounding box center [784, 422] width 87 height 18
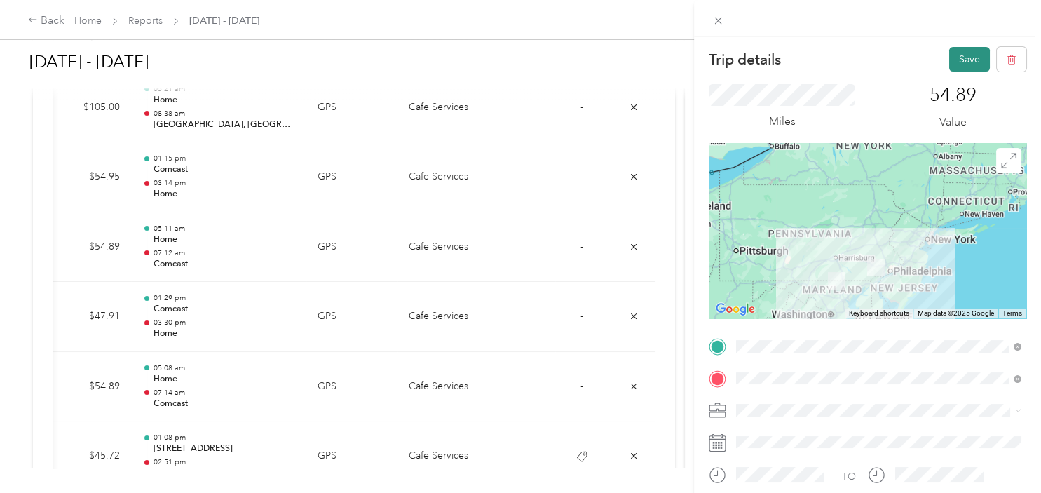
click at [963, 54] on button "Save" at bounding box center [969, 59] width 41 height 25
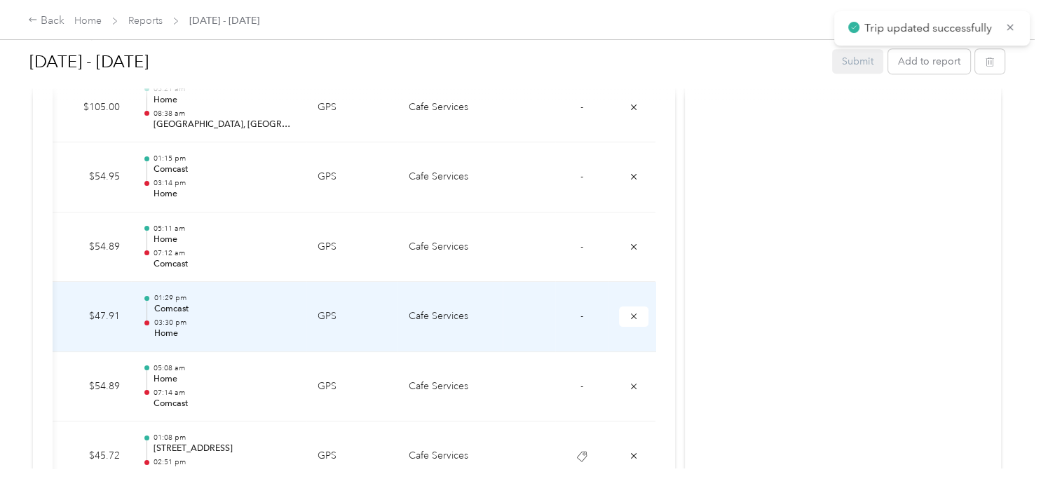
click at [591, 316] on td "-" at bounding box center [581, 317] width 53 height 70
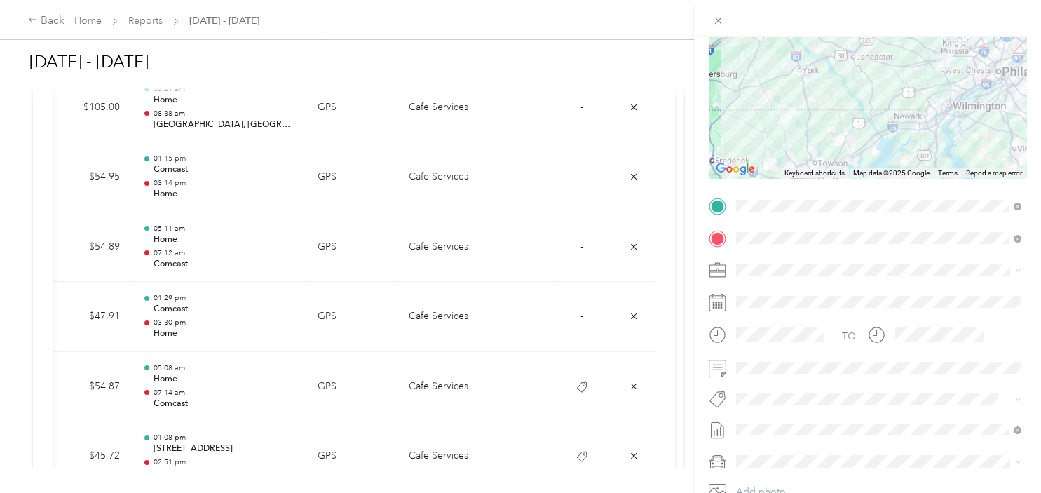
scroll to position [141, 0]
click at [771, 427] on li "Comcast Boot Rd" at bounding box center [878, 421] width 295 height 27
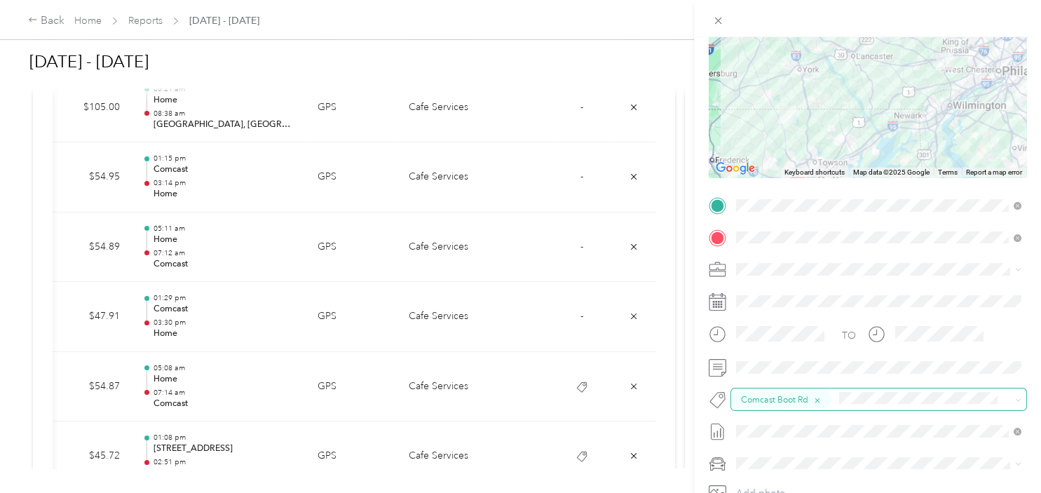
scroll to position [0, 0]
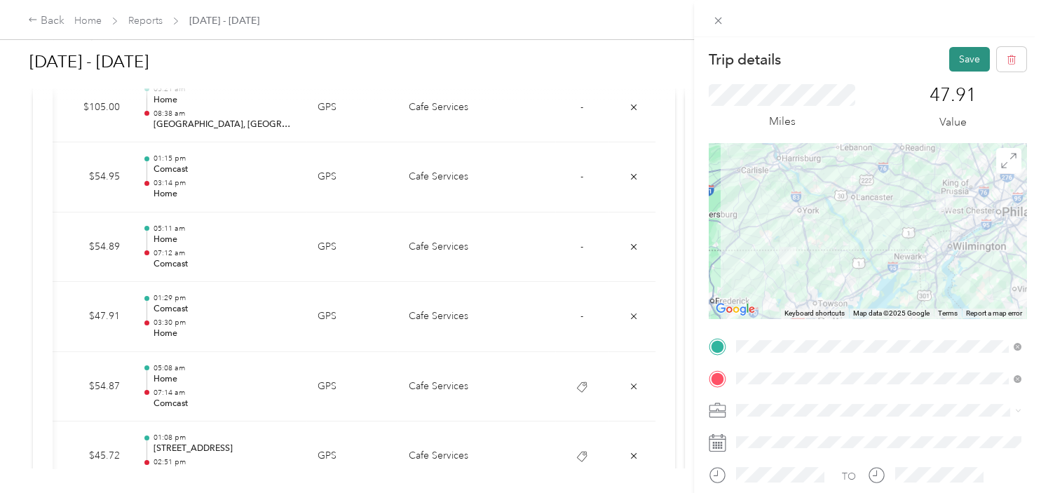
click at [973, 58] on button "Save" at bounding box center [969, 59] width 41 height 25
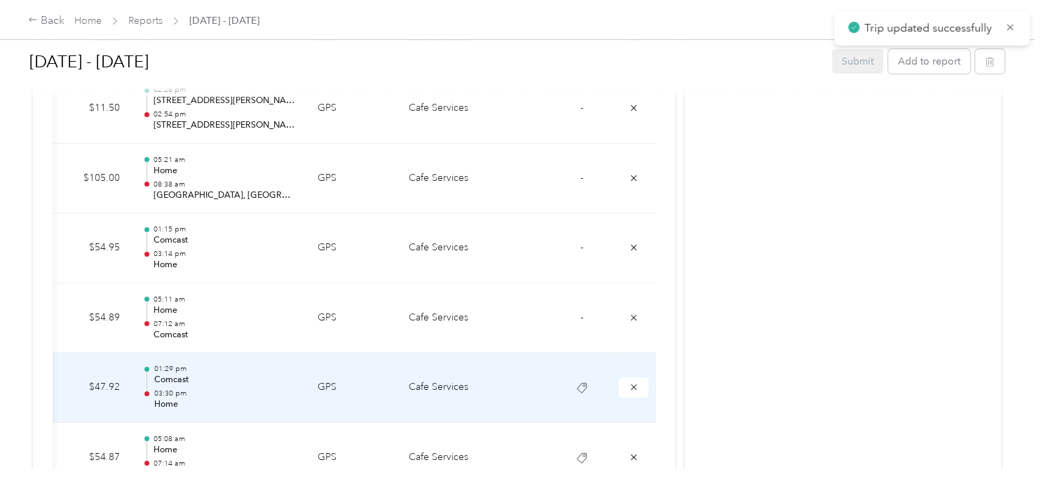
scroll to position [491, 0]
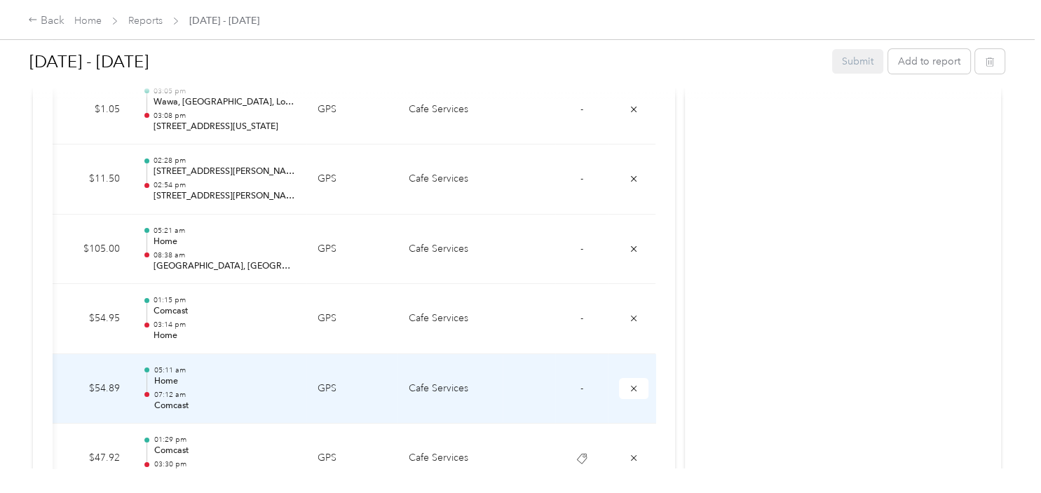
click at [581, 388] on span "-" at bounding box center [581, 388] width 3 height 12
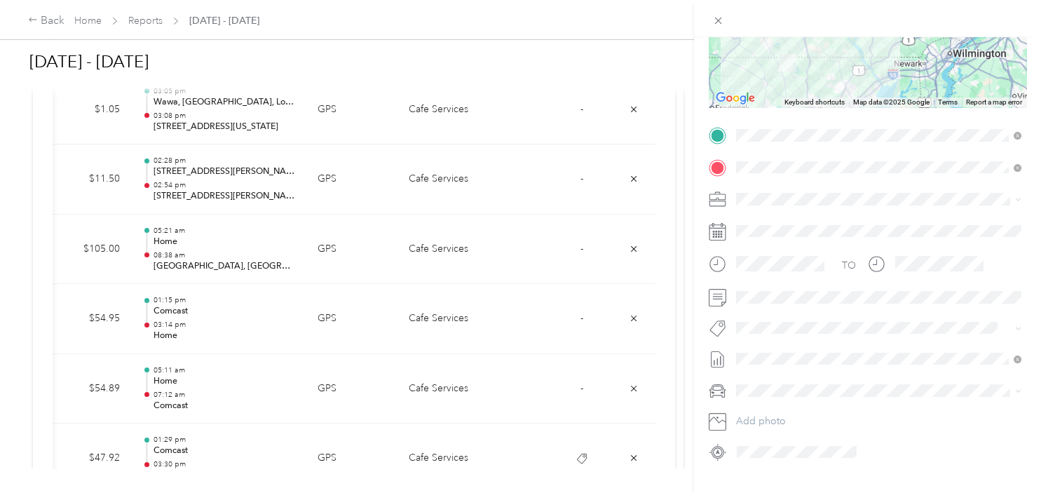
scroll to position [212, 0]
click at [778, 352] on button "Comcast Boot Rd" at bounding box center [784, 347] width 87 height 18
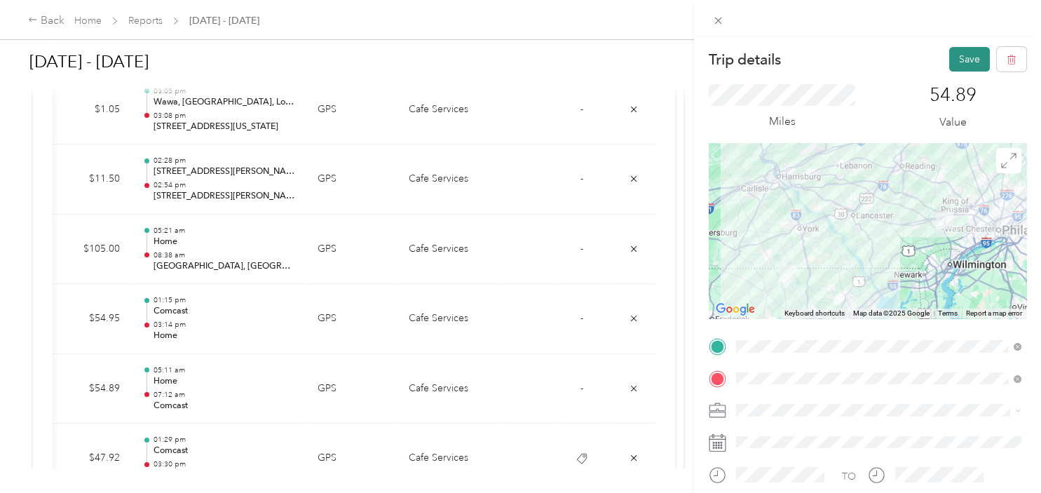
click at [966, 65] on button "Save" at bounding box center [969, 59] width 41 height 25
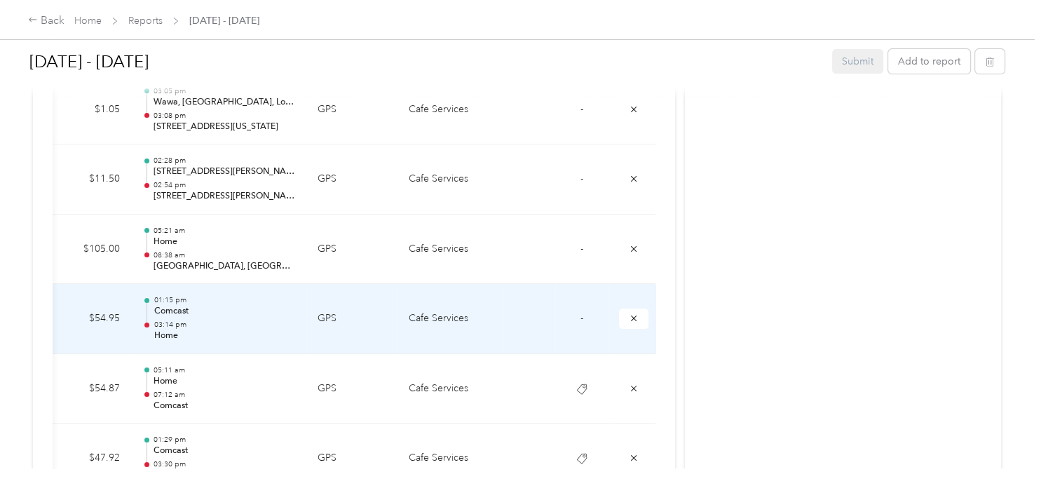
click at [582, 322] on span "-" at bounding box center [581, 318] width 3 height 12
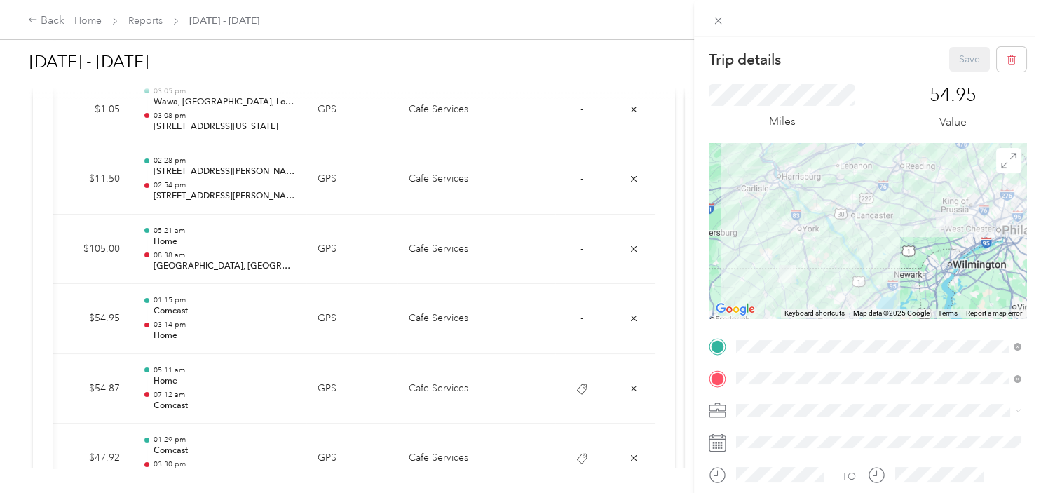
scroll to position [141, 0]
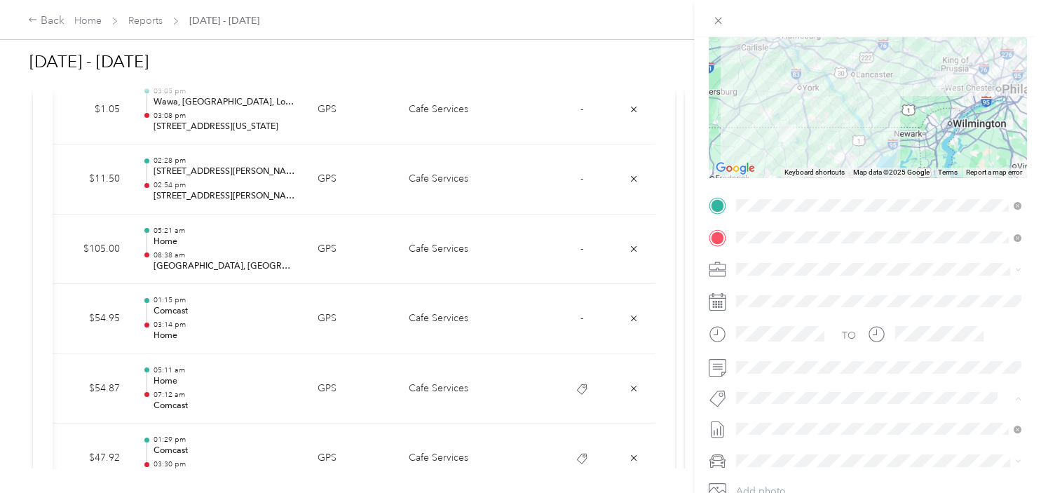
click at [775, 420] on span "Comcast Boot Rd" at bounding box center [783, 422] width 67 height 13
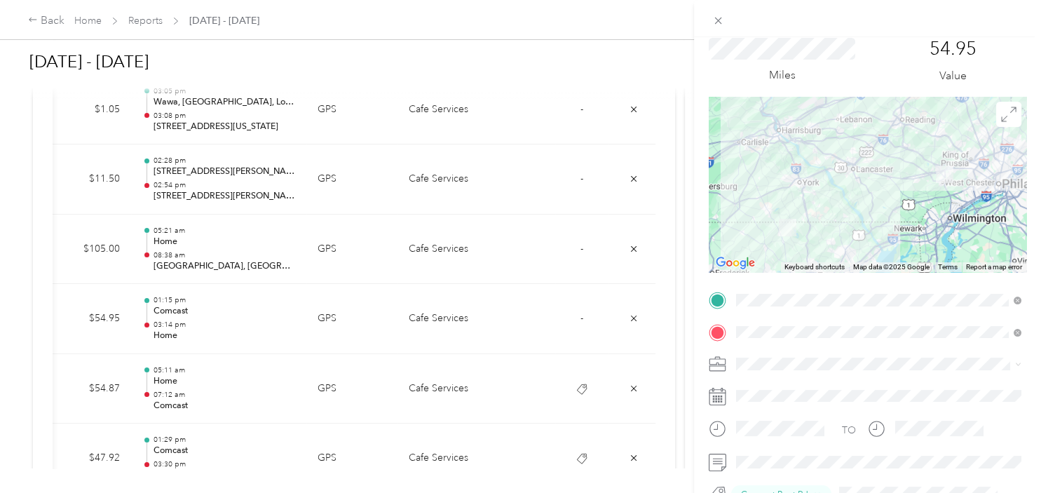
scroll to position [0, 0]
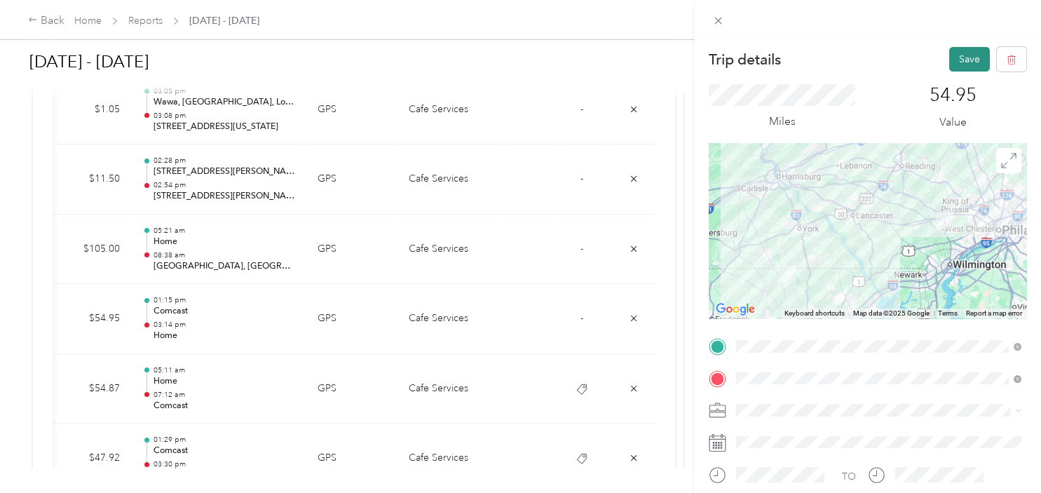
click at [968, 56] on button "Save" at bounding box center [969, 59] width 41 height 25
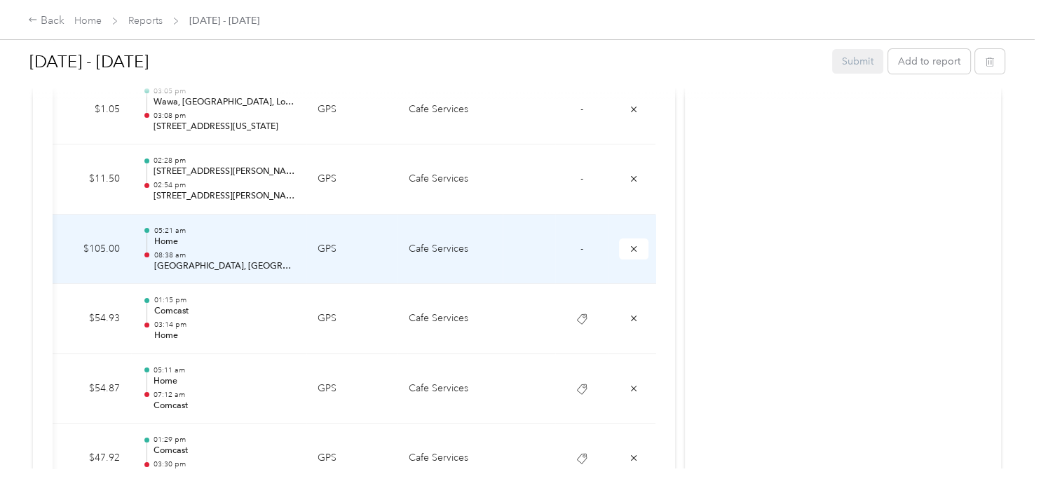
click at [586, 248] on td "-" at bounding box center [581, 249] width 53 height 70
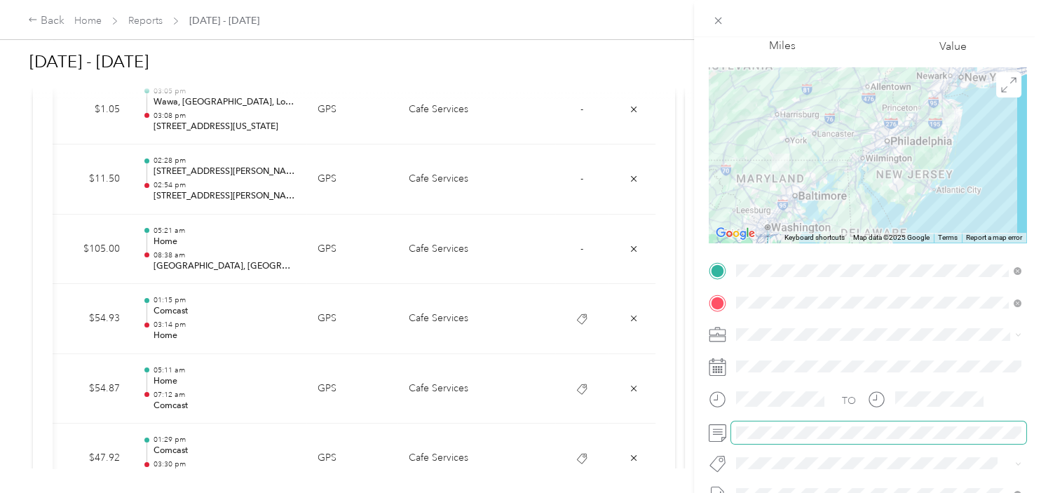
scroll to position [141, 0]
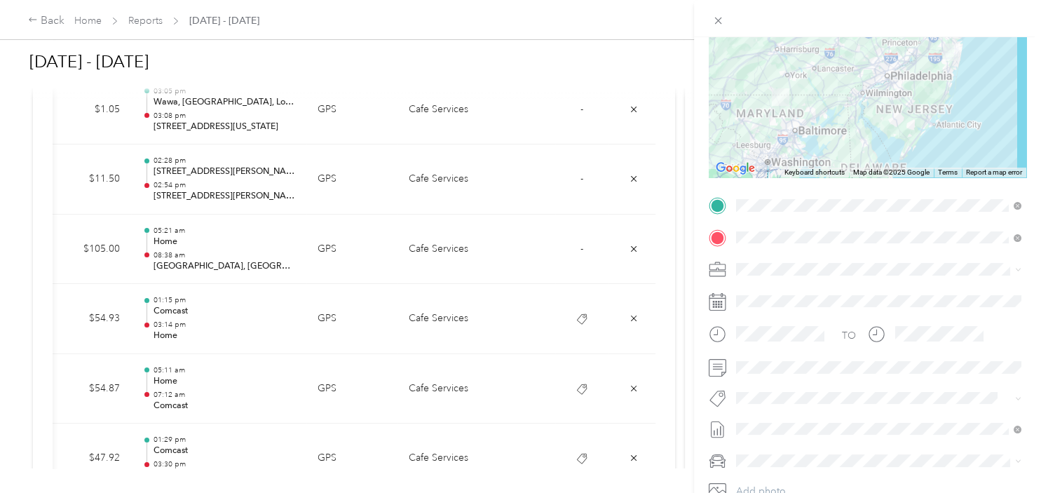
click at [806, 423] on button "[US_STATE] Resources" at bounding box center [794, 422] width 106 height 18
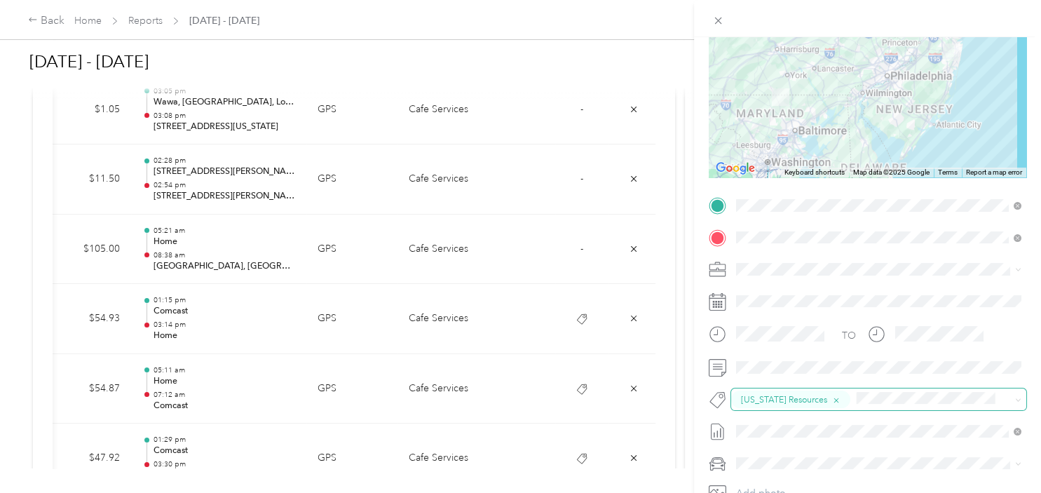
scroll to position [0, 0]
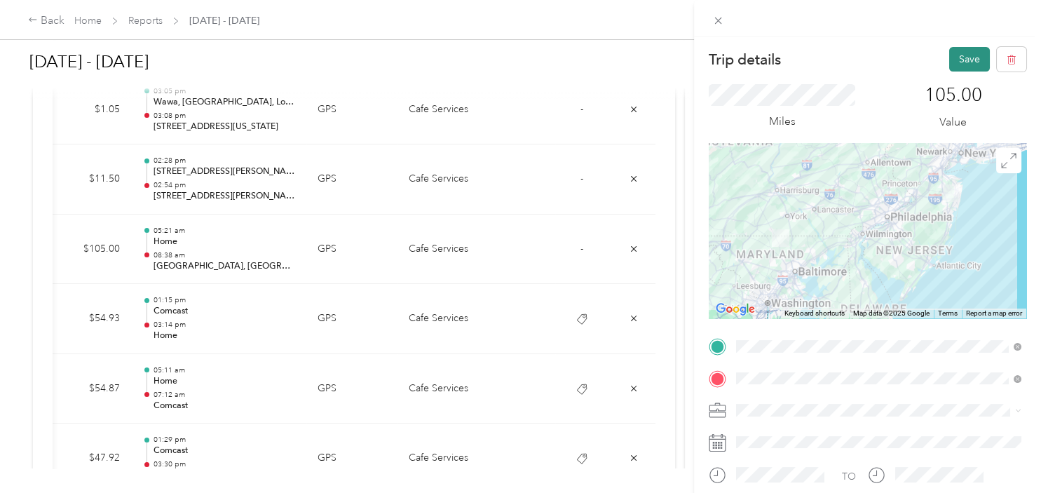
click at [968, 62] on button "Save" at bounding box center [969, 59] width 41 height 25
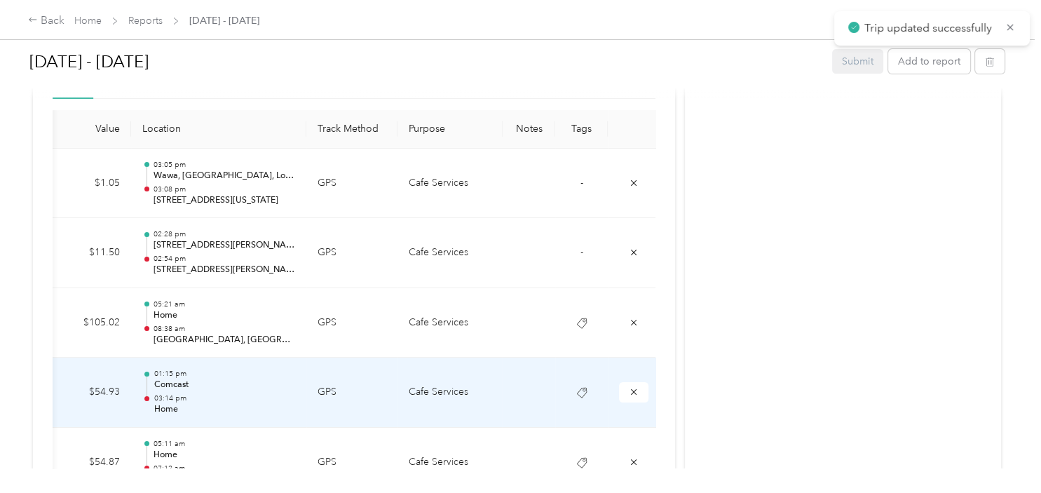
scroll to position [350, 0]
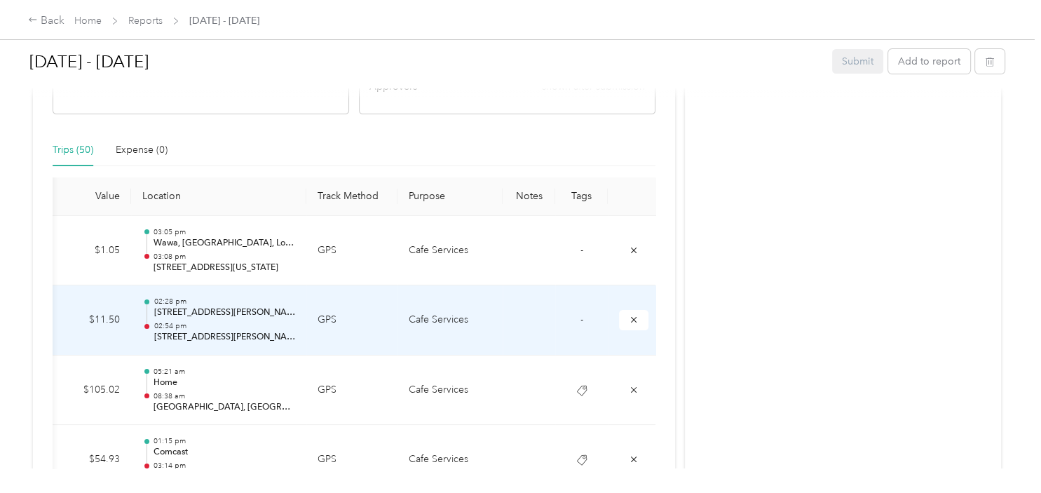
click at [580, 325] on td "-" at bounding box center [581, 320] width 53 height 70
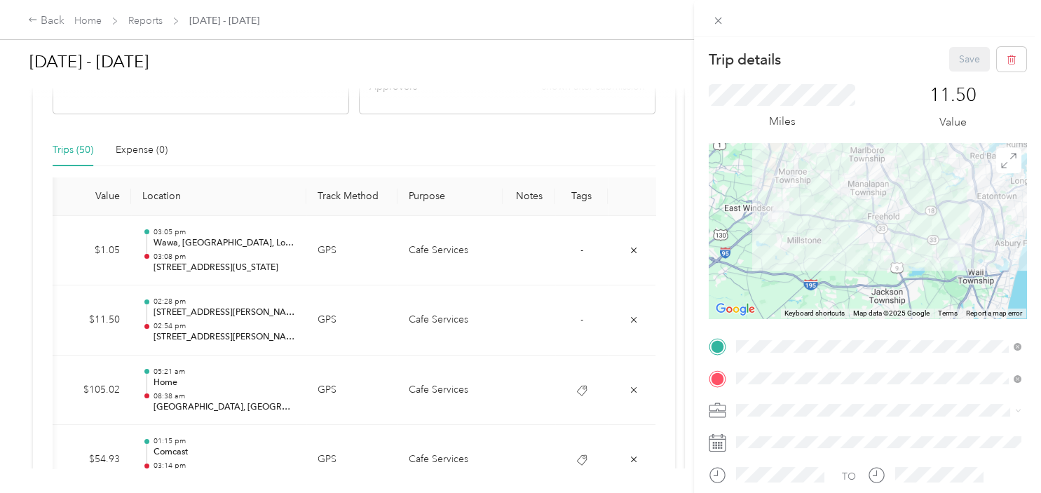
scroll to position [141, 0]
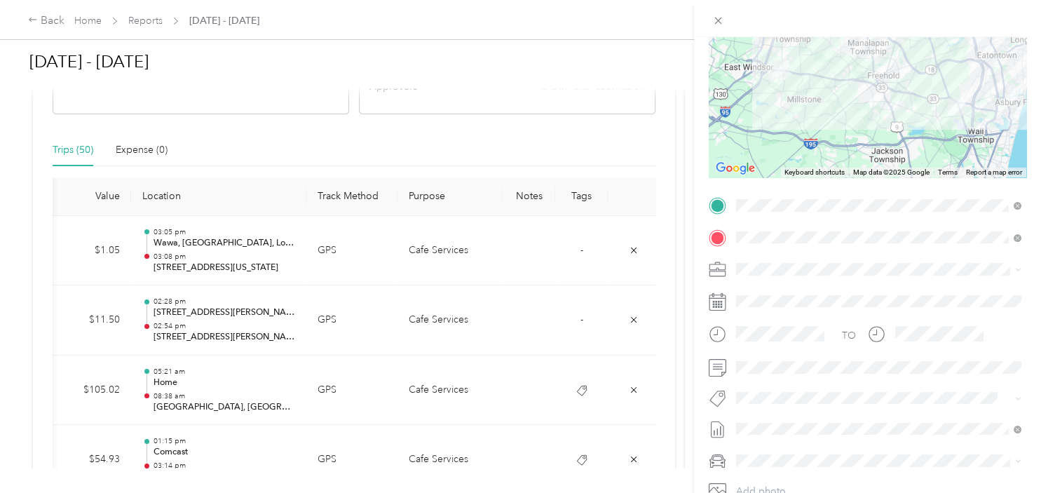
click at [780, 416] on span "[US_STATE] Resources" at bounding box center [793, 422] width 86 height 13
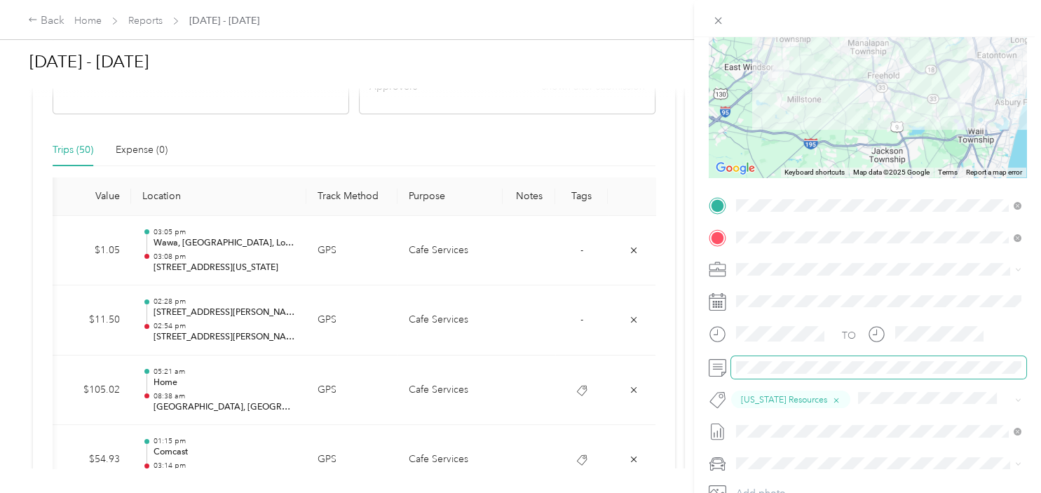
scroll to position [0, 0]
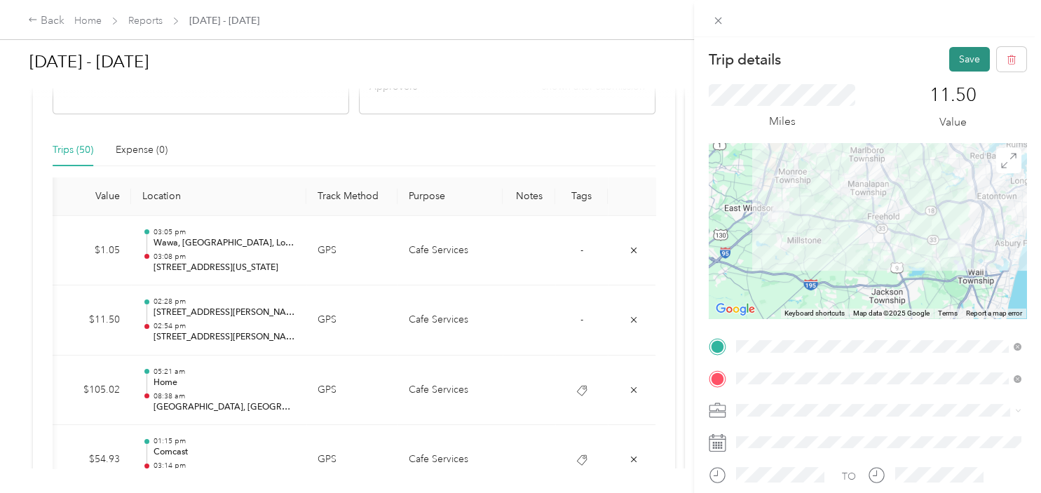
click at [973, 64] on button "Save" at bounding box center [969, 59] width 41 height 25
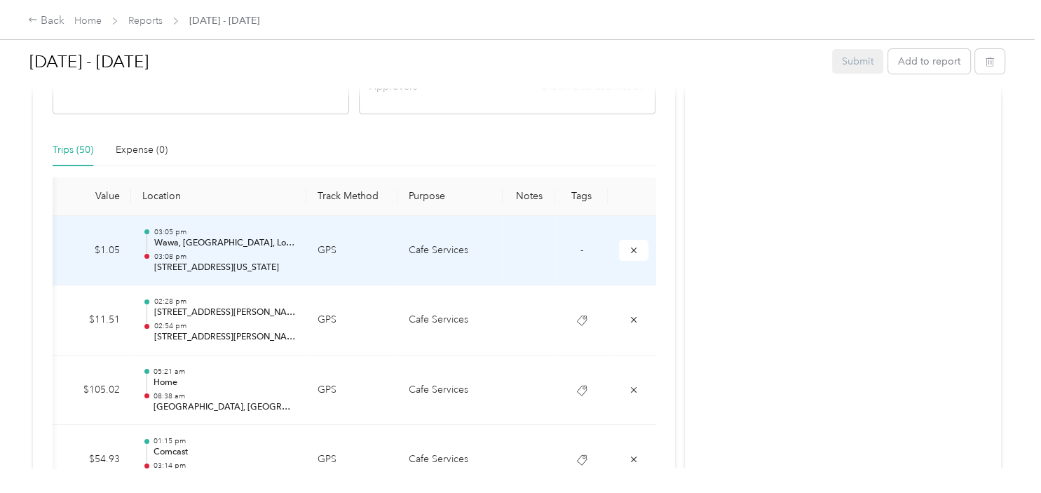
click at [577, 248] on td "-" at bounding box center [581, 251] width 53 height 70
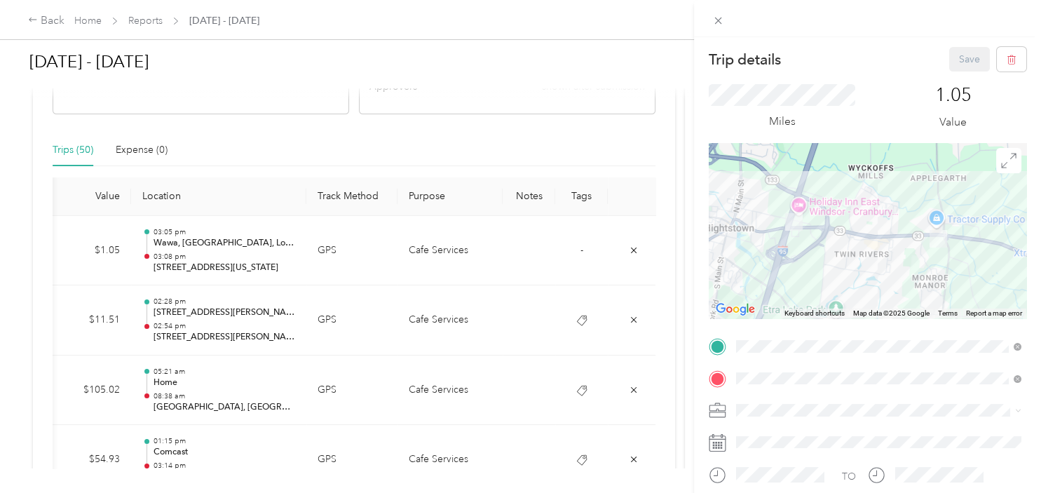
scroll to position [232, 0]
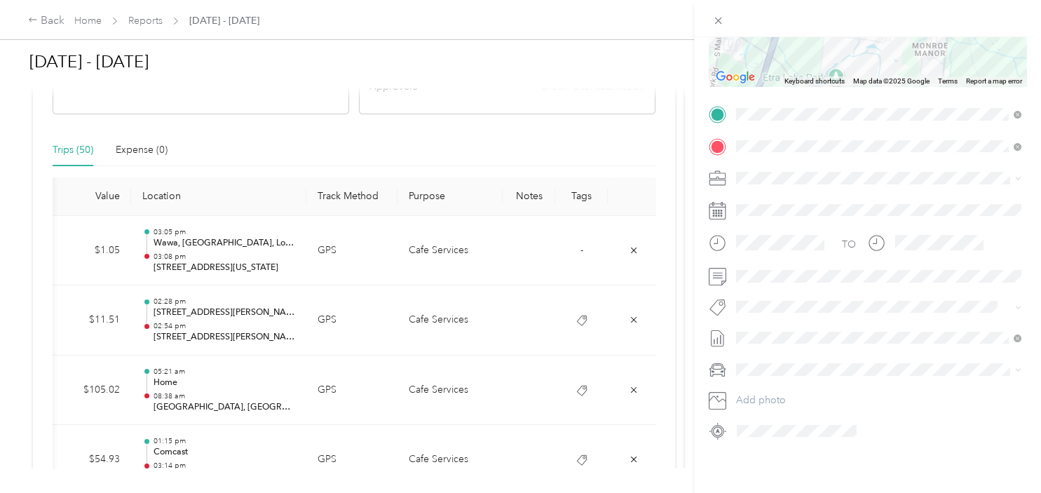
click at [776, 327] on span "[US_STATE] Resources" at bounding box center [793, 331] width 86 height 13
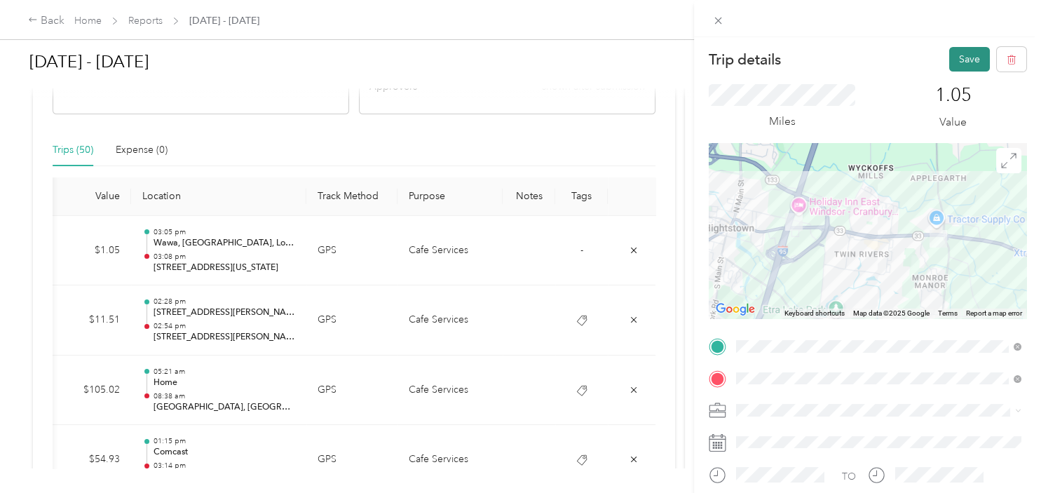
click at [975, 59] on button "Save" at bounding box center [969, 59] width 41 height 25
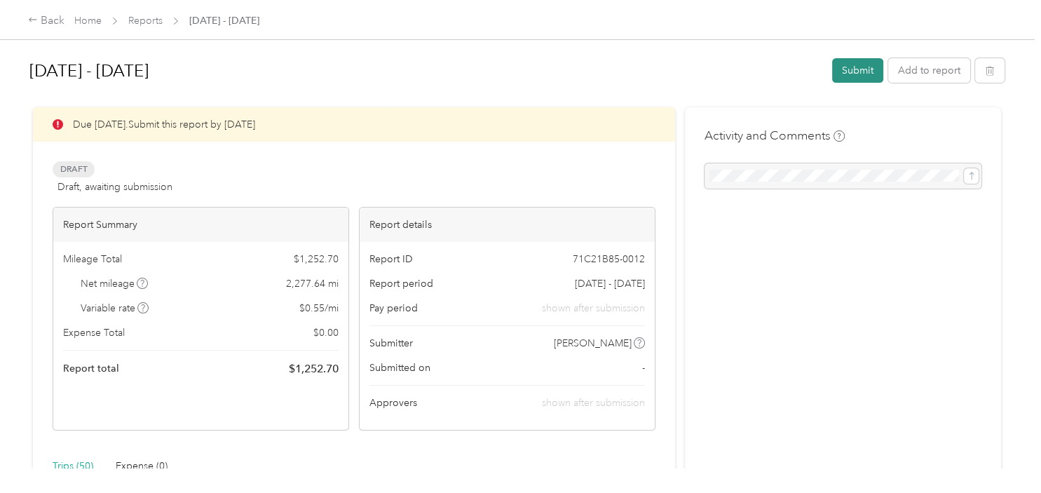
click at [867, 71] on button "Submit" at bounding box center [857, 70] width 51 height 25
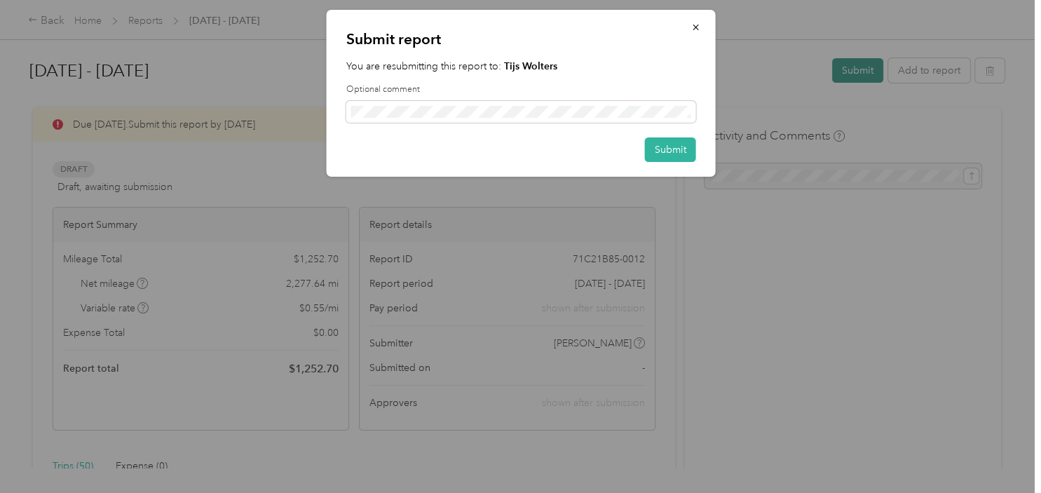
scroll to position [0, 212]
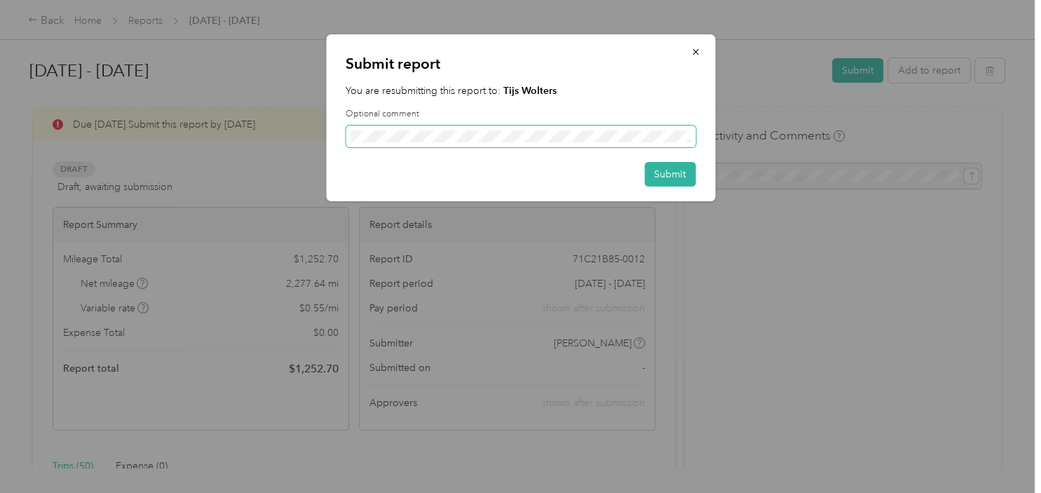
click at [385, 130] on span at bounding box center [520, 136] width 350 height 22
click at [683, 179] on button "Submit" at bounding box center [669, 174] width 51 height 25
